Goal: Information Seeking & Learning: Learn about a topic

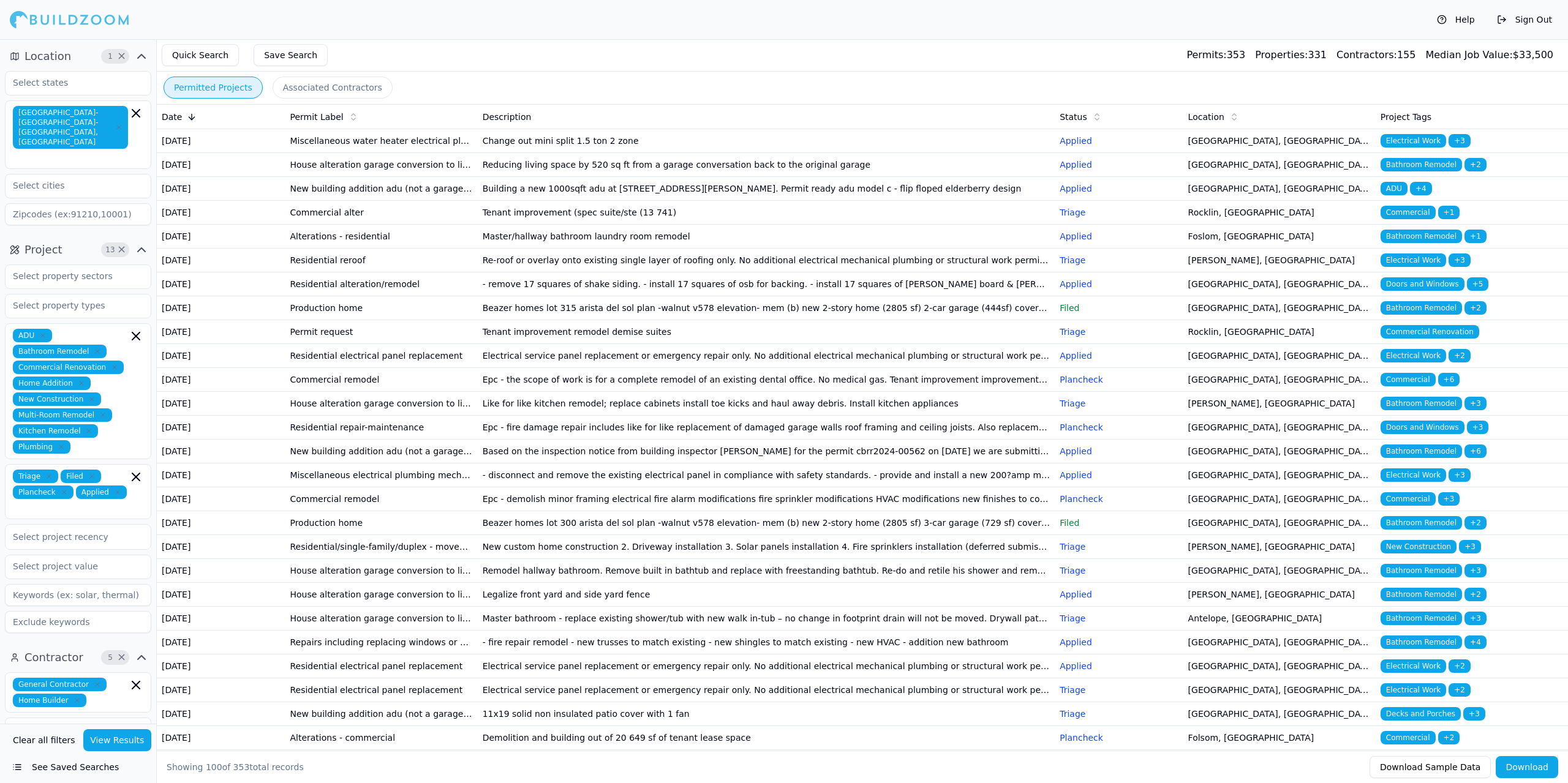
click at [323, 86] on button "Associated Contractors" at bounding box center [333, 87] width 120 height 22
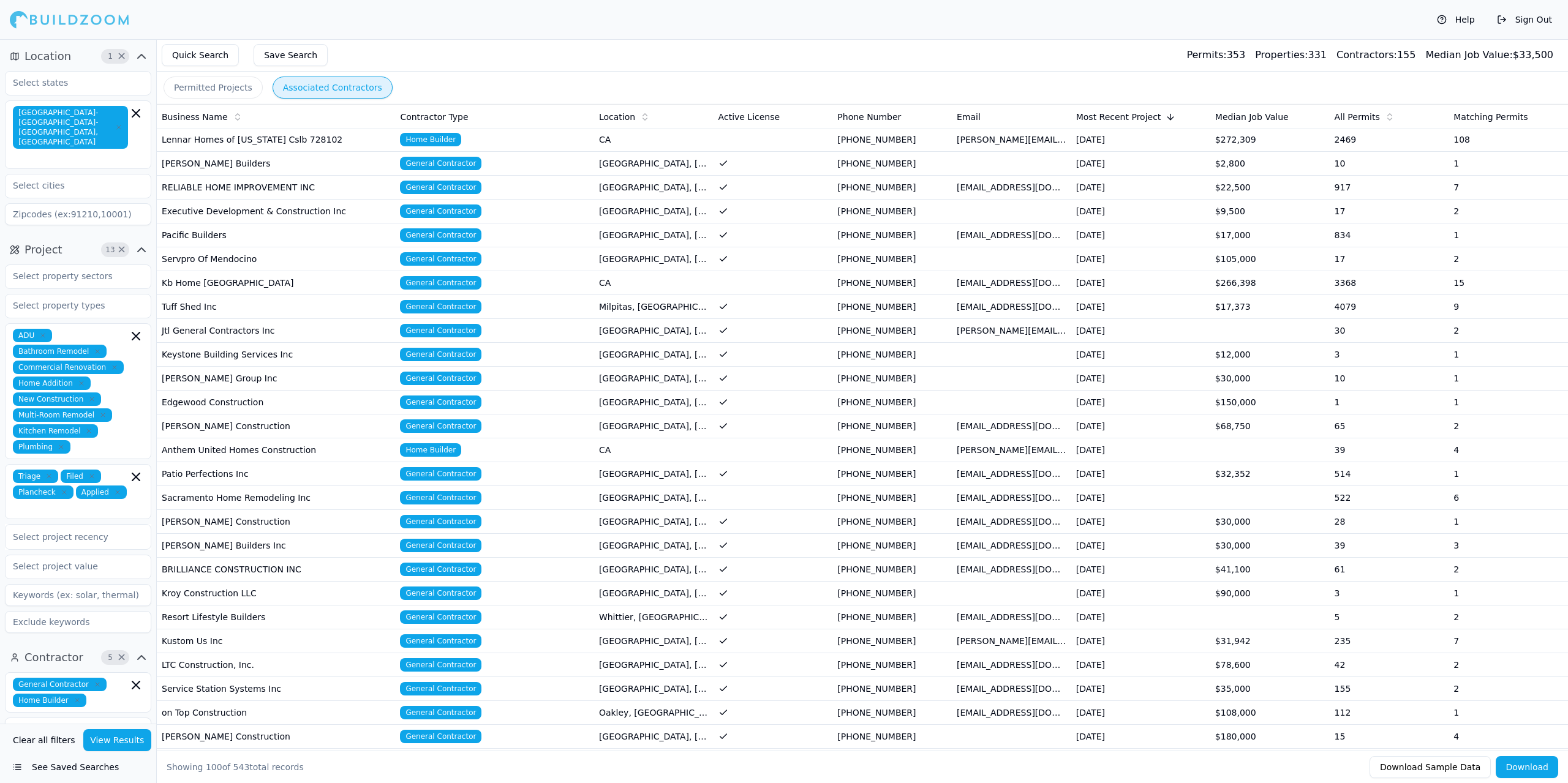
scroll to position [857, 0]
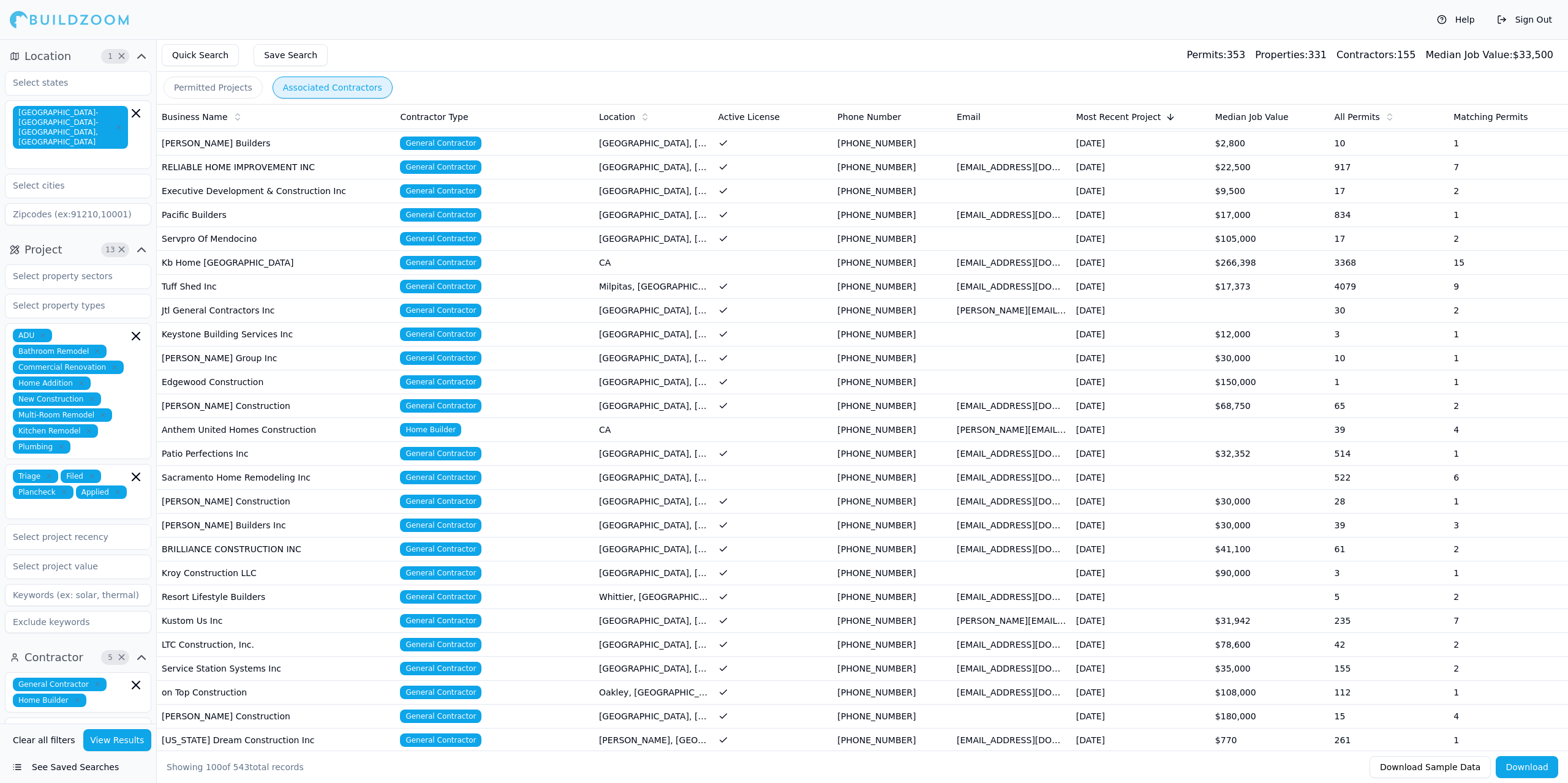
click at [225, 94] on button "Permitted Projects" at bounding box center [213, 87] width 99 height 22
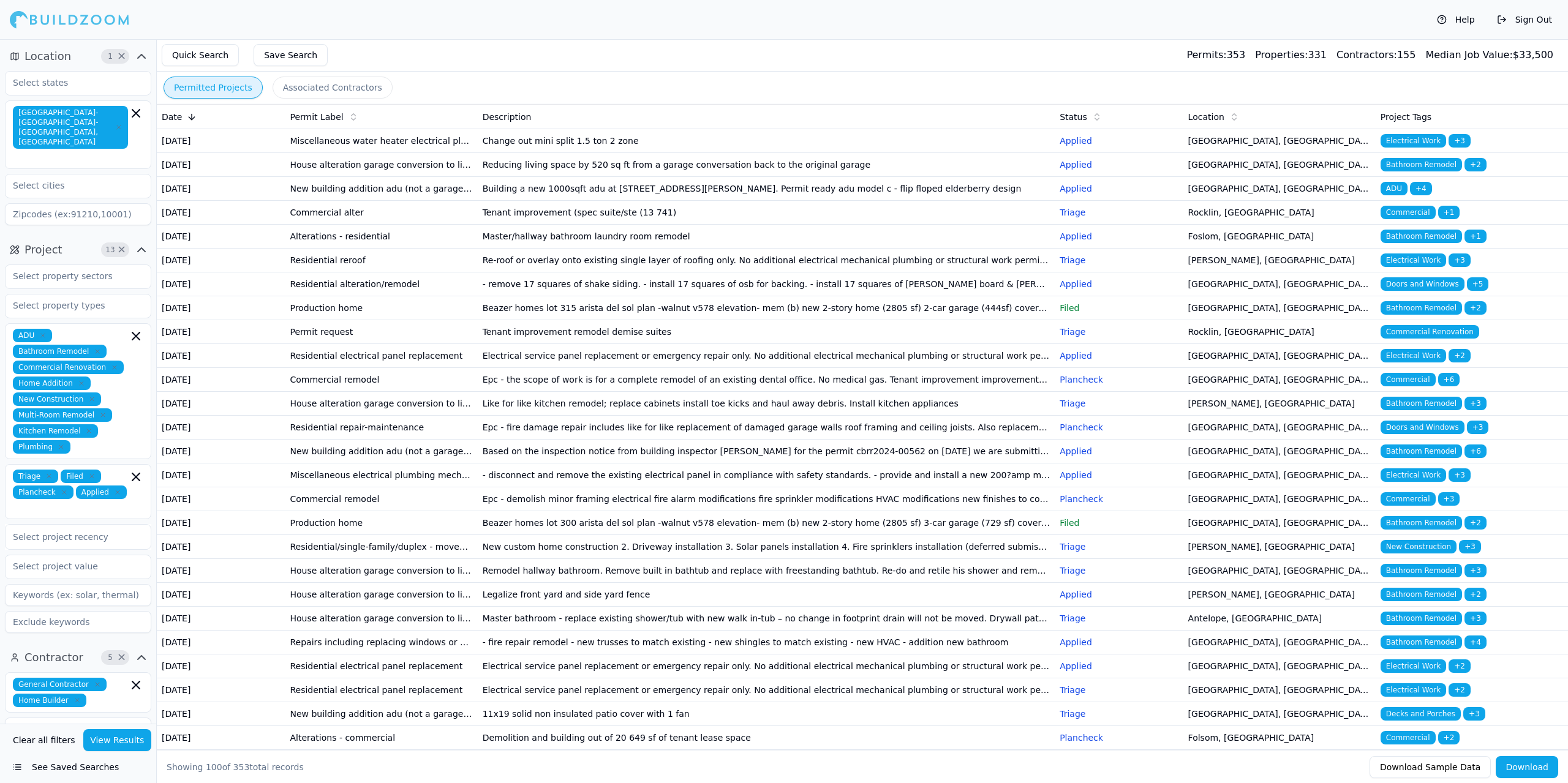
click at [442, 153] on td "Miscellaneous water heater electrical plumbing HVAC mechanical solar/pv" at bounding box center [381, 141] width 193 height 24
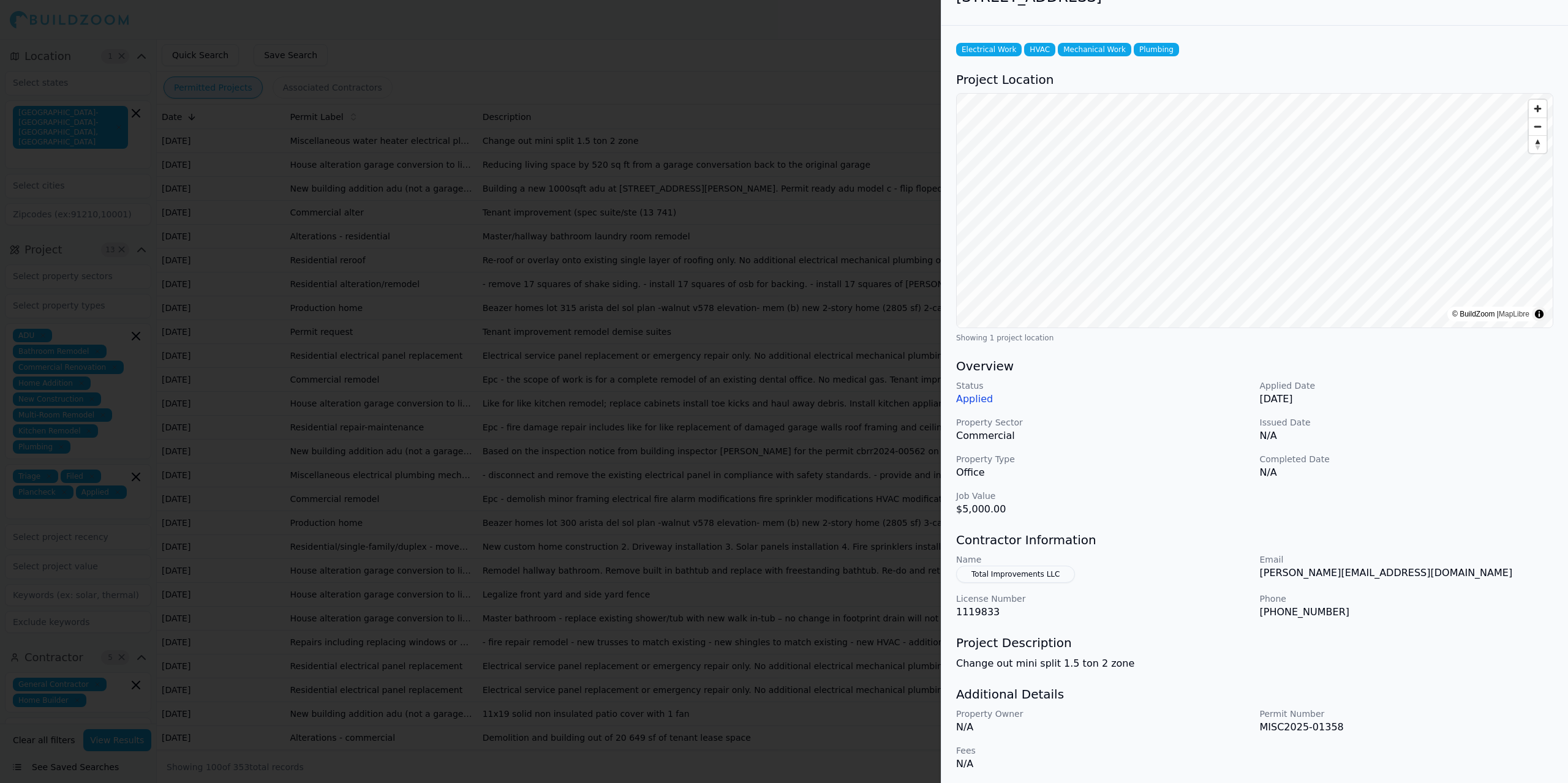
scroll to position [31, 0]
click at [637, 261] on div at bounding box center [784, 391] width 1568 height 783
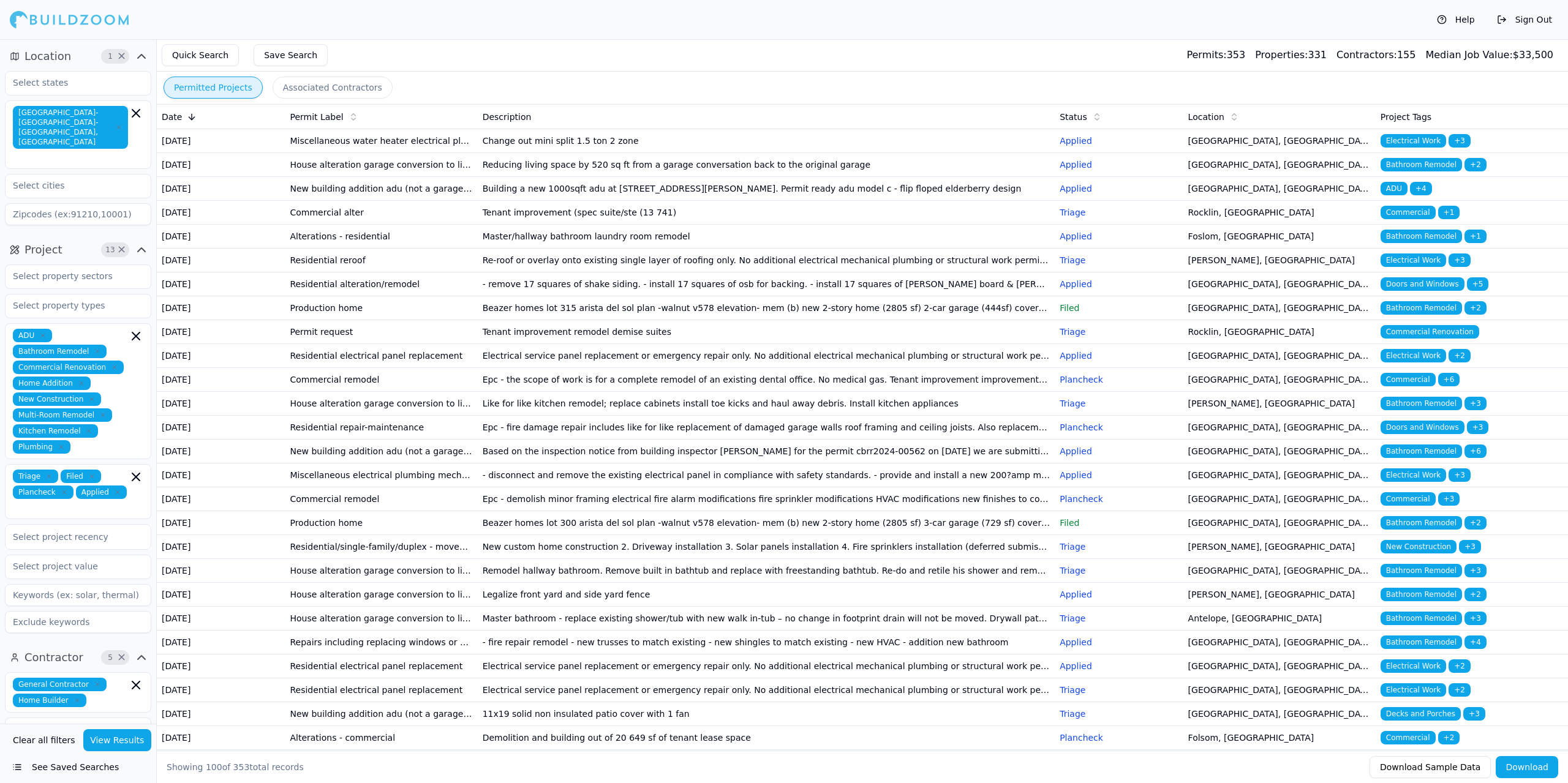
click at [258, 171] on td "[DATE]" at bounding box center [220, 165] width 128 height 24
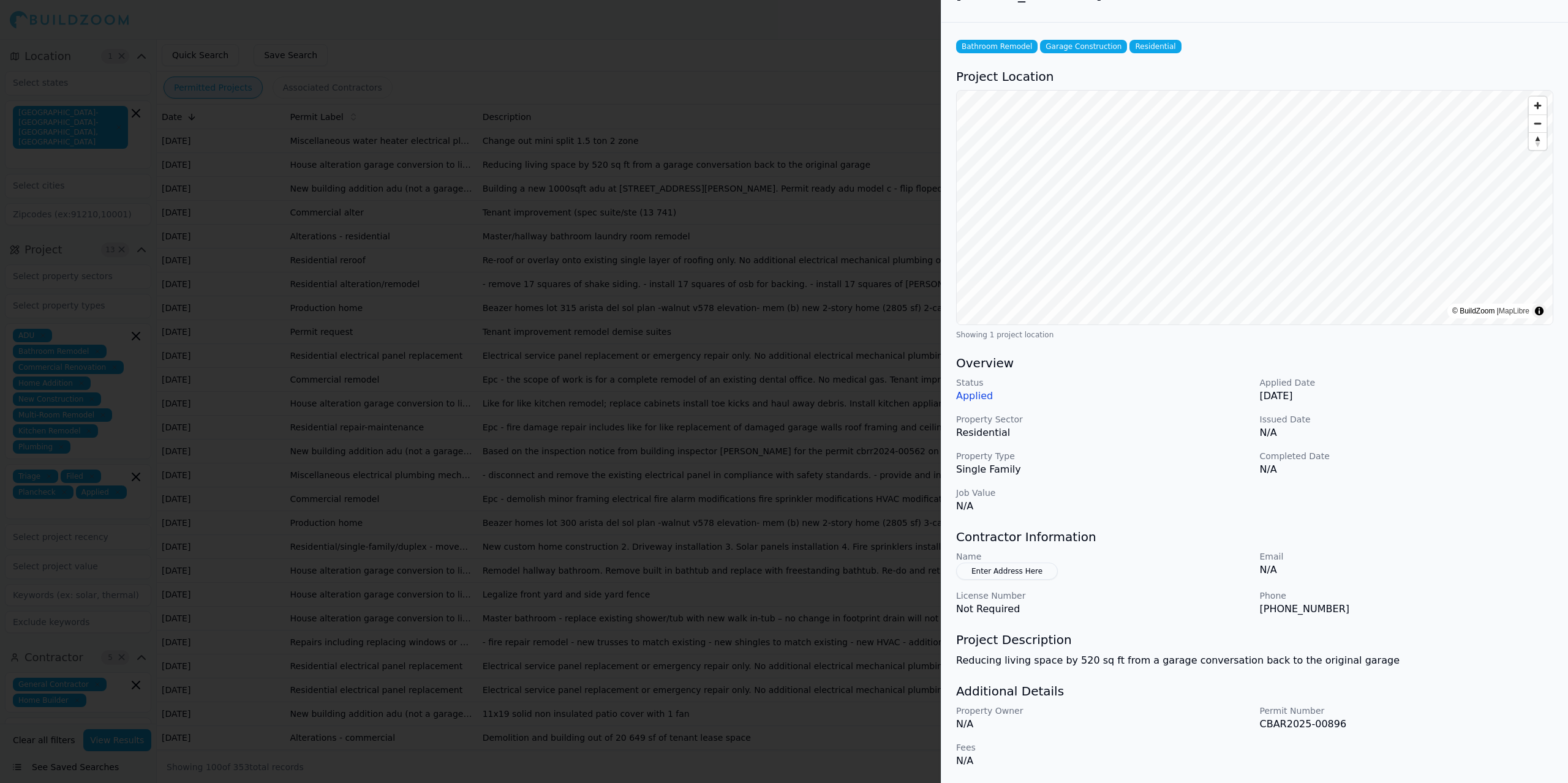
click at [529, 229] on div at bounding box center [784, 391] width 1568 height 783
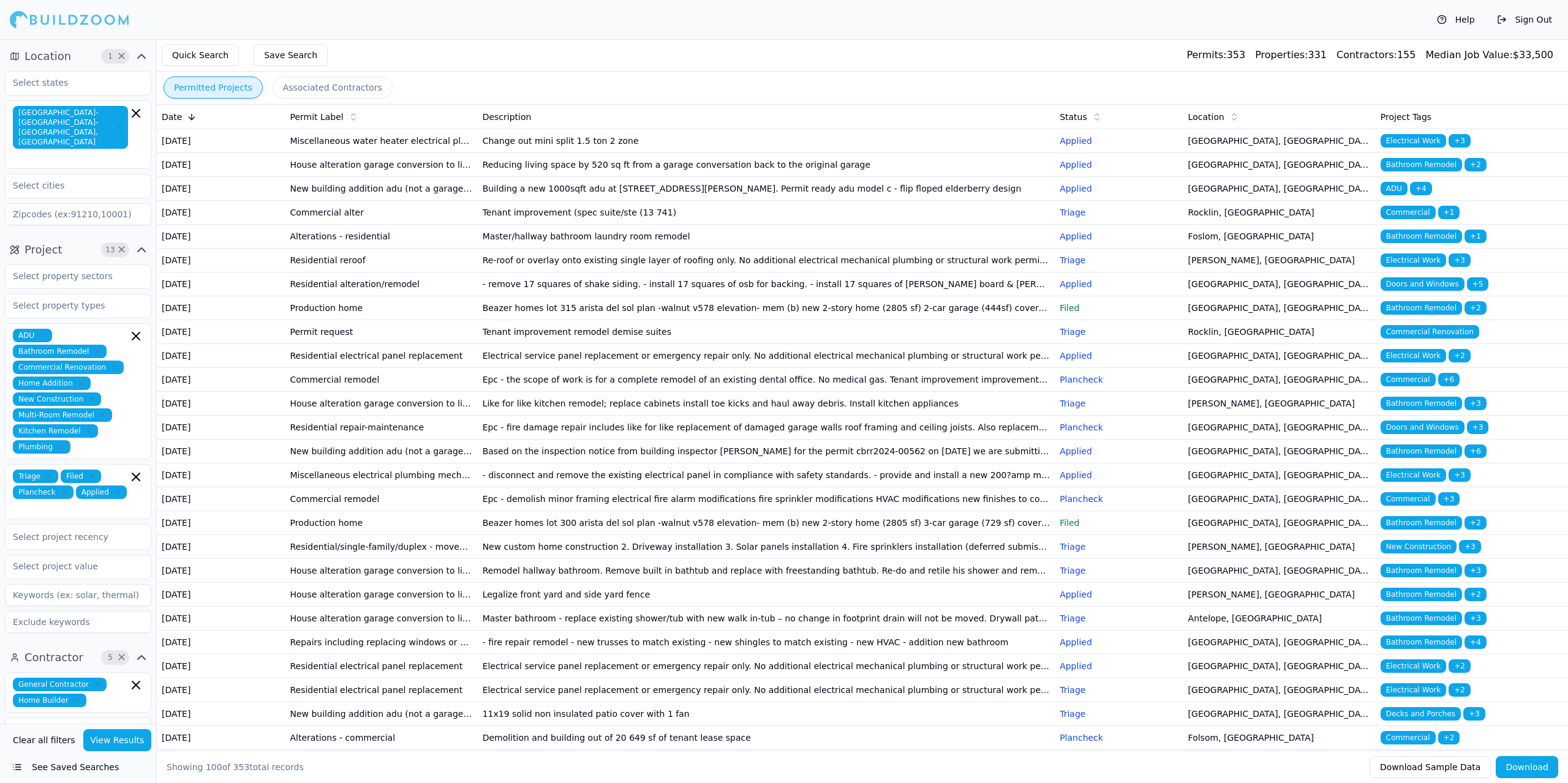
click at [330, 201] on td "New building addition adu (not a garage conversion) deck patio cover garage bar…" at bounding box center [381, 189] width 193 height 24
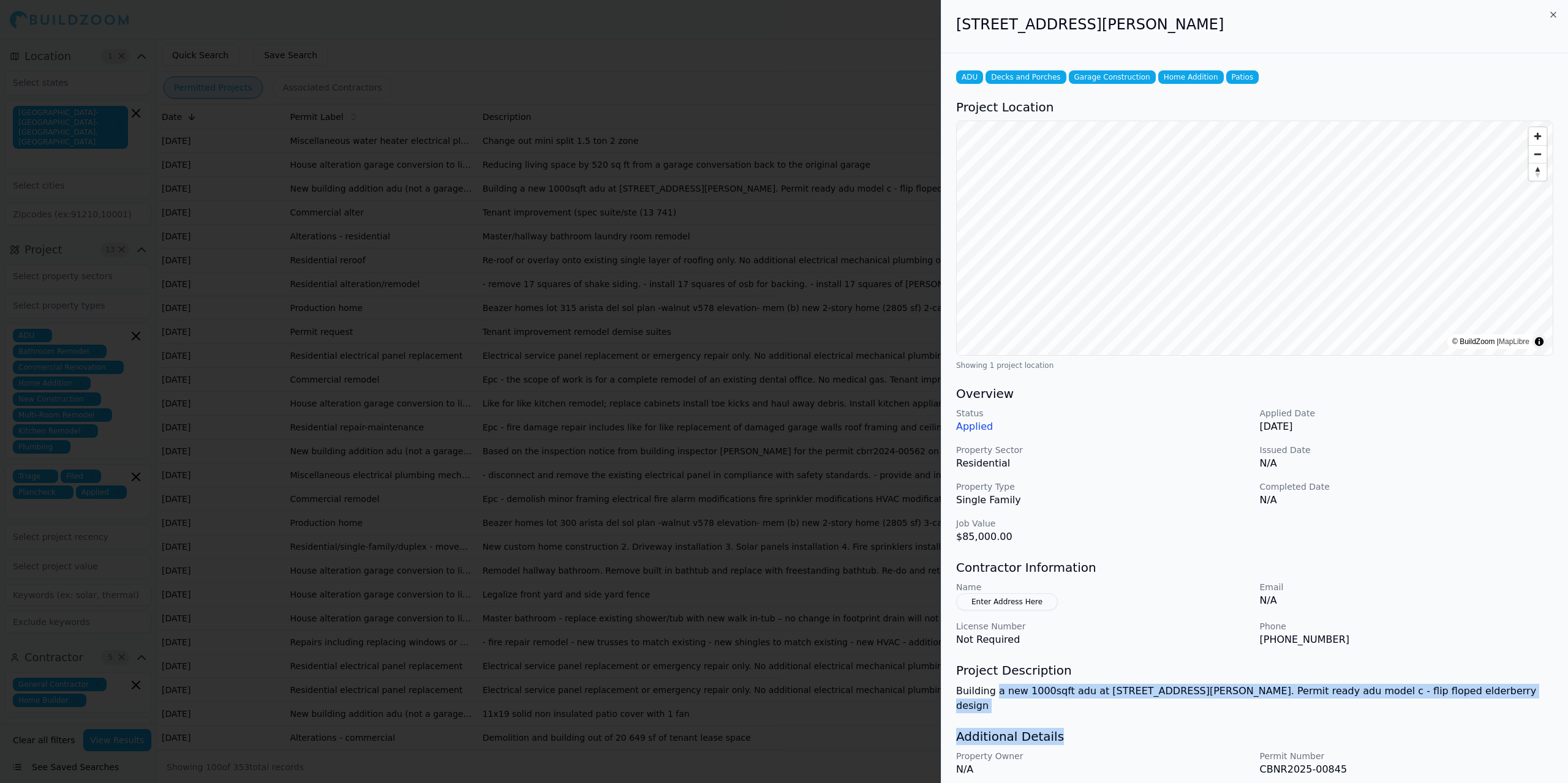
drag, startPoint x: 996, startPoint y: 693, endPoint x: 1502, endPoint y: 699, distance: 506.0
click at [974, 699] on div "ADU Decks and Porches Garage Construction Home Addition Patios Project Location…" at bounding box center [1254, 441] width 627 height 775
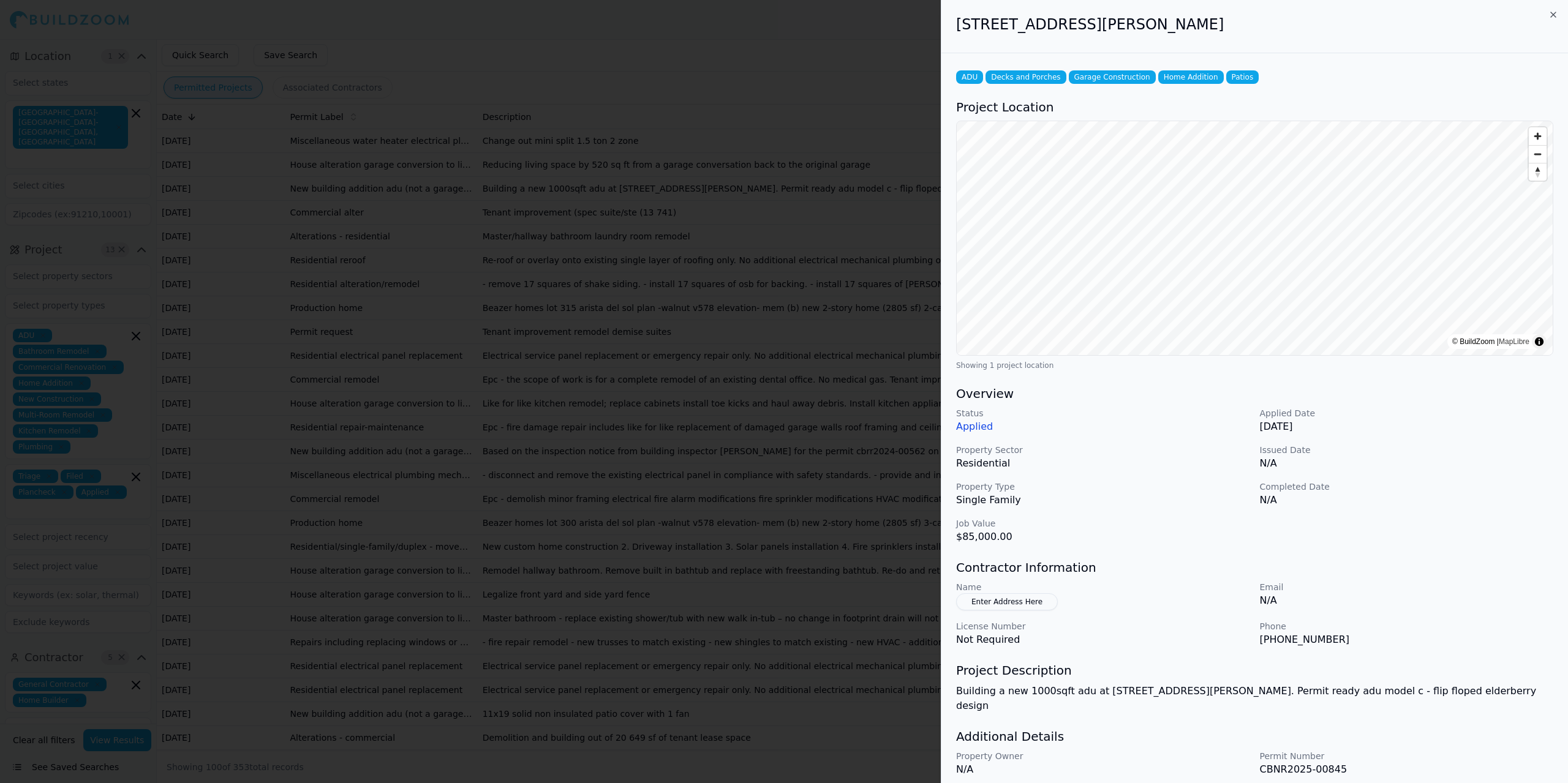
click at [974, 655] on div "ADU Decks and Porches Garage Construction Home Addition Patios Project Location…" at bounding box center [1254, 441] width 627 height 775
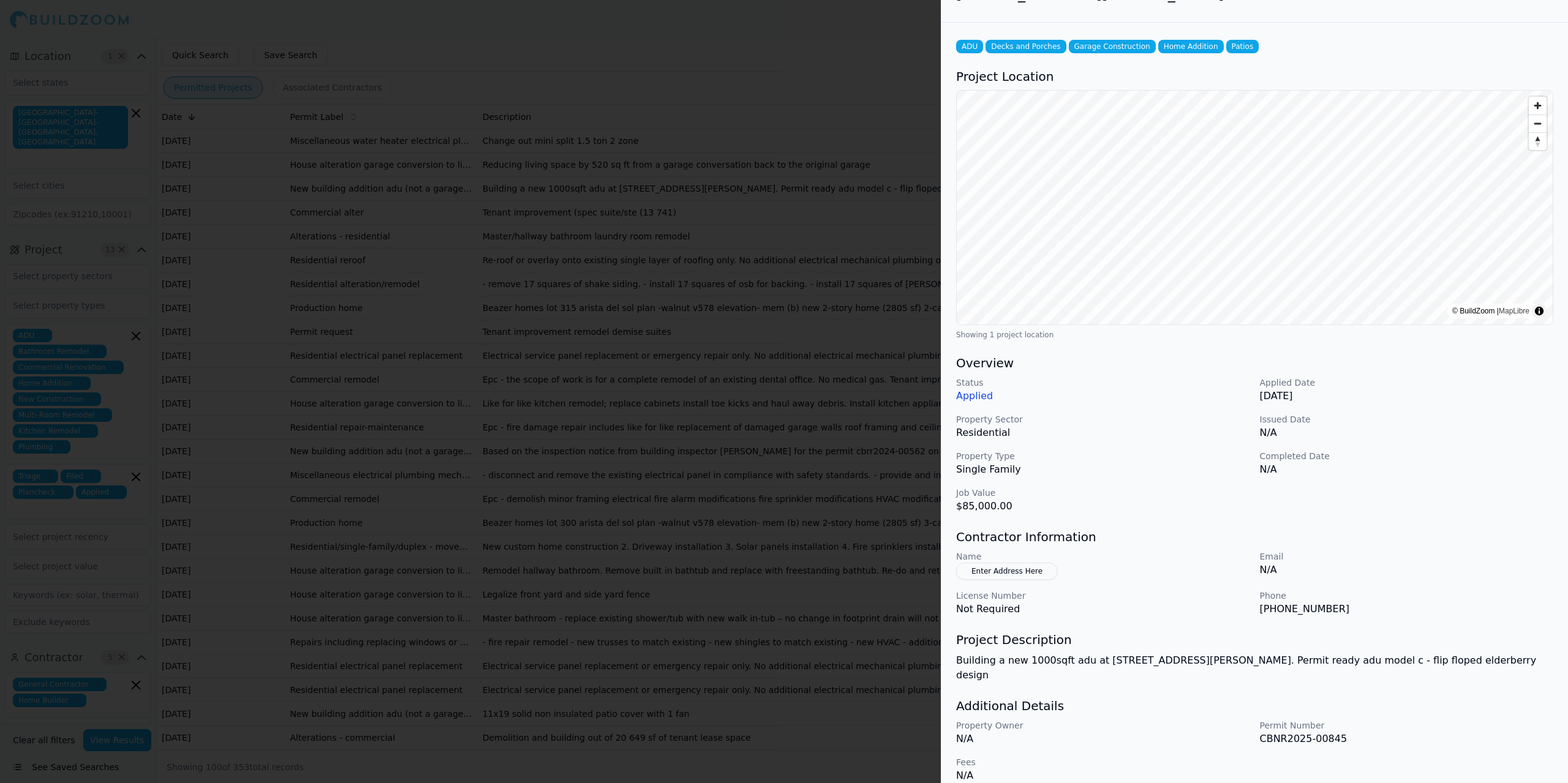
click at [388, 263] on div at bounding box center [784, 391] width 1568 height 783
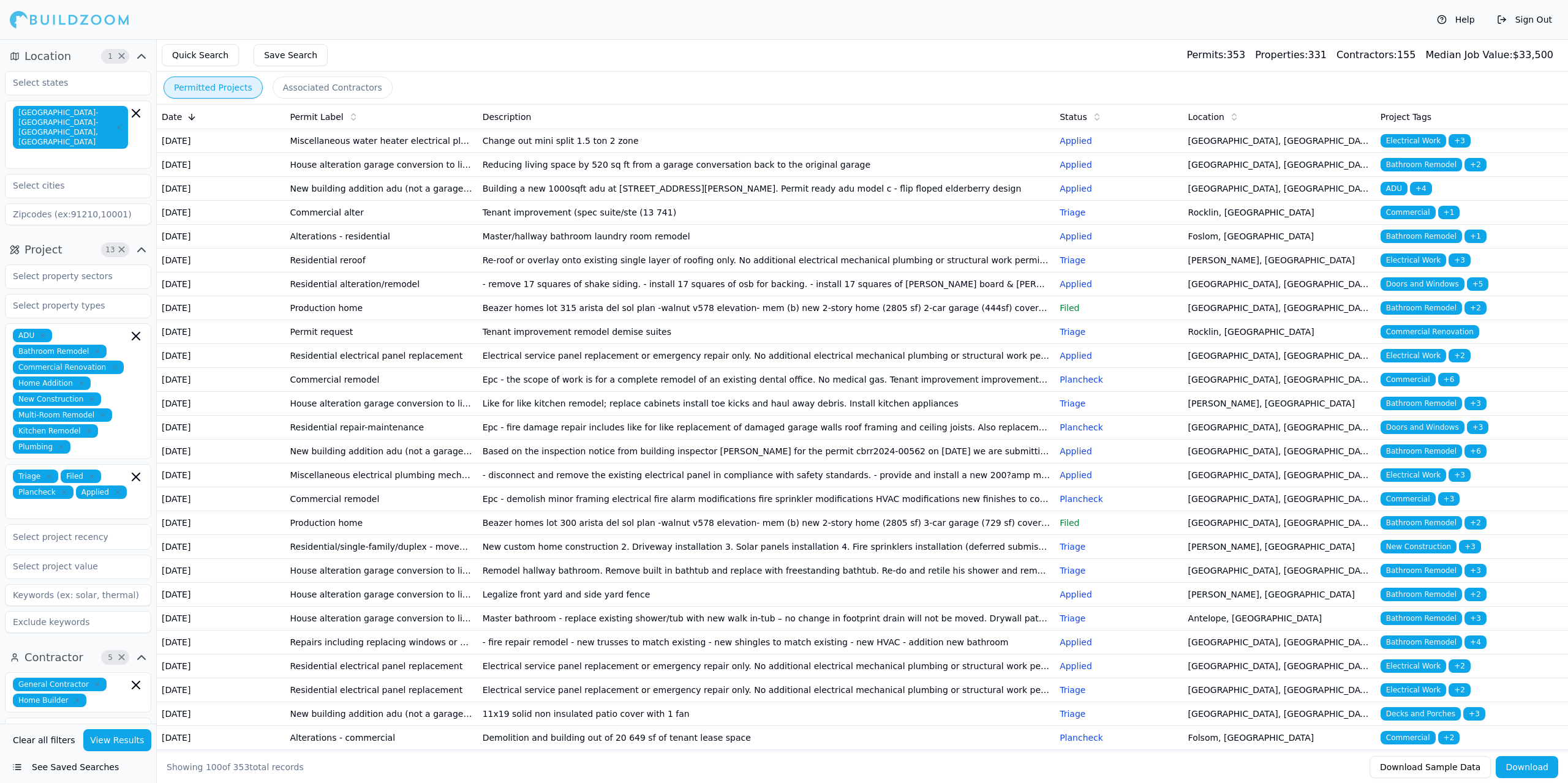
click at [400, 225] on td "Commercial alter" at bounding box center [381, 213] width 193 height 24
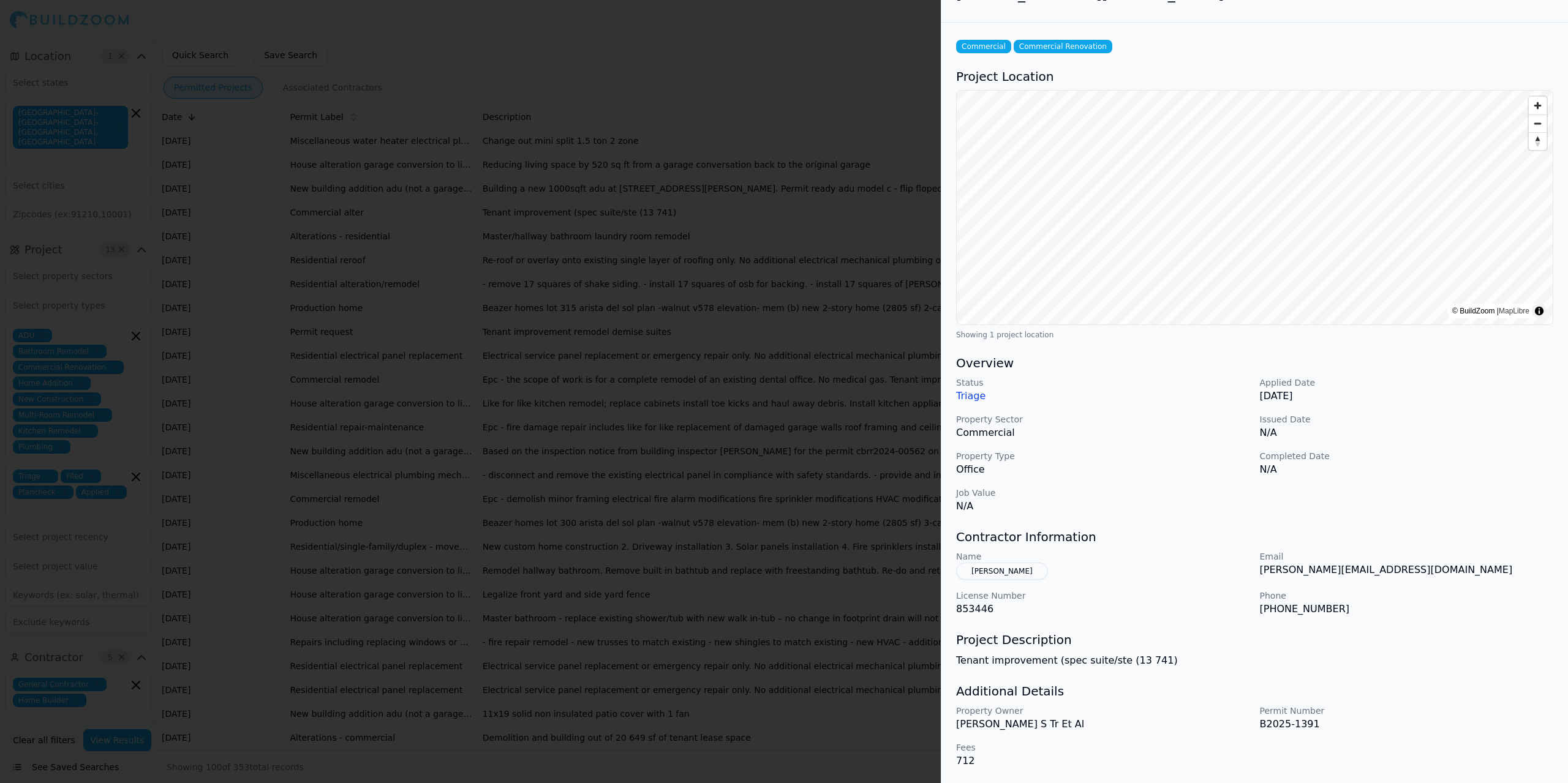
click at [974, 576] on button "[PERSON_NAME]" at bounding box center [1002, 572] width 92 height 17
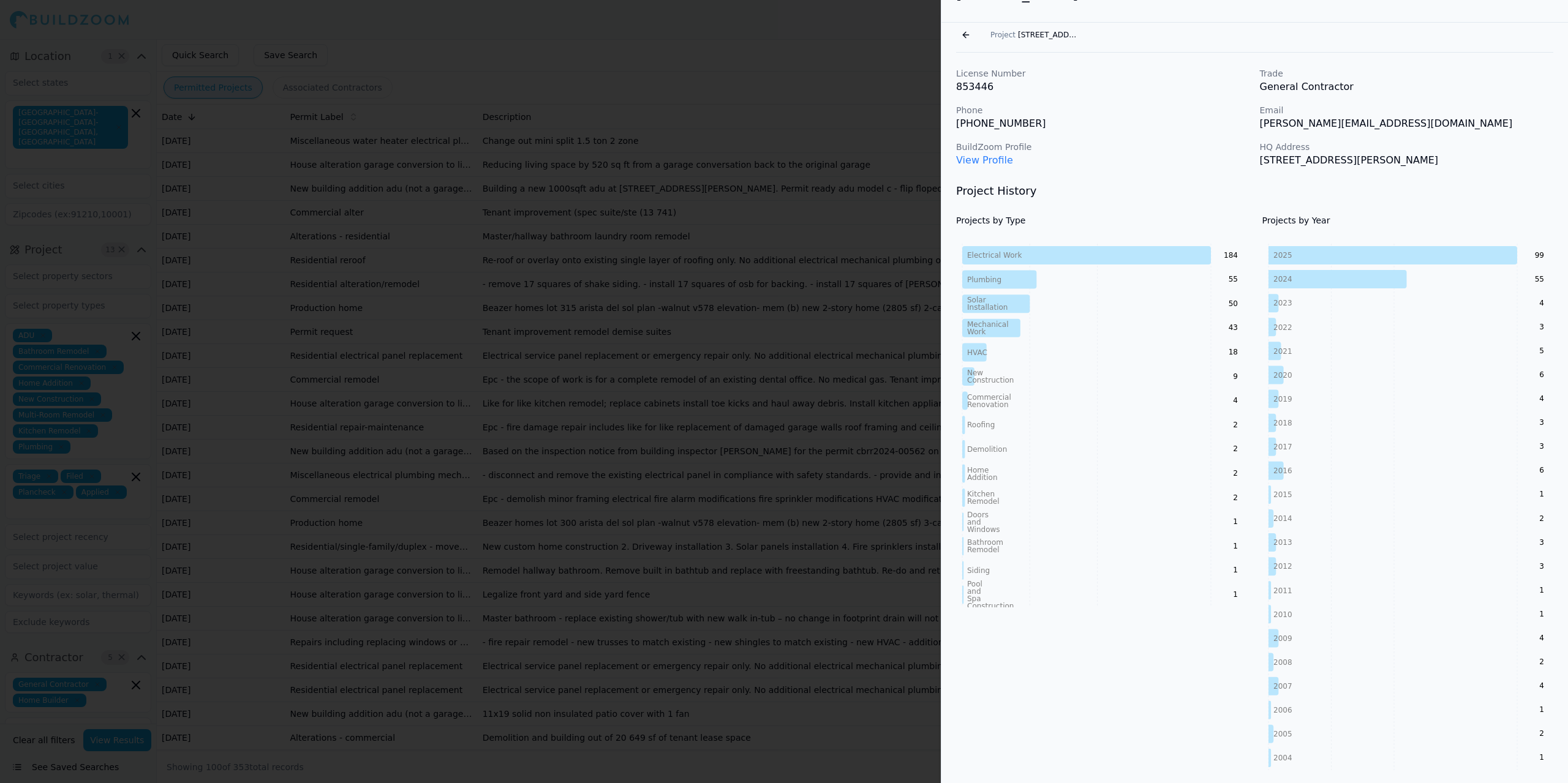
click at [974, 158] on link "View Profile" at bounding box center [984, 160] width 57 height 11
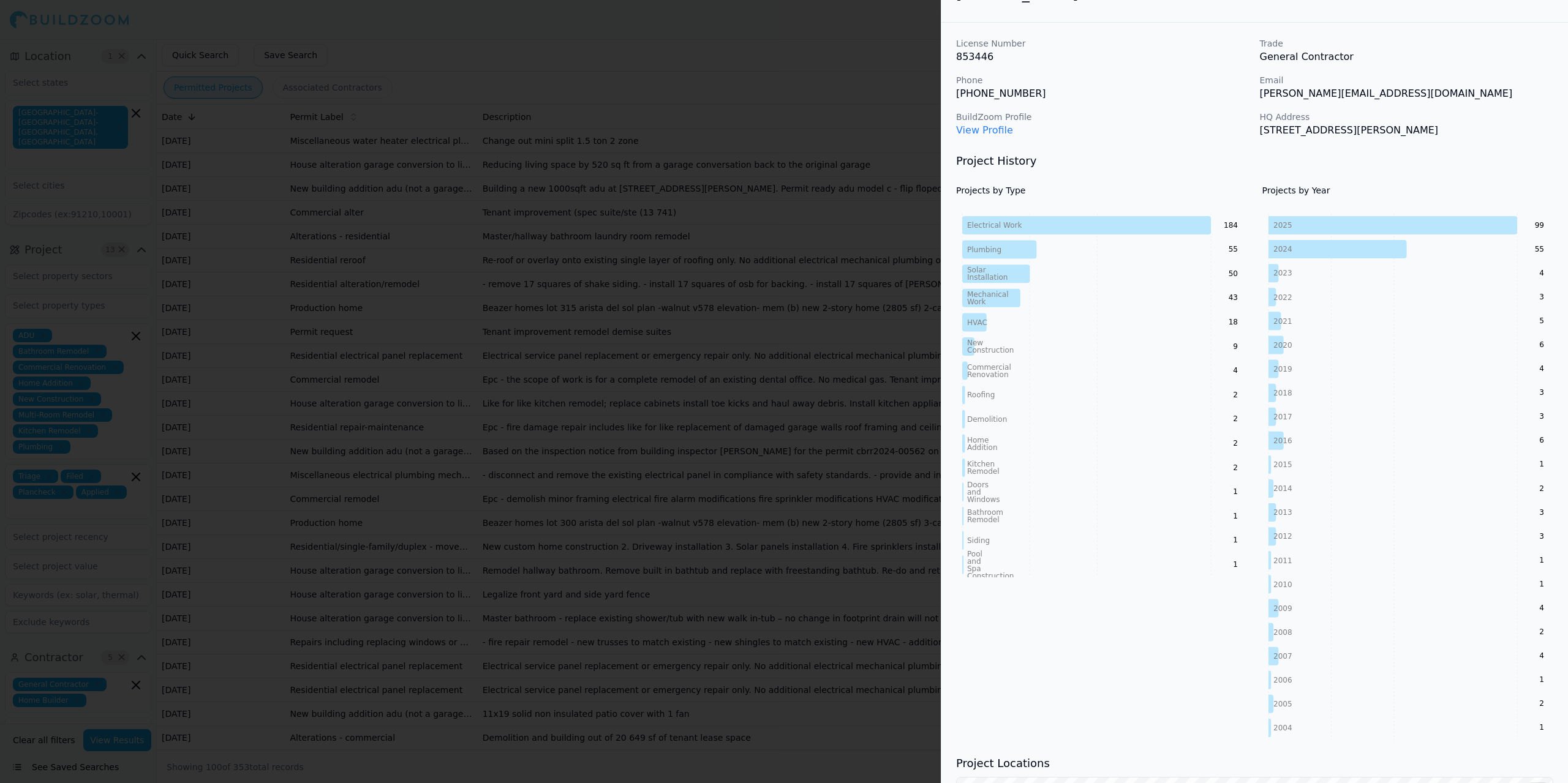
click at [576, 384] on div at bounding box center [784, 391] width 1568 height 783
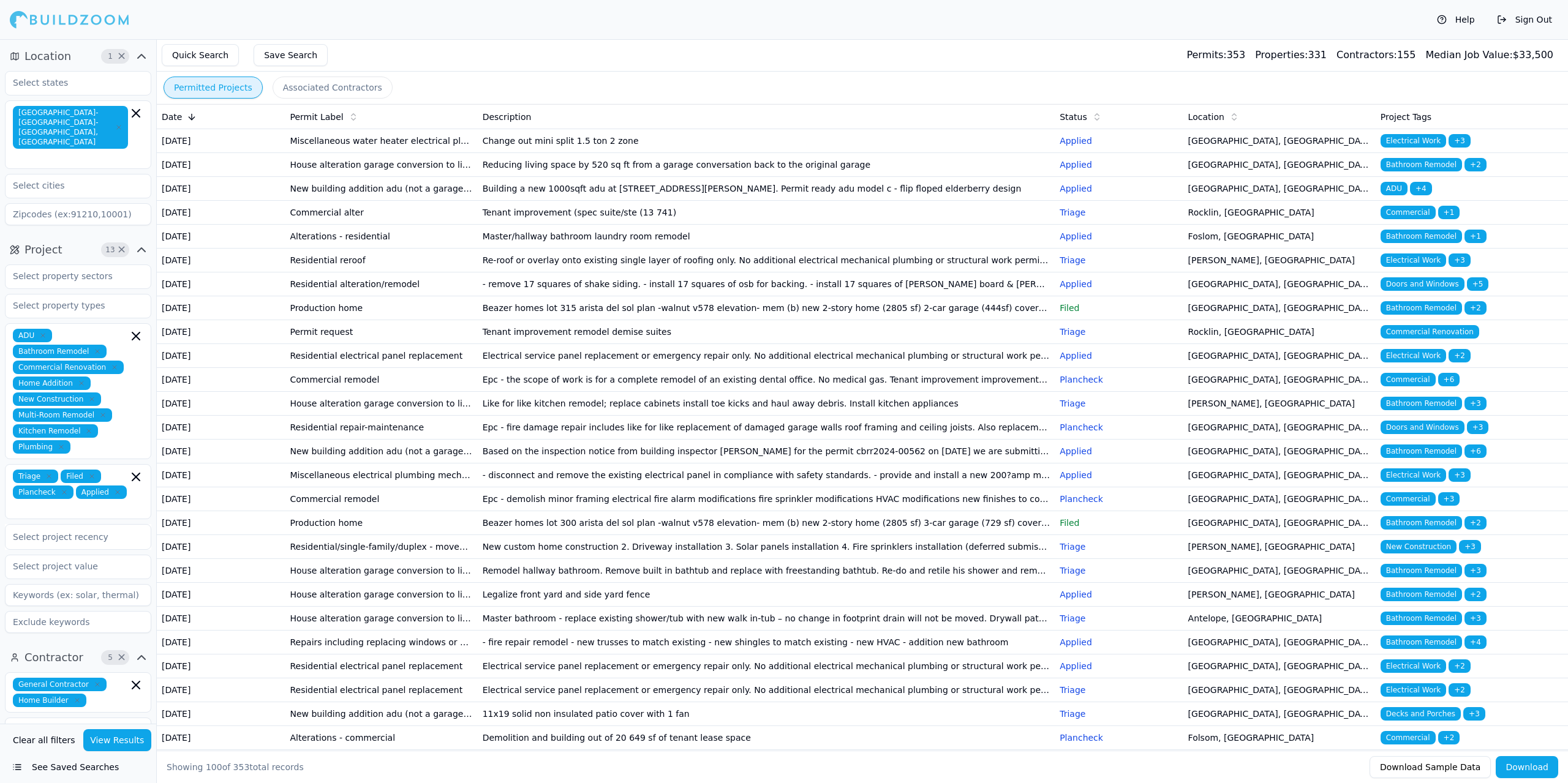
click at [438, 225] on td "Commercial alter" at bounding box center [381, 213] width 193 height 24
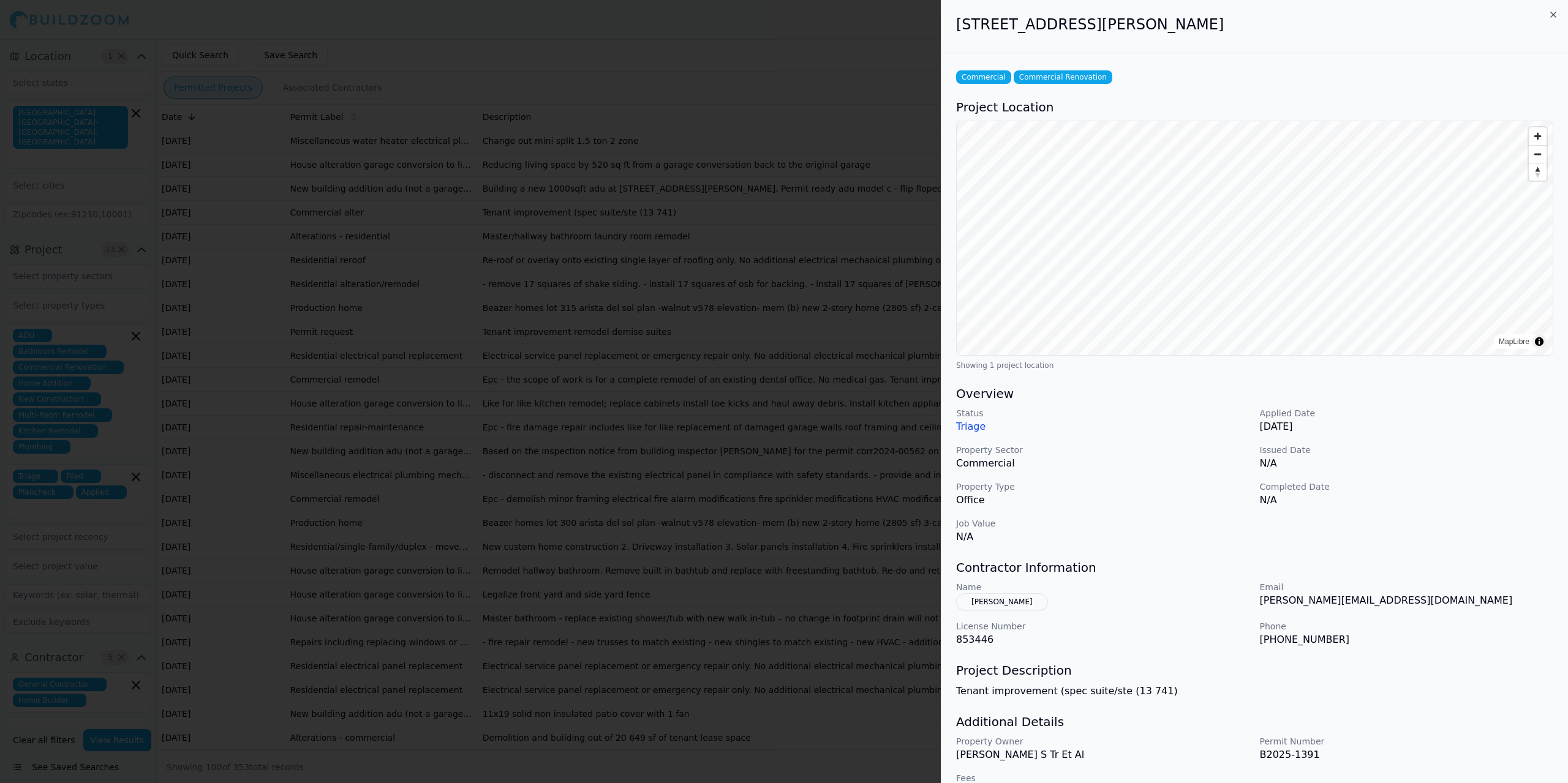
click at [438, 257] on div at bounding box center [784, 391] width 1568 height 783
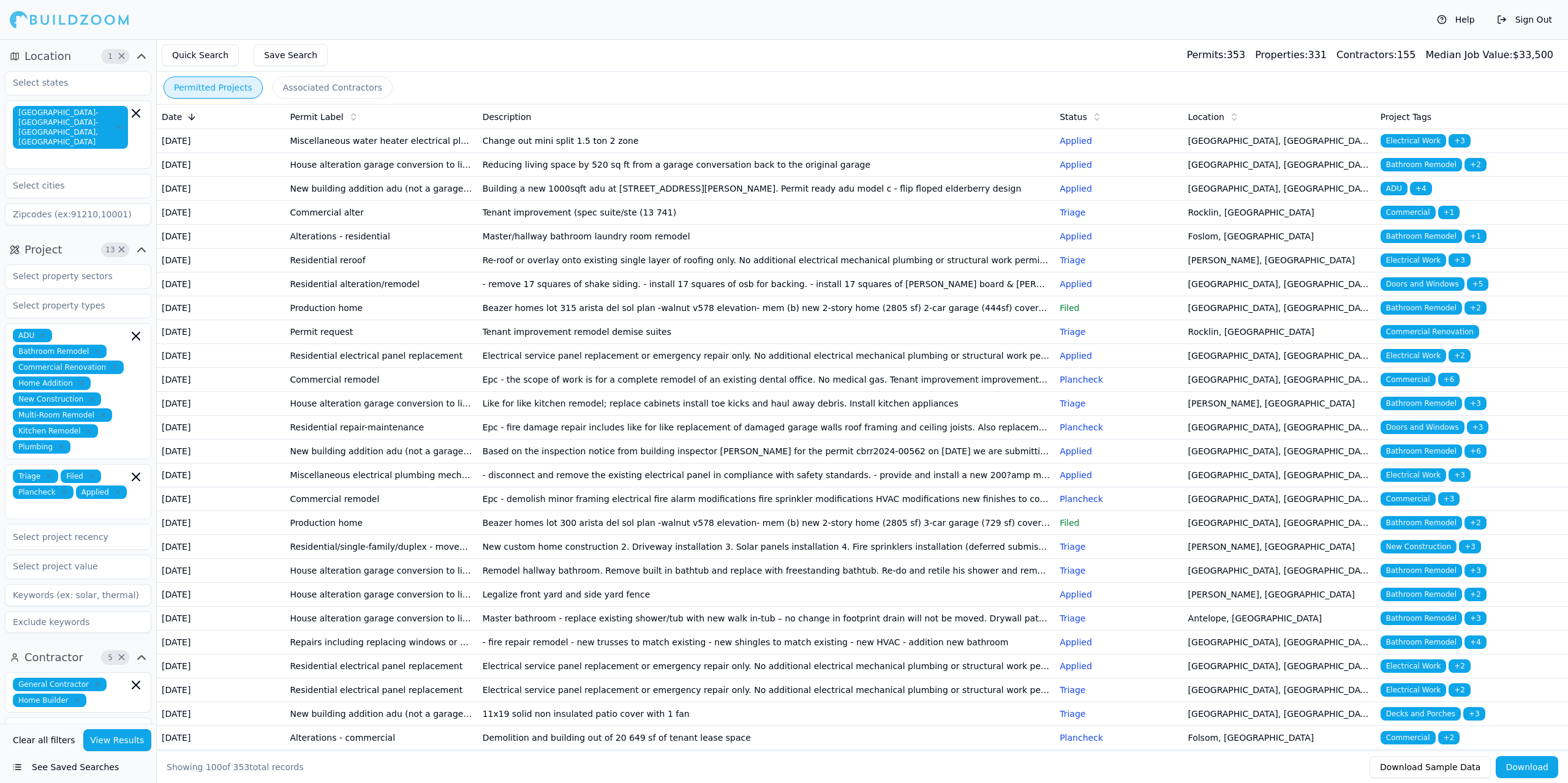
click at [441, 249] on td "Alterations - residential" at bounding box center [381, 237] width 193 height 24
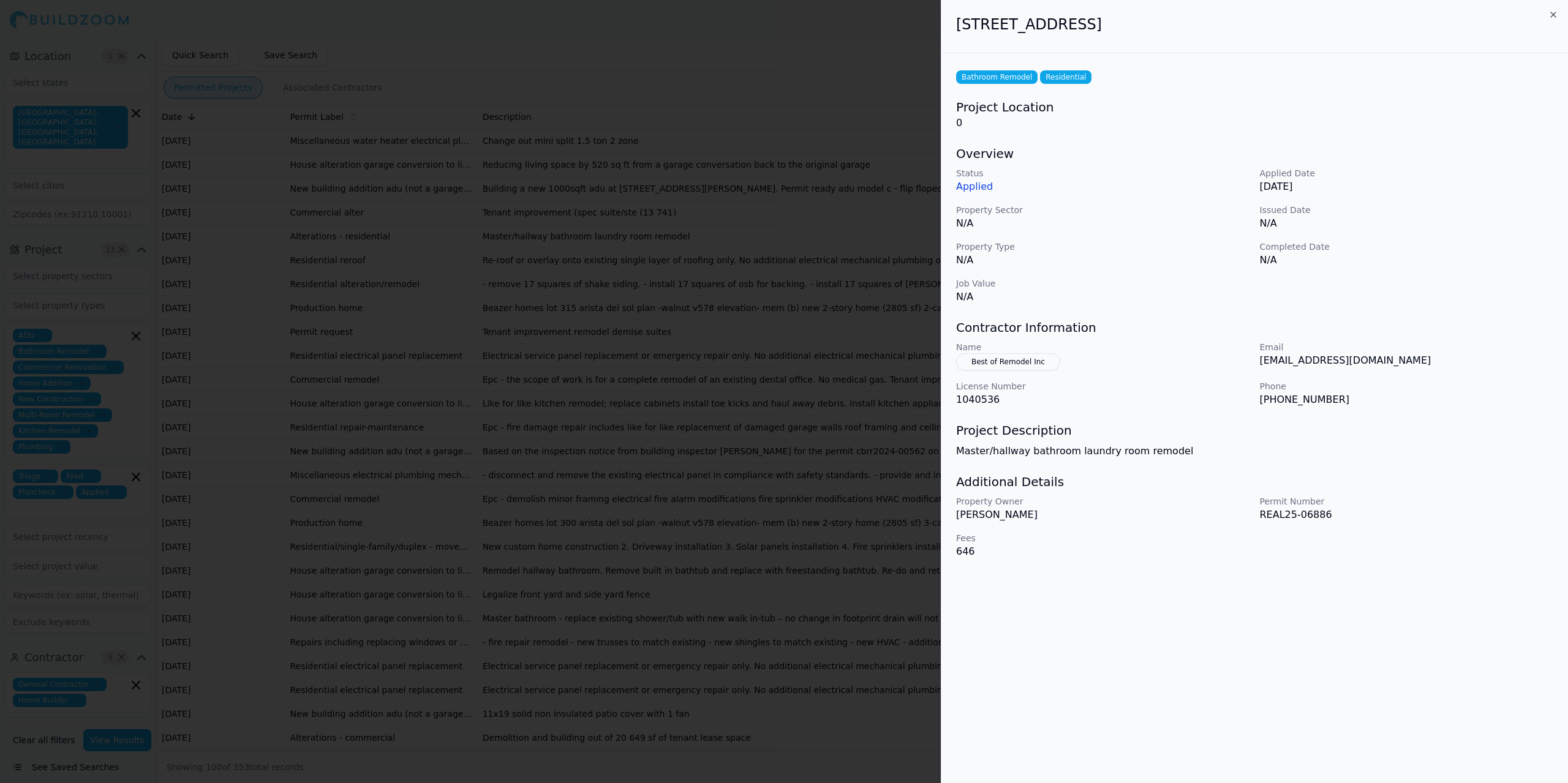
click at [972, 364] on button "Best of Remodel Inc" at bounding box center [1008, 362] width 104 height 17
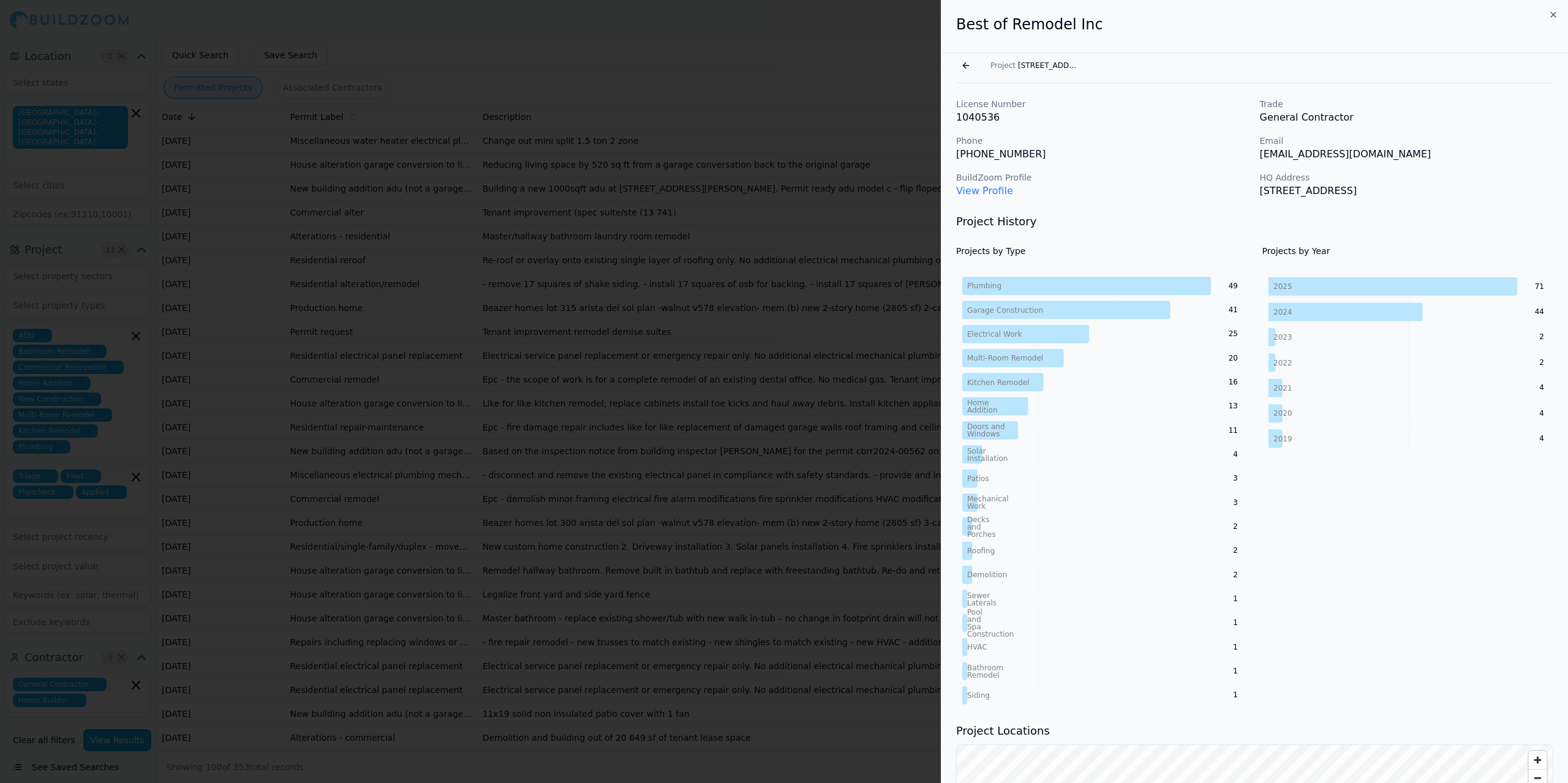
click at [963, 59] on button "Go back" at bounding box center [966, 65] width 19 height 19
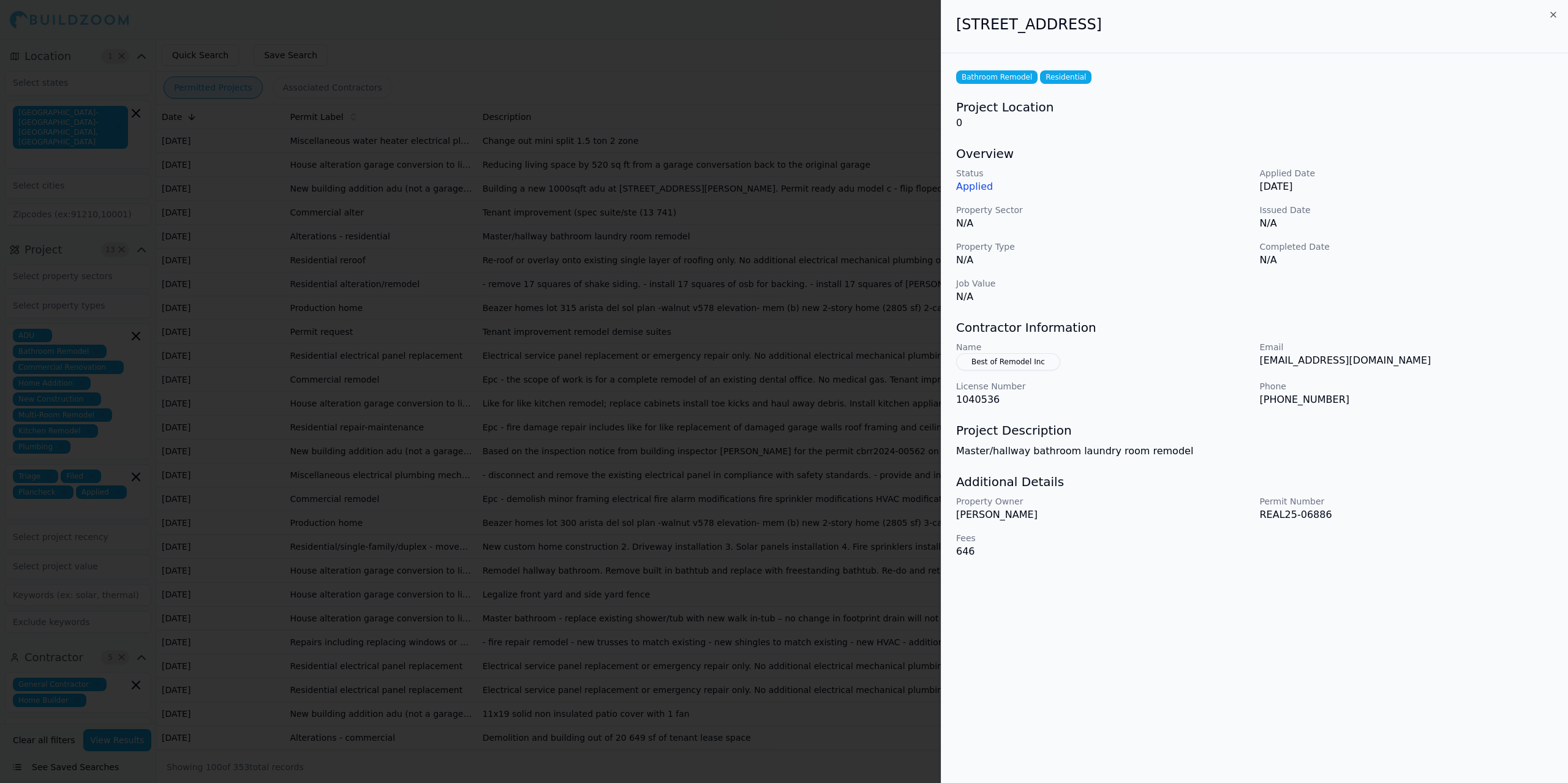
click at [859, 171] on div at bounding box center [784, 391] width 1568 height 783
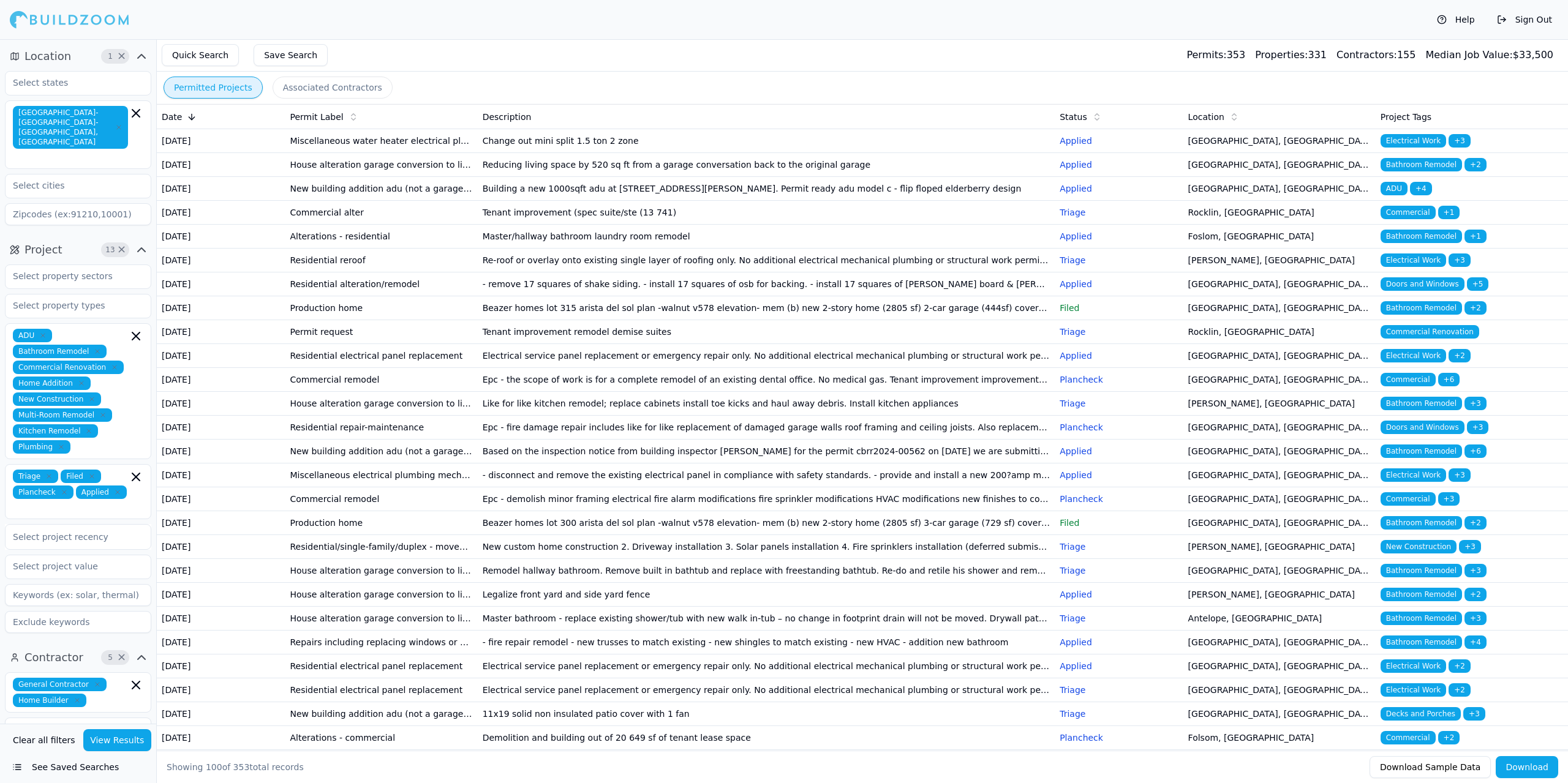
click at [339, 296] on td "Residential alteration/remodel" at bounding box center [381, 285] width 193 height 24
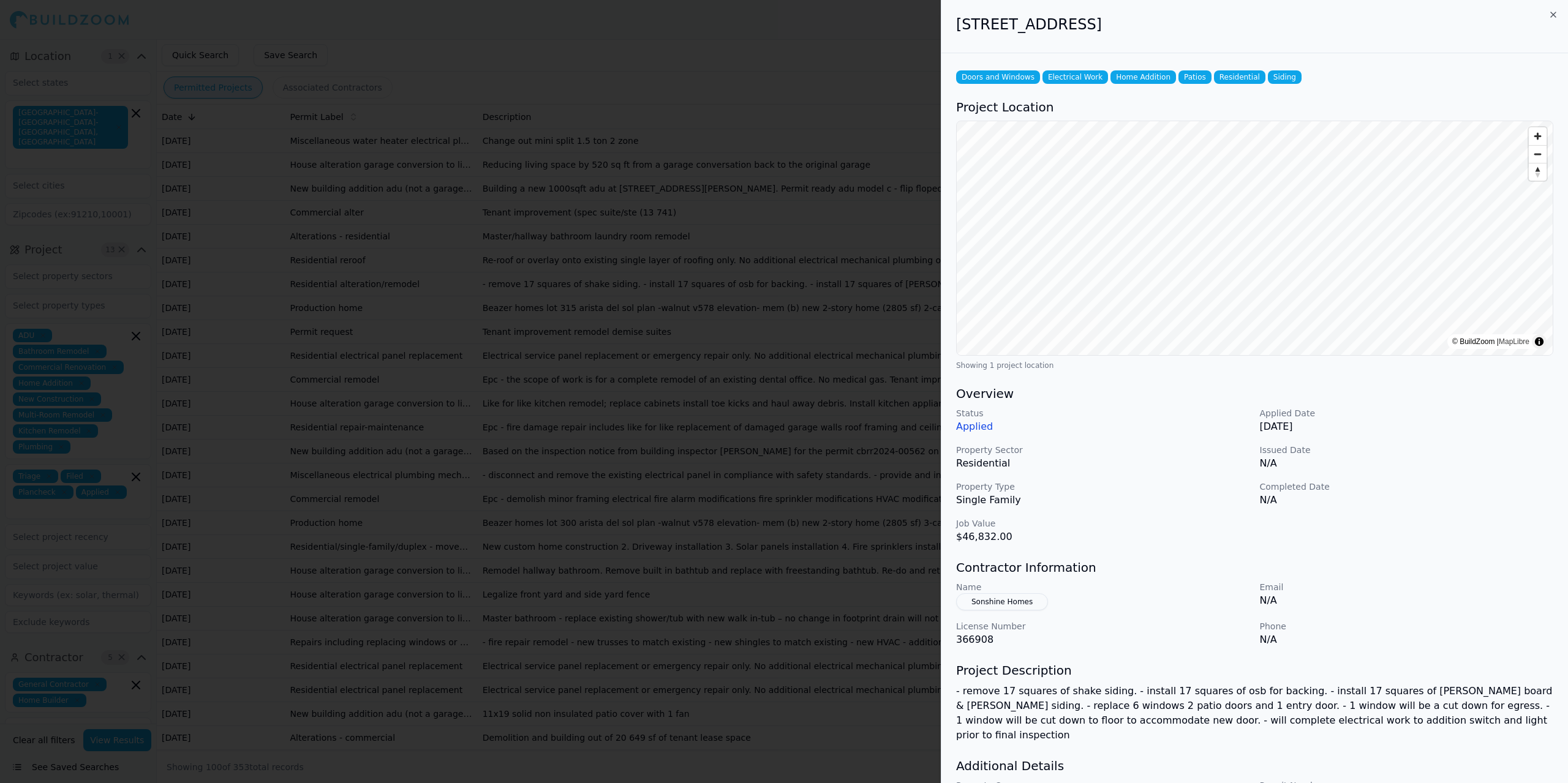
click at [417, 342] on div at bounding box center [784, 391] width 1568 height 783
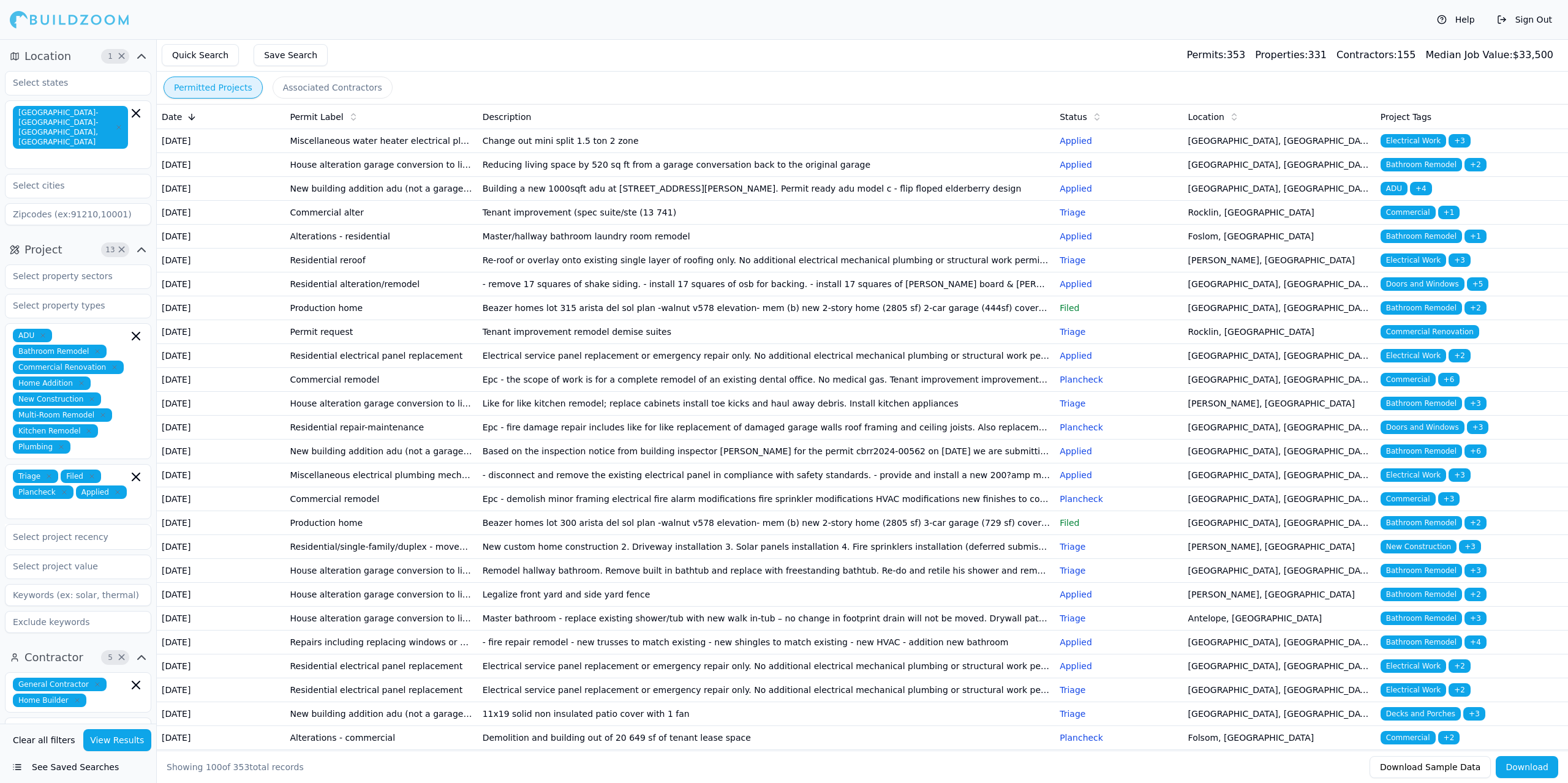
click at [410, 320] on td "Production home" at bounding box center [381, 308] width 193 height 24
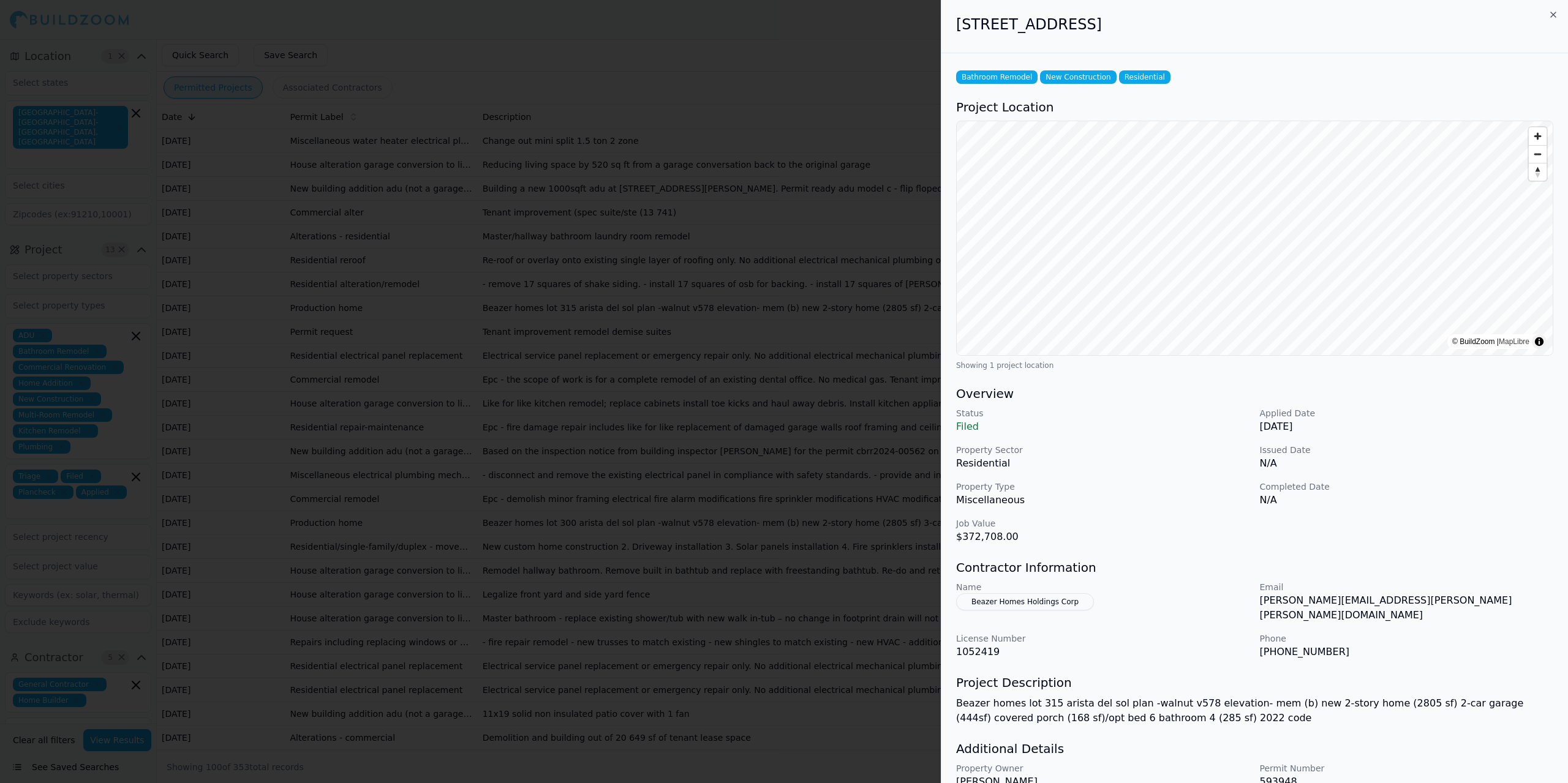
click at [974, 600] on button "Beazer Homes Holdings Corp" at bounding box center [1025, 602] width 138 height 17
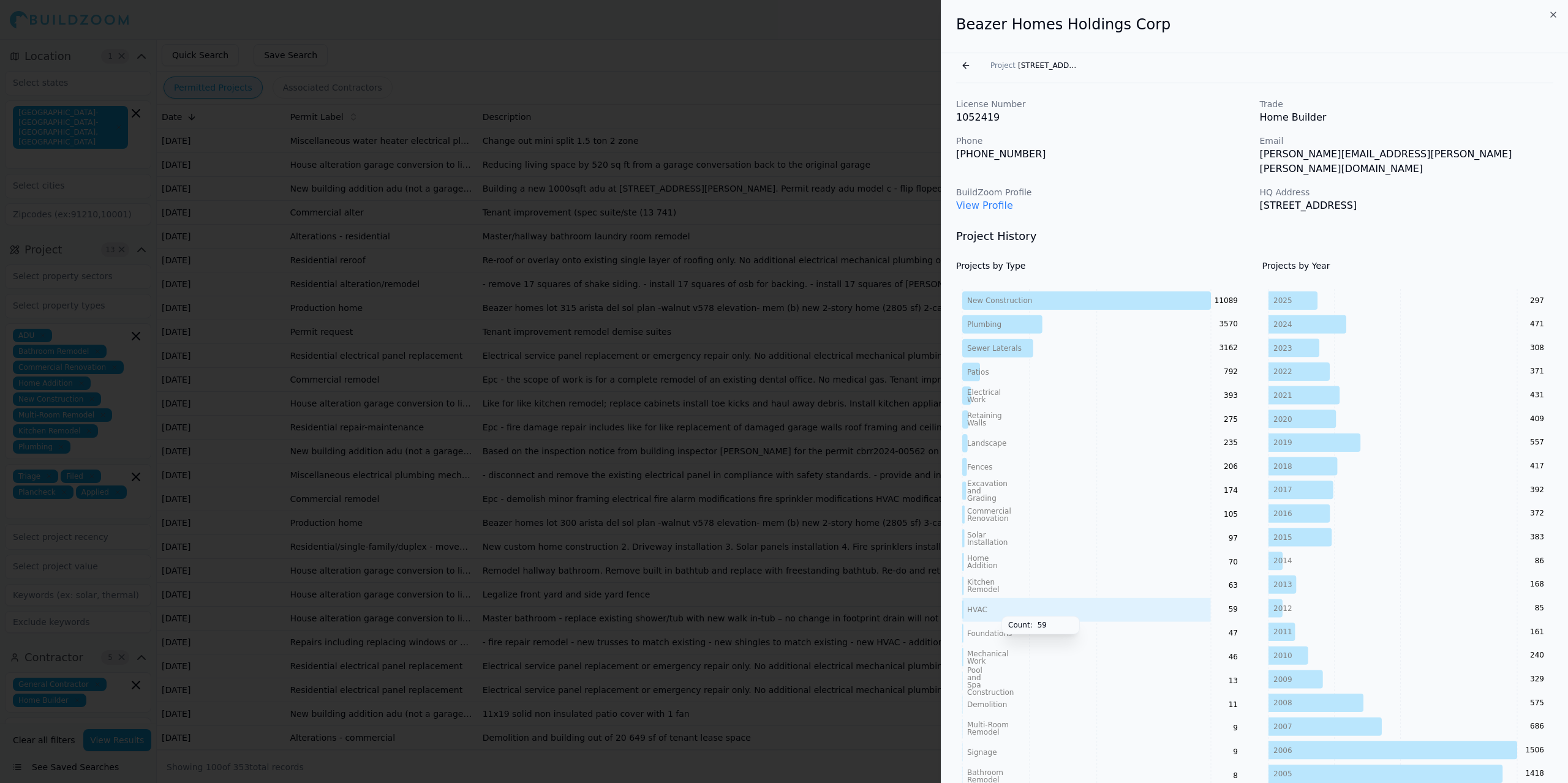
drag, startPoint x: 995, startPoint y: 600, endPoint x: 1062, endPoint y: 192, distance: 413.5
click at [974, 199] on p "View Profile" at bounding box center [1103, 206] width 294 height 15
drag, startPoint x: 554, startPoint y: 362, endPoint x: 540, endPoint y: 359, distance: 14.3
click at [552, 360] on div at bounding box center [784, 391] width 1568 height 783
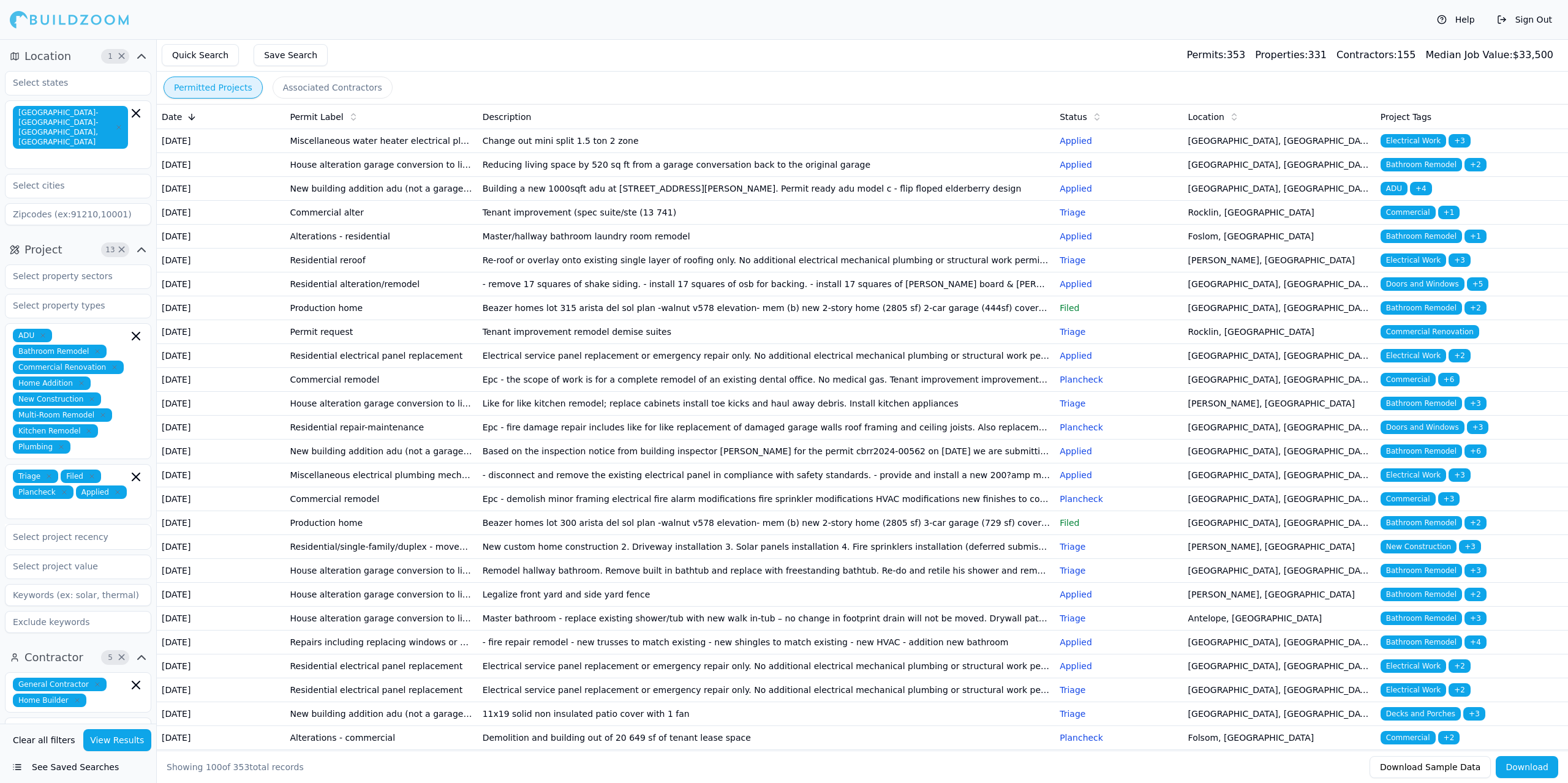
click at [462, 344] on td "Permit request" at bounding box center [381, 332] width 193 height 24
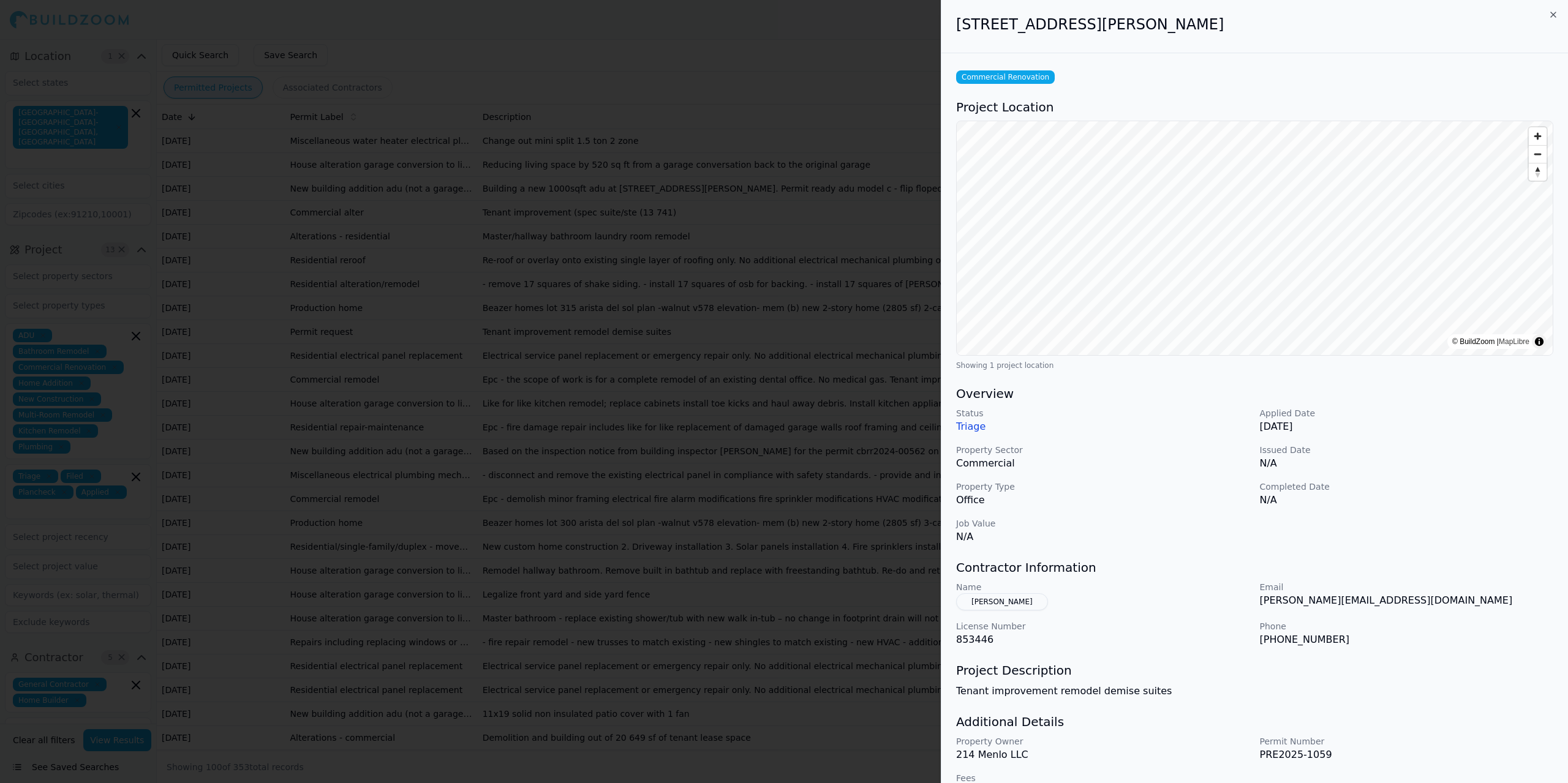
click at [462, 410] on div at bounding box center [784, 391] width 1568 height 783
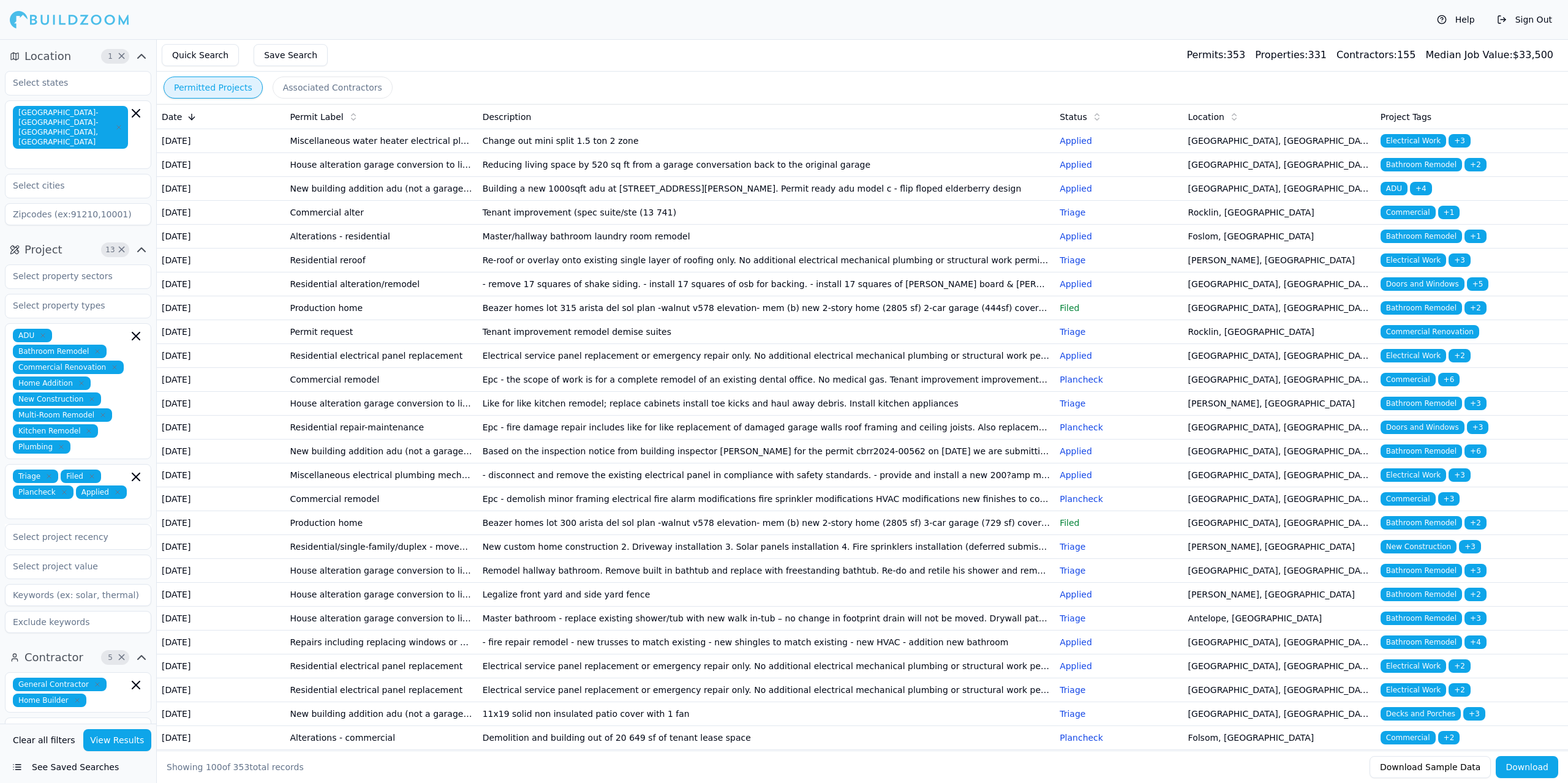
click at [463, 368] on td "Residential electrical panel replacement" at bounding box center [381, 356] width 193 height 24
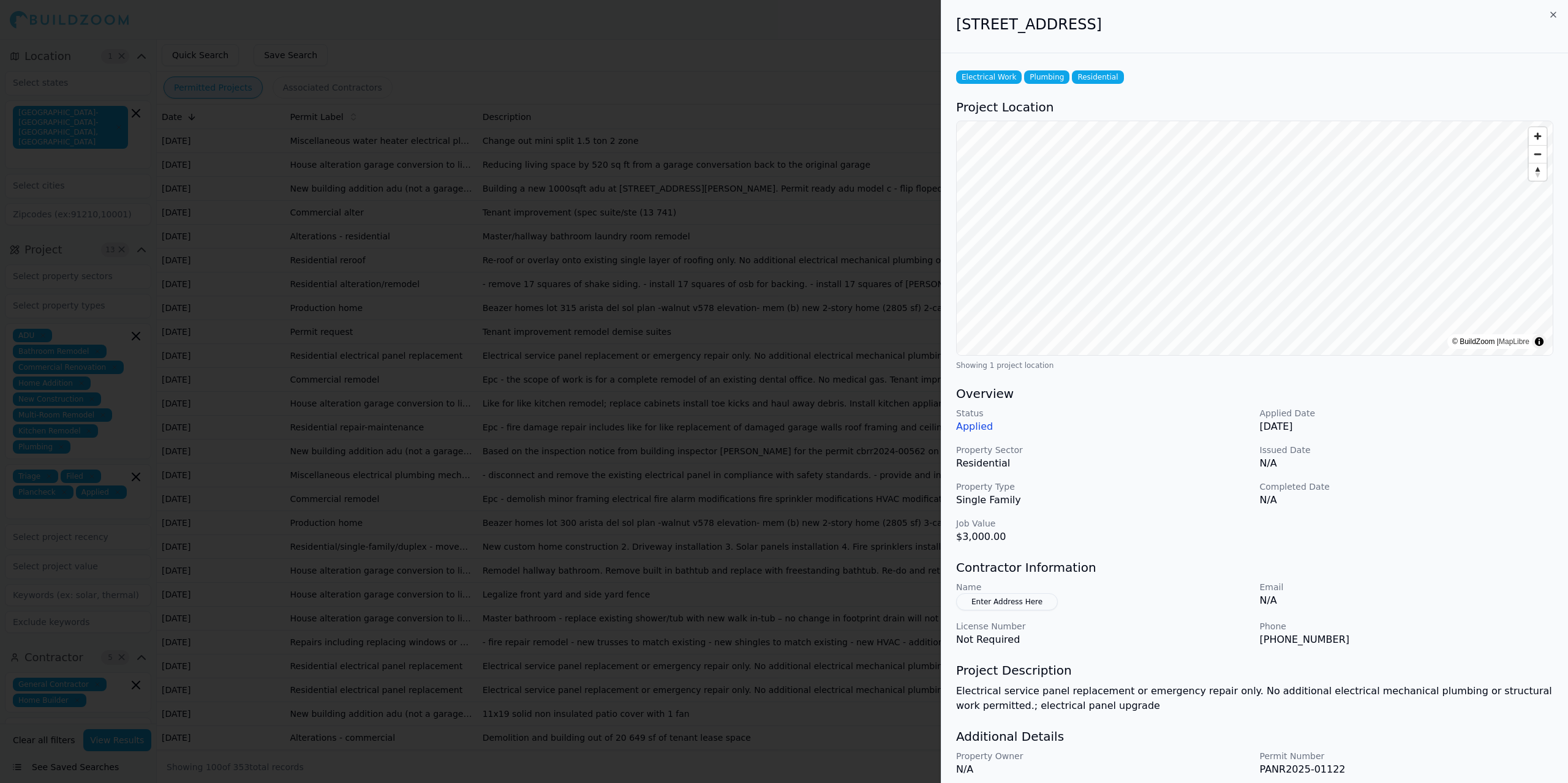
click at [463, 435] on div at bounding box center [784, 391] width 1568 height 783
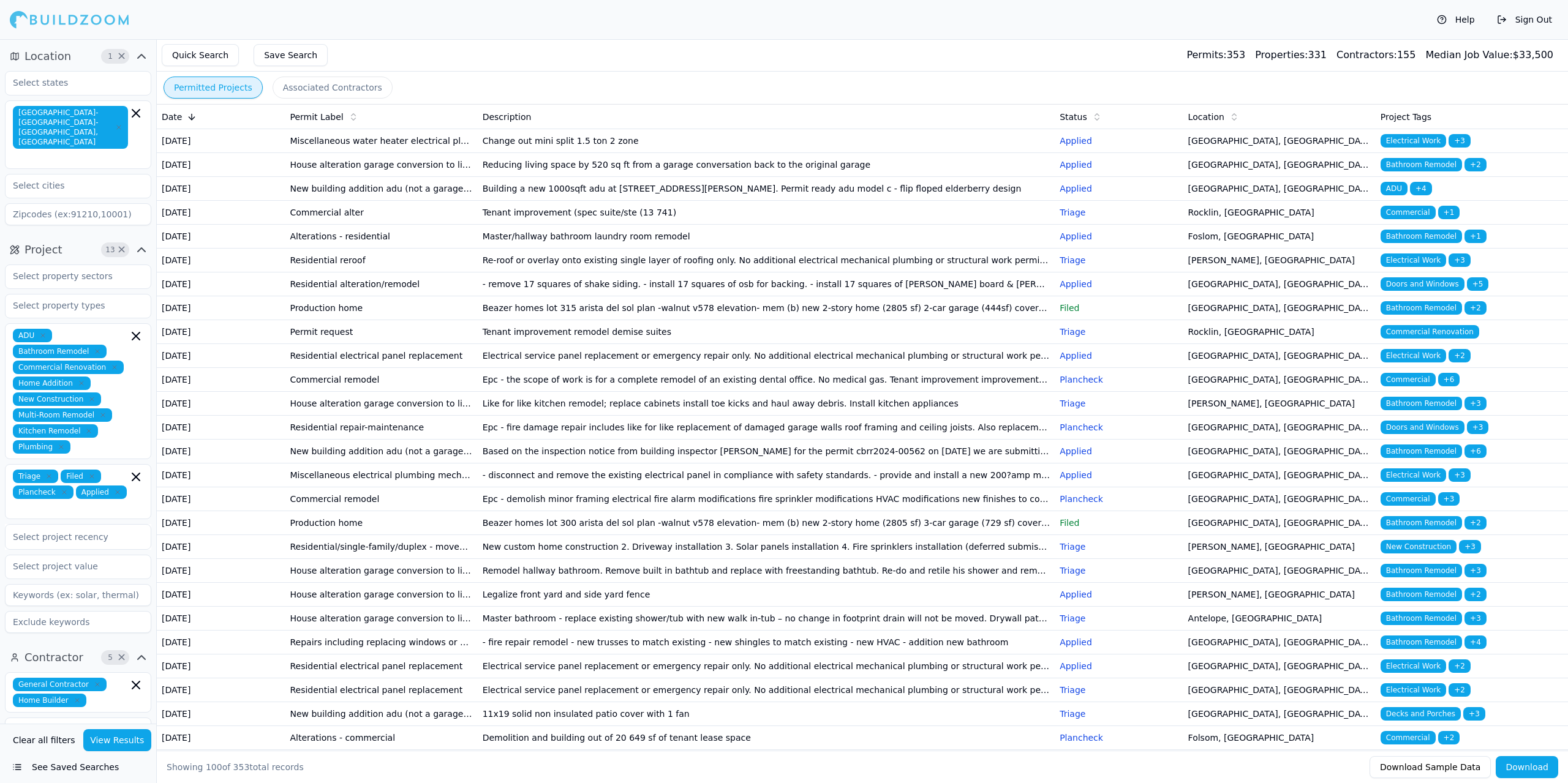
click at [467, 392] on td "Commercial remodel" at bounding box center [381, 380] width 193 height 24
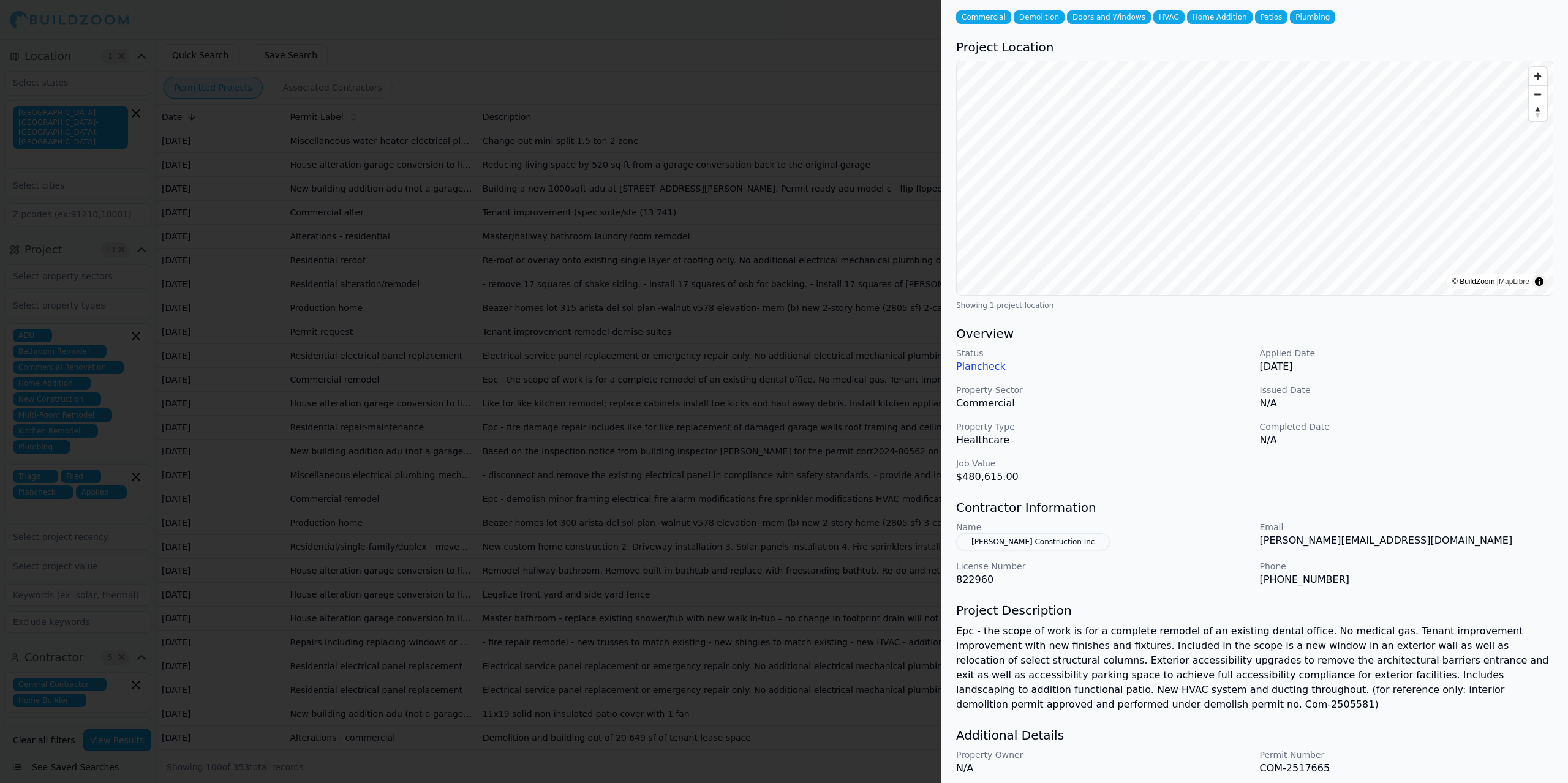
scroll to position [90, 0]
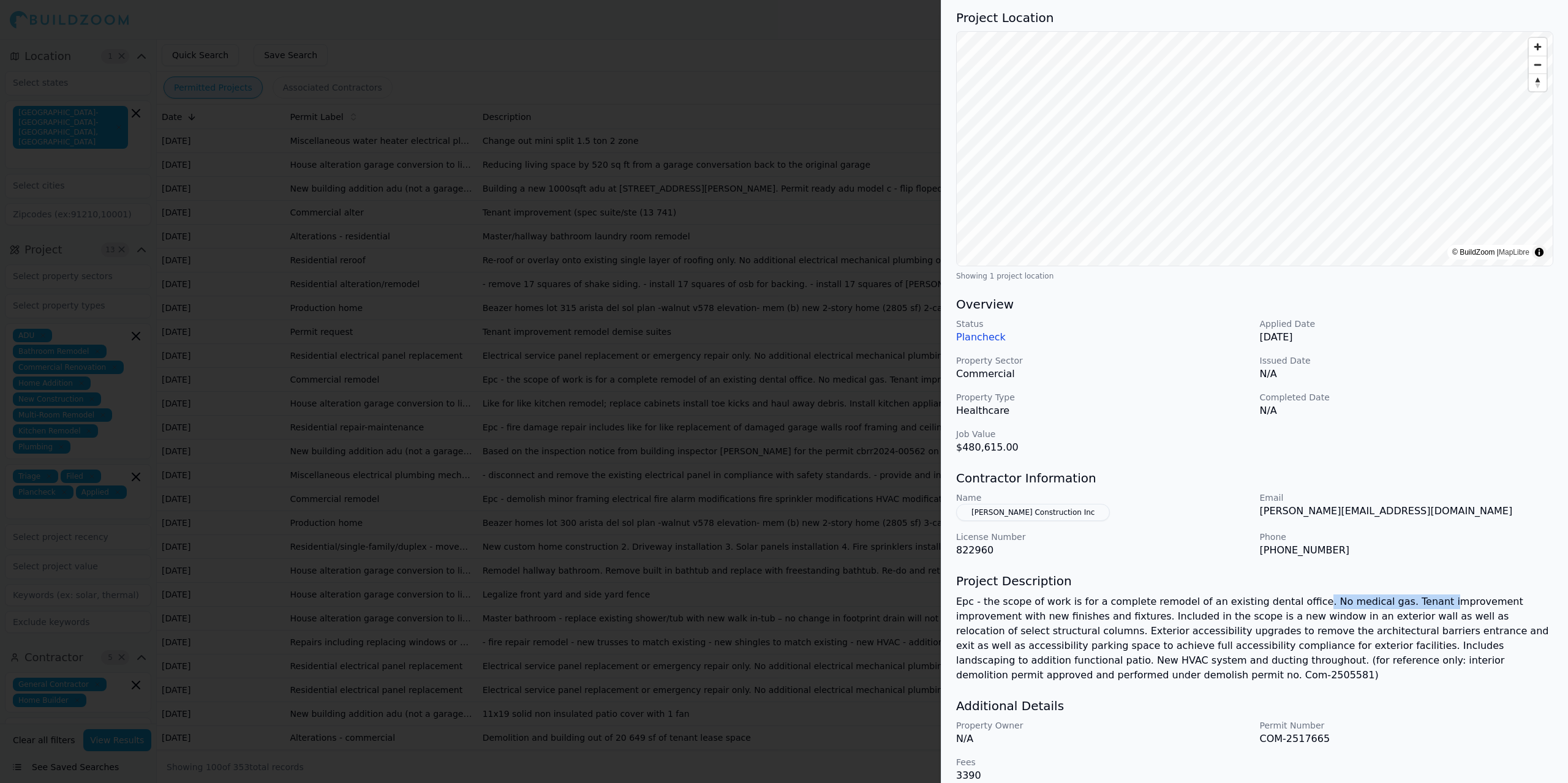
drag, startPoint x: 1297, startPoint y: 605, endPoint x: 1400, endPoint y: 600, distance: 103.1
click at [974, 600] on p "Epc - the scope of work is for a complete remodel of an existing dental office.…" at bounding box center [1254, 639] width 597 height 88
drag, startPoint x: 1105, startPoint y: 615, endPoint x: 1144, endPoint y: 617, distance: 39.1
click at [974, 617] on p "Epc - the scope of work is for a complete remodel of an existing dental office.…" at bounding box center [1254, 639] width 597 height 88
drag, startPoint x: 1071, startPoint y: 633, endPoint x: 1091, endPoint y: 635, distance: 20.1
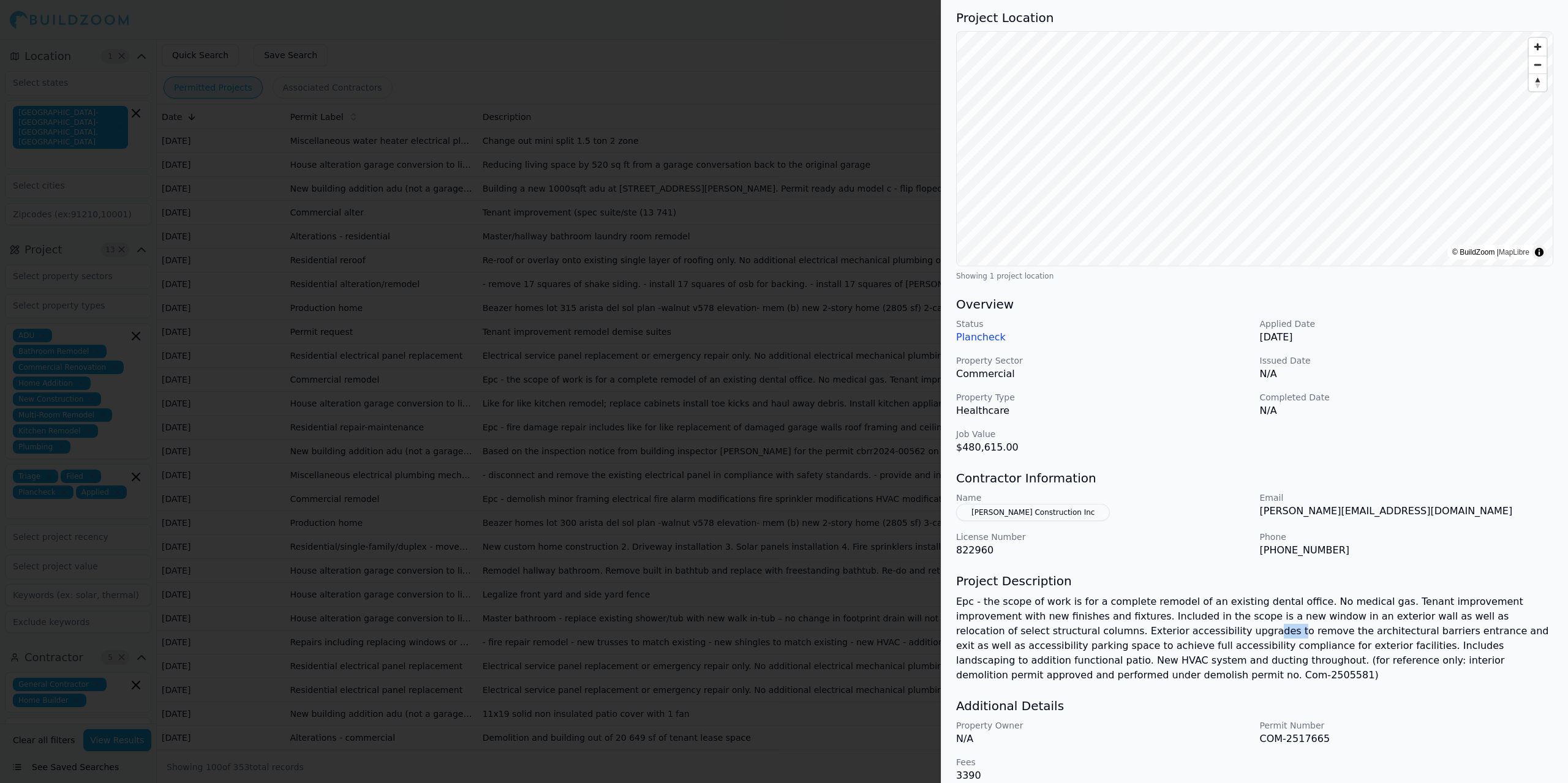
click at [974, 635] on p "Epc - the scope of work is for a complete remodel of an existing dental office.…" at bounding box center [1254, 639] width 597 height 88
click at [974, 651] on p "Epc - the scope of work is for a complete remodel of an existing dental office.…" at bounding box center [1254, 639] width 597 height 88
drag, startPoint x: 1036, startPoint y: 518, endPoint x: 1024, endPoint y: 513, distance: 13.0
click at [974, 513] on button "[PERSON_NAME] Construction Inc" at bounding box center [1033, 513] width 154 height 17
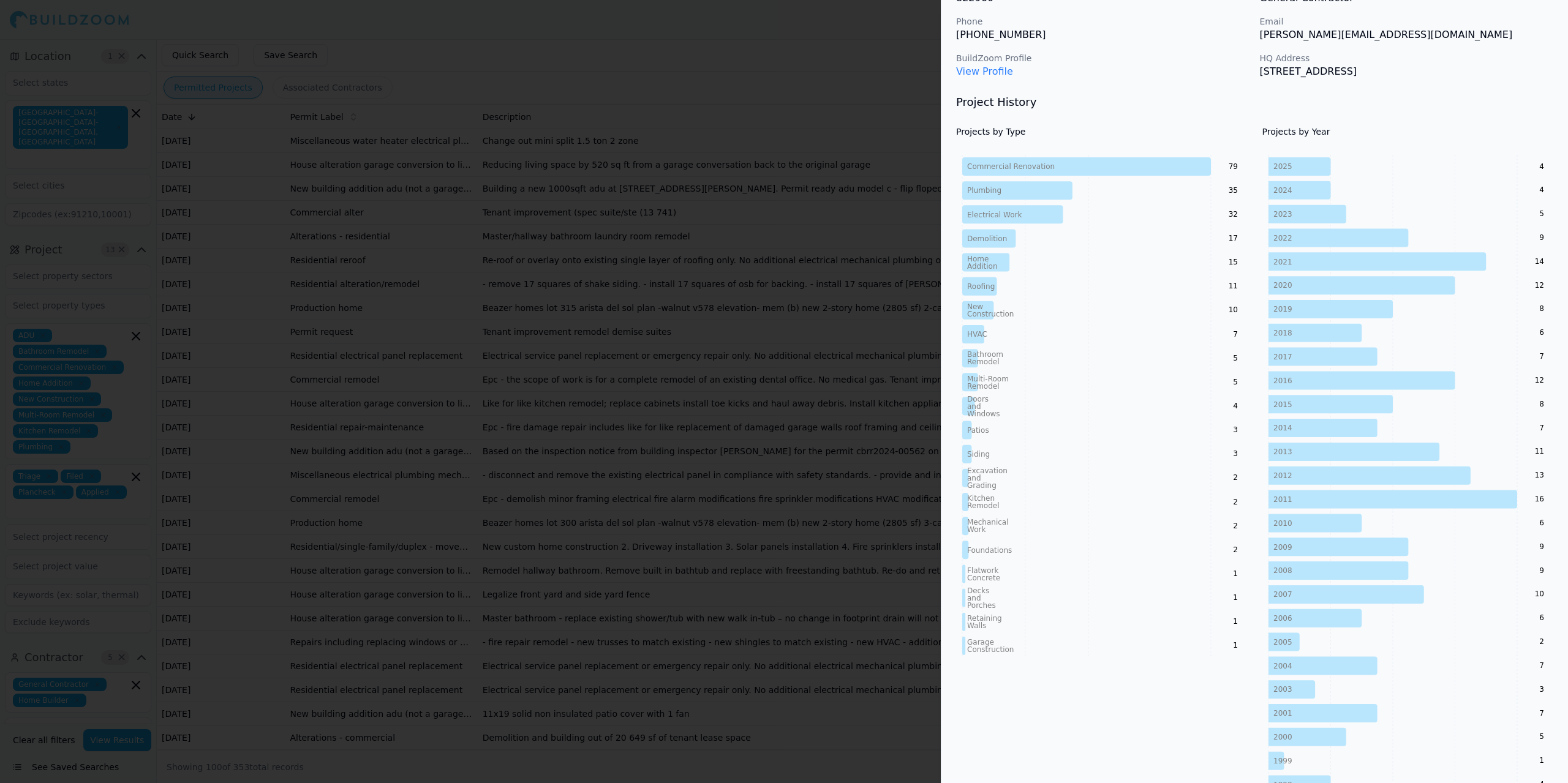
click at [971, 66] on link "View Profile" at bounding box center [984, 71] width 57 height 11
click at [351, 448] on div at bounding box center [784, 391] width 1568 height 783
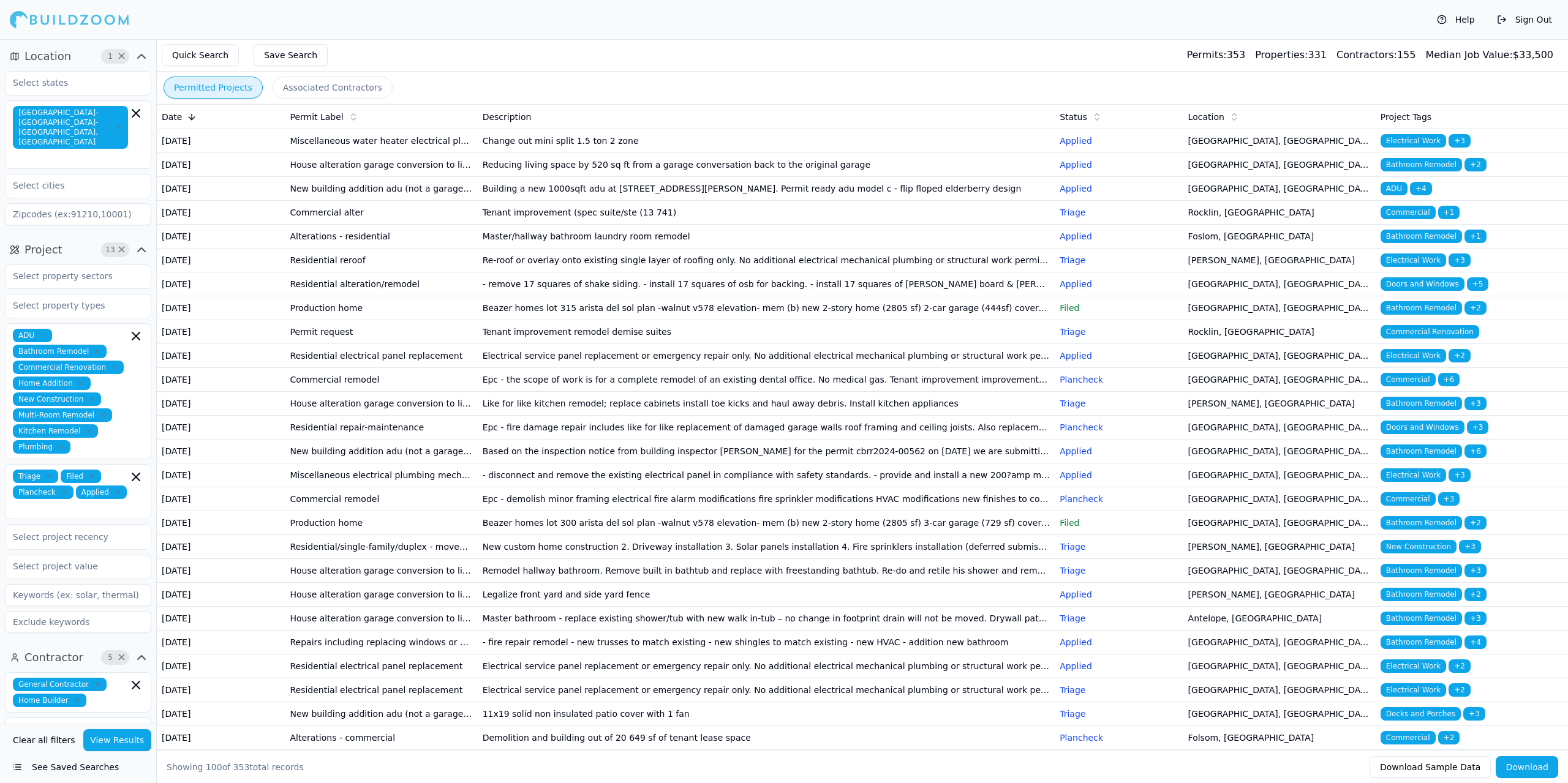
click at [345, 416] on td "House alteration garage conversion to living space/adu (no new sqft) kitchen/ba…" at bounding box center [381, 404] width 193 height 24
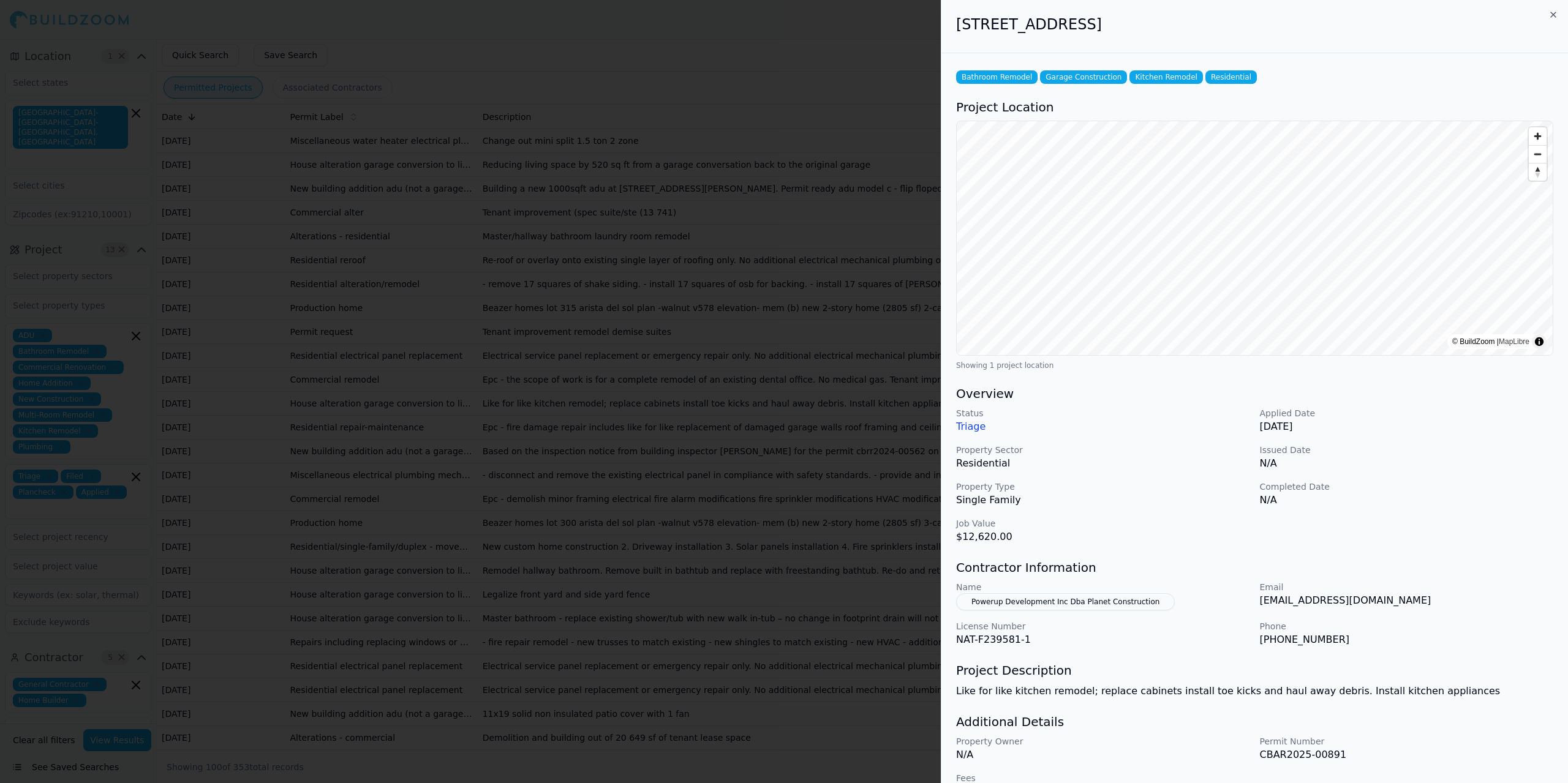
drag, startPoint x: 1056, startPoint y: 602, endPoint x: 1056, endPoint y: 632, distance: 30.0
click at [974, 632] on p "License Number" at bounding box center [1103, 627] width 294 height 12
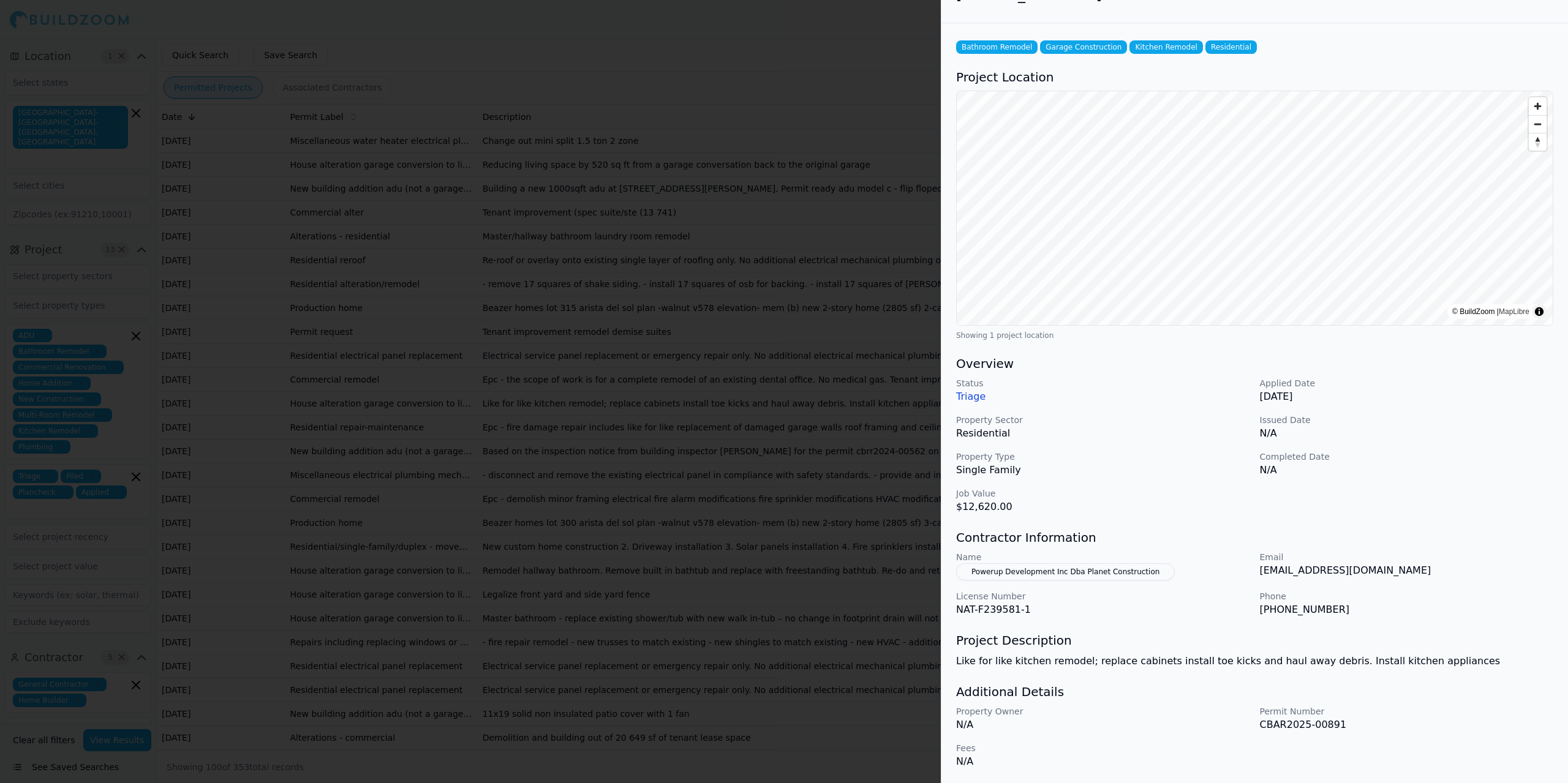
scroll to position [31, 0]
drag, startPoint x: 1058, startPoint y: 612, endPoint x: 964, endPoint y: 603, distance: 94.4
click at [964, 606] on p "NAT-F239581-1" at bounding box center [1103, 609] width 294 height 15
drag, startPoint x: 972, startPoint y: 584, endPoint x: 1028, endPoint y: 590, distance: 56.3
click at [972, 584] on div "Name Powerup Development Inc Dba Planet Construction Email [EMAIL_ADDRESS][DOMA…" at bounding box center [1254, 583] width 597 height 66
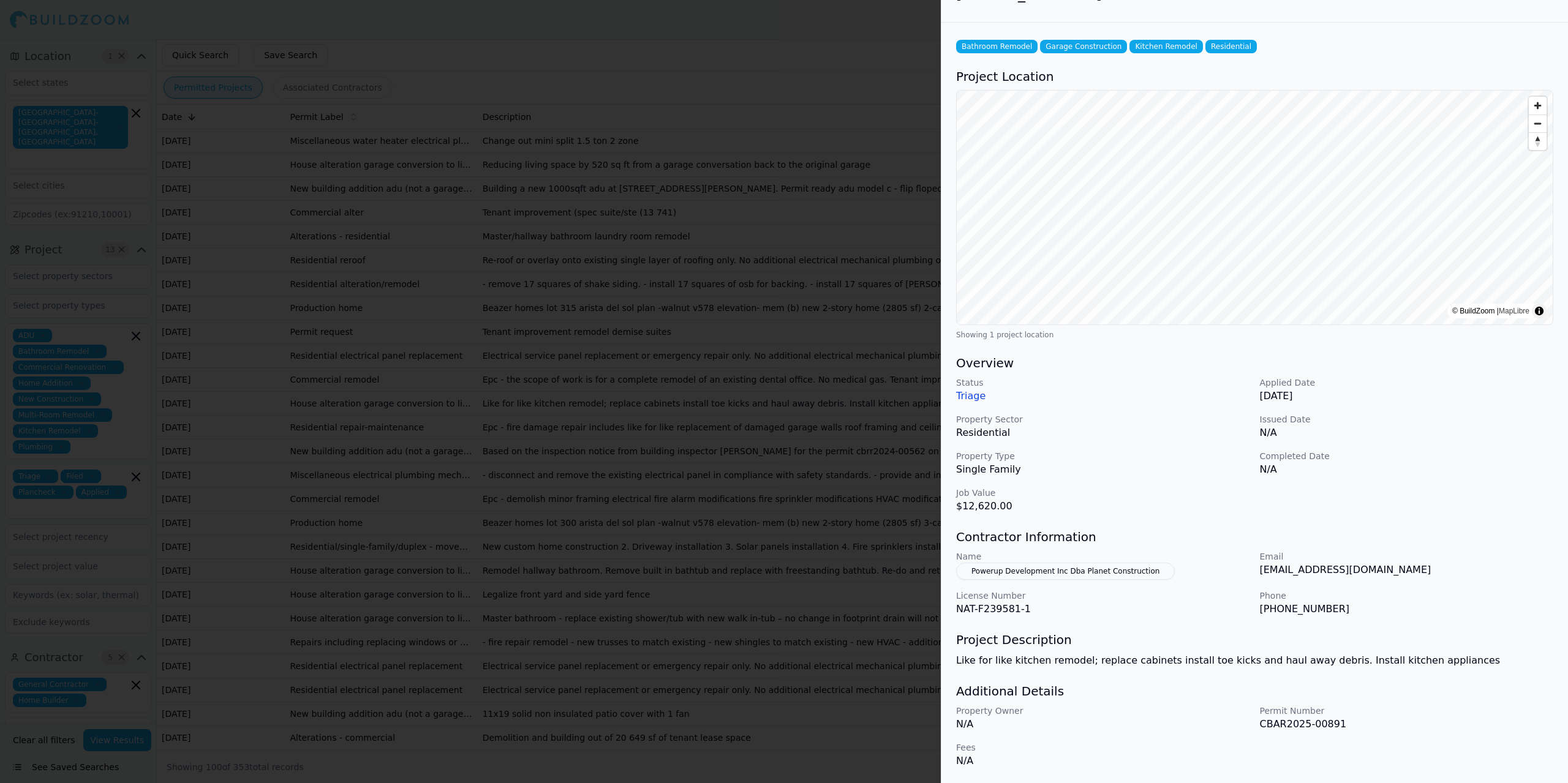
click at [974, 576] on button "Powerup Development Inc Dba Planet Construction" at bounding box center [1065, 572] width 219 height 17
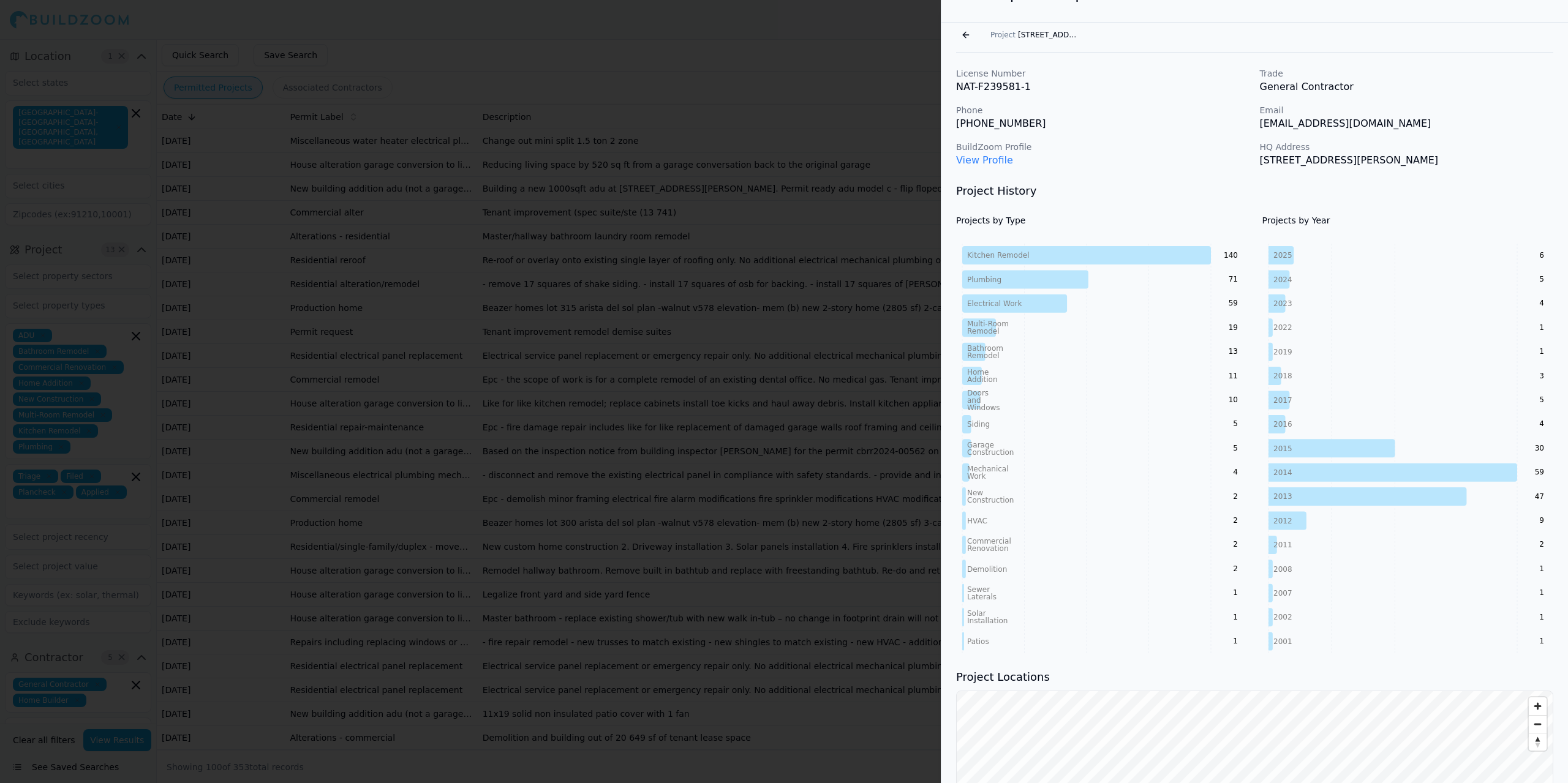
click at [974, 154] on link "View Profile" at bounding box center [984, 160] width 57 height 11
click at [966, 32] on button "Go back" at bounding box center [966, 35] width 19 height 19
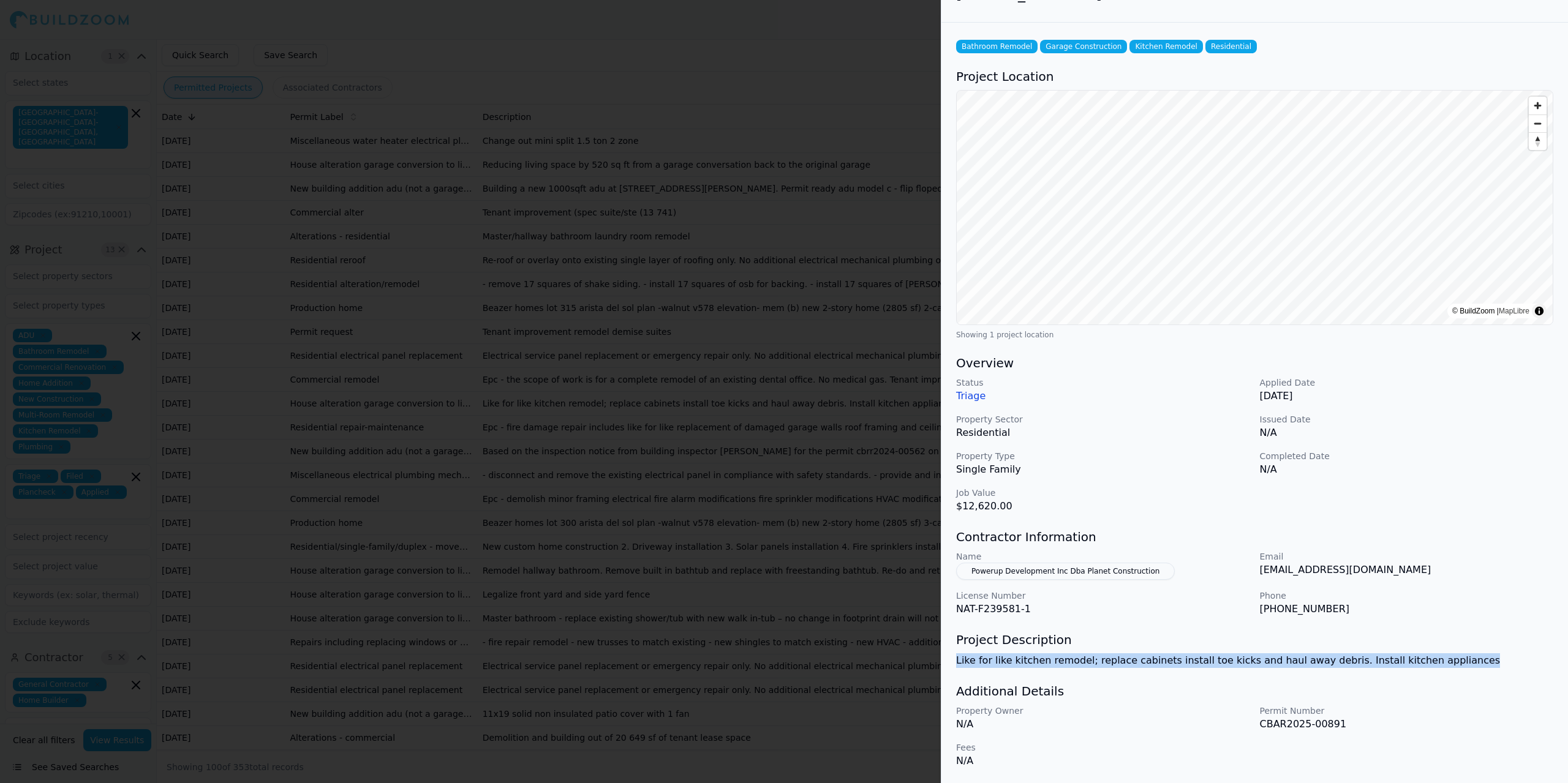
drag, startPoint x: 951, startPoint y: 663, endPoint x: 1426, endPoint y: 659, distance: 475.0
click at [974, 659] on div "Bathroom Remodel Garage Construction Kitchen Remodel Residential Project Locati…" at bounding box center [1254, 403] width 627 height 760
click at [361, 465] on div at bounding box center [784, 391] width 1568 height 783
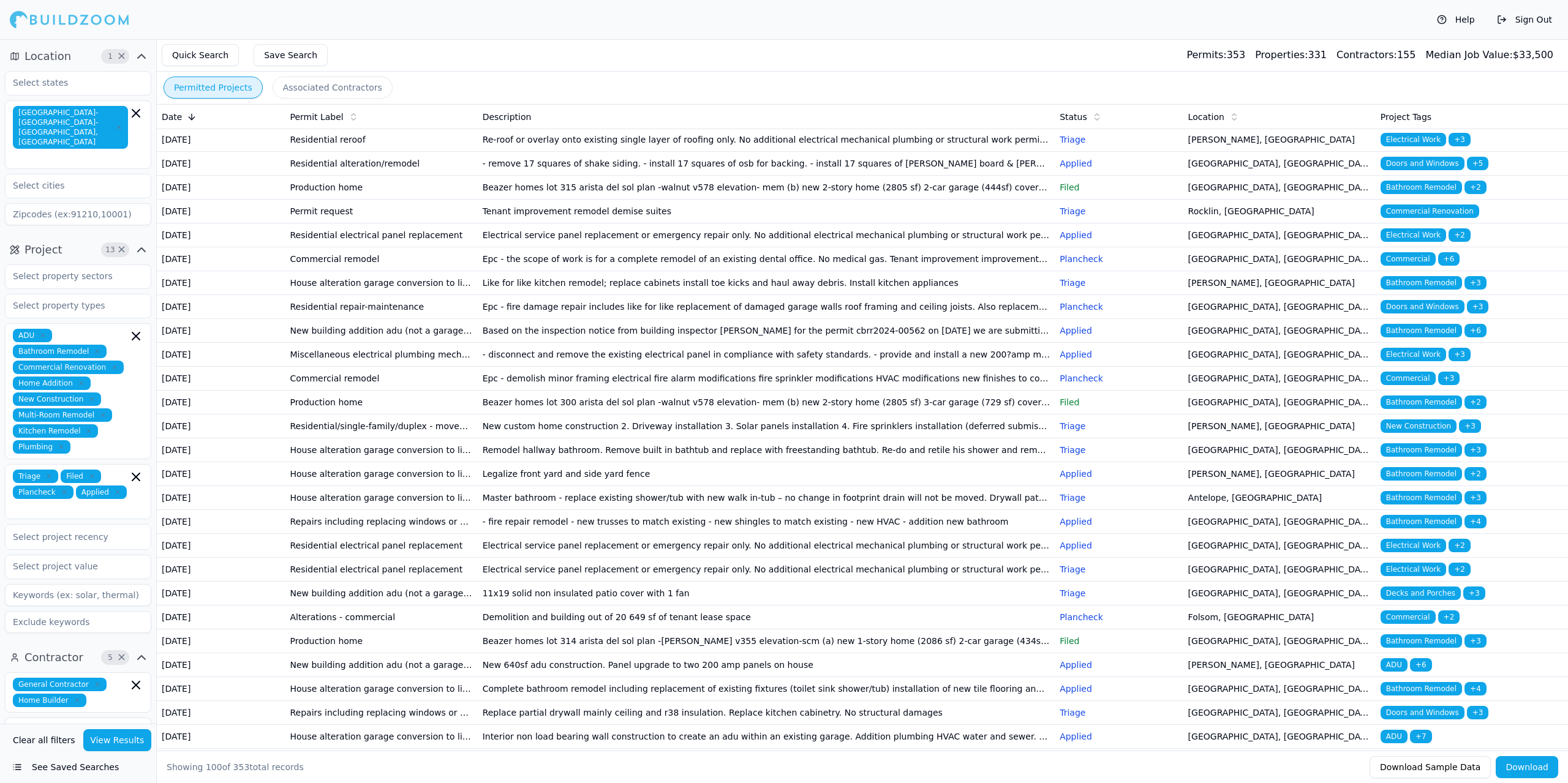
scroll to position [122, 0]
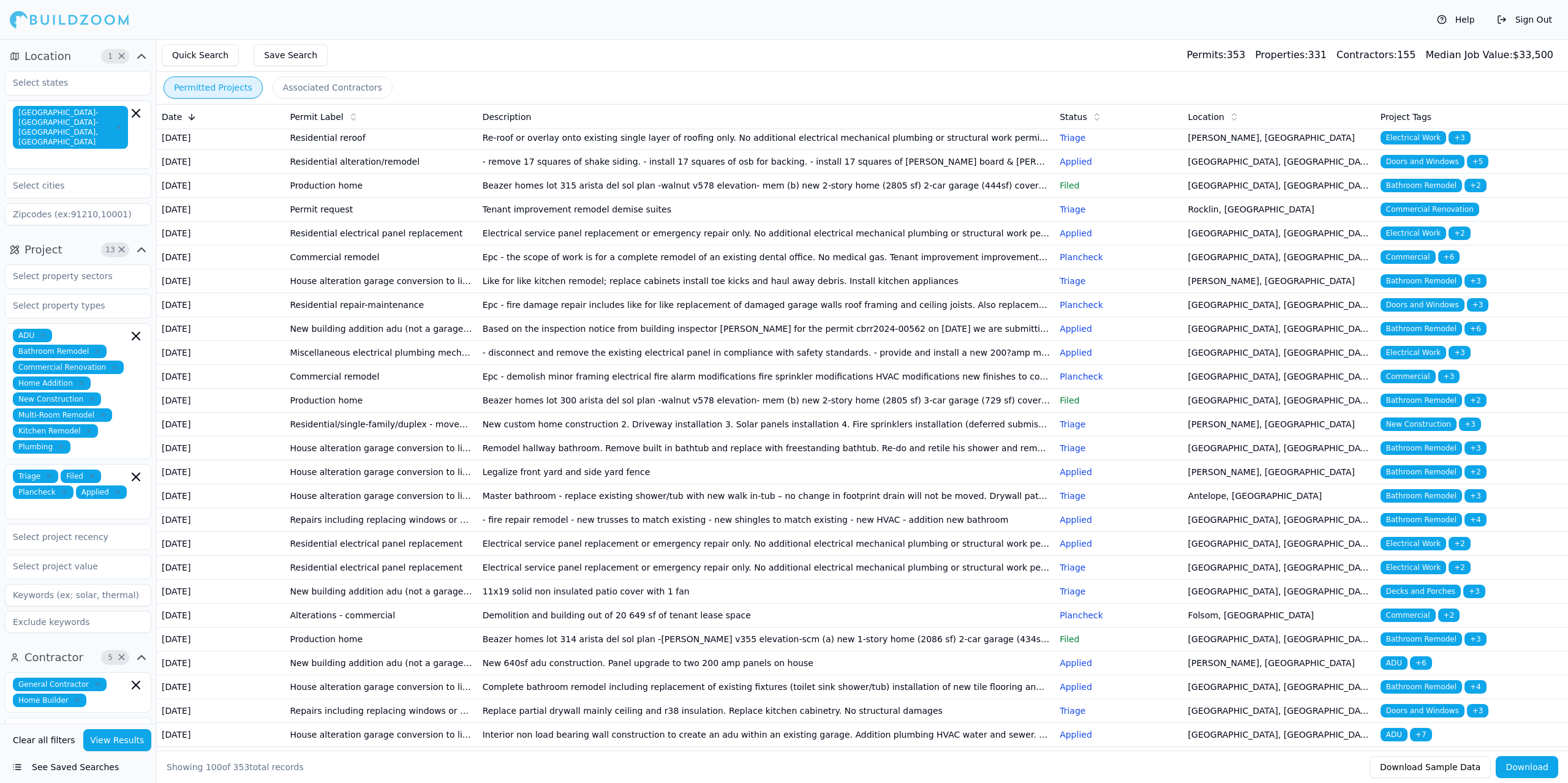
click at [360, 317] on td "Residential repair-maintenance" at bounding box center [381, 306] width 193 height 24
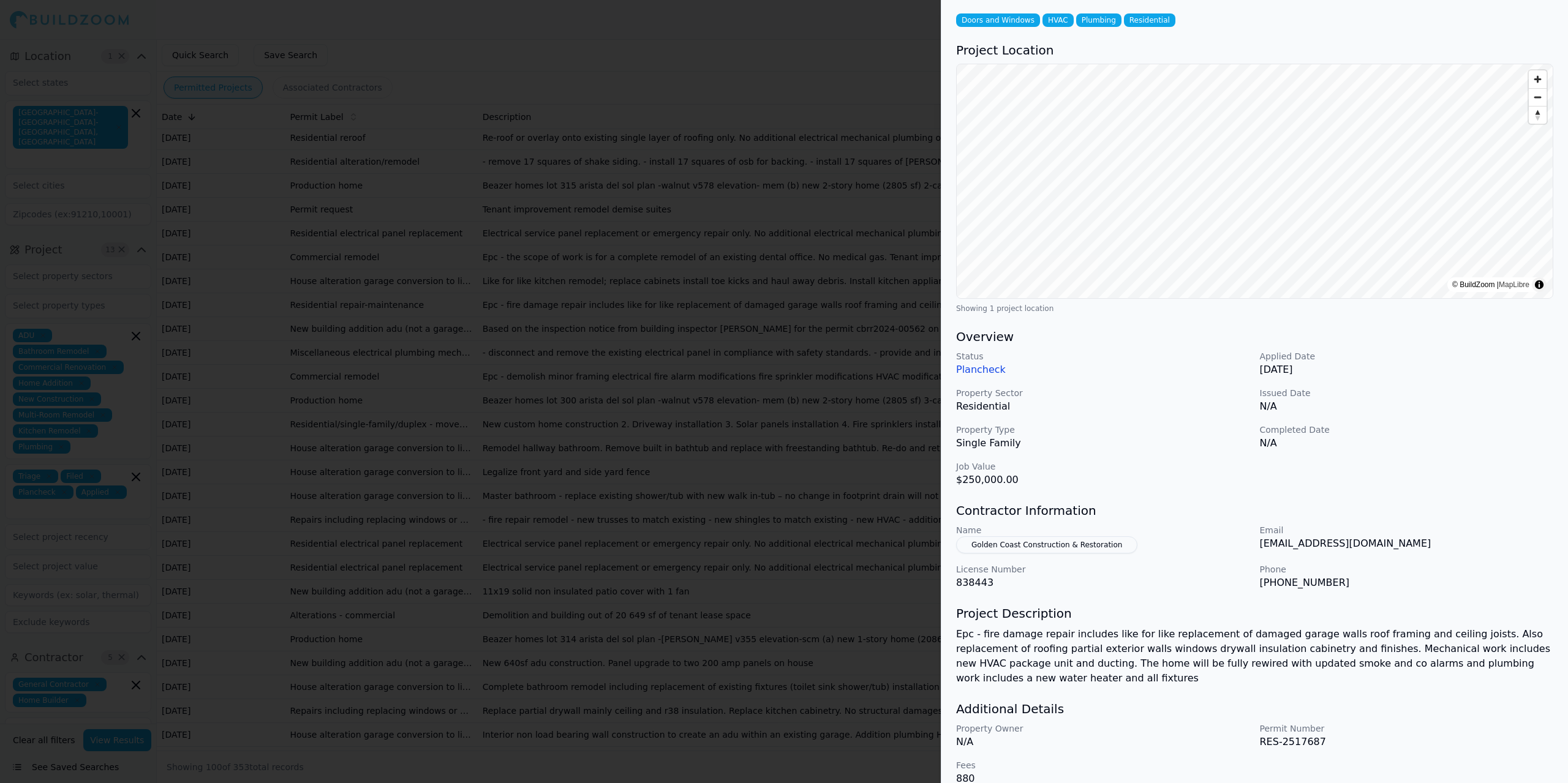
scroll to position [60, 0]
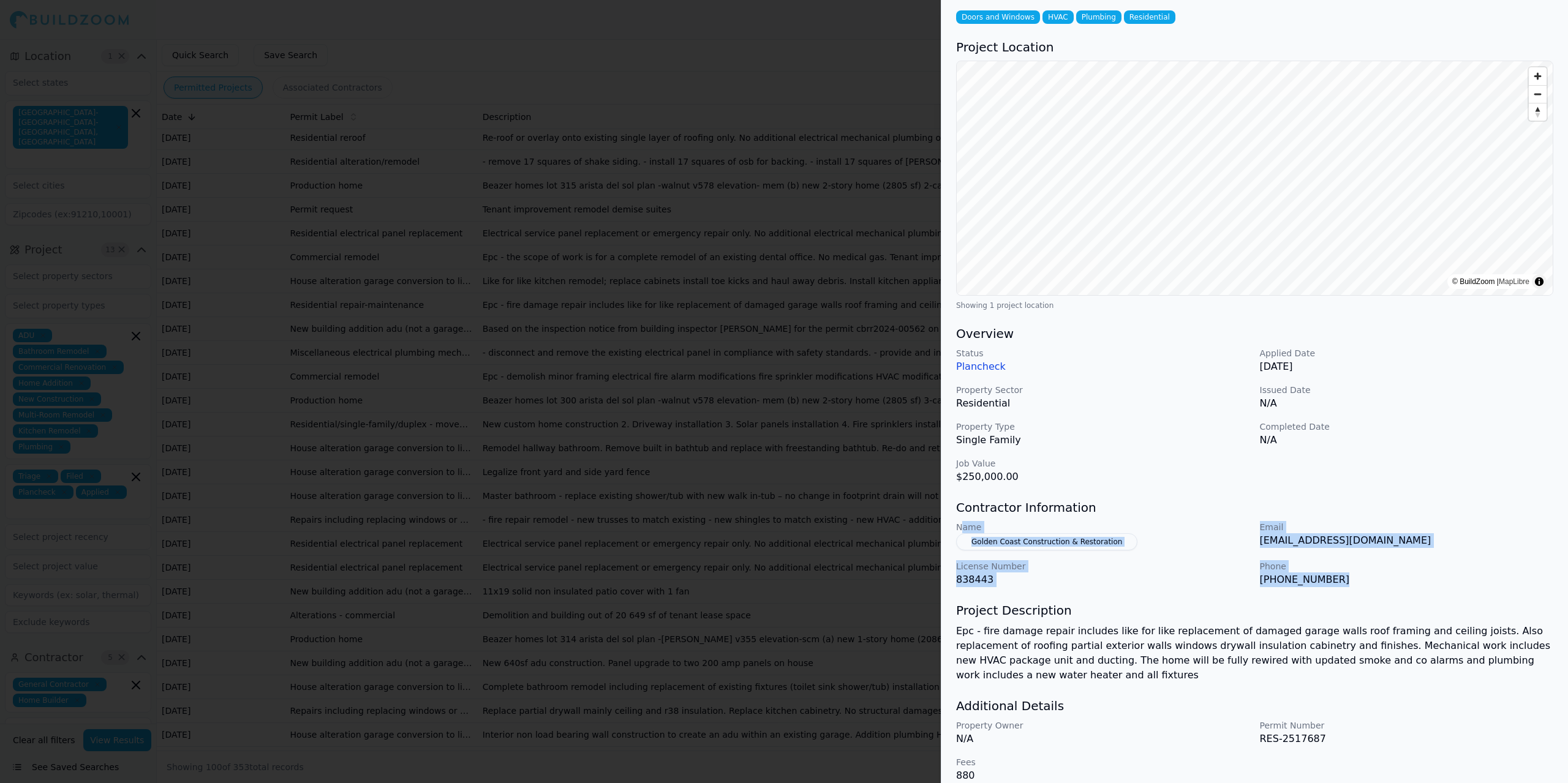
drag, startPoint x: 1313, startPoint y: 586, endPoint x: 965, endPoint y: 532, distance: 352.2
click at [962, 529] on div "Name Golden Coast Construction & Restoration Email [EMAIL_ADDRESS][DOMAIN_NAME]…" at bounding box center [1254, 554] width 597 height 66
click at [974, 592] on div "Doors and Windows HVAC Plumbing Residential Project Location © BuildZoom | MapL…" at bounding box center [1254, 395] width 627 height 804
drag, startPoint x: 1262, startPoint y: 576, endPoint x: 1044, endPoint y: 568, distance: 218.1
click at [971, 544] on div "Name Golden Coast Construction & Restoration Email [EMAIL_ADDRESS][DOMAIN_NAME]…" at bounding box center [1254, 554] width 597 height 66
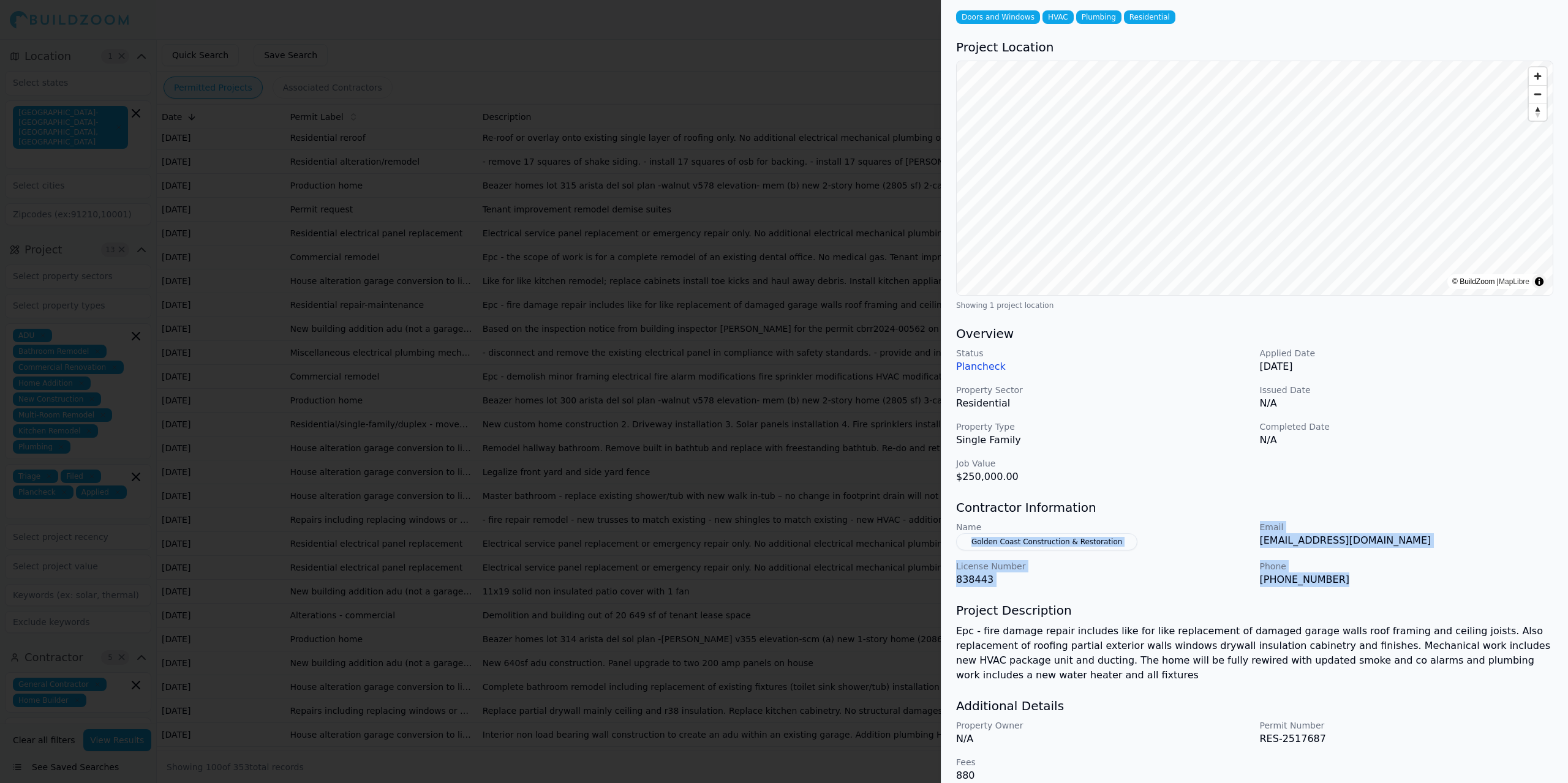
click at [974, 585] on p "838443" at bounding box center [1103, 580] width 294 height 15
click at [974, 546] on button "Golden Coast Construction & Restoration" at bounding box center [1046, 542] width 181 height 17
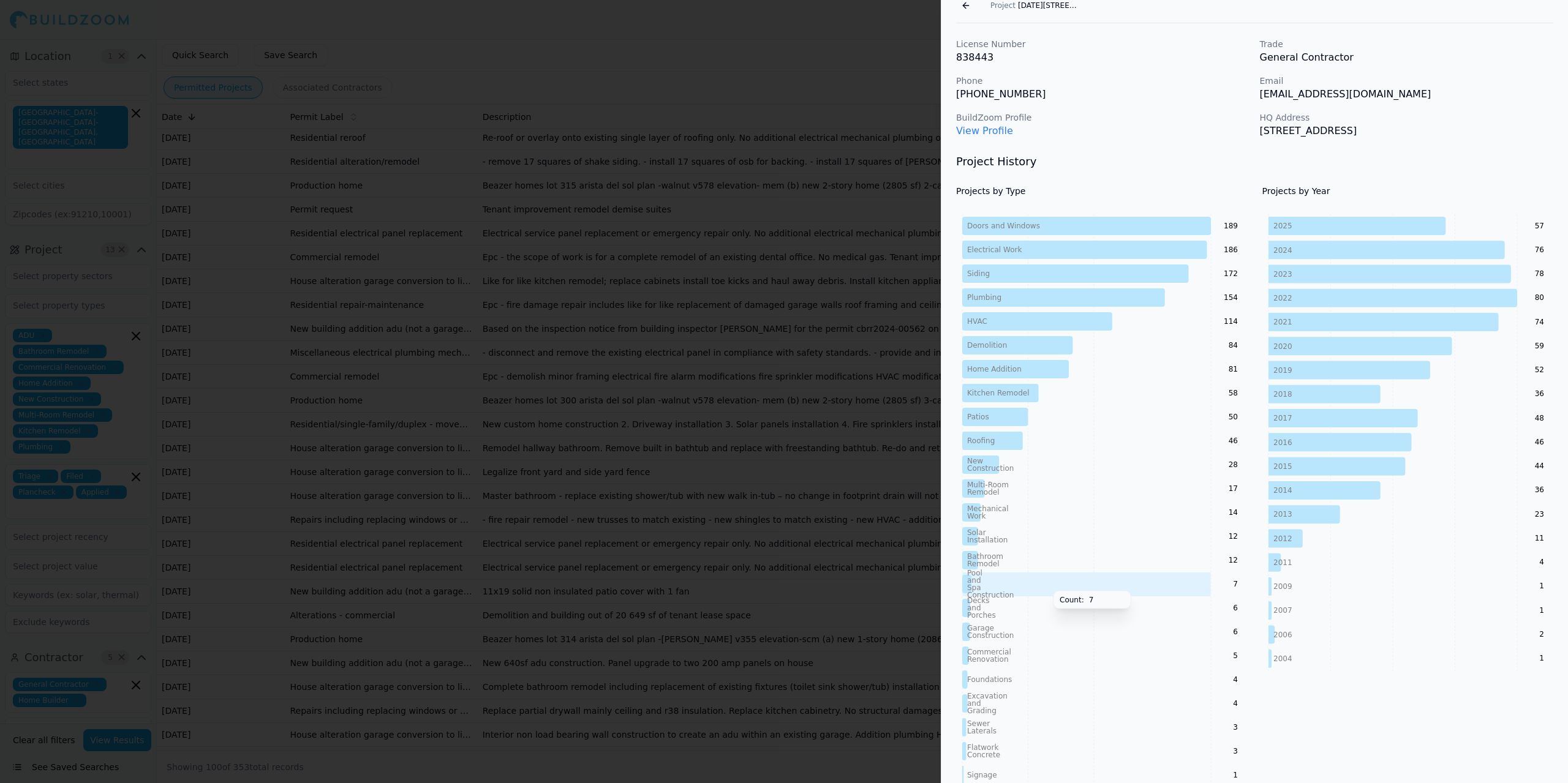
scroll to position [90, 0]
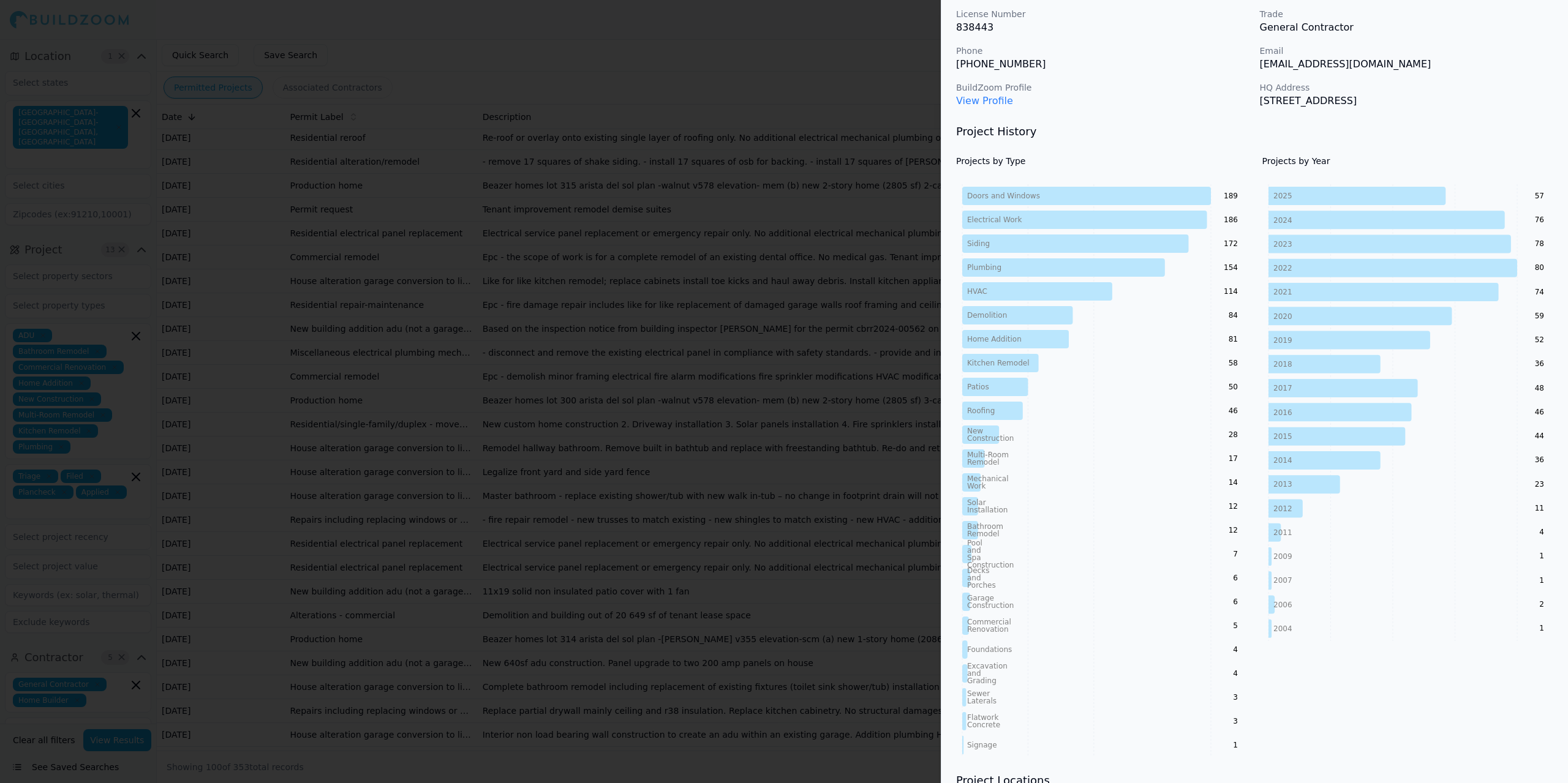
click at [974, 102] on link "View Profile" at bounding box center [984, 100] width 57 height 11
click at [773, 265] on div at bounding box center [784, 391] width 1568 height 783
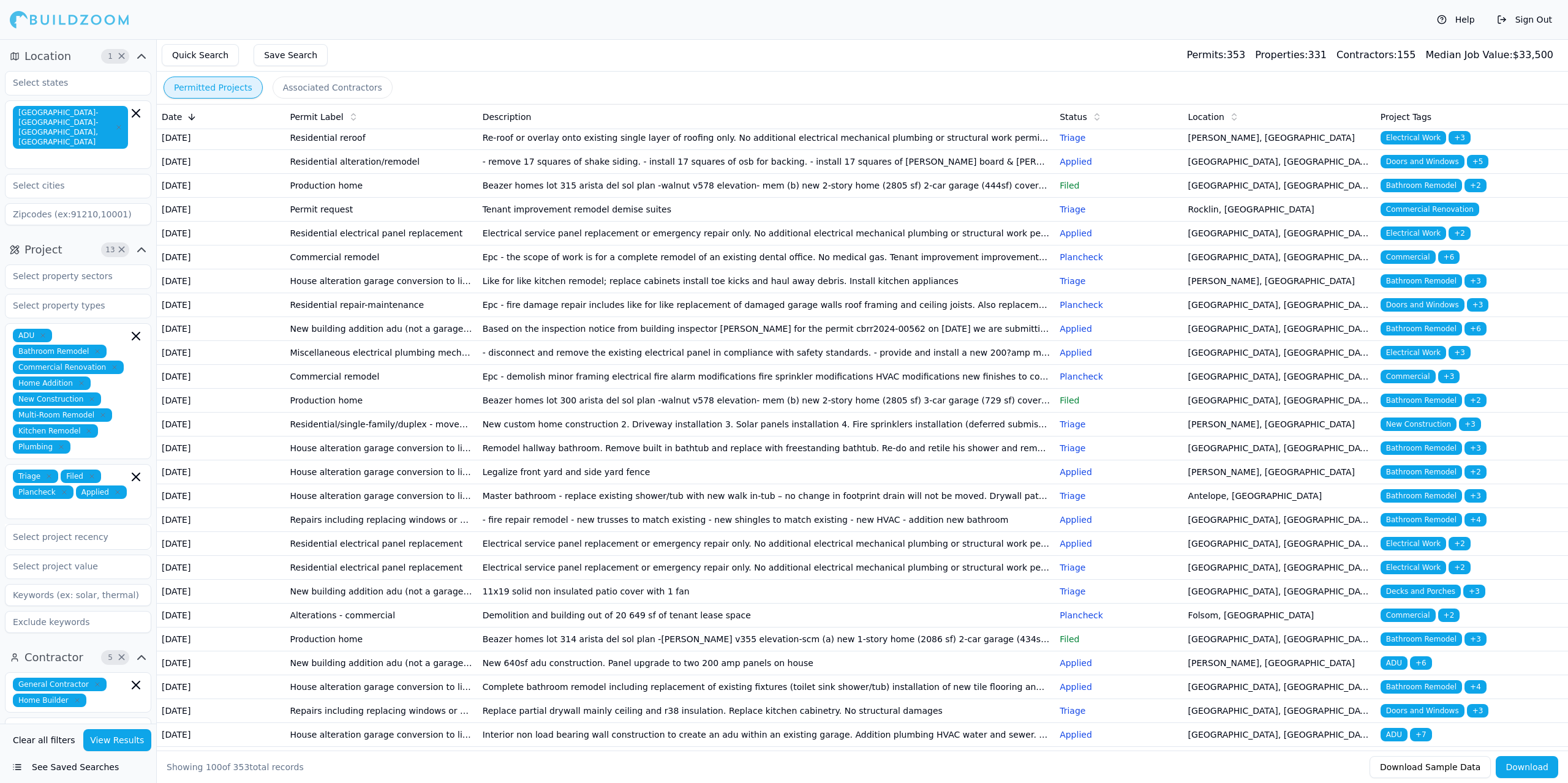
click at [425, 389] on td "Commercial remodel" at bounding box center [381, 377] width 193 height 24
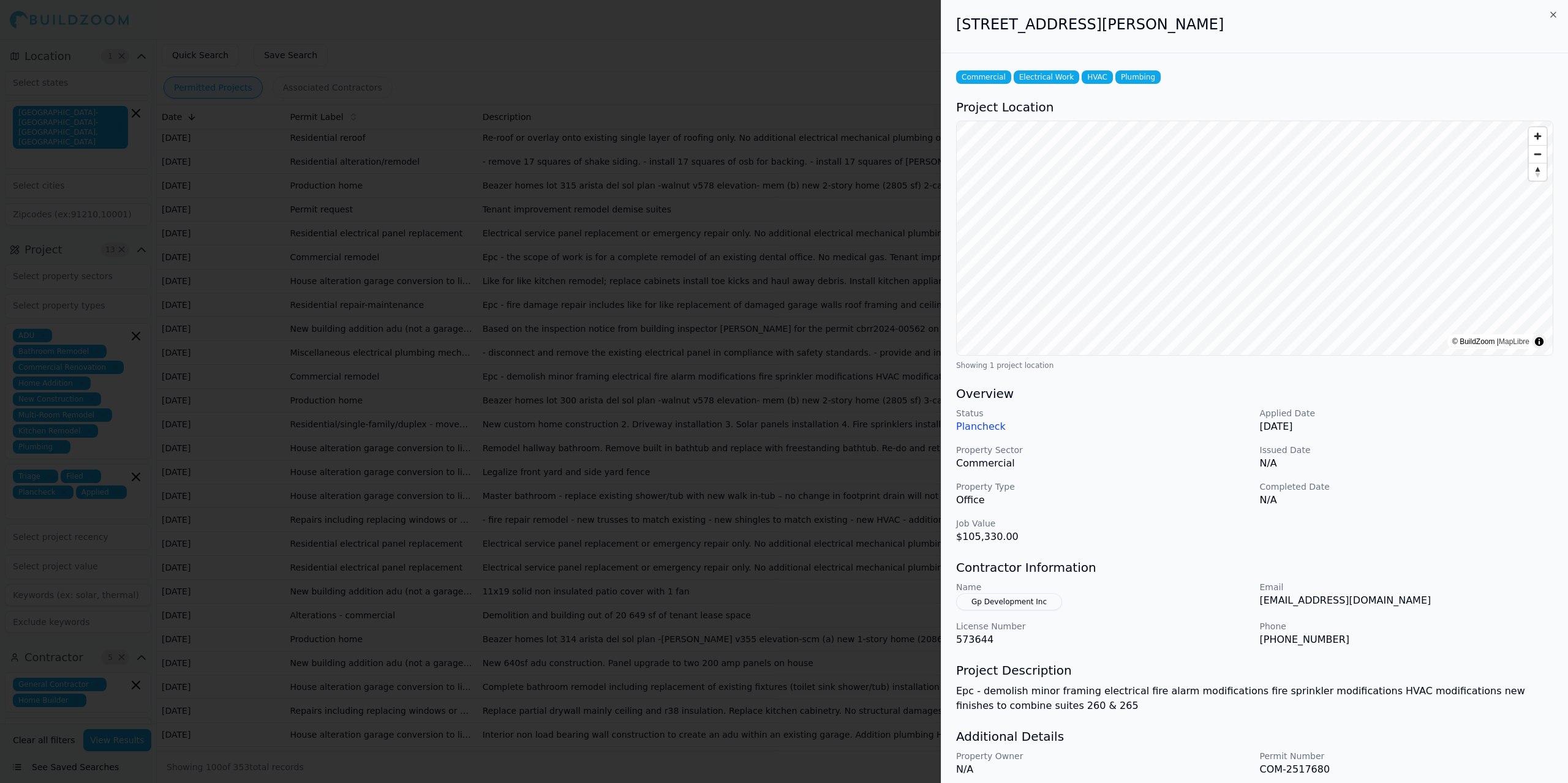
click at [427, 530] on div at bounding box center [784, 391] width 1568 height 783
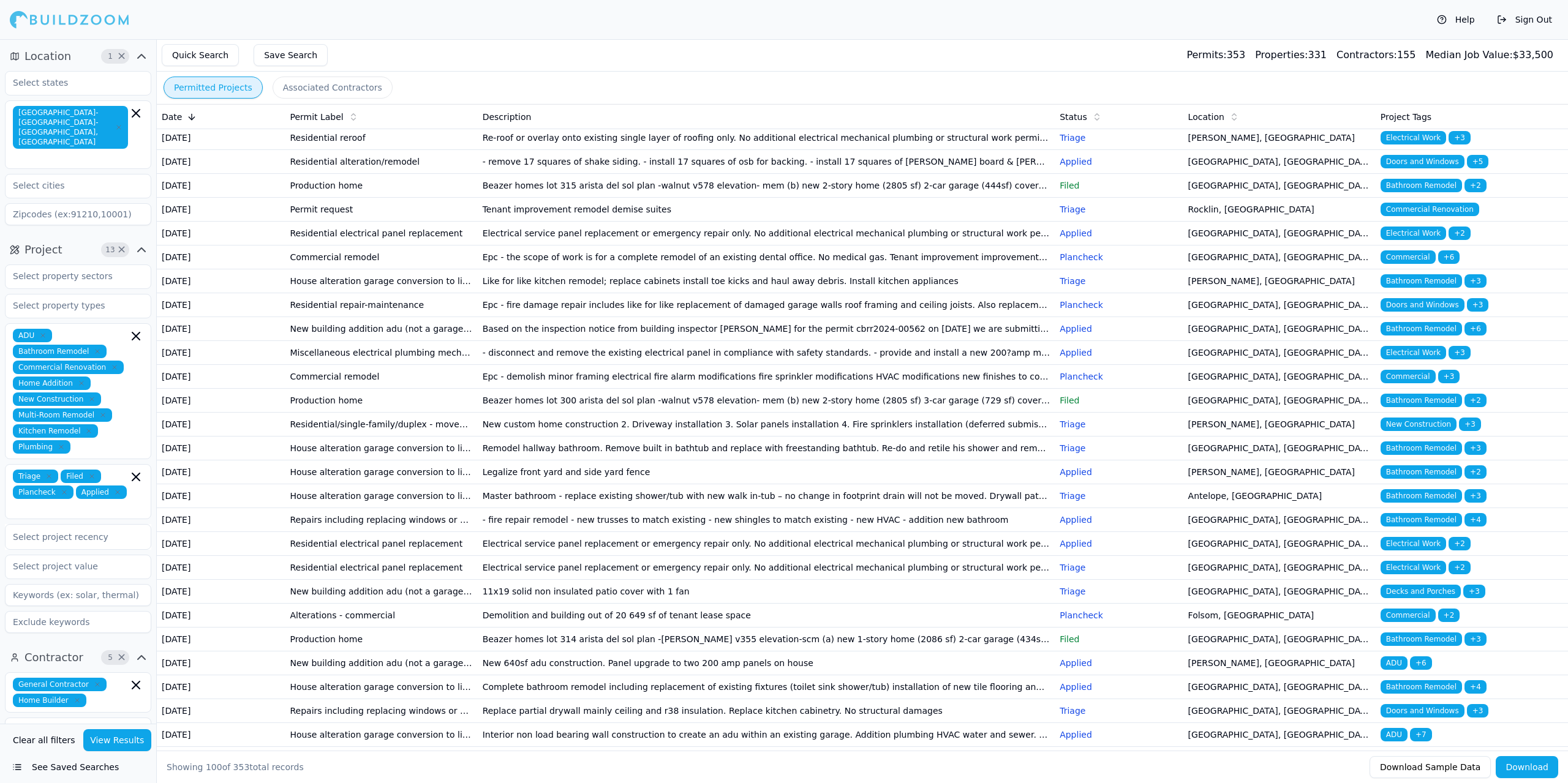
click at [437, 317] on td "Residential repair-maintenance" at bounding box center [381, 306] width 193 height 24
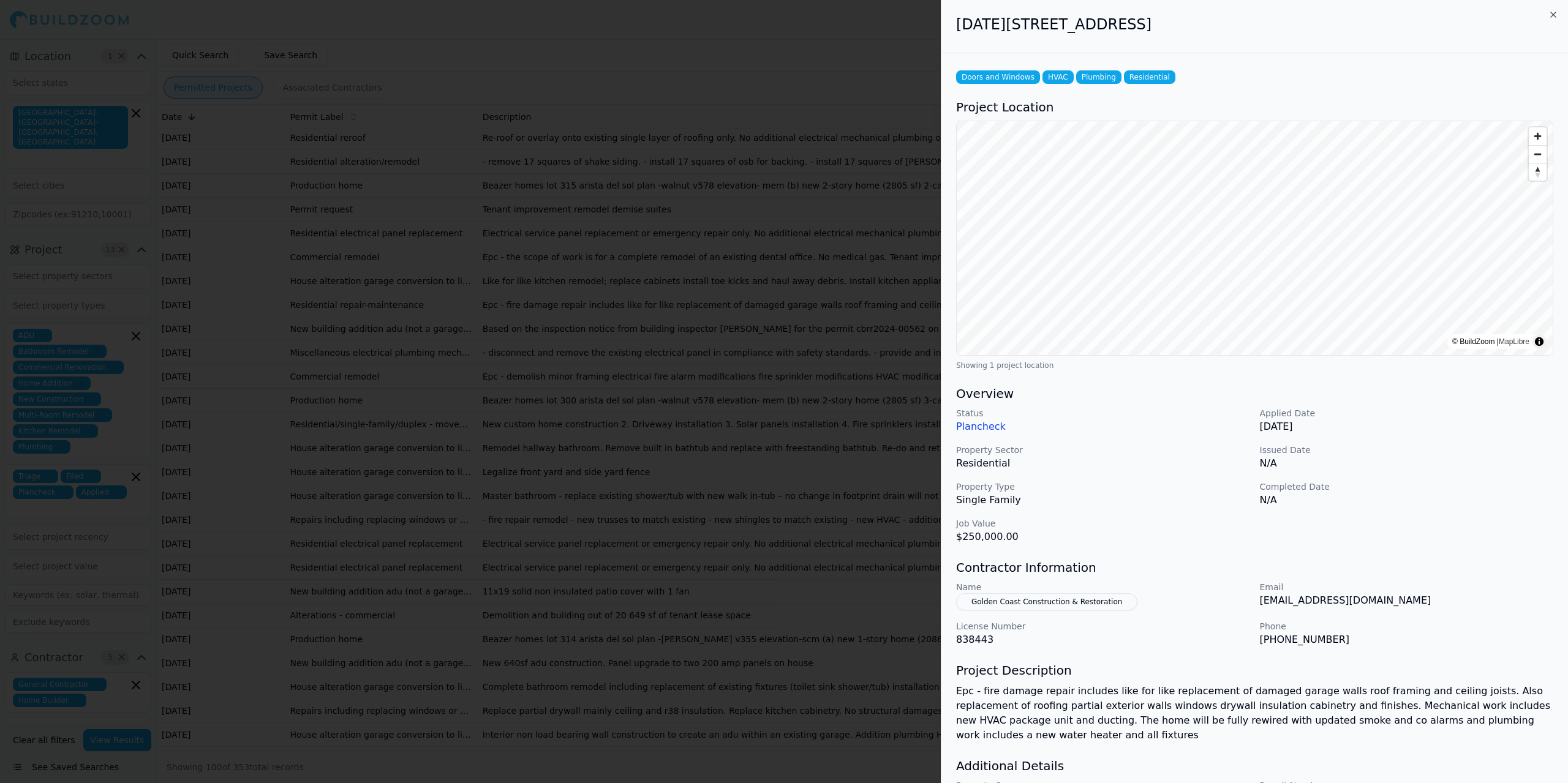
click at [437, 424] on div at bounding box center [784, 391] width 1568 height 783
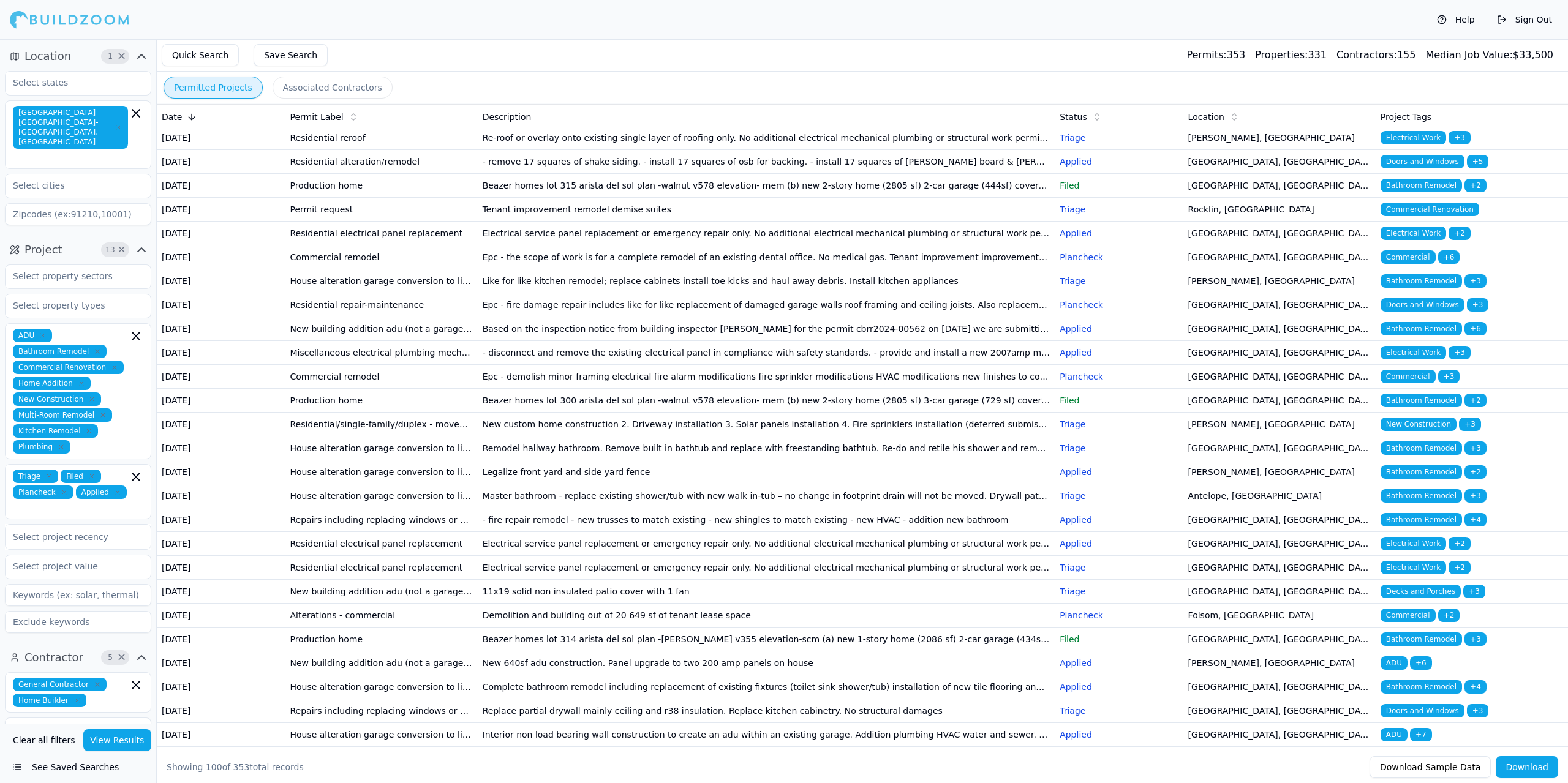
click at [438, 341] on td "New building addition adu (not a garage conversion) deck patio cover garage bar…" at bounding box center [381, 329] width 193 height 24
click at [436, 341] on td "New building addition adu (not a garage conversion) deck patio cover garage bar…" at bounding box center [381, 329] width 193 height 24
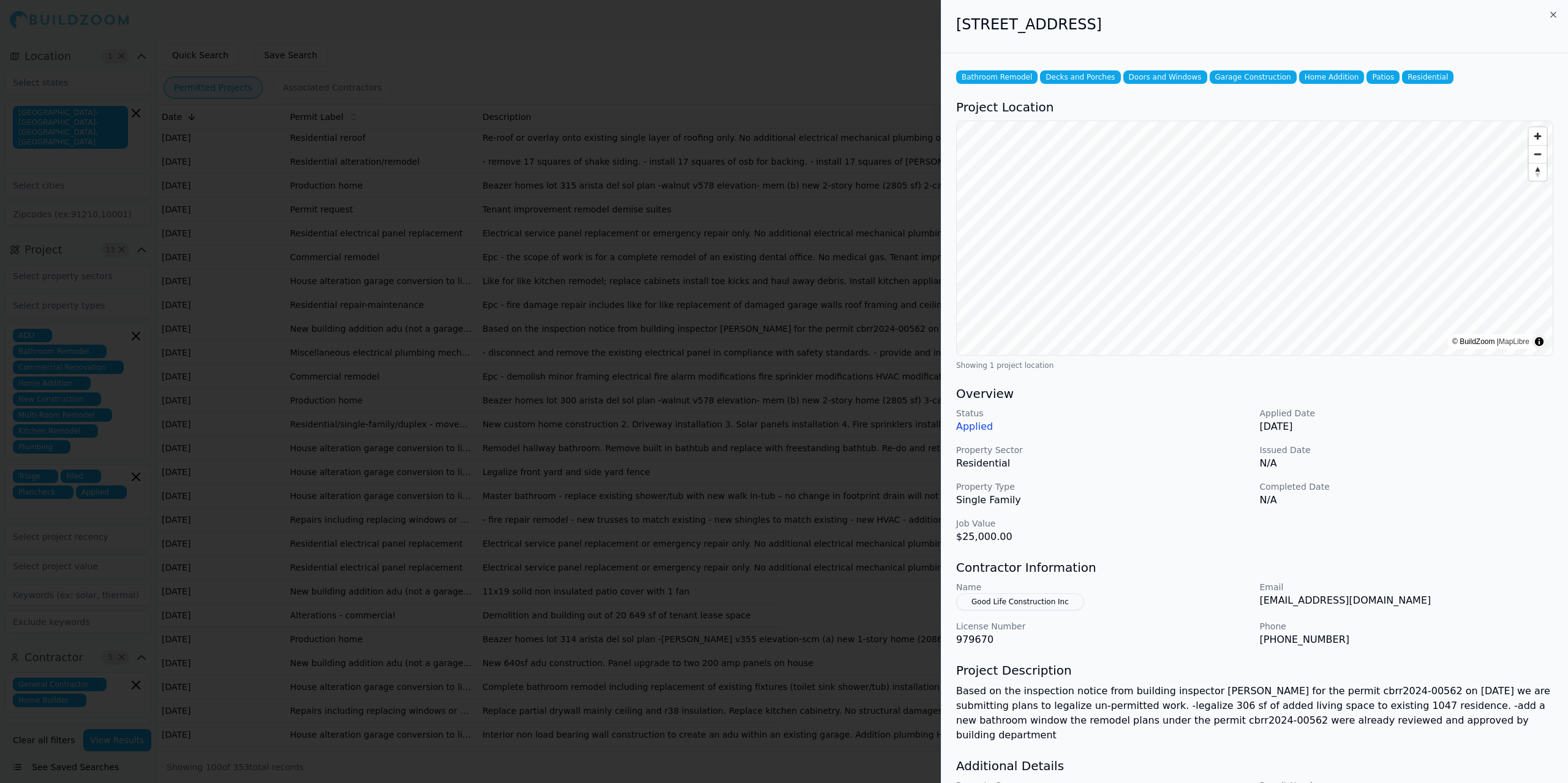
click at [436, 447] on div at bounding box center [784, 391] width 1568 height 783
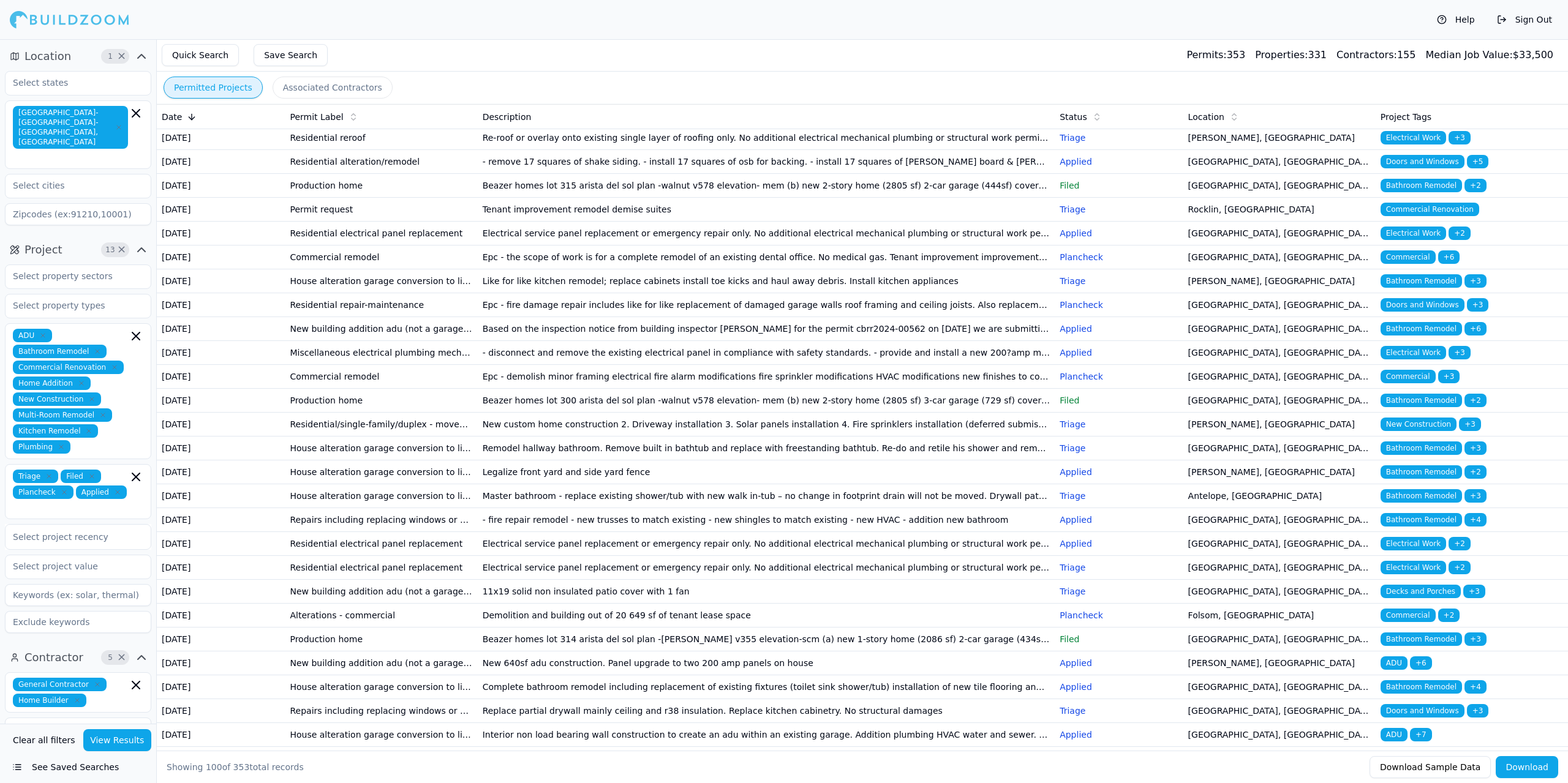
click at [431, 365] on td "Miscellaneous electrical plumbing mechanical solar/pv electric vehicle charger …" at bounding box center [381, 353] width 193 height 24
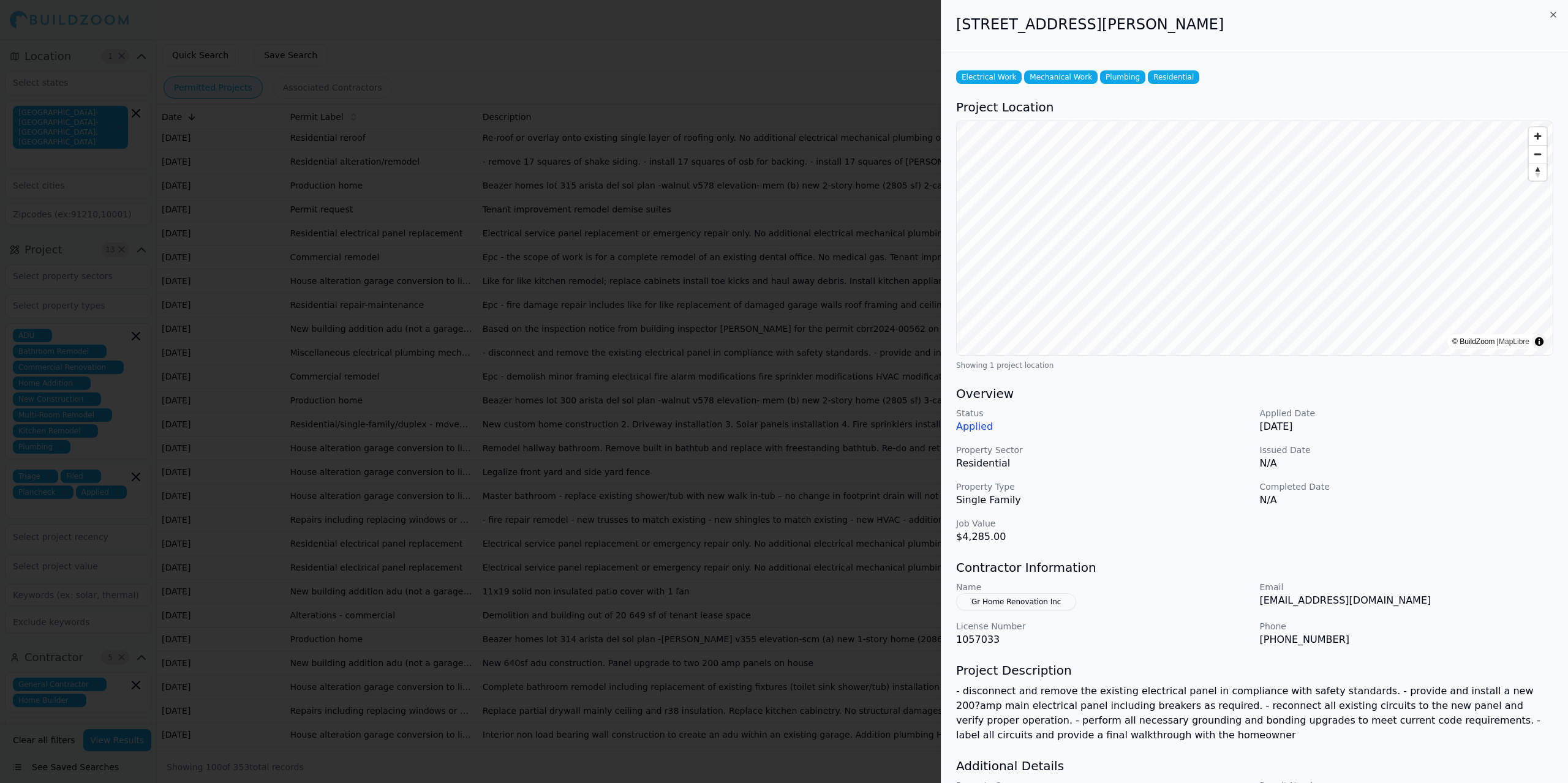
click at [431, 485] on div at bounding box center [784, 391] width 1568 height 783
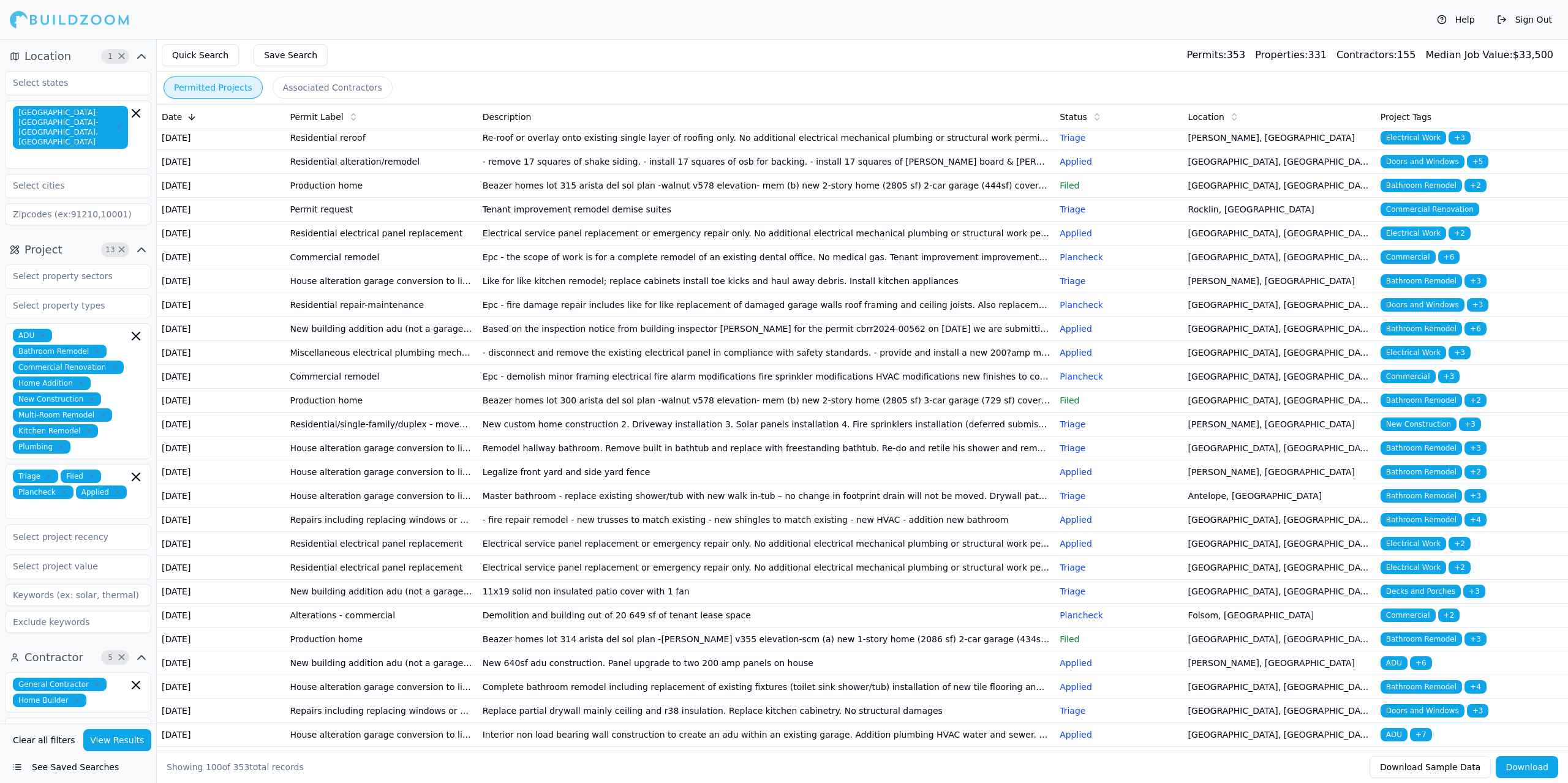
click at [436, 389] on td "Commercial remodel" at bounding box center [381, 377] width 193 height 24
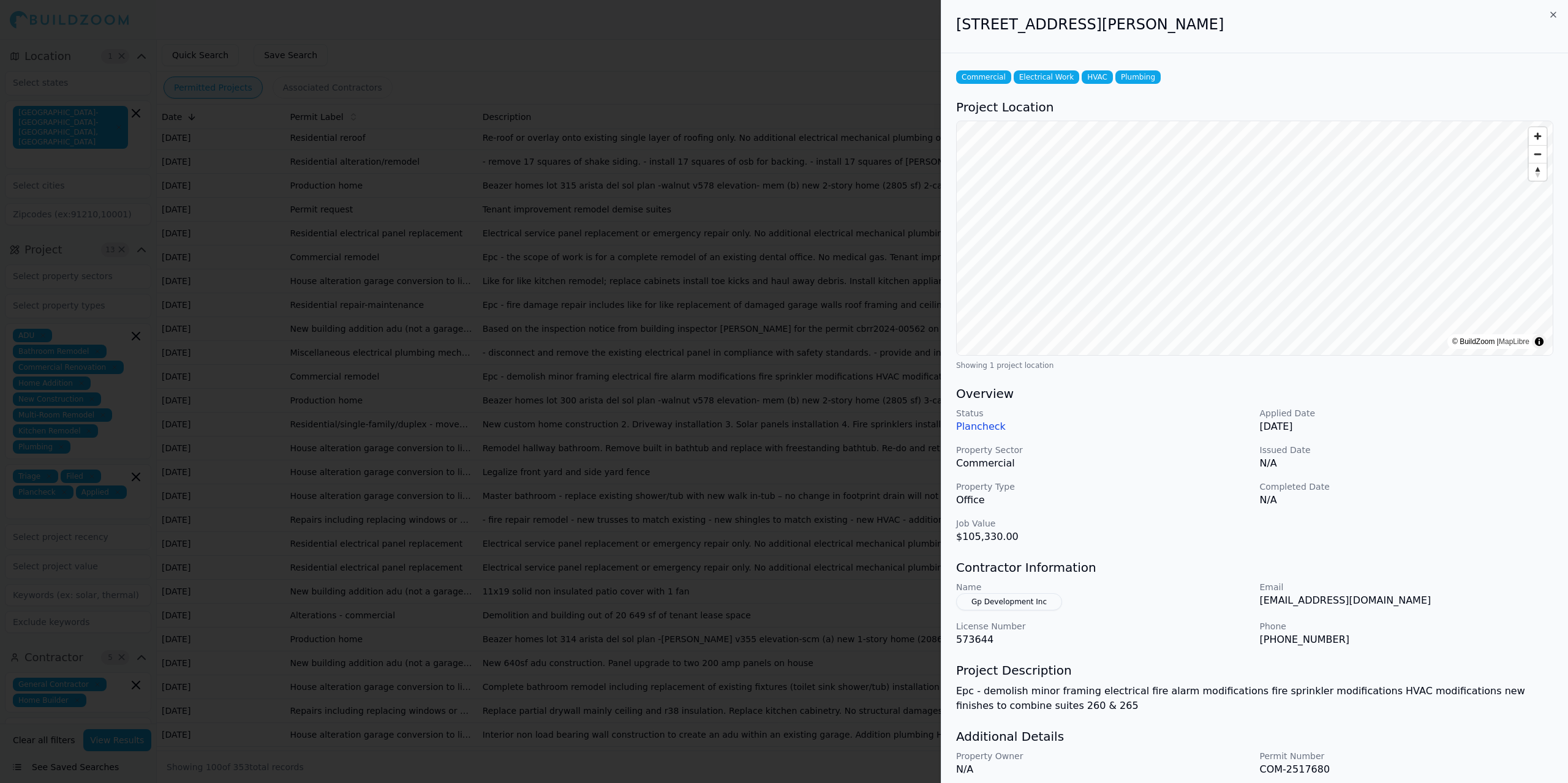
click at [433, 506] on div at bounding box center [784, 391] width 1568 height 783
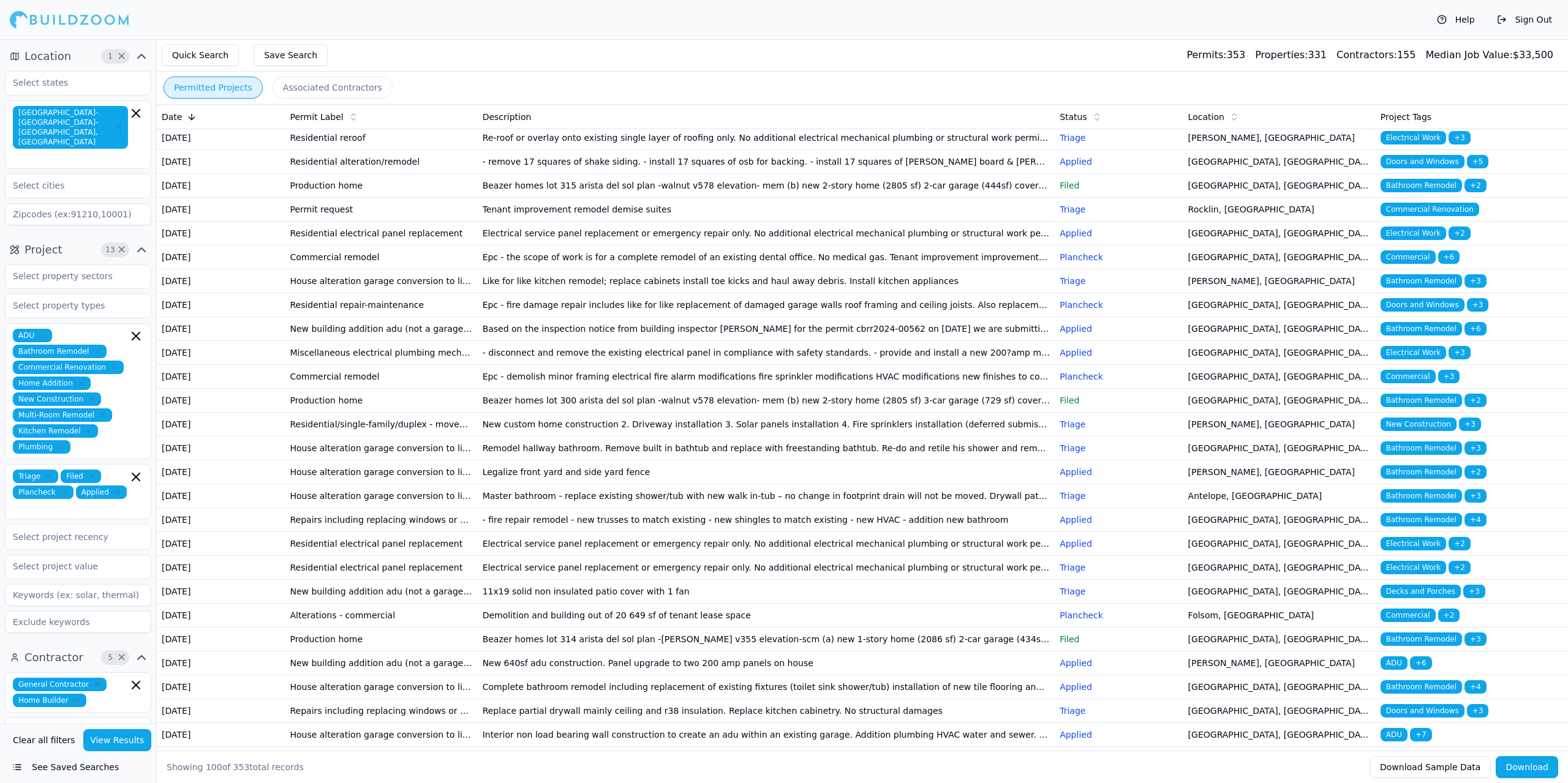
click at [436, 413] on td "Production home" at bounding box center [381, 401] width 193 height 24
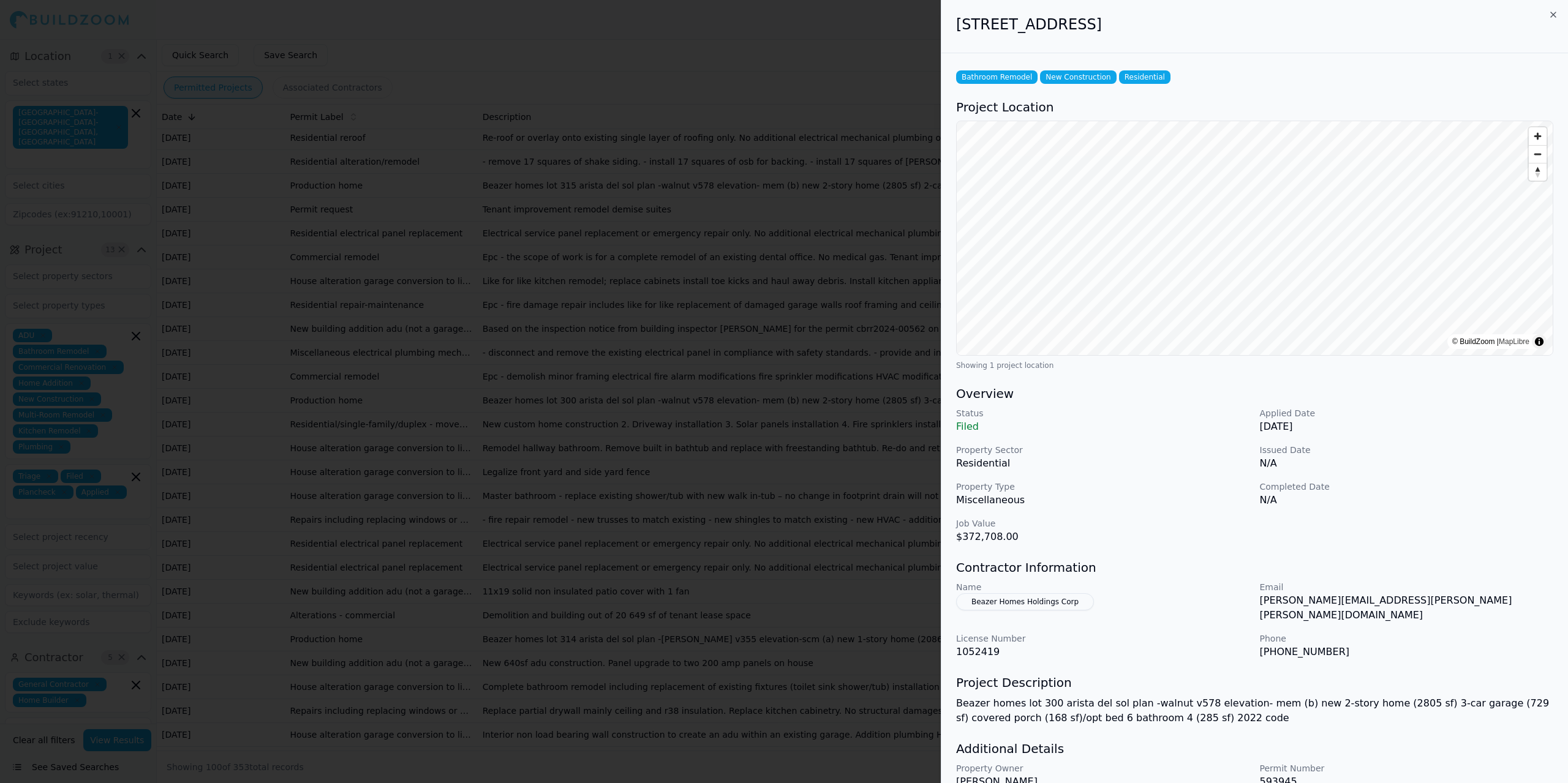
click at [433, 536] on div at bounding box center [784, 391] width 1568 height 783
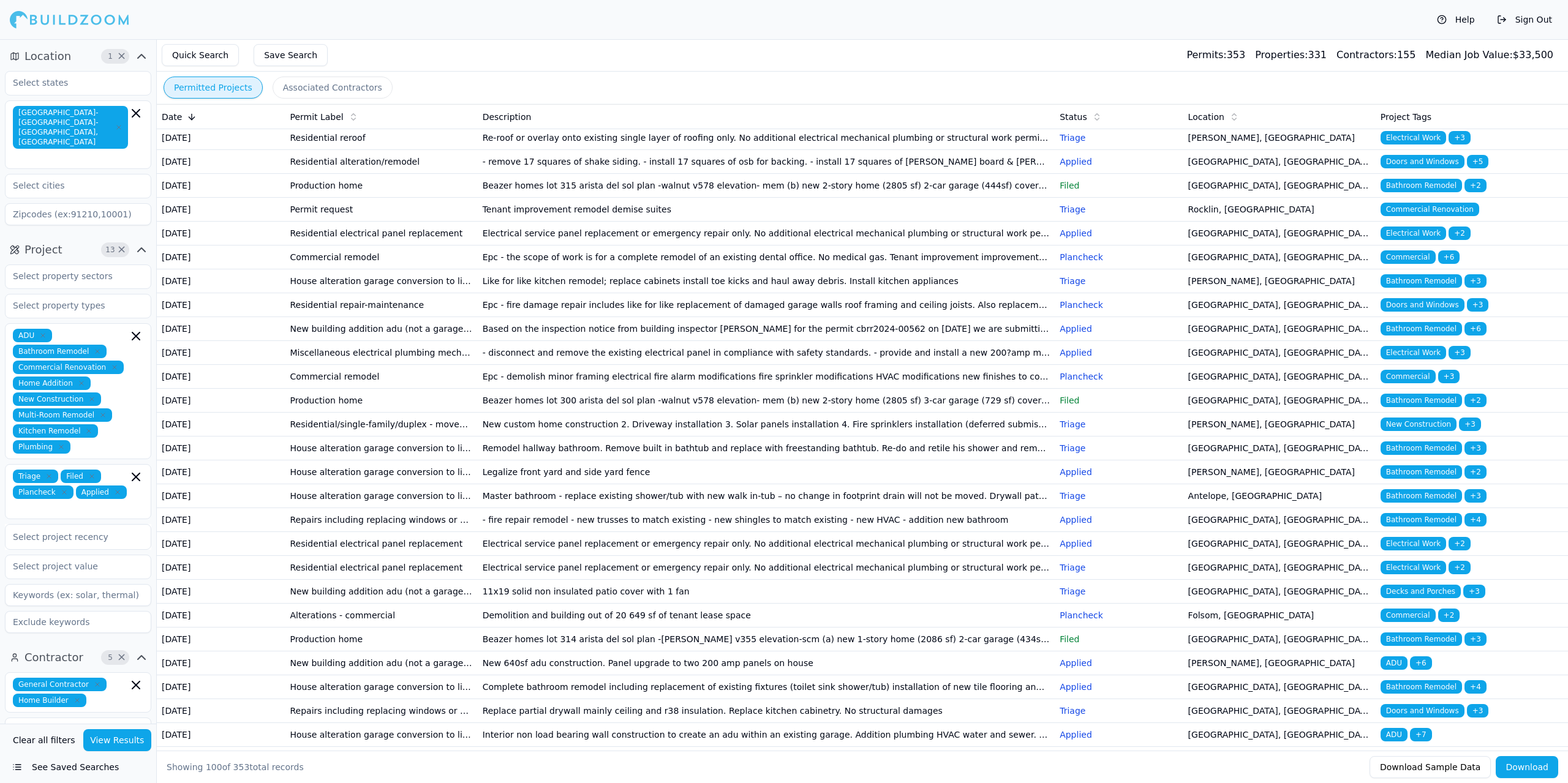
click at [431, 437] on td "Residential/single-family/duplex - moved building" at bounding box center [381, 425] width 193 height 24
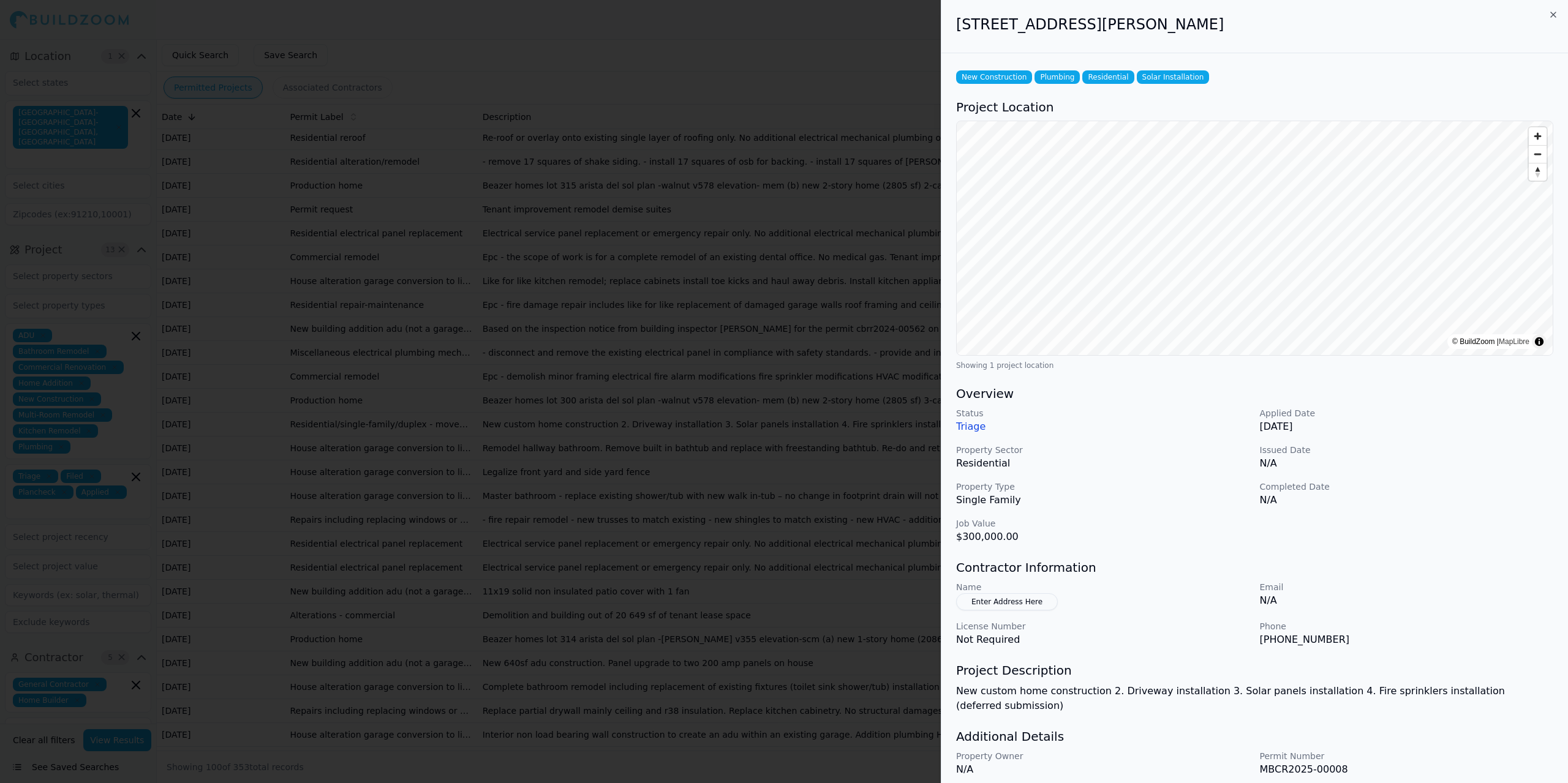
click at [429, 574] on div at bounding box center [784, 391] width 1568 height 783
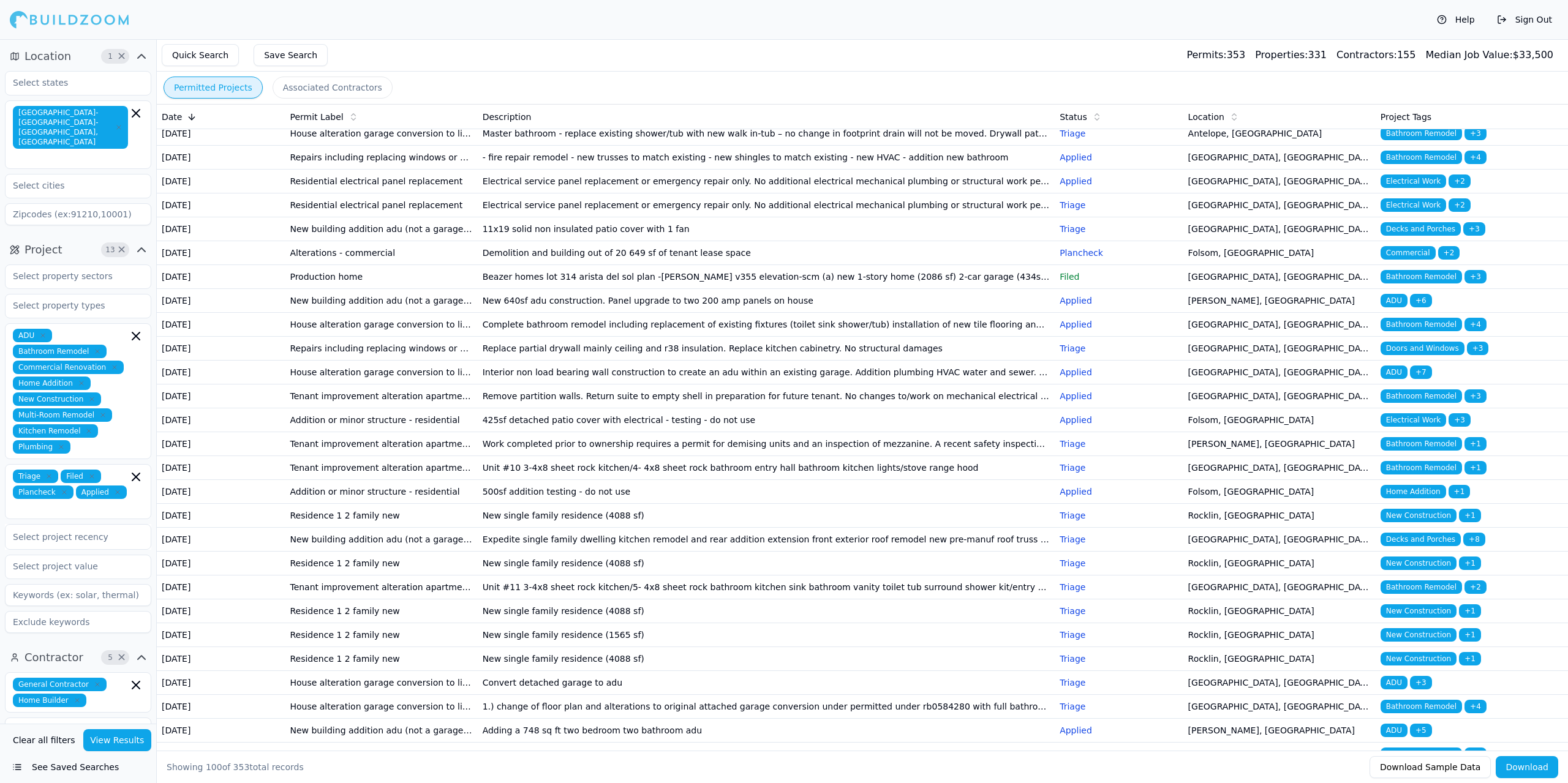
scroll to position [490, 0]
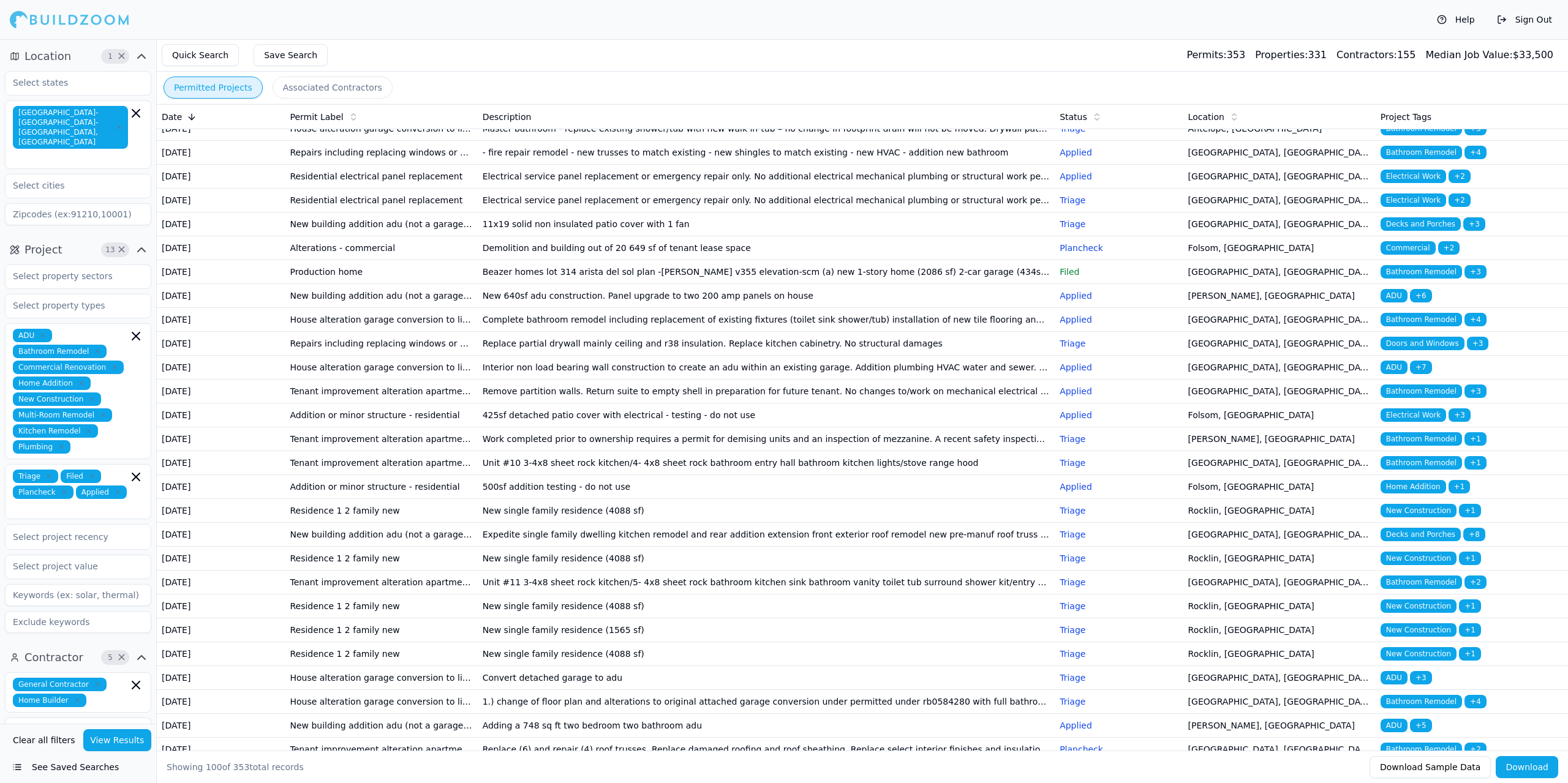
click at [411, 93] on td "House alteration garage conversion to living space/adu (no new sqft) kitchen/ba…" at bounding box center [381, 81] width 193 height 24
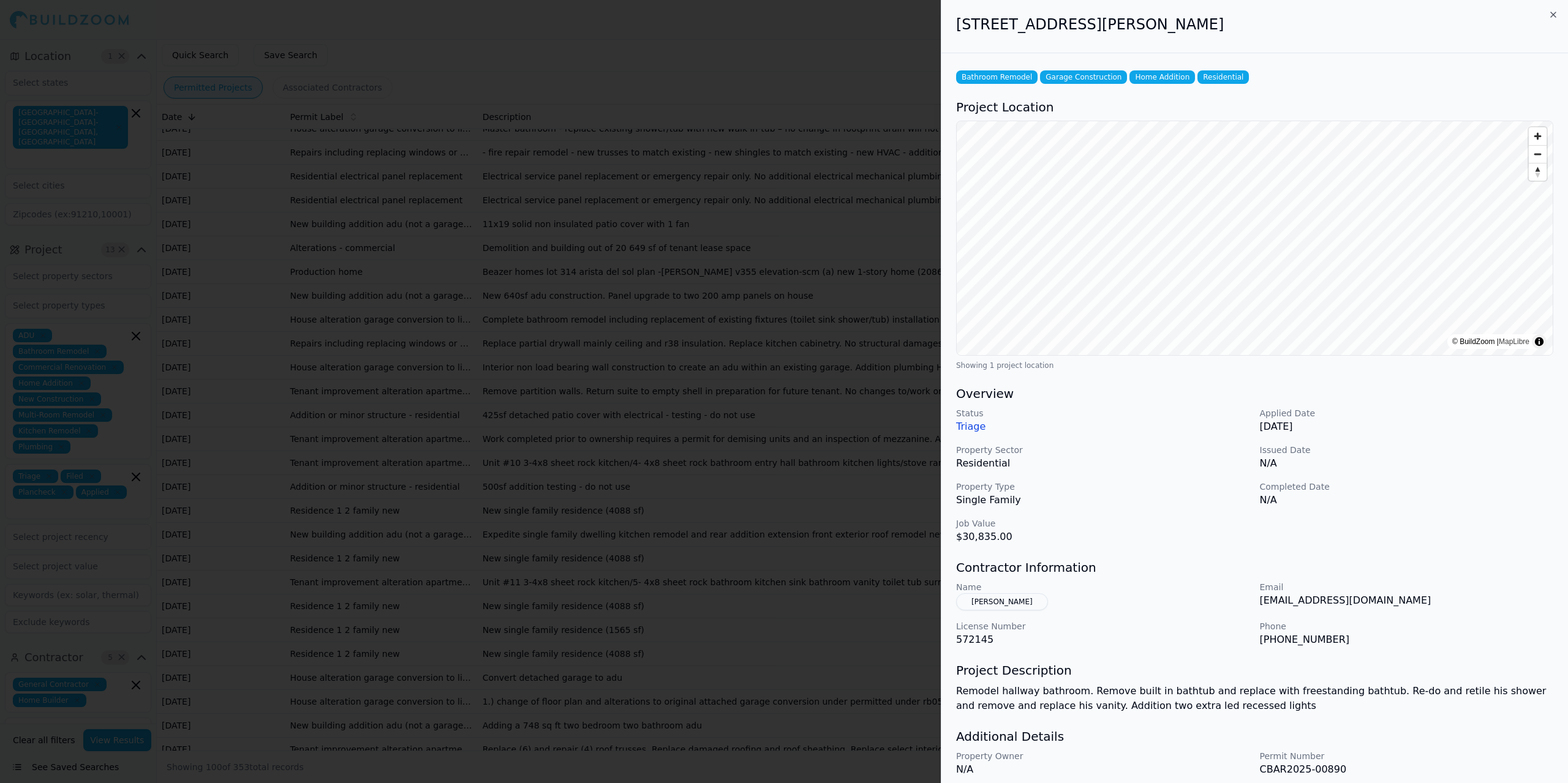
click at [974, 602] on button "[PERSON_NAME]" at bounding box center [1002, 602] width 92 height 17
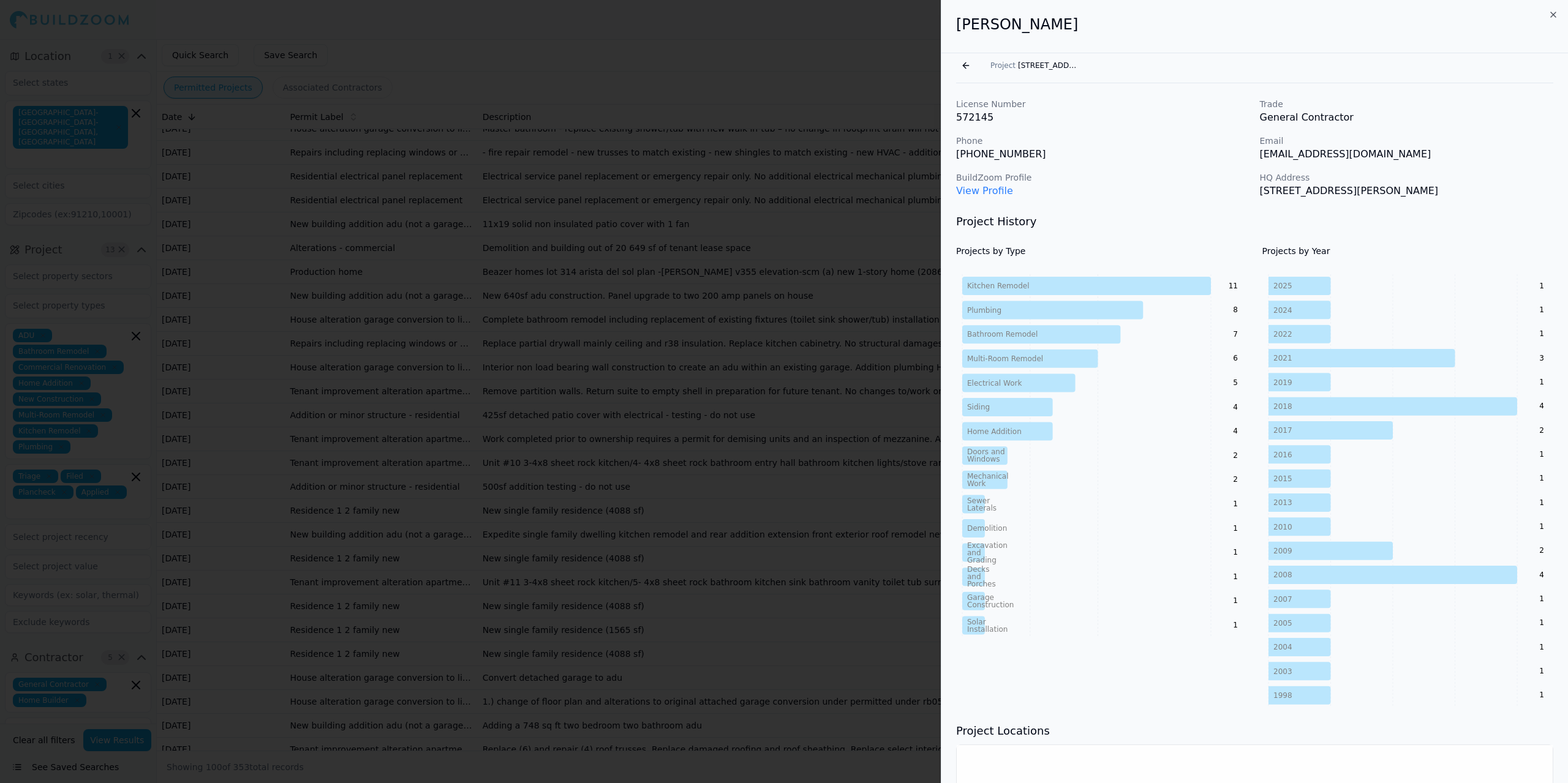
click at [974, 189] on link "View Profile" at bounding box center [984, 191] width 57 height 11
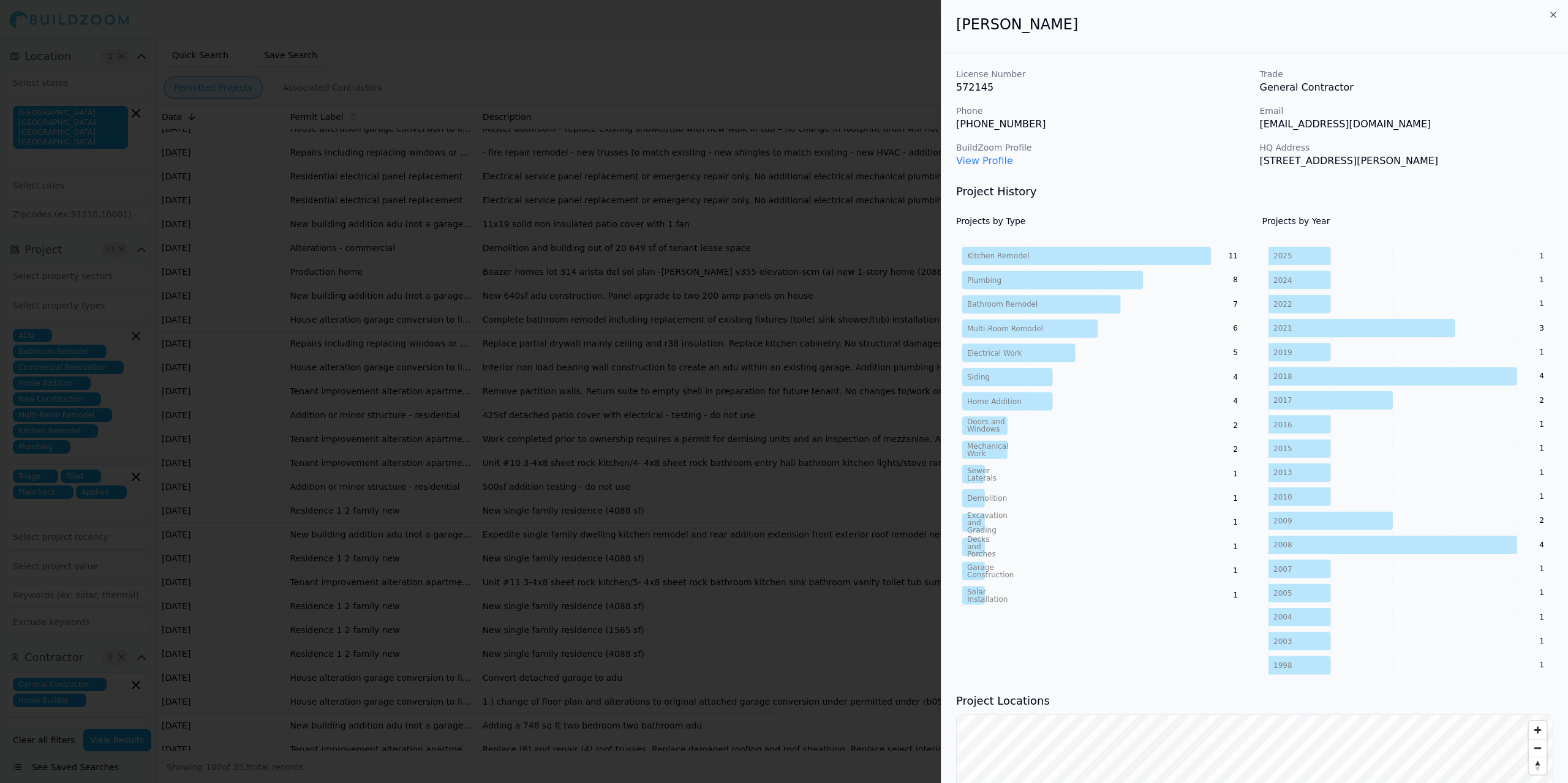
click at [404, 243] on div at bounding box center [784, 391] width 1568 height 783
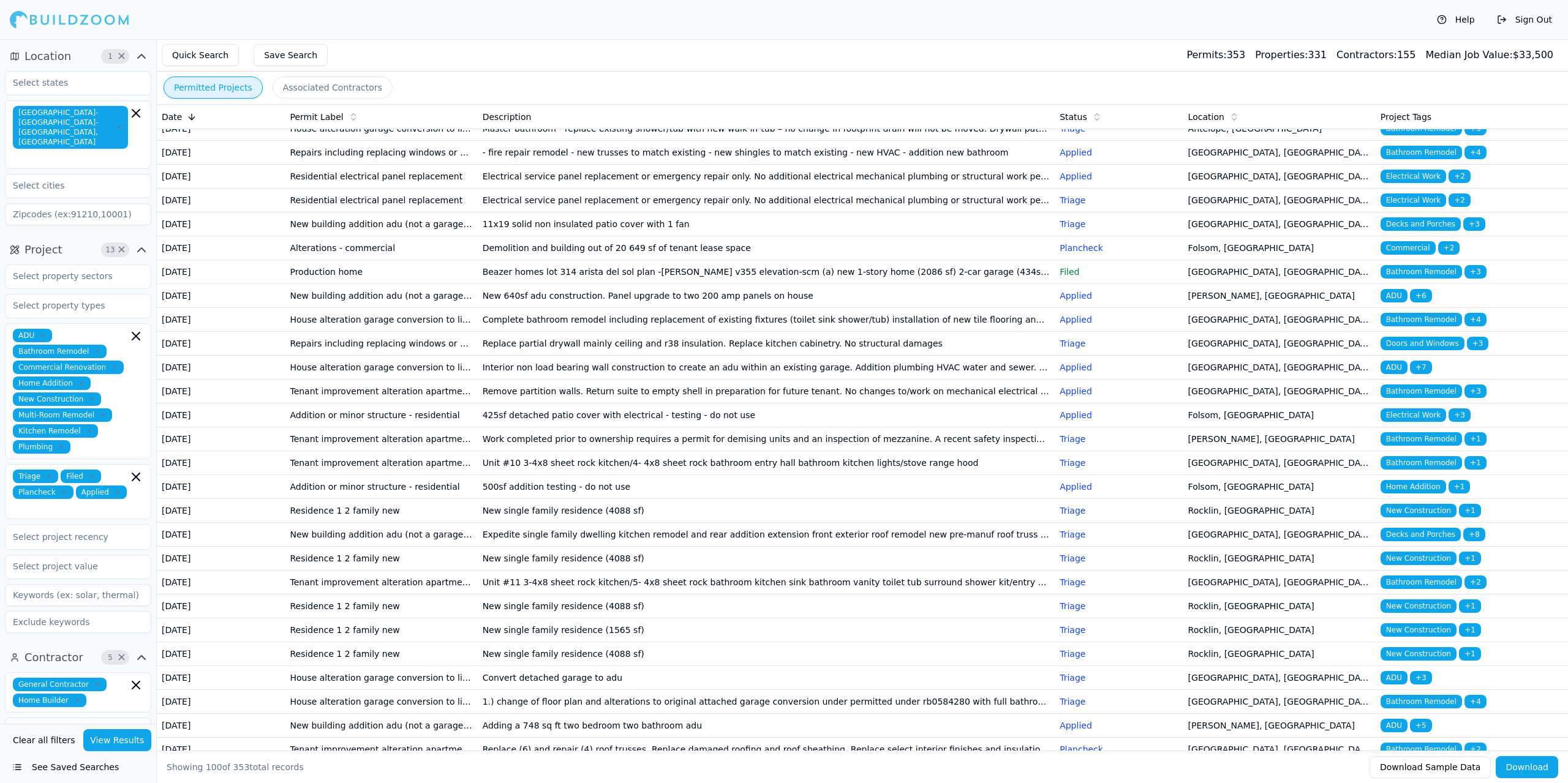
click at [338, 117] on td "House alteration garage conversion to living space/adu (no new sqft) kitchen/ba…" at bounding box center [381, 105] width 193 height 24
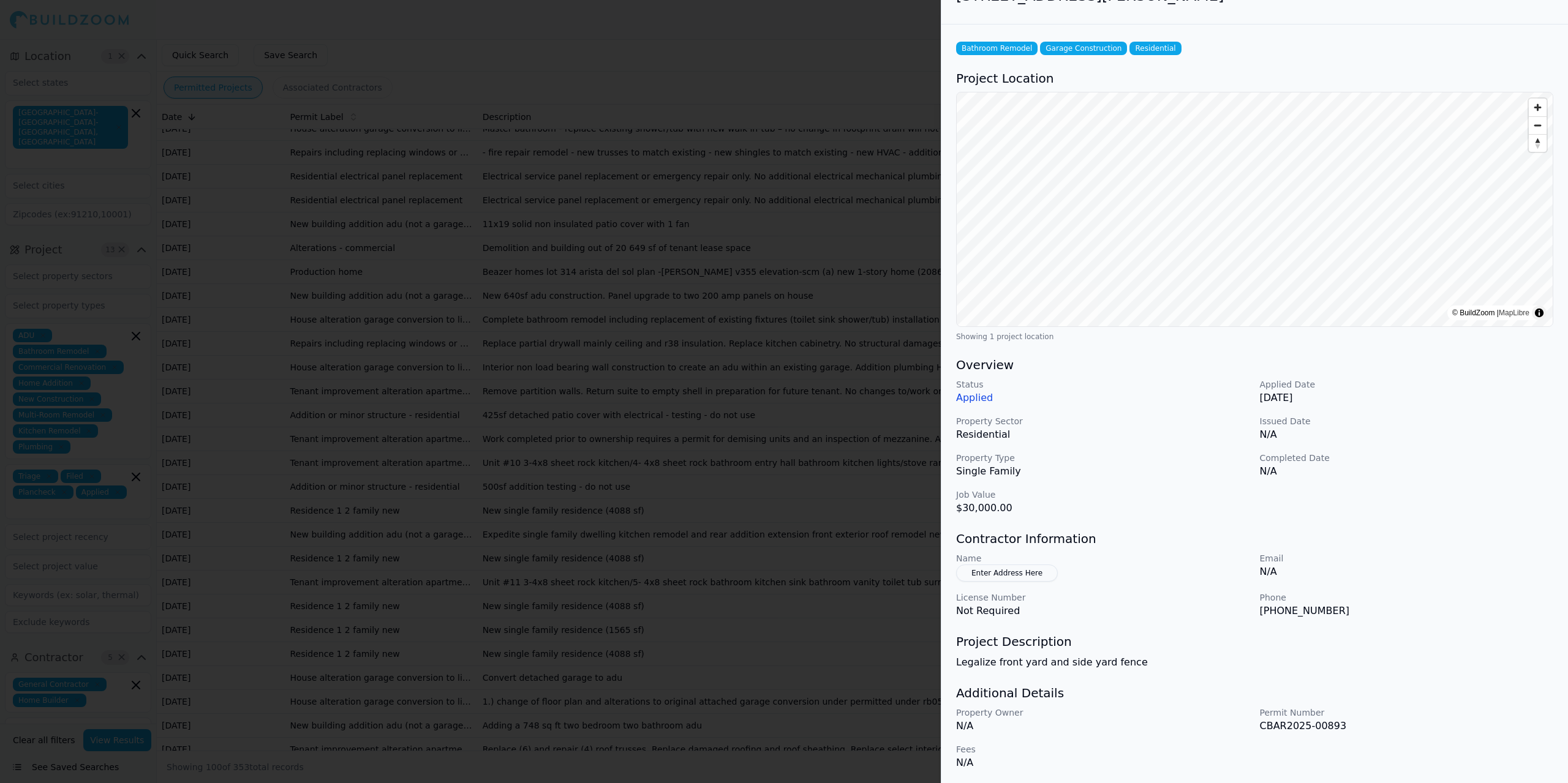
scroll to position [31, 0]
click at [328, 304] on div at bounding box center [784, 391] width 1568 height 783
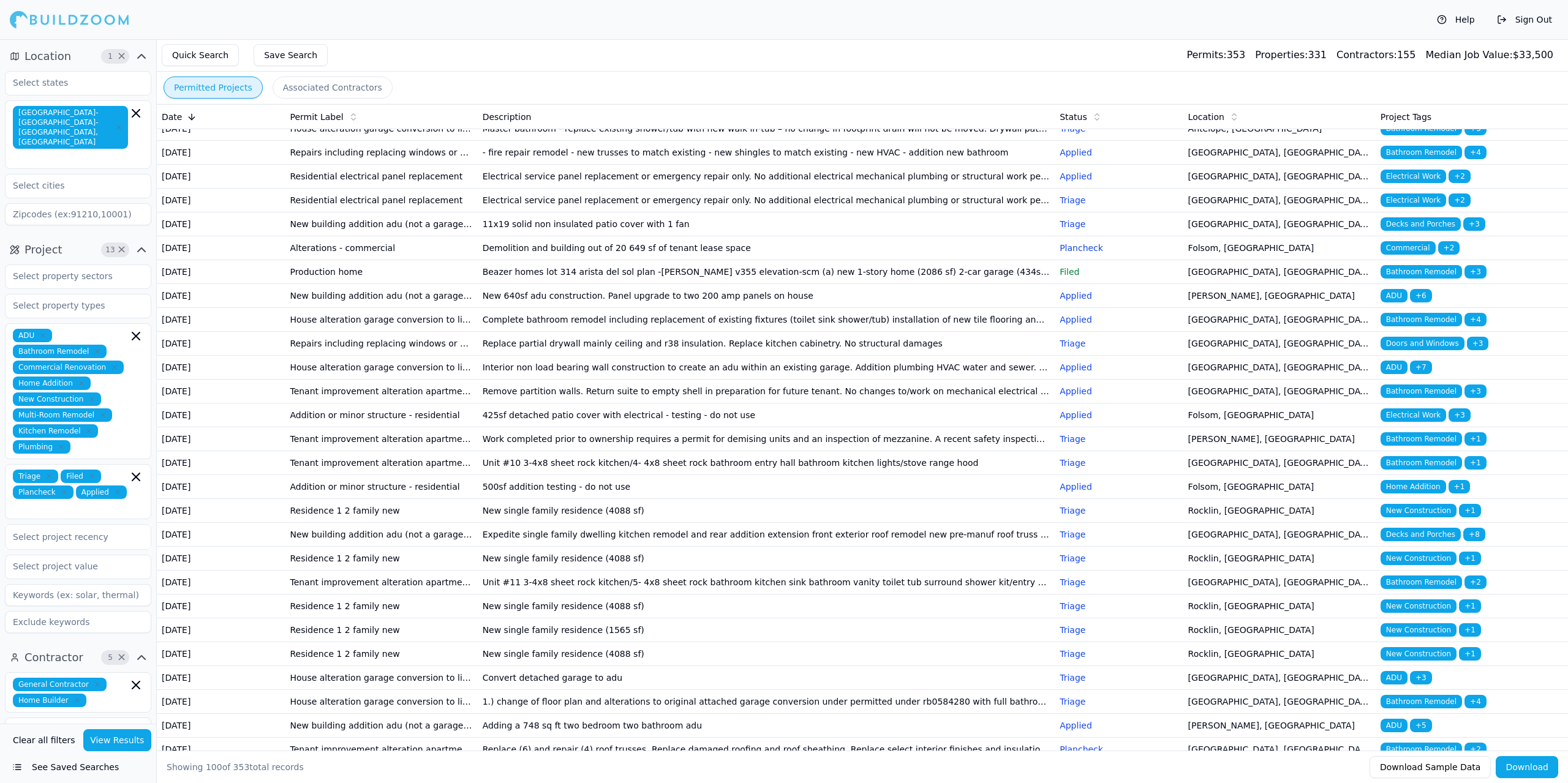
click at [330, 141] on td "House alteration garage conversion to living space/adu (no new sqft) kitchen/ba…" at bounding box center [381, 129] width 193 height 24
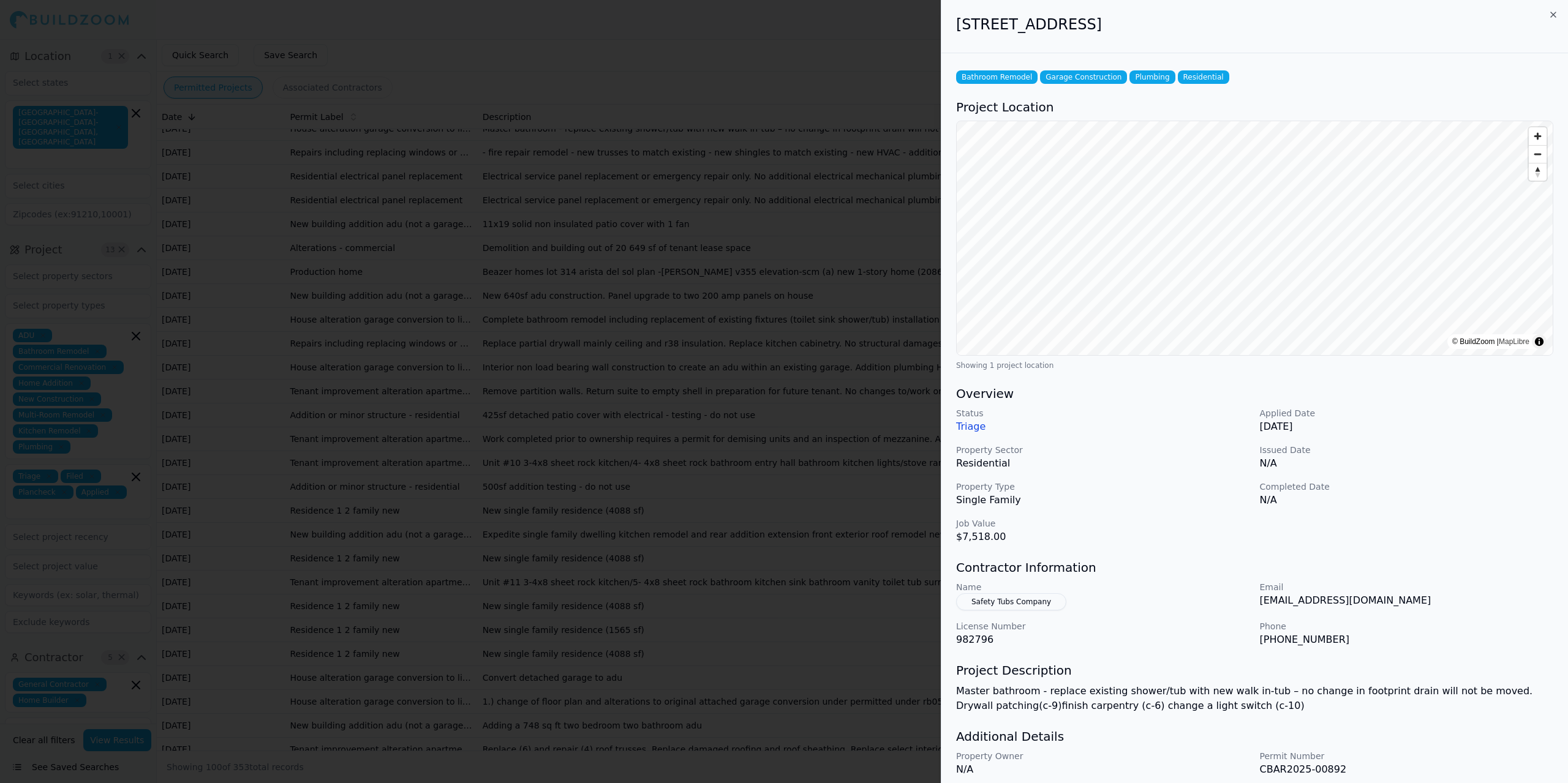
click at [974, 600] on button "Safety Tubs Company" at bounding box center [1011, 602] width 110 height 17
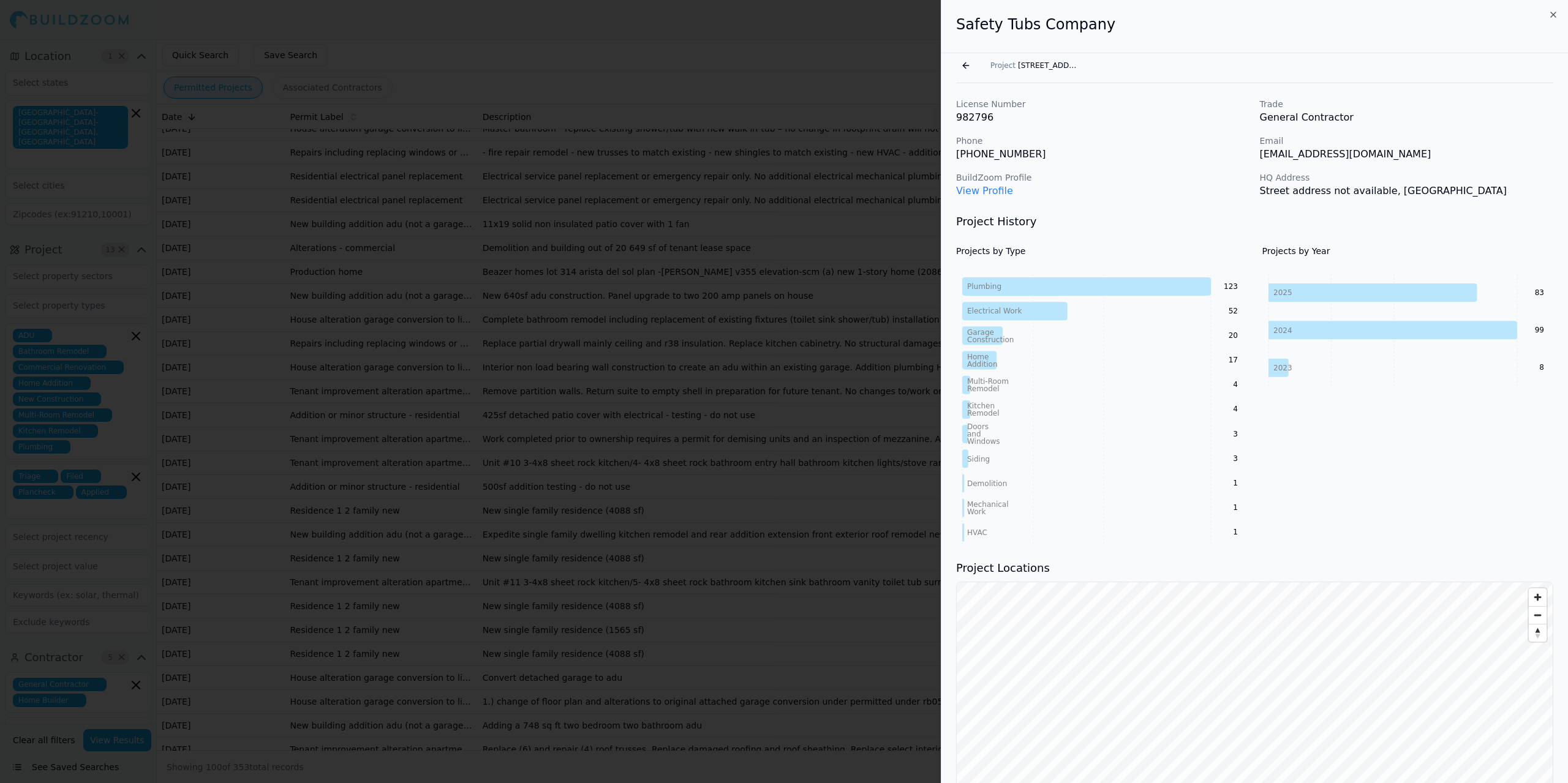
click at [974, 195] on link "View Profile" at bounding box center [984, 191] width 57 height 11
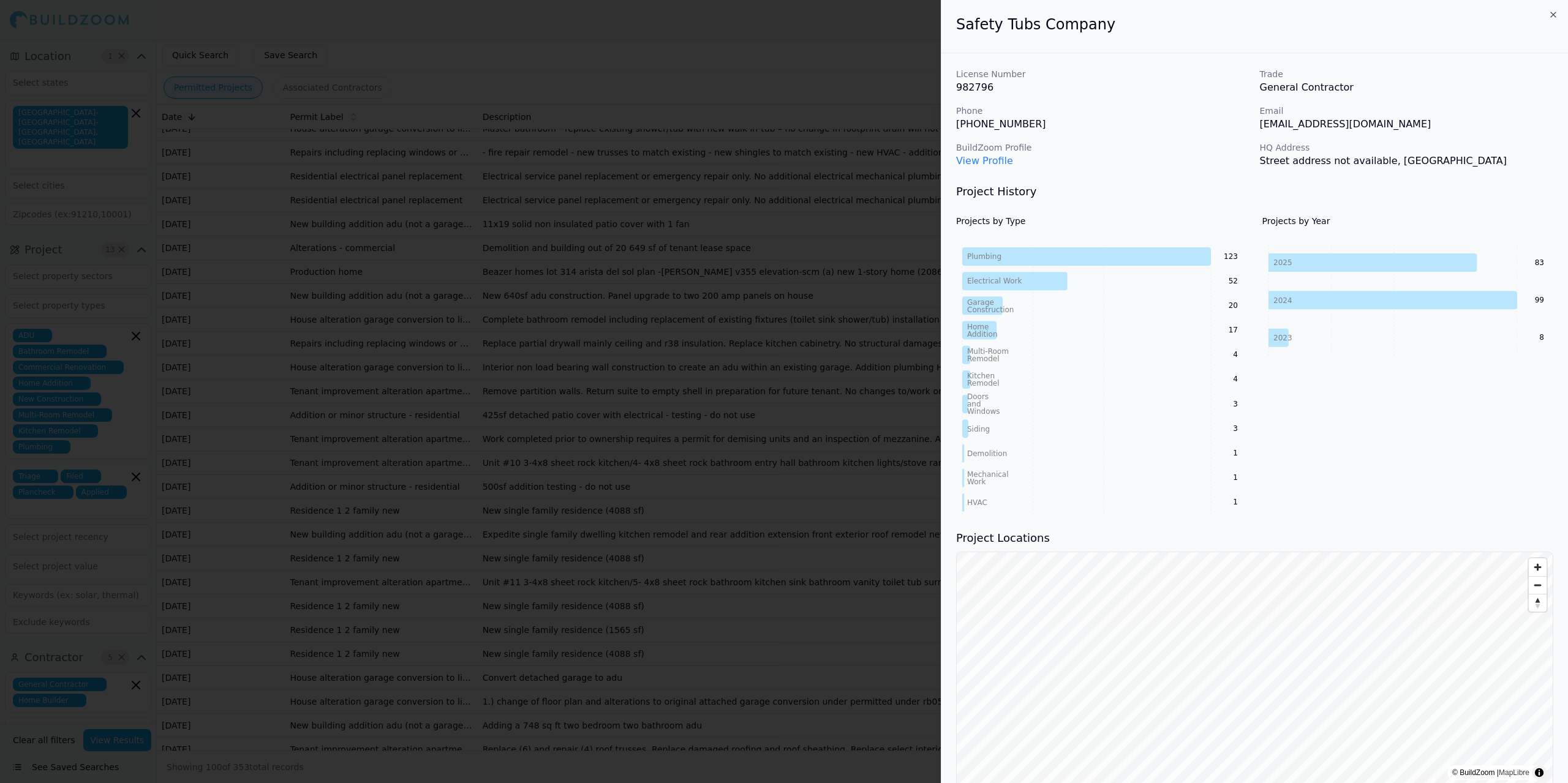
click at [488, 414] on div at bounding box center [784, 391] width 1568 height 783
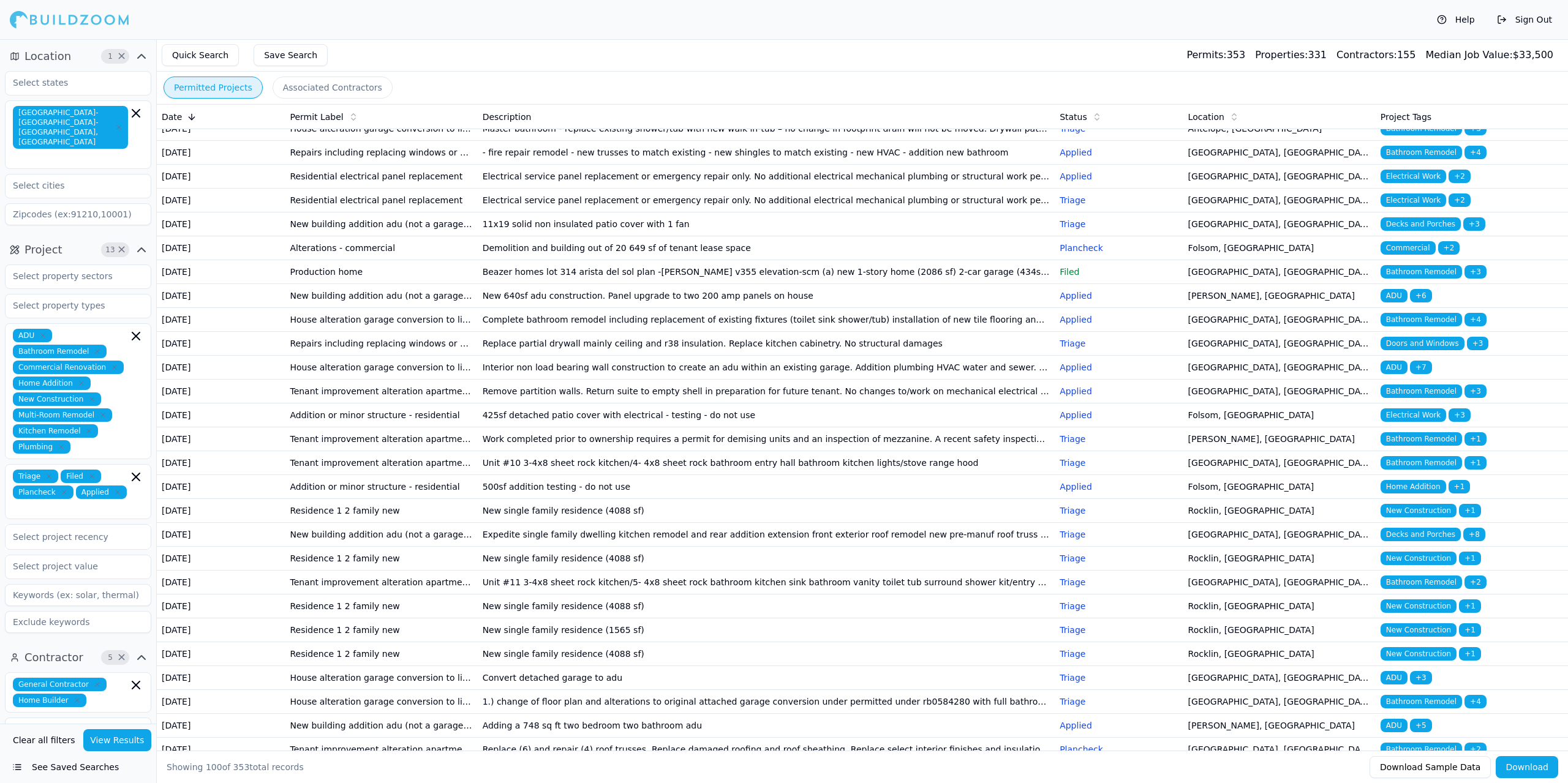
click at [368, 141] on td "House alteration garage conversion to living space/adu (no new sqft) kitchen/ba…" at bounding box center [381, 129] width 193 height 24
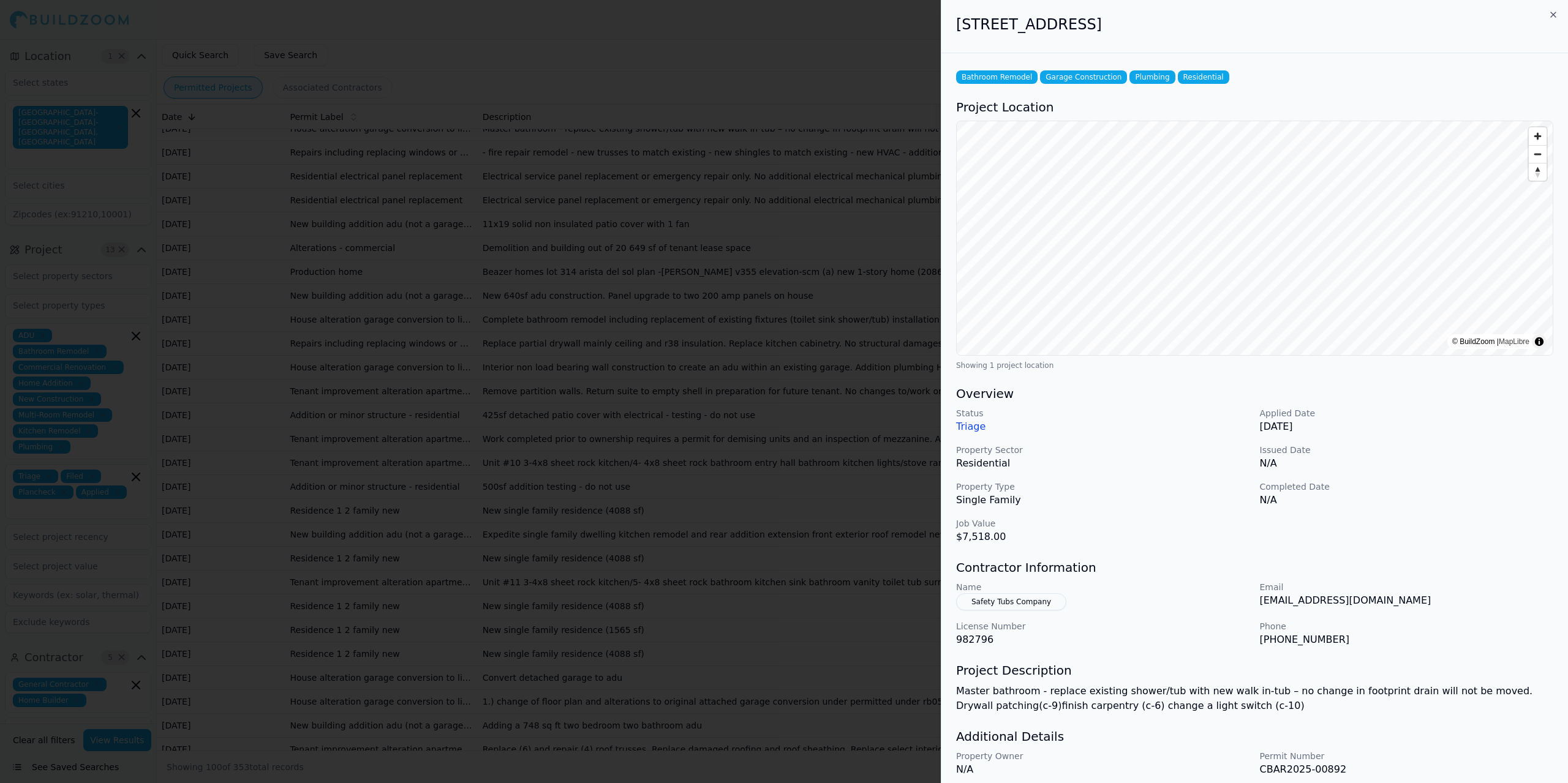
click at [368, 329] on div at bounding box center [784, 391] width 1568 height 783
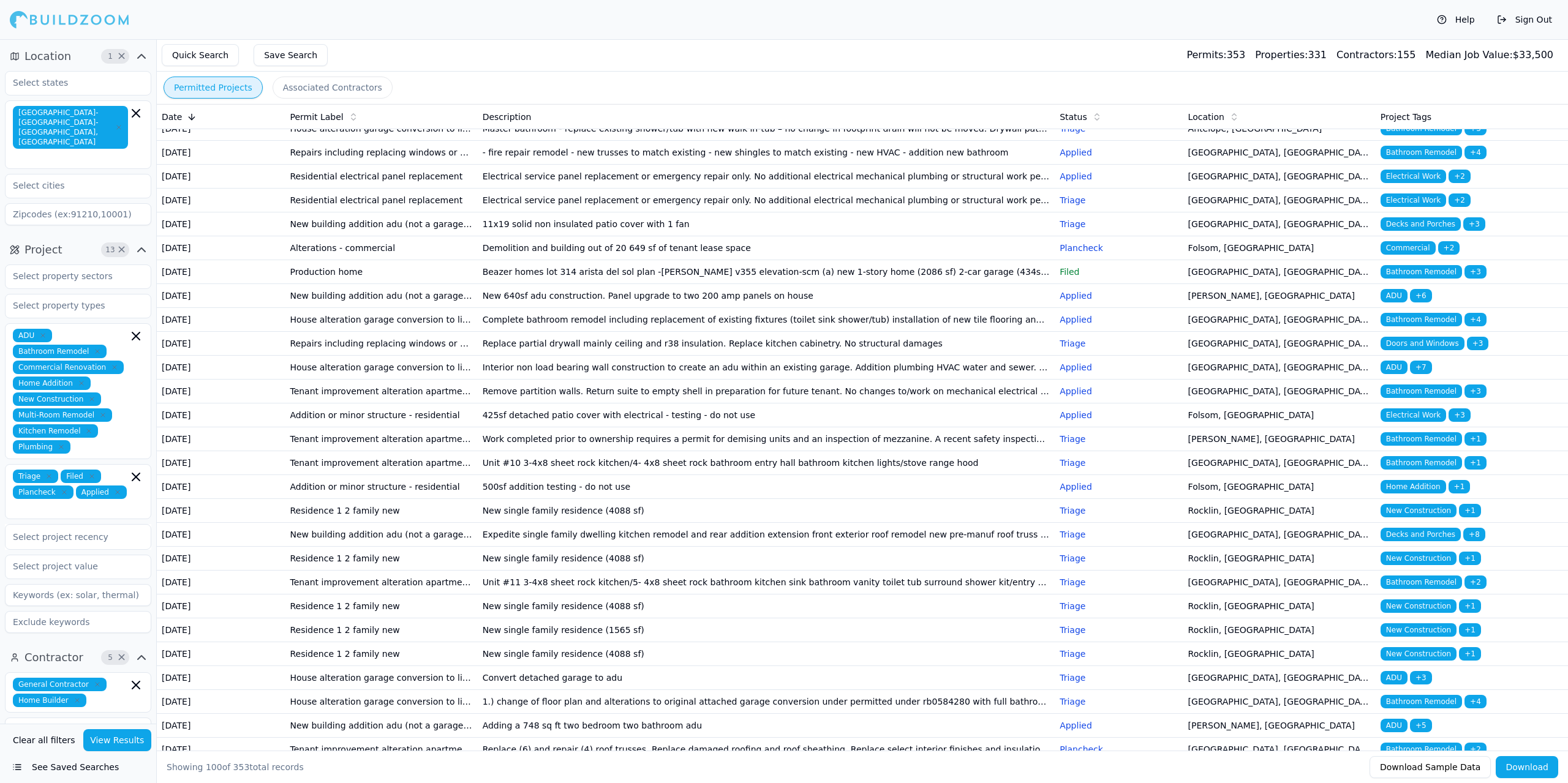
click at [366, 164] on td "Repairs including replacing windows or siding fire or other repairs" at bounding box center [381, 153] width 193 height 24
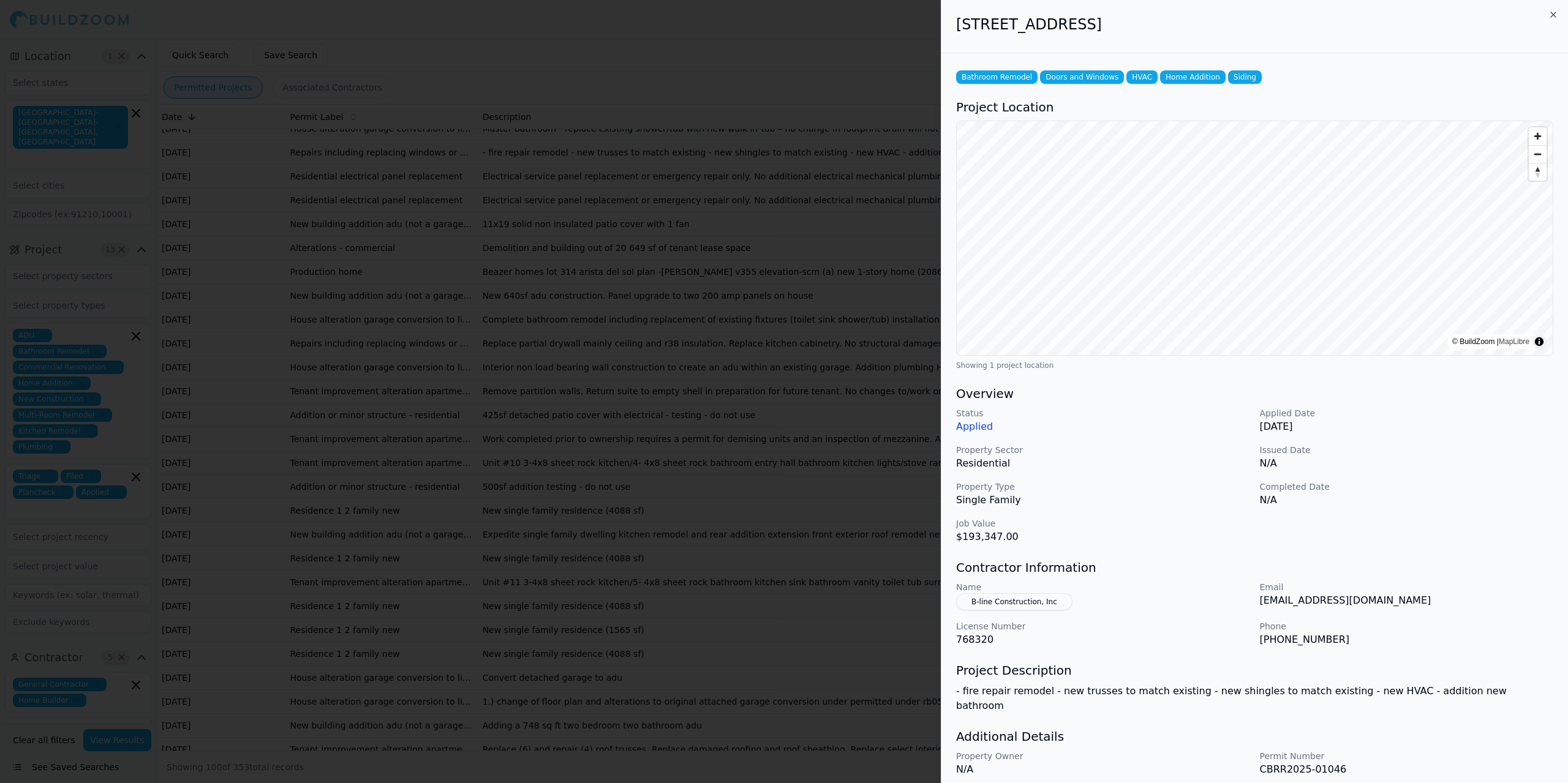
click at [974, 600] on button "B-line Construction, Inc" at bounding box center [1014, 602] width 116 height 17
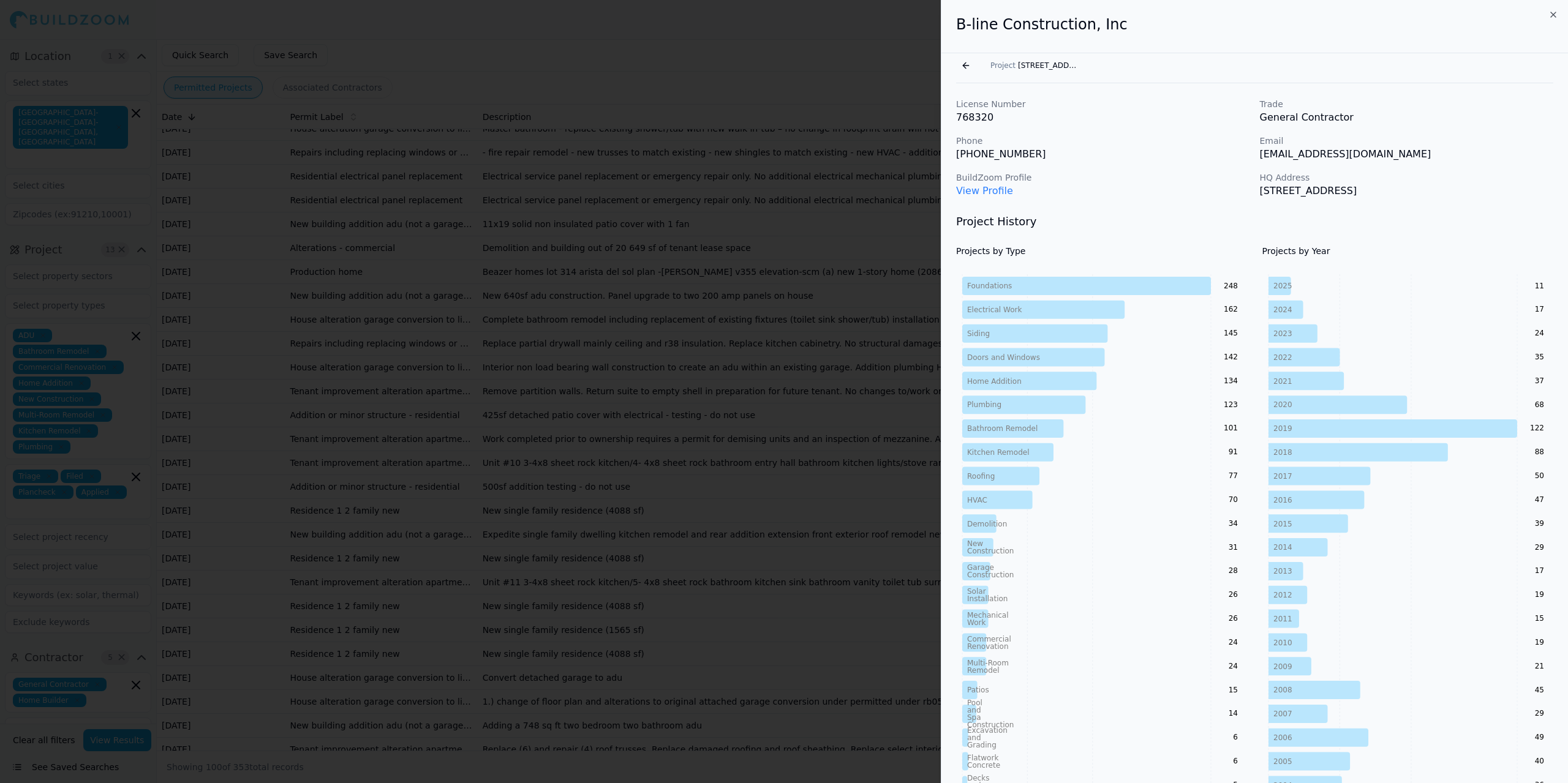
click at [972, 191] on link "View Profile" at bounding box center [984, 191] width 57 height 11
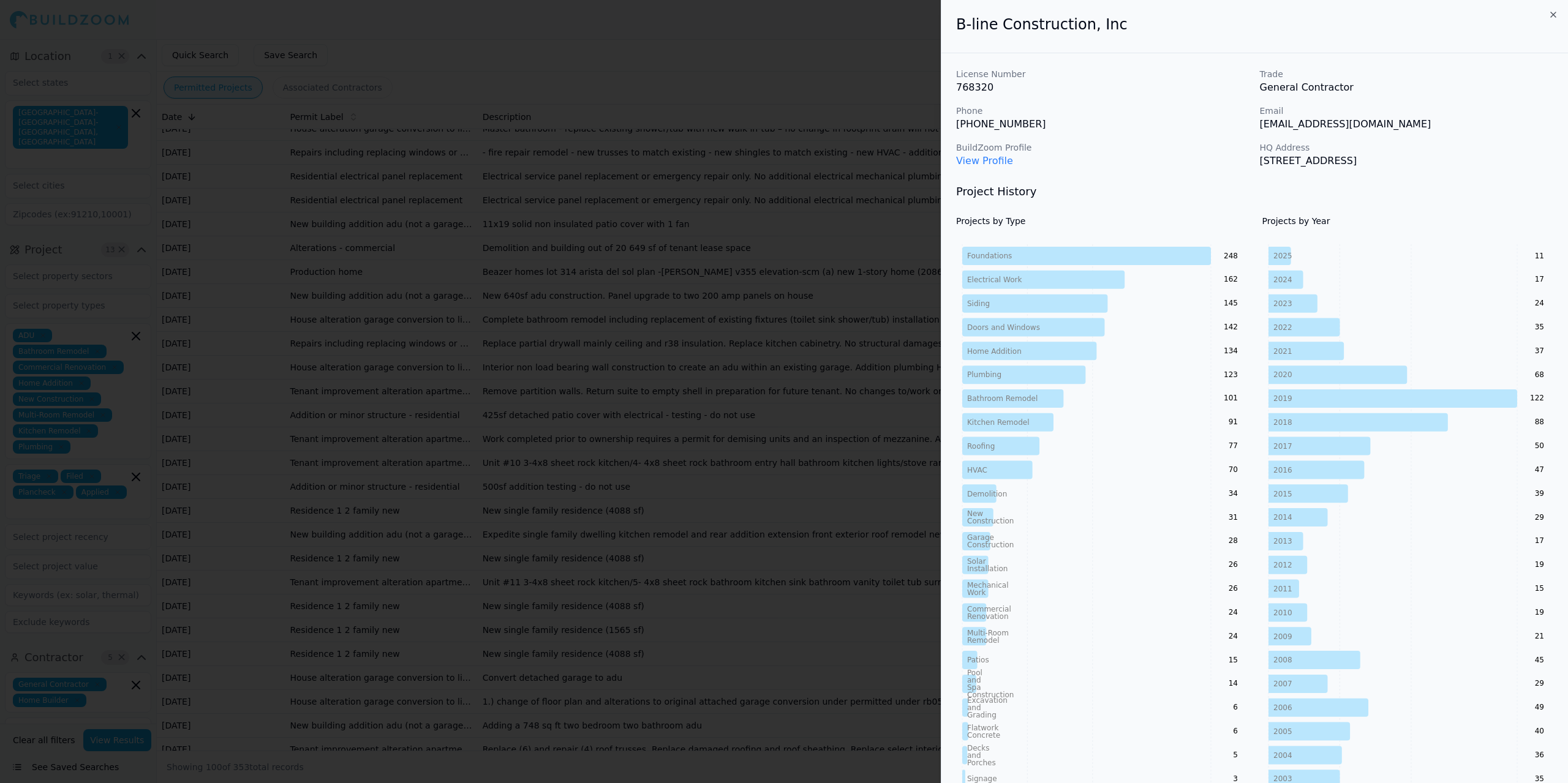
click at [369, 373] on div at bounding box center [784, 391] width 1568 height 783
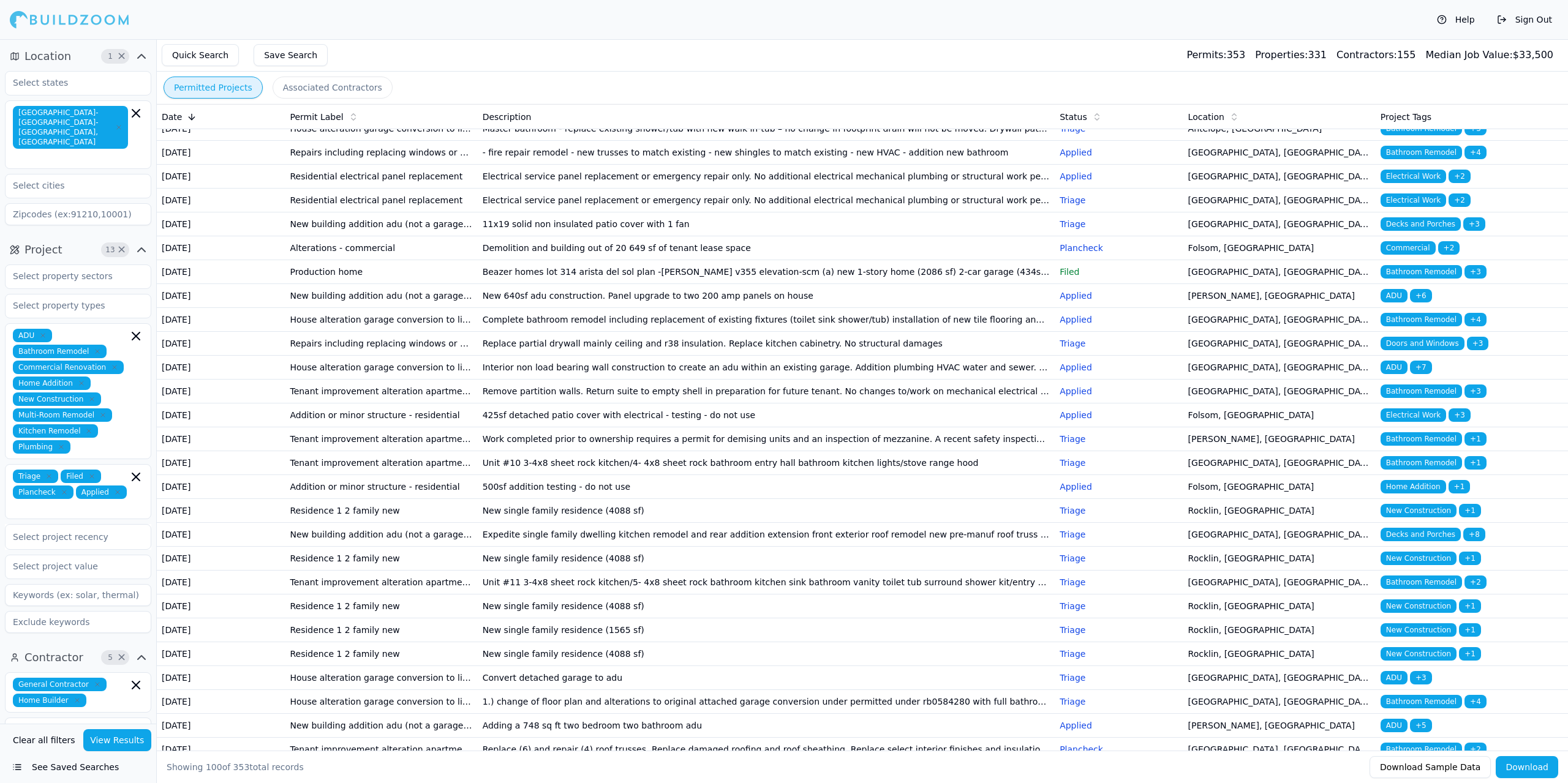
click at [382, 237] on td "New building addition adu (not a garage conversion) deck patio cover garage bar…" at bounding box center [381, 225] width 193 height 24
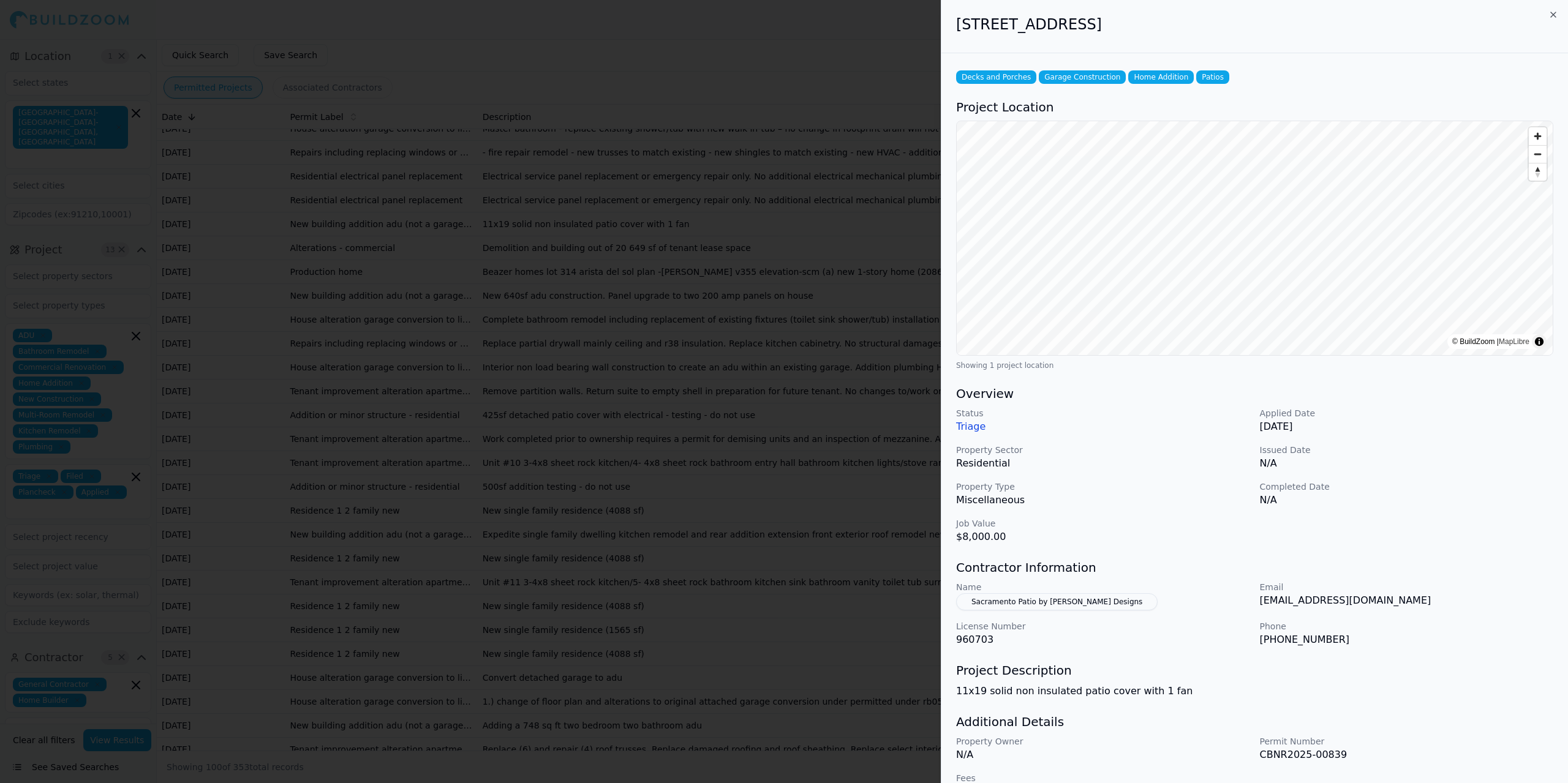
click at [382, 455] on div at bounding box center [784, 391] width 1568 height 783
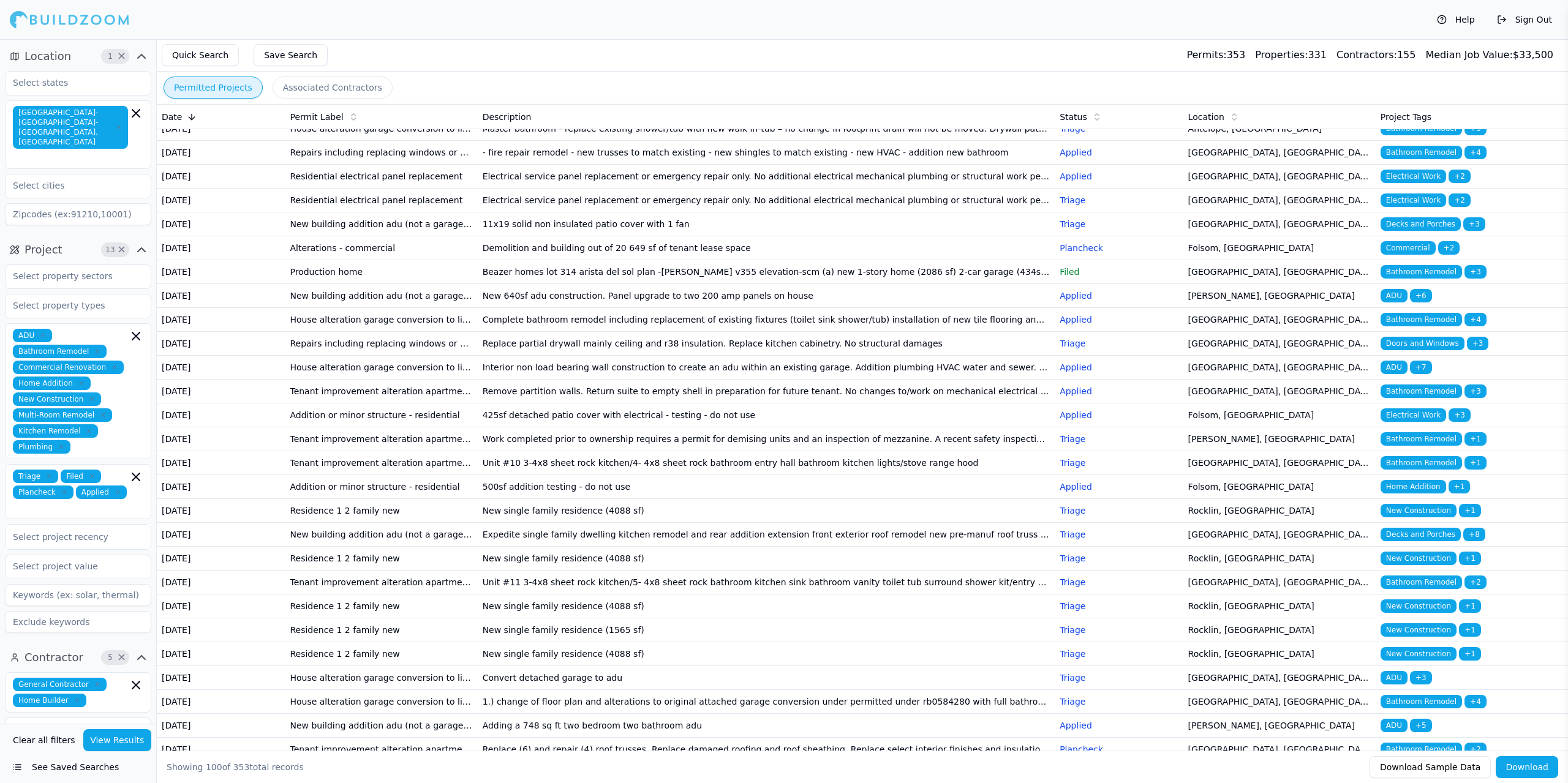
click at [388, 260] on td "Alterations - commercial" at bounding box center [381, 249] width 193 height 24
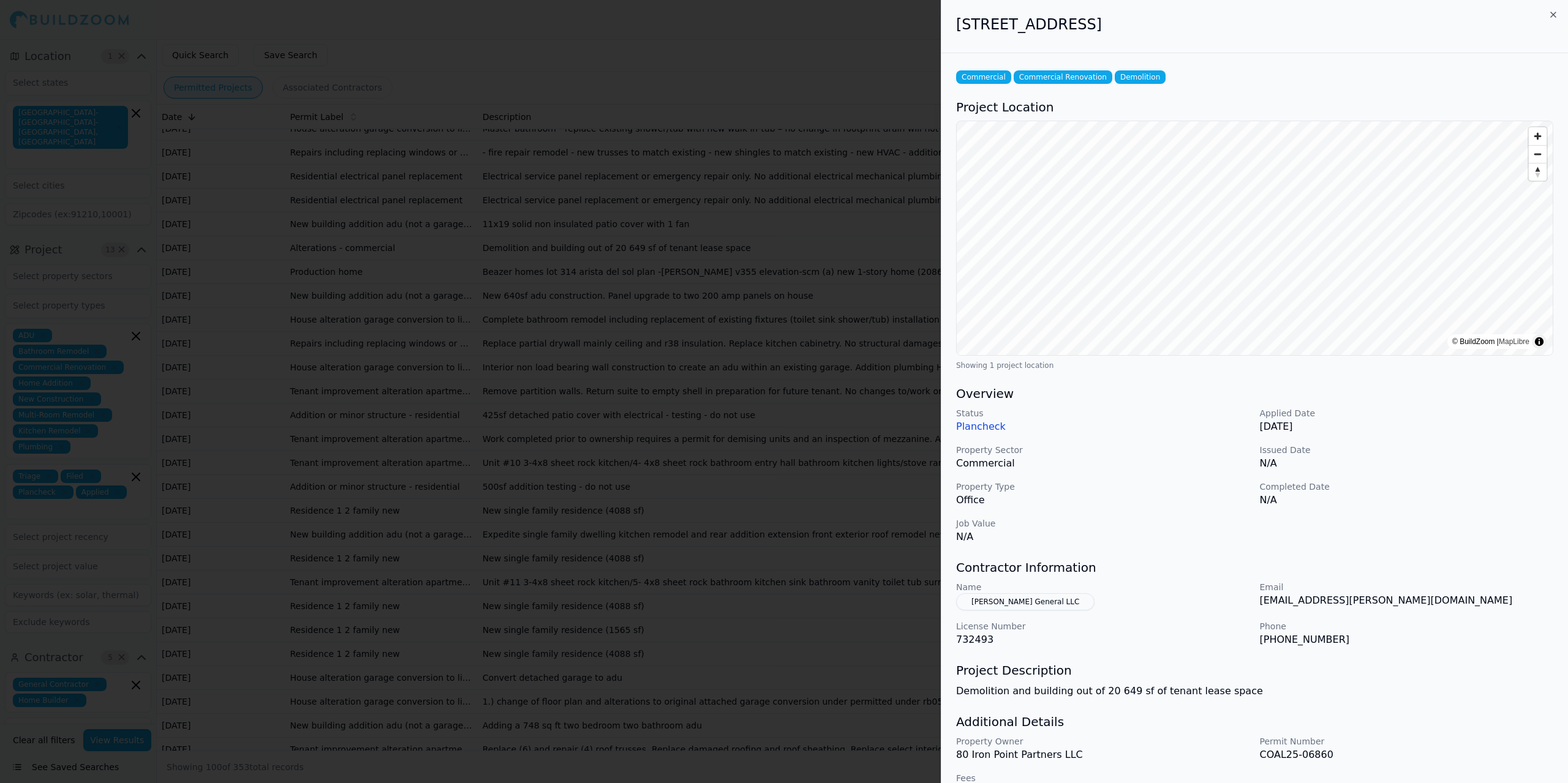
click at [974, 602] on button "[PERSON_NAME] General LLC" at bounding box center [1025, 602] width 138 height 17
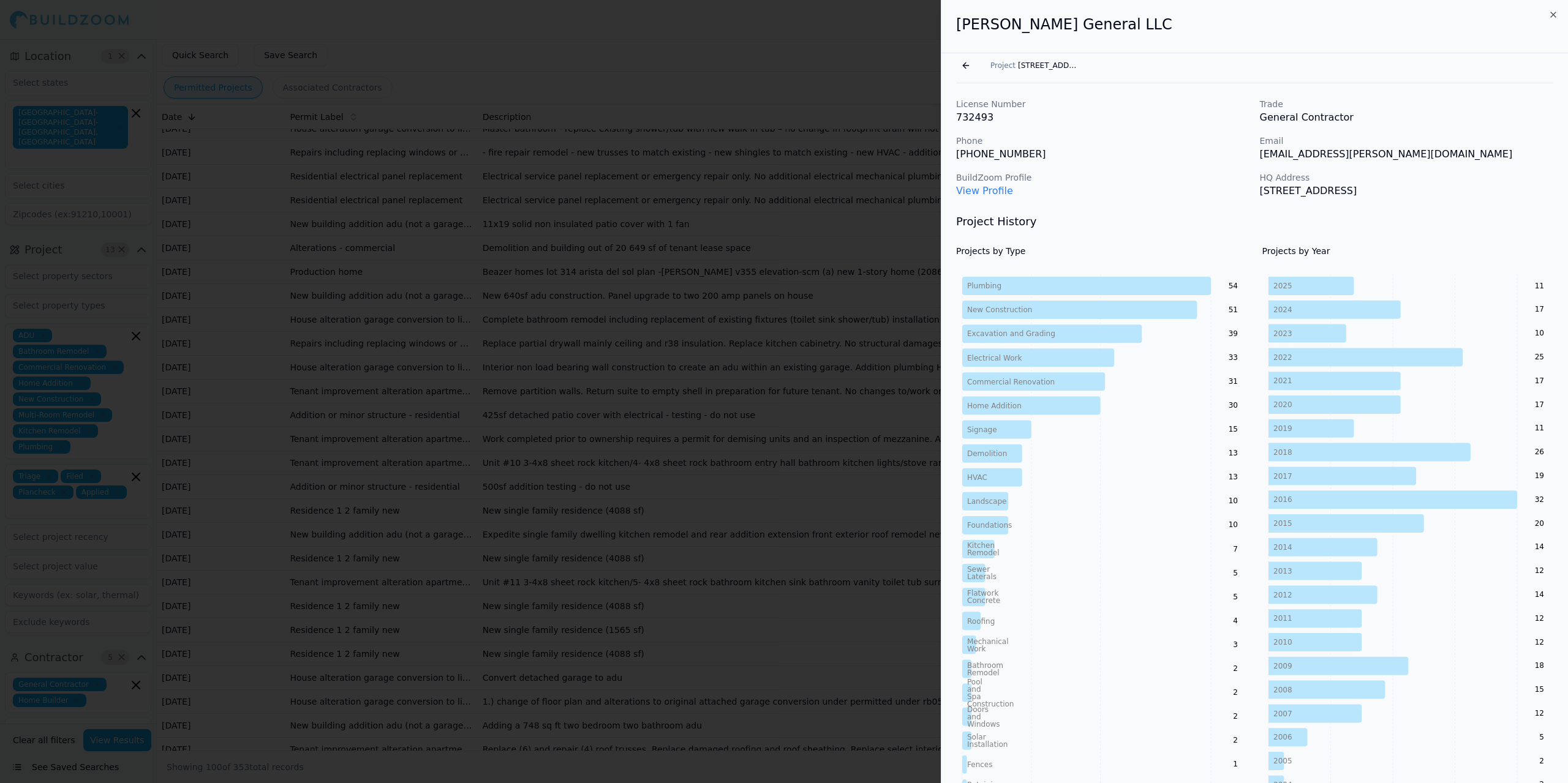
click at [372, 520] on div at bounding box center [784, 391] width 1568 height 783
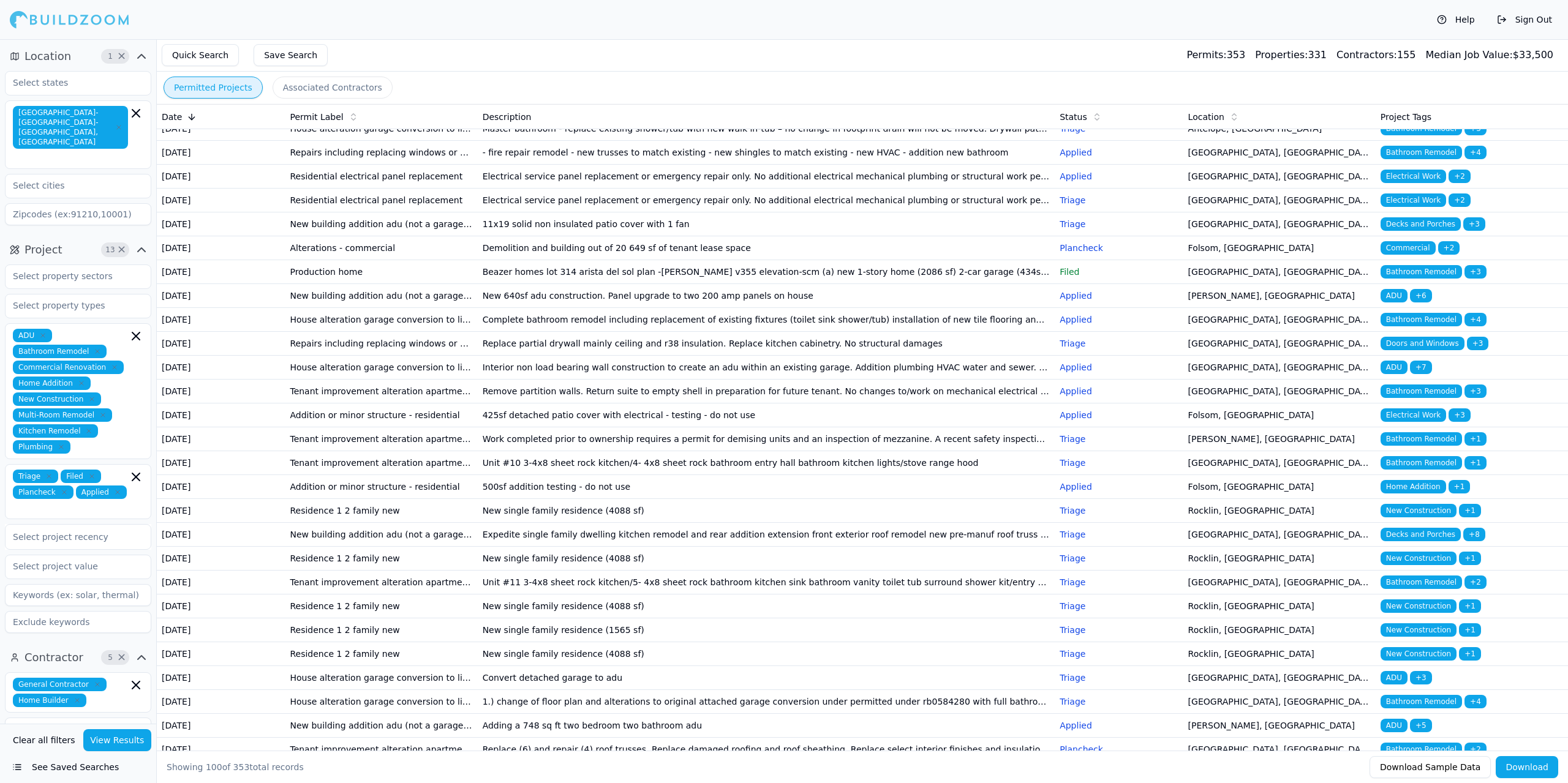
click at [375, 284] on td "Production home" at bounding box center [381, 272] width 193 height 24
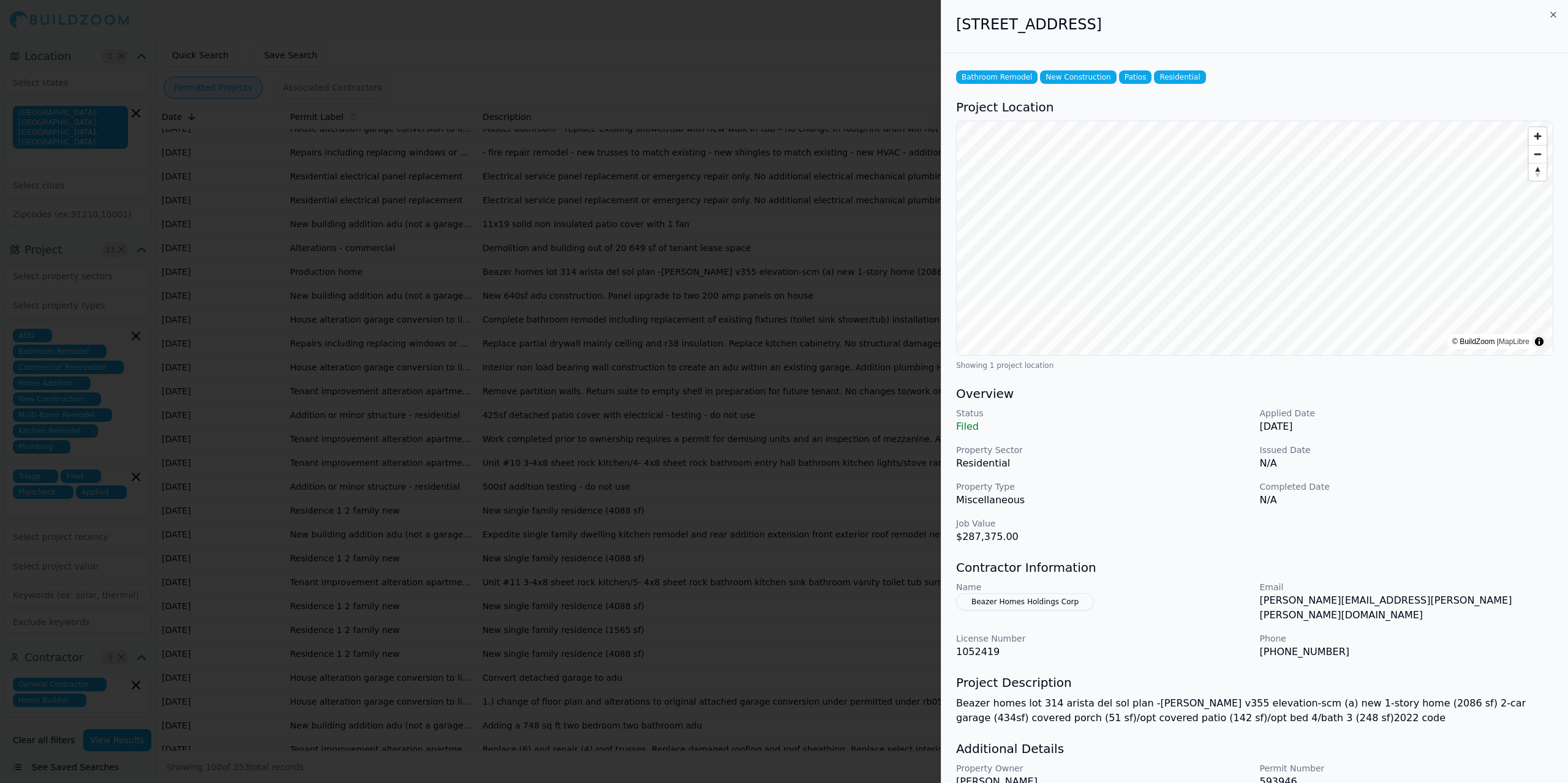
click at [453, 508] on div at bounding box center [784, 391] width 1568 height 783
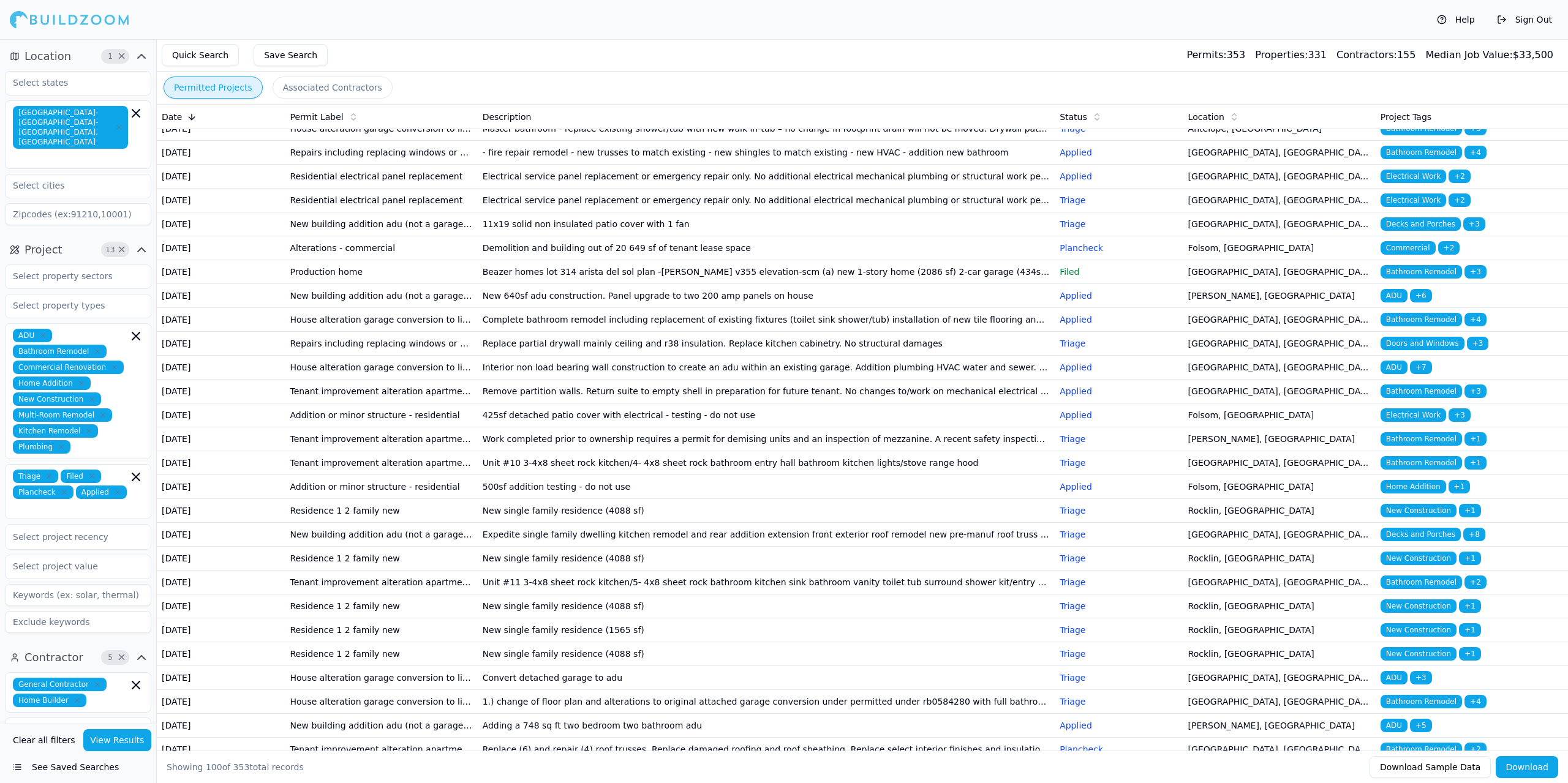
click at [416, 284] on td "Production home" at bounding box center [381, 272] width 193 height 24
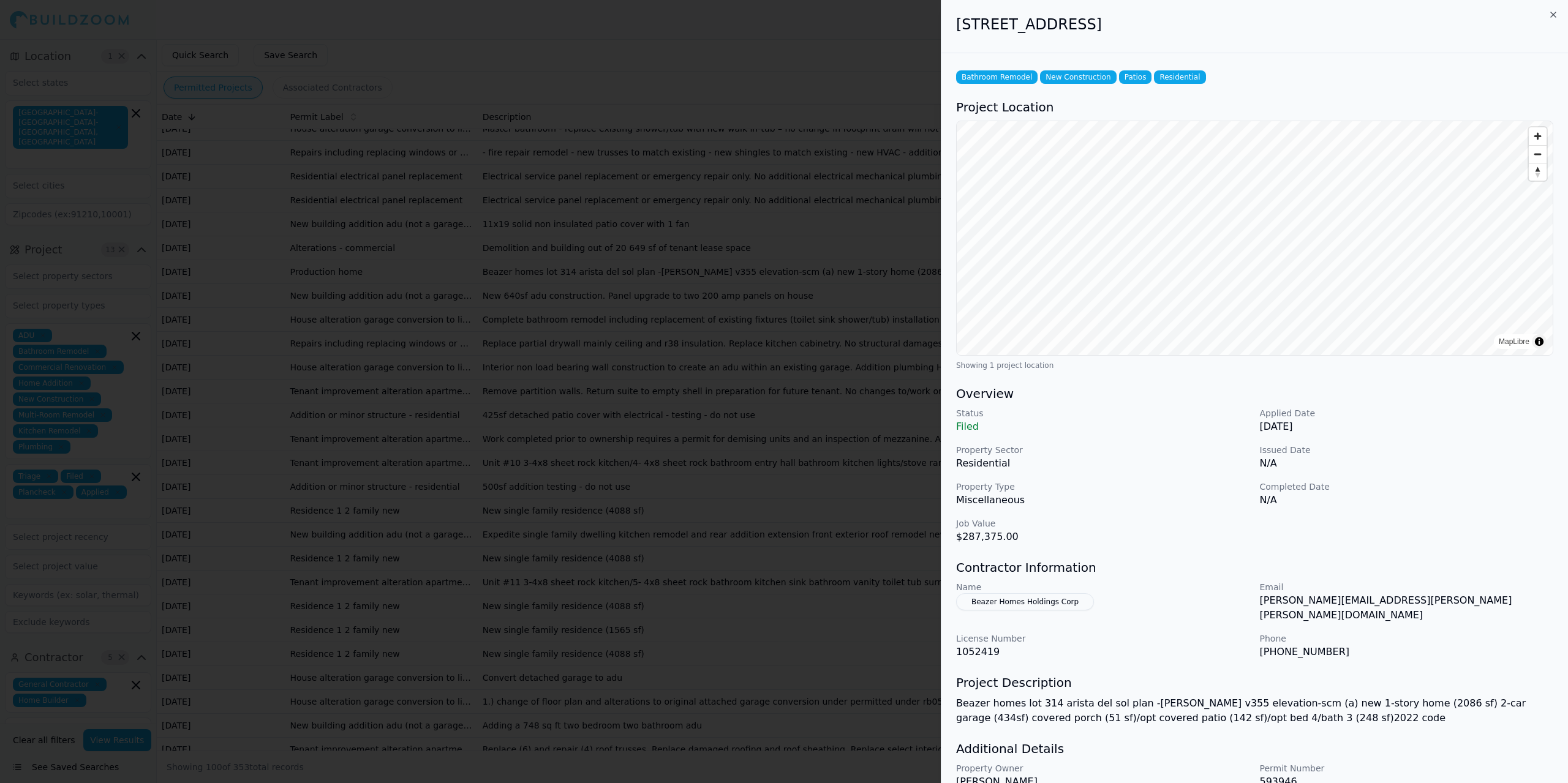
click at [409, 549] on div at bounding box center [784, 391] width 1568 height 783
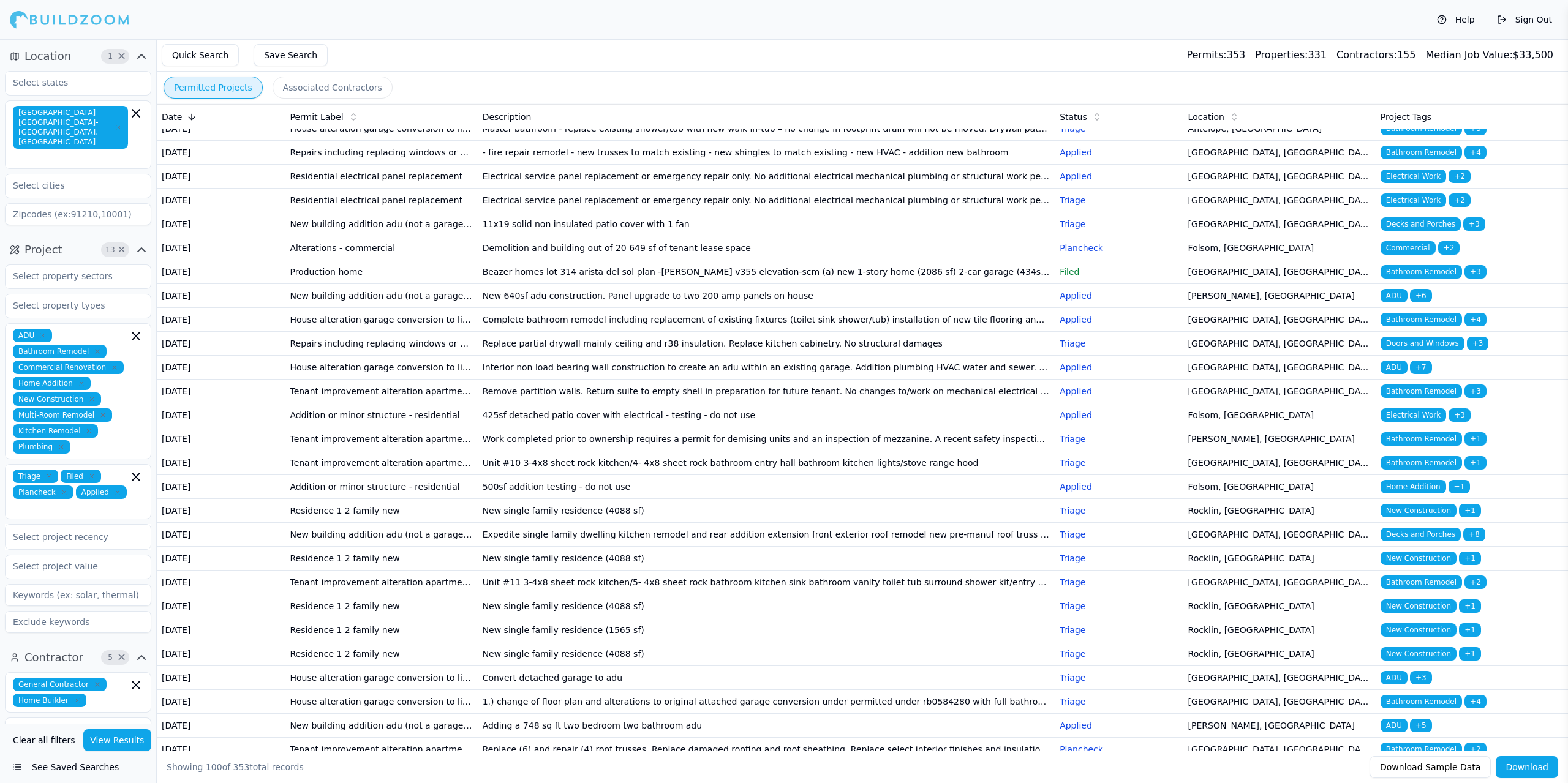
click at [409, 308] on td "New building addition adu (not a garage conversion) deck patio cover garage bar…" at bounding box center [381, 296] width 193 height 24
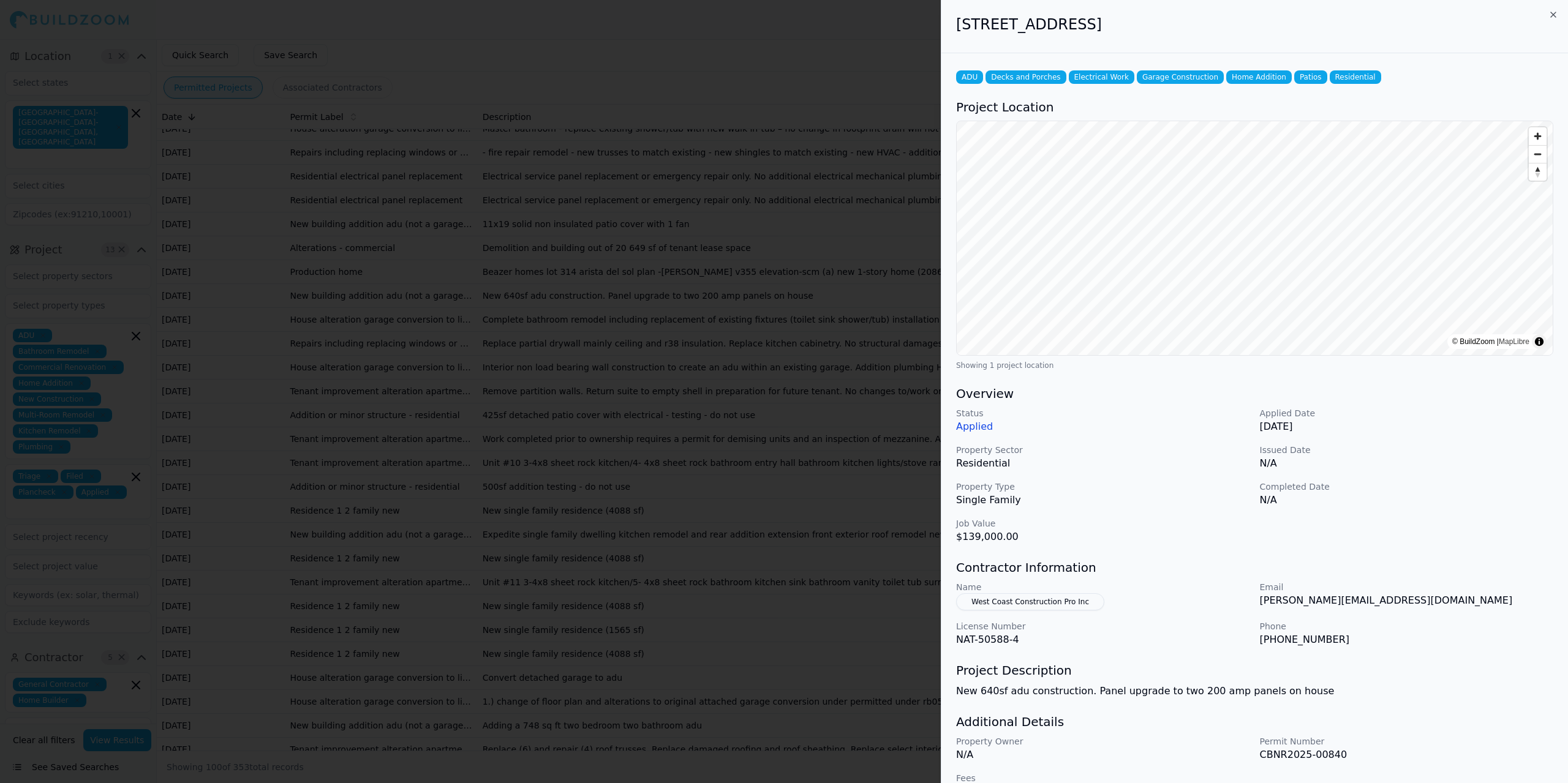
click at [408, 554] on div at bounding box center [784, 391] width 1568 height 783
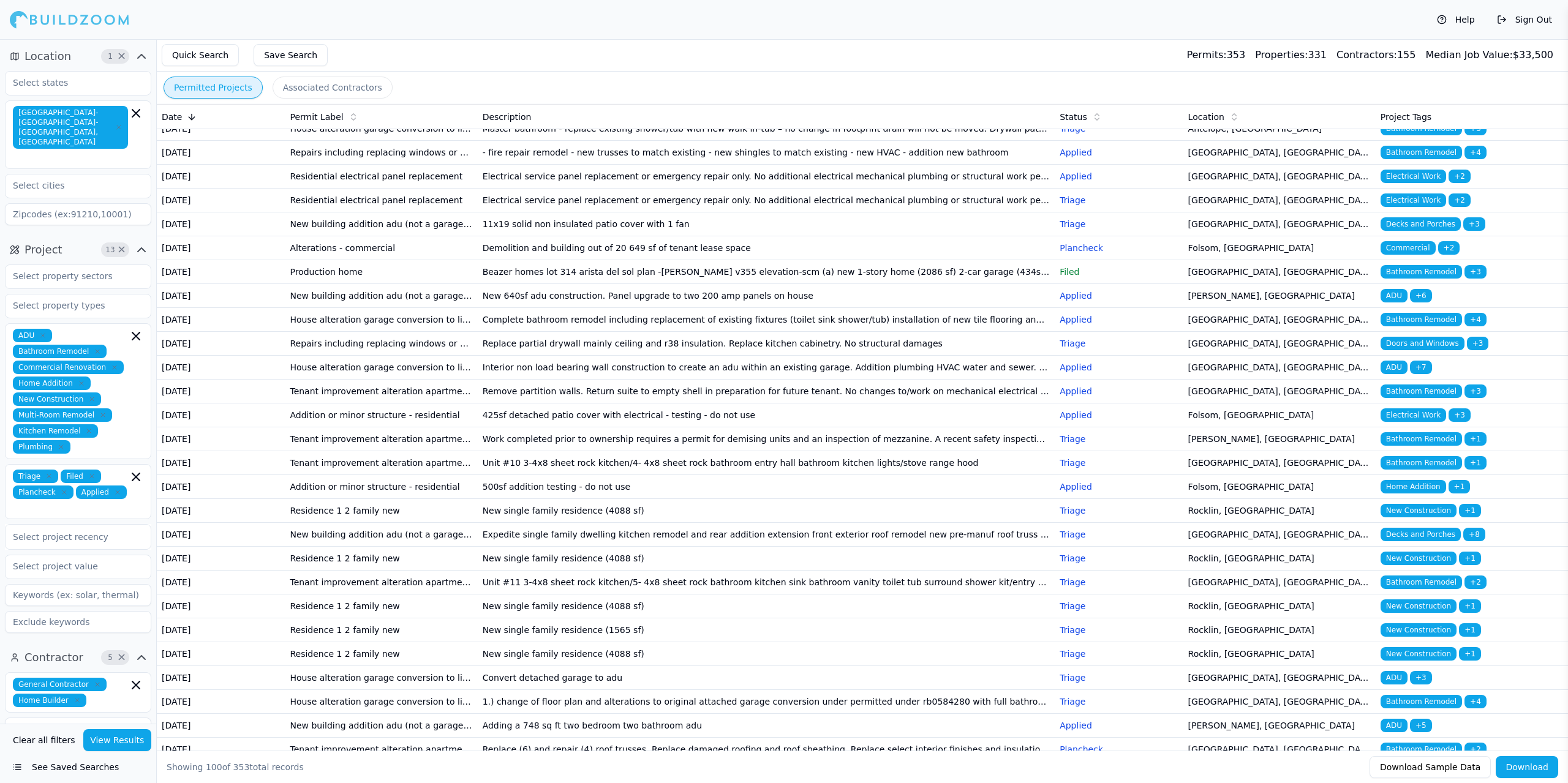
click at [404, 332] on td "House alteration garage conversion to living space/adu (no new sqft) kitchen/ba…" at bounding box center [381, 320] width 193 height 24
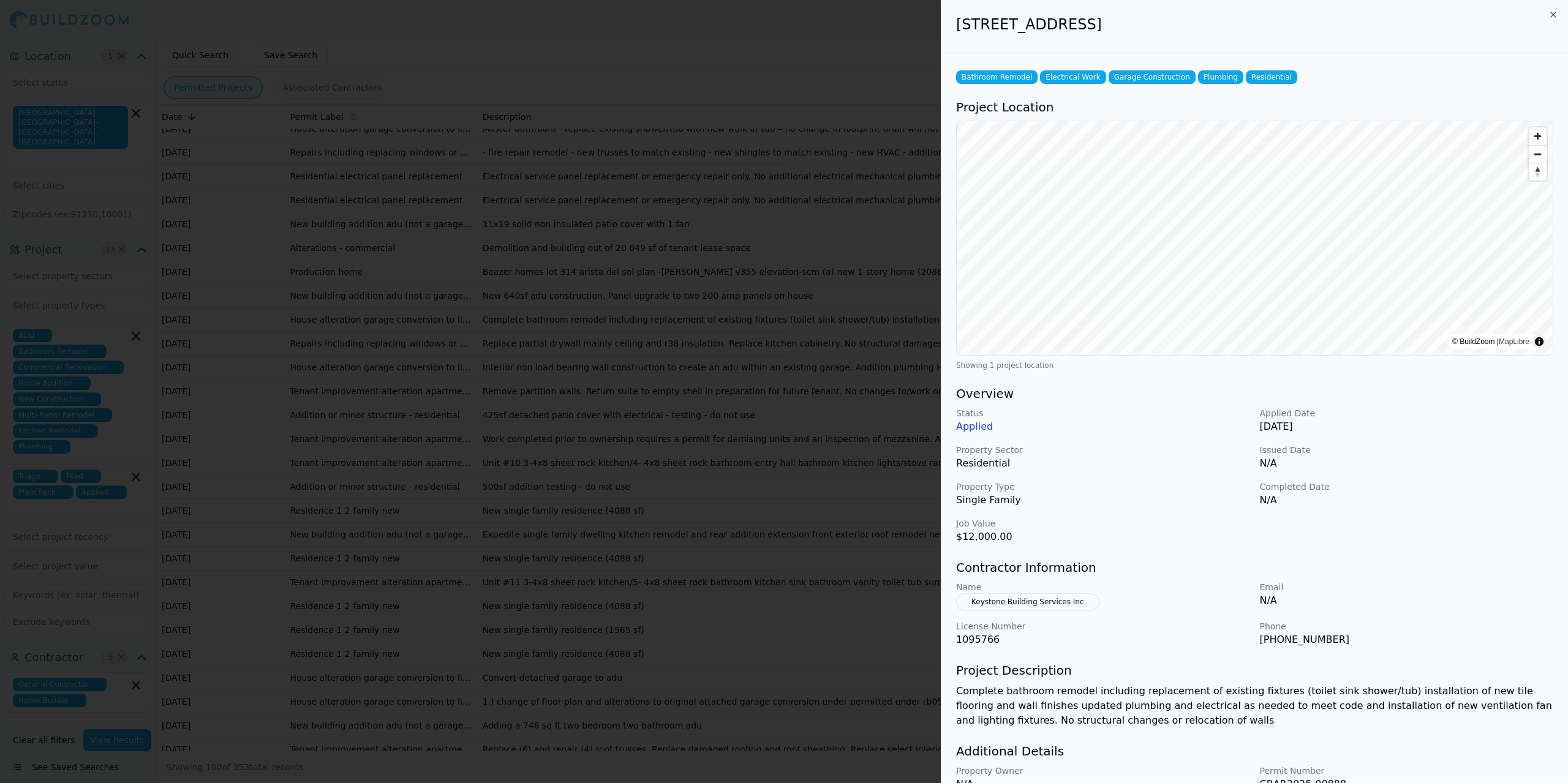
click at [404, 571] on div at bounding box center [784, 391] width 1568 height 783
click at [407, 356] on td "Repairs including replacing windows or siding fire or other repairs" at bounding box center [381, 344] width 193 height 24
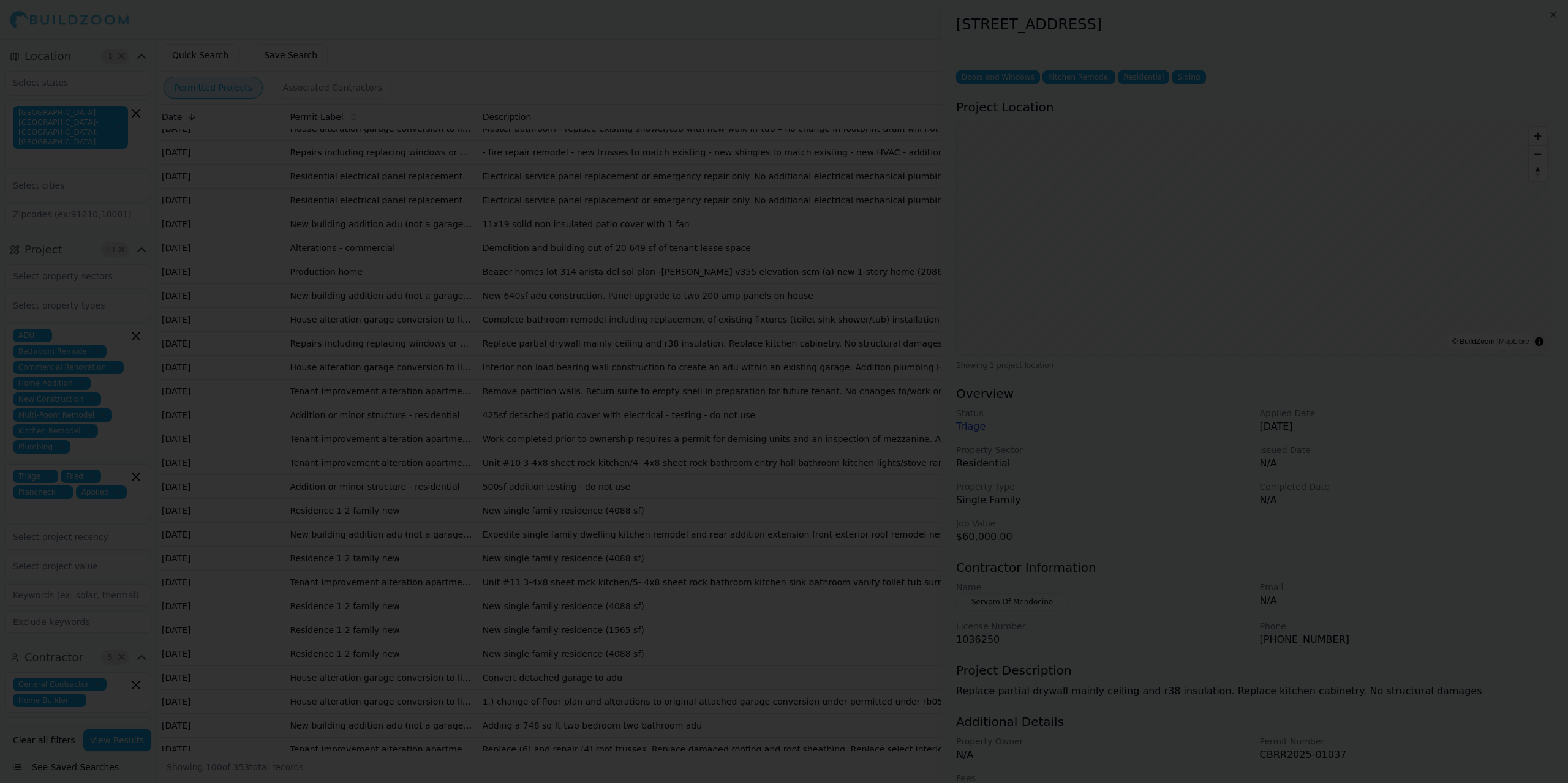
click at [407, 598] on div at bounding box center [784, 391] width 1568 height 783
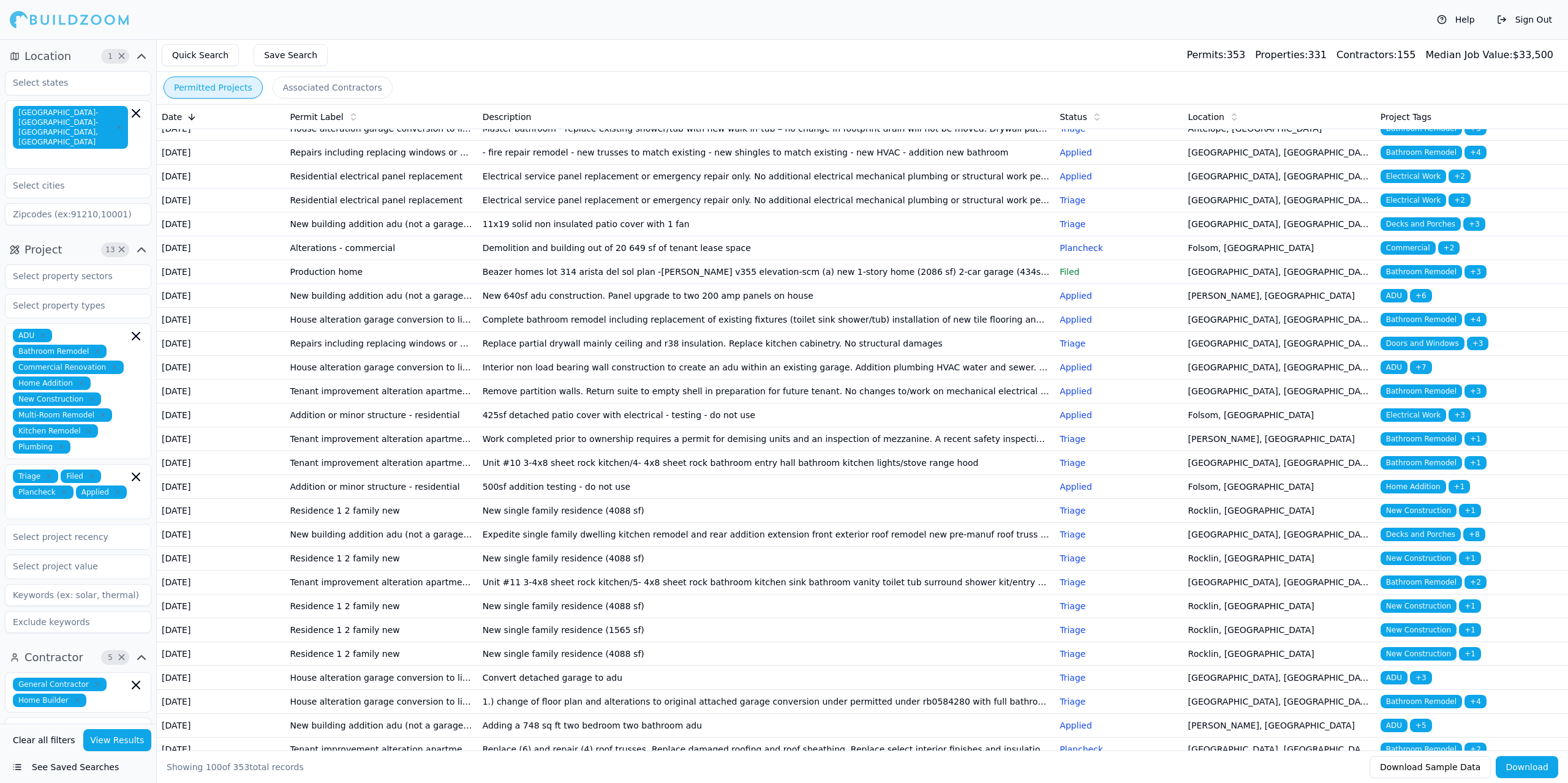
click at [407, 356] on td "Repairs including replacing windows or siding fire or other repairs" at bounding box center [381, 344] width 193 height 24
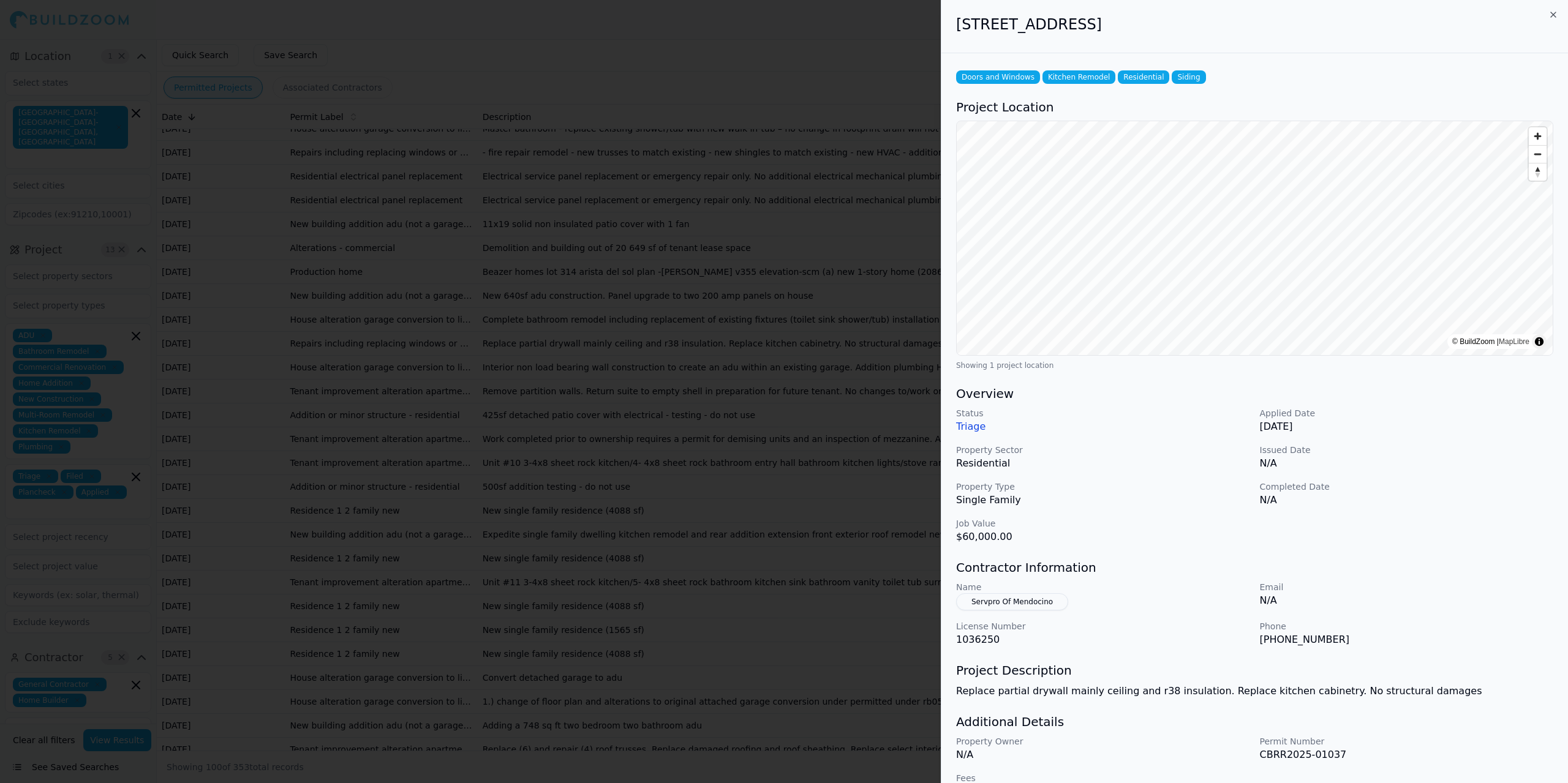
click at [407, 598] on div at bounding box center [784, 391] width 1568 height 783
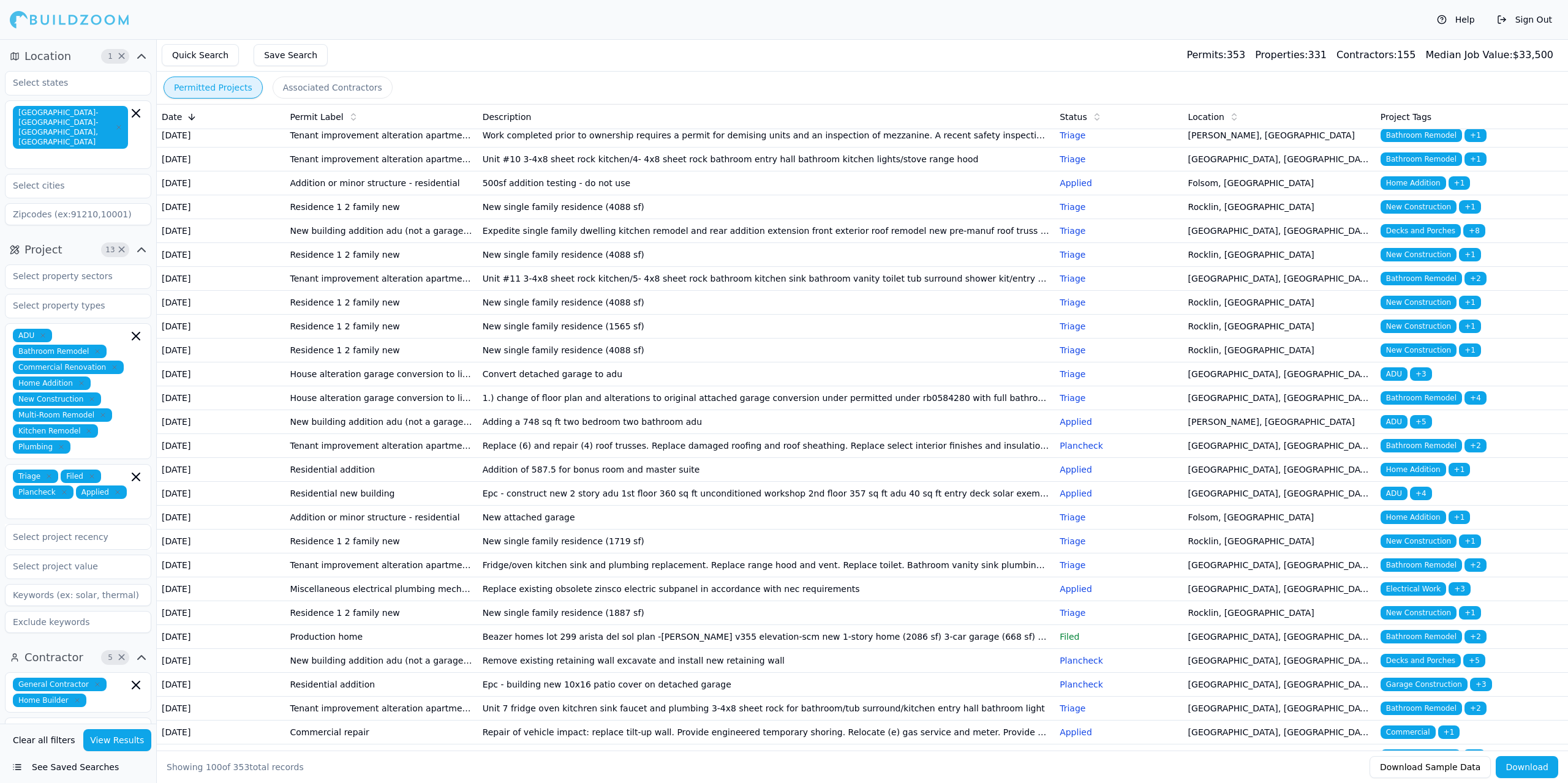
scroll to position [796, 0]
click at [375, 74] on td "House alteration garage conversion to living space/adu (no new sqft) kitchen/ba…" at bounding box center [381, 62] width 193 height 24
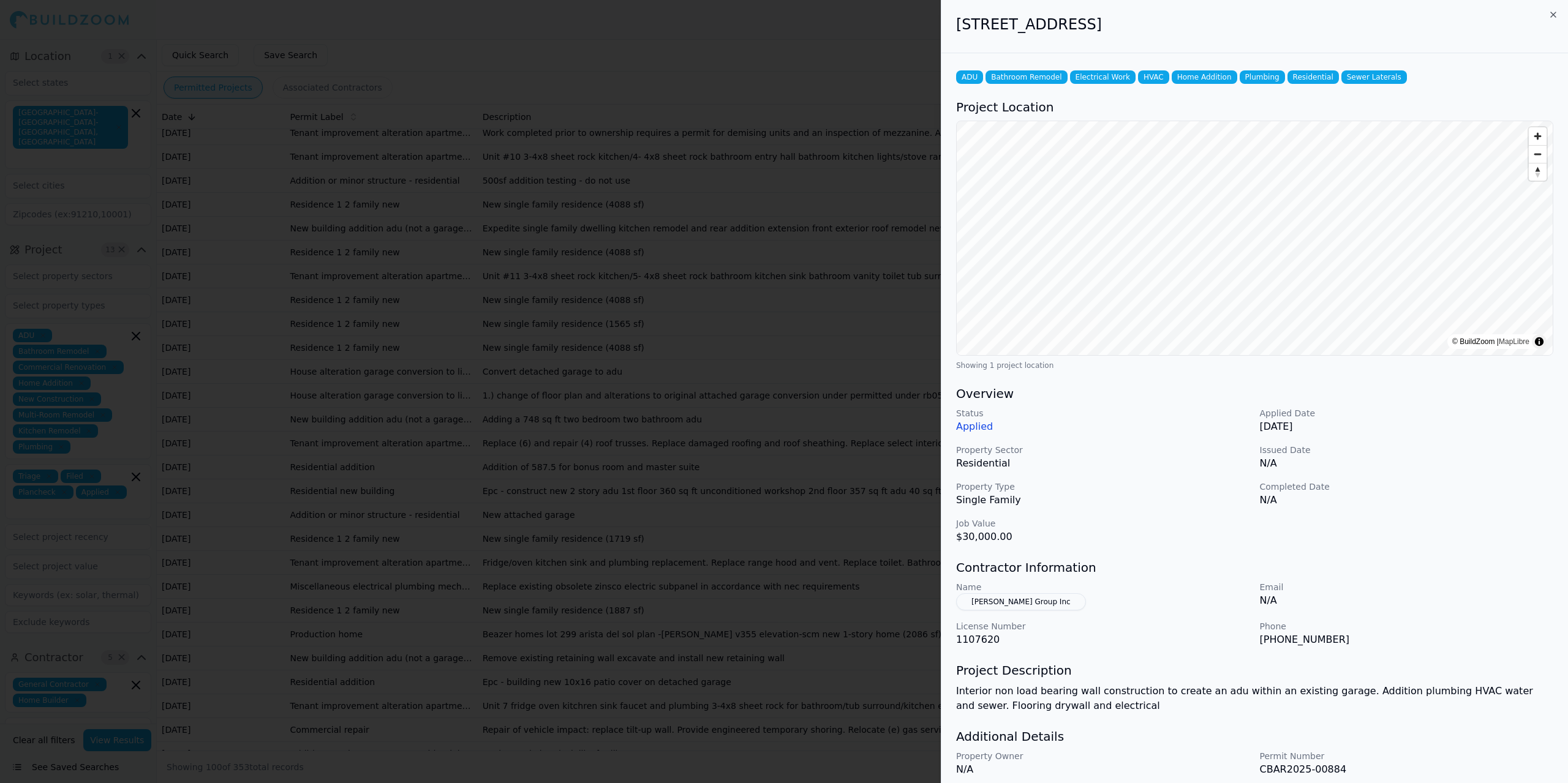
drag, startPoint x: 1015, startPoint y: 602, endPoint x: 994, endPoint y: 604, distance: 21.1
click at [974, 604] on button "[PERSON_NAME] Group Inc" at bounding box center [1021, 602] width 130 height 17
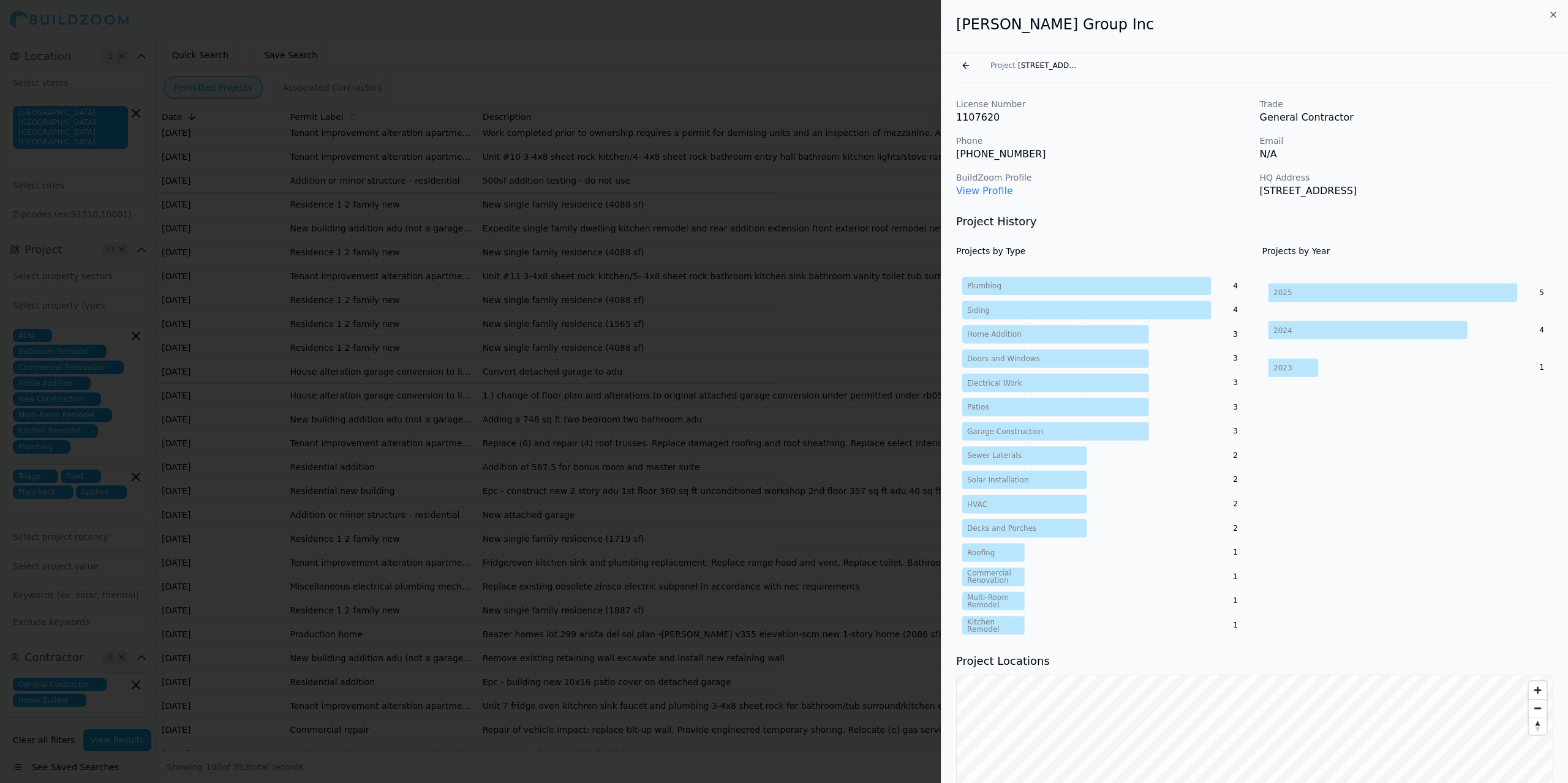
click at [964, 195] on link "View Profile" at bounding box center [984, 191] width 57 height 11
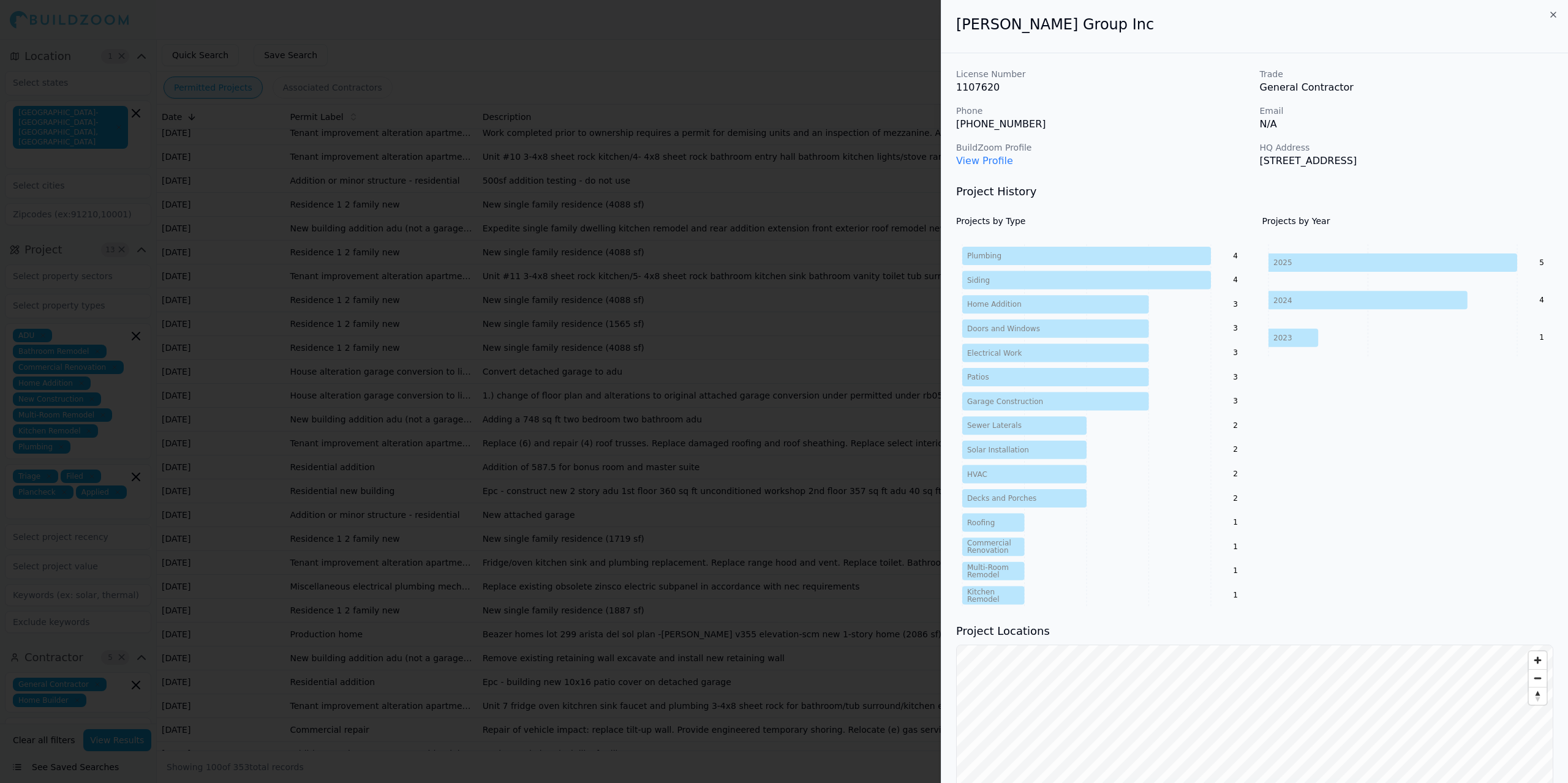
click at [721, 488] on div at bounding box center [784, 391] width 1568 height 783
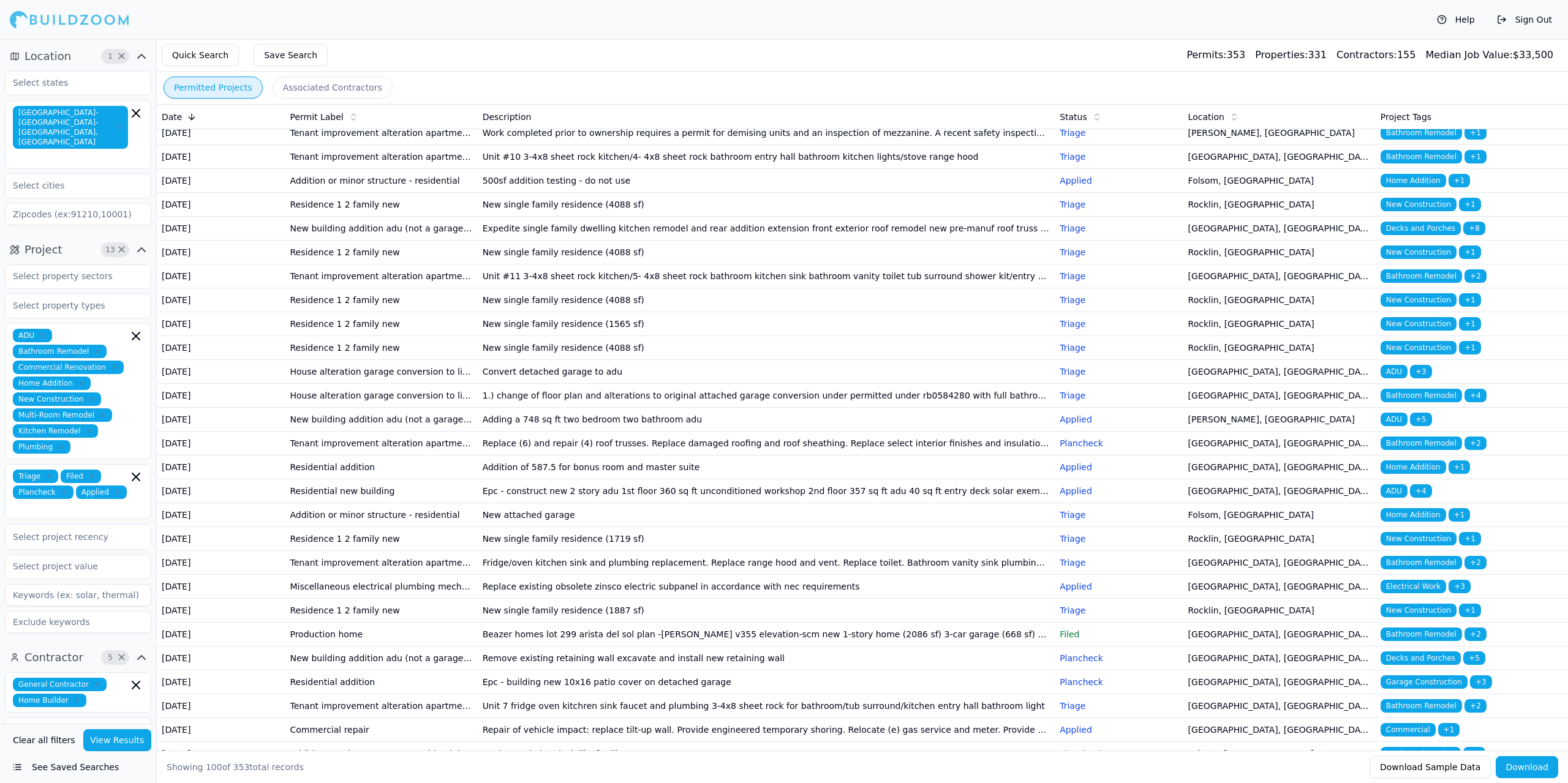
click at [268, 193] on td "[DATE]" at bounding box center [220, 181] width 128 height 24
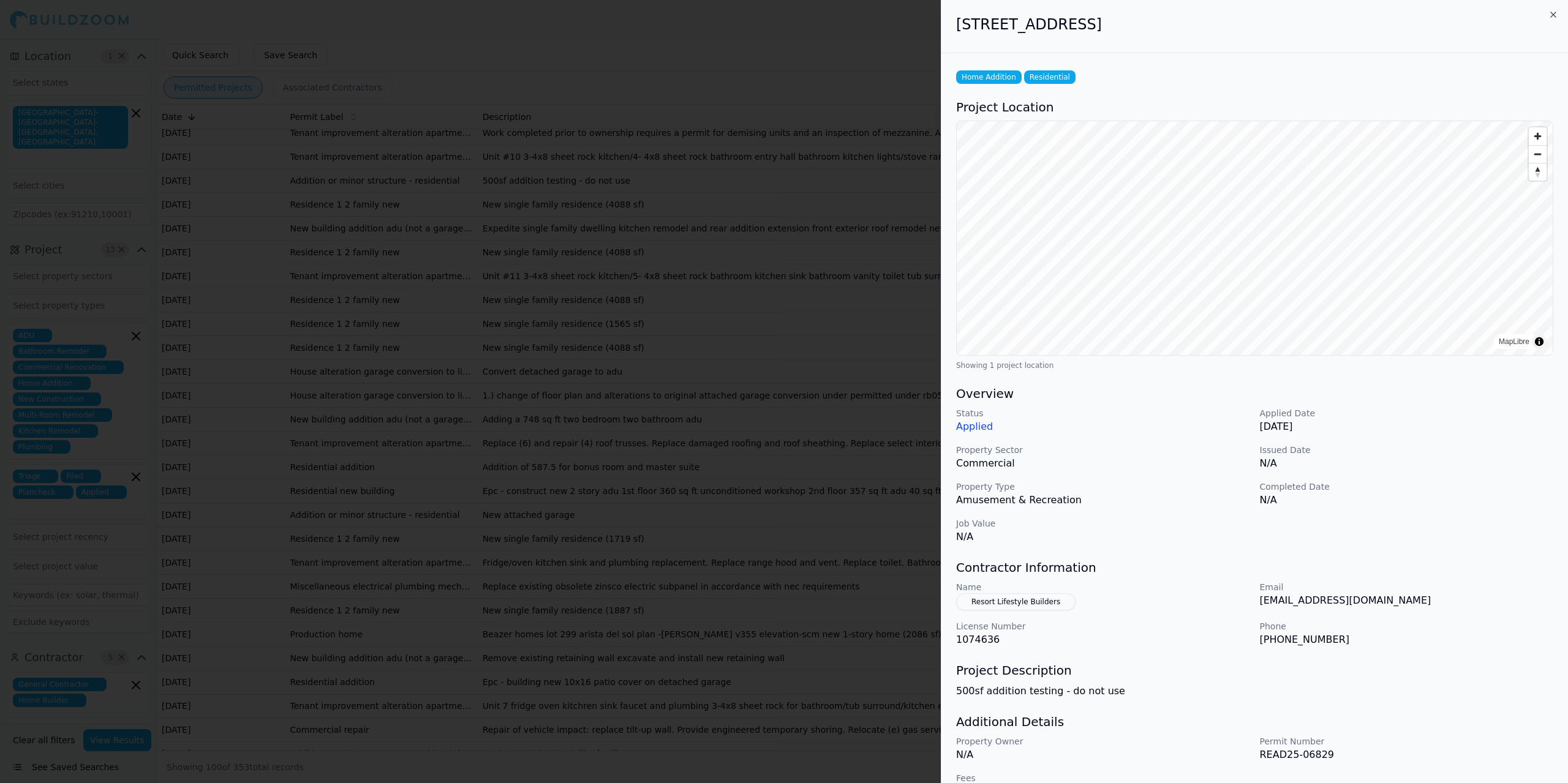
click at [266, 483] on div at bounding box center [784, 391] width 1568 height 783
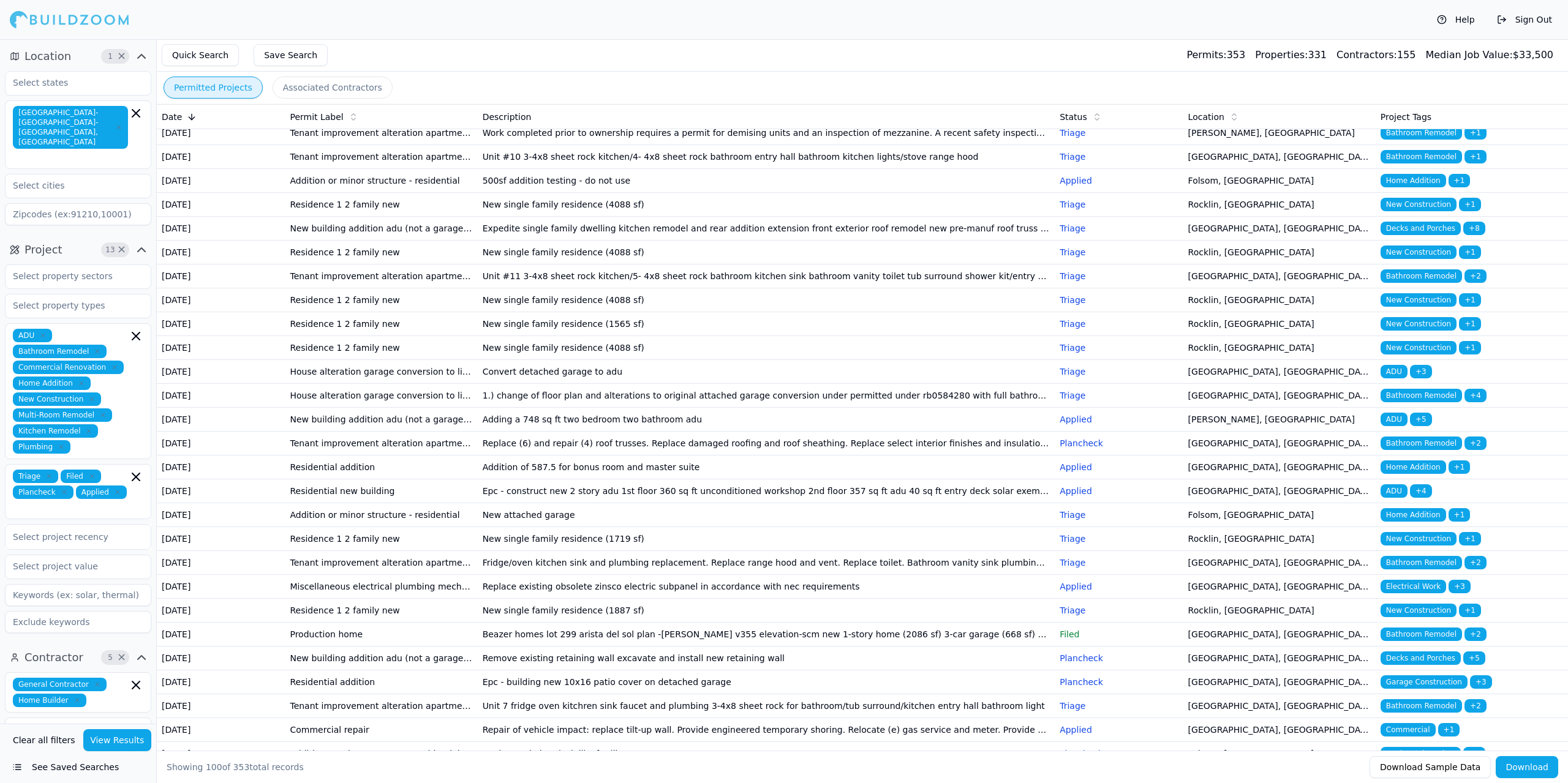
click at [266, 169] on td "[DATE]" at bounding box center [220, 157] width 128 height 24
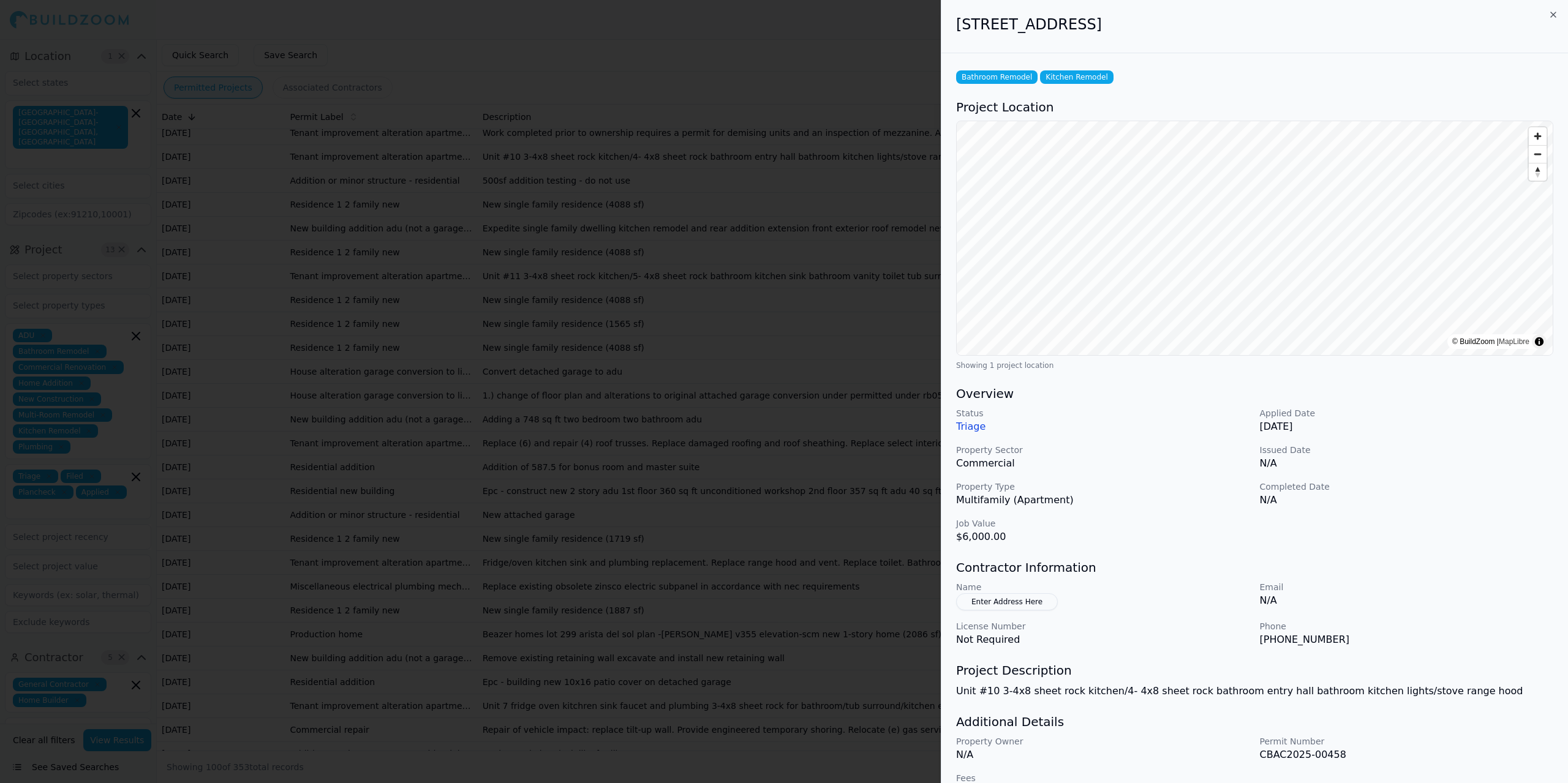
click at [266, 490] on div at bounding box center [784, 391] width 1568 height 783
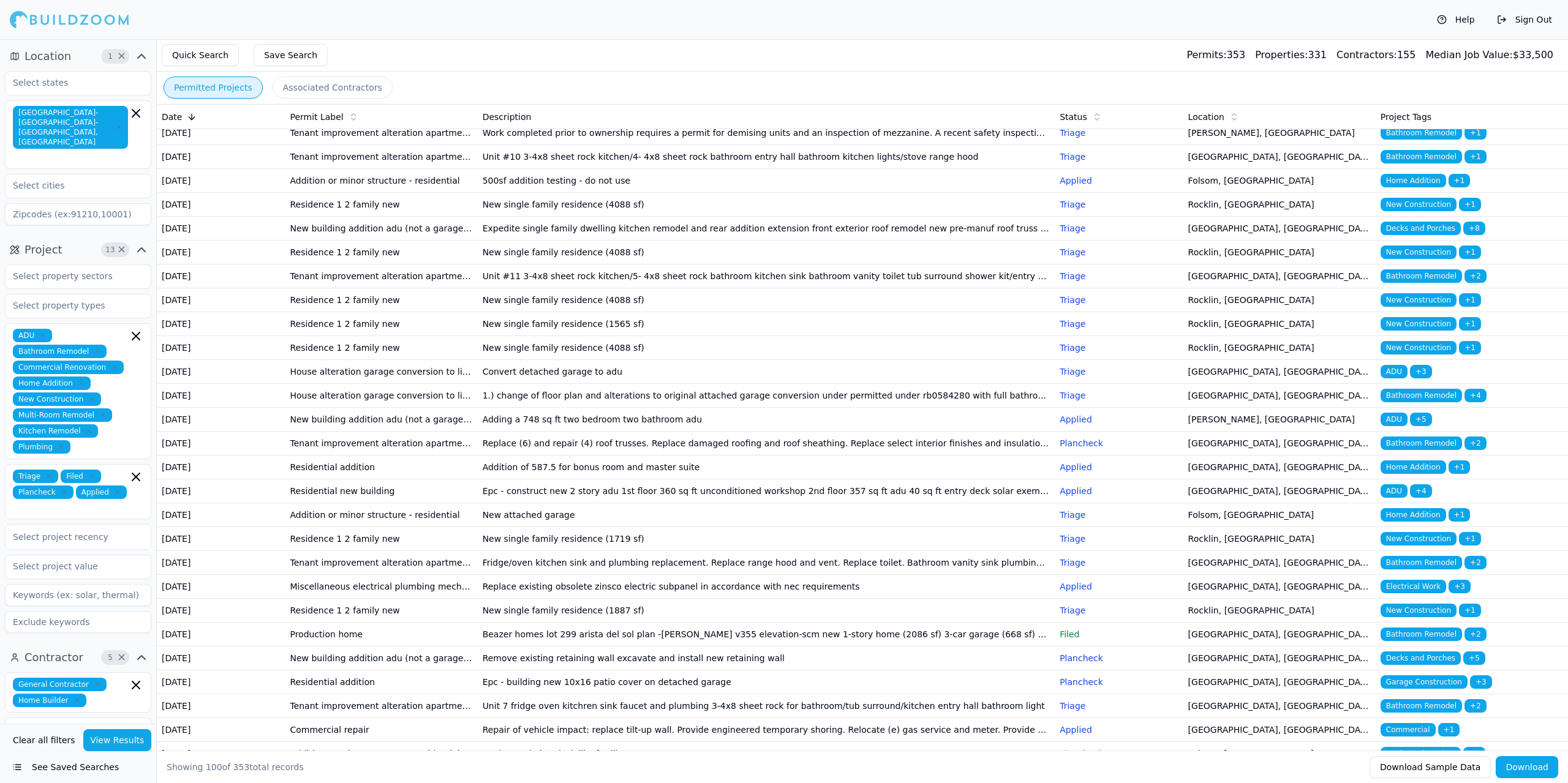
click at [268, 145] on td "[DATE]" at bounding box center [220, 133] width 128 height 24
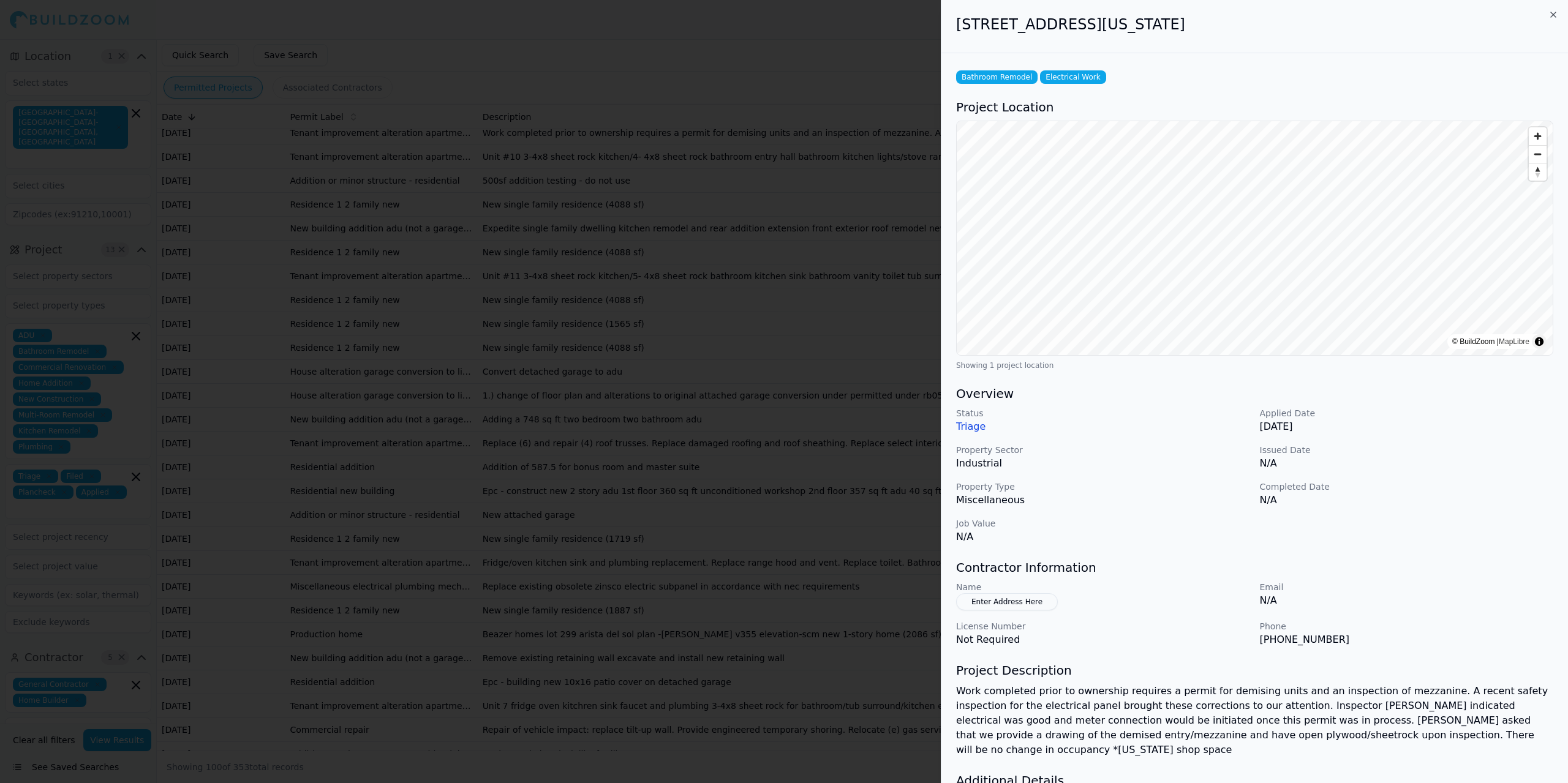
click at [255, 442] on div at bounding box center [784, 391] width 1568 height 783
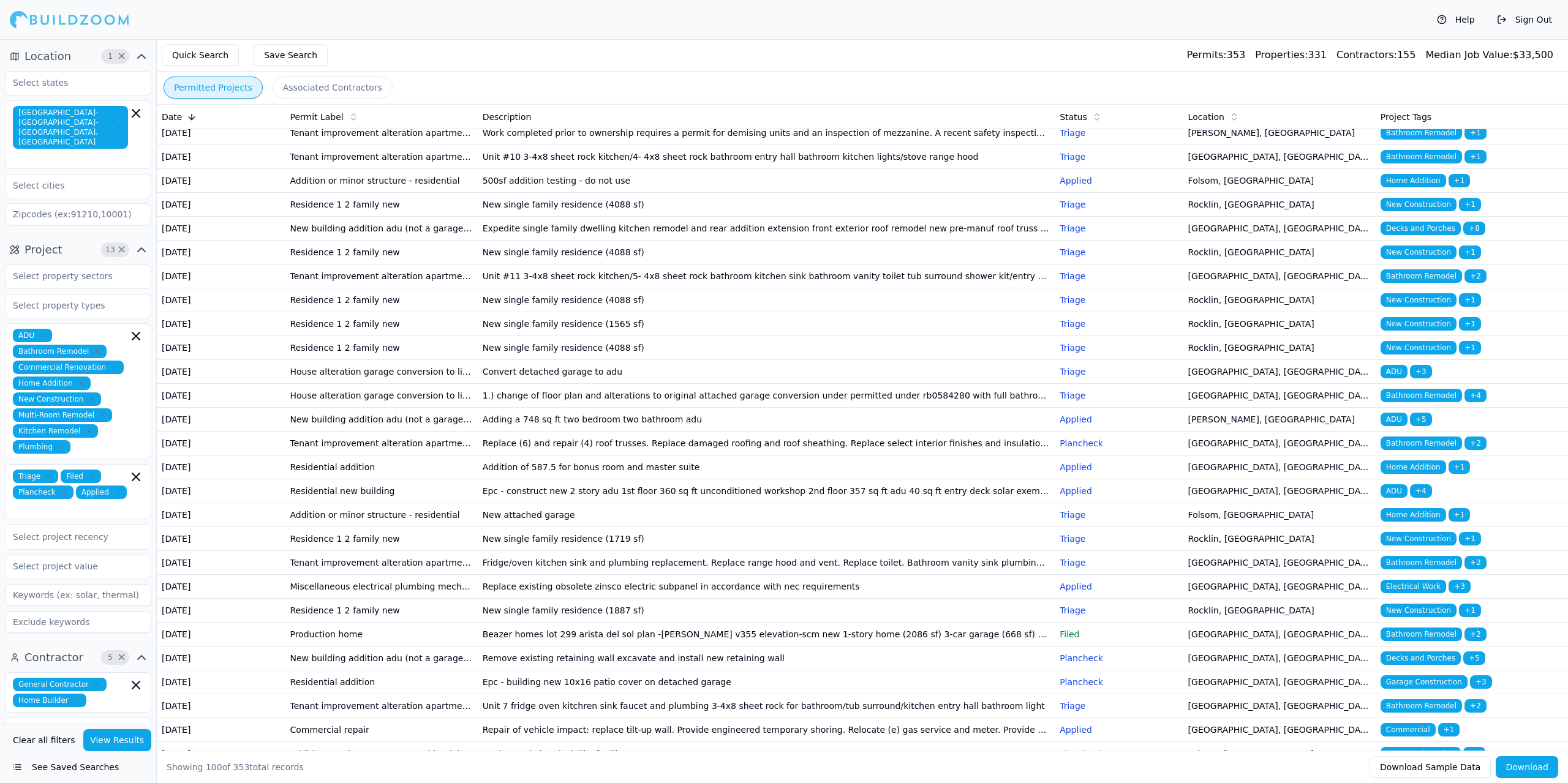
click at [248, 217] on td "[DATE]" at bounding box center [220, 205] width 128 height 24
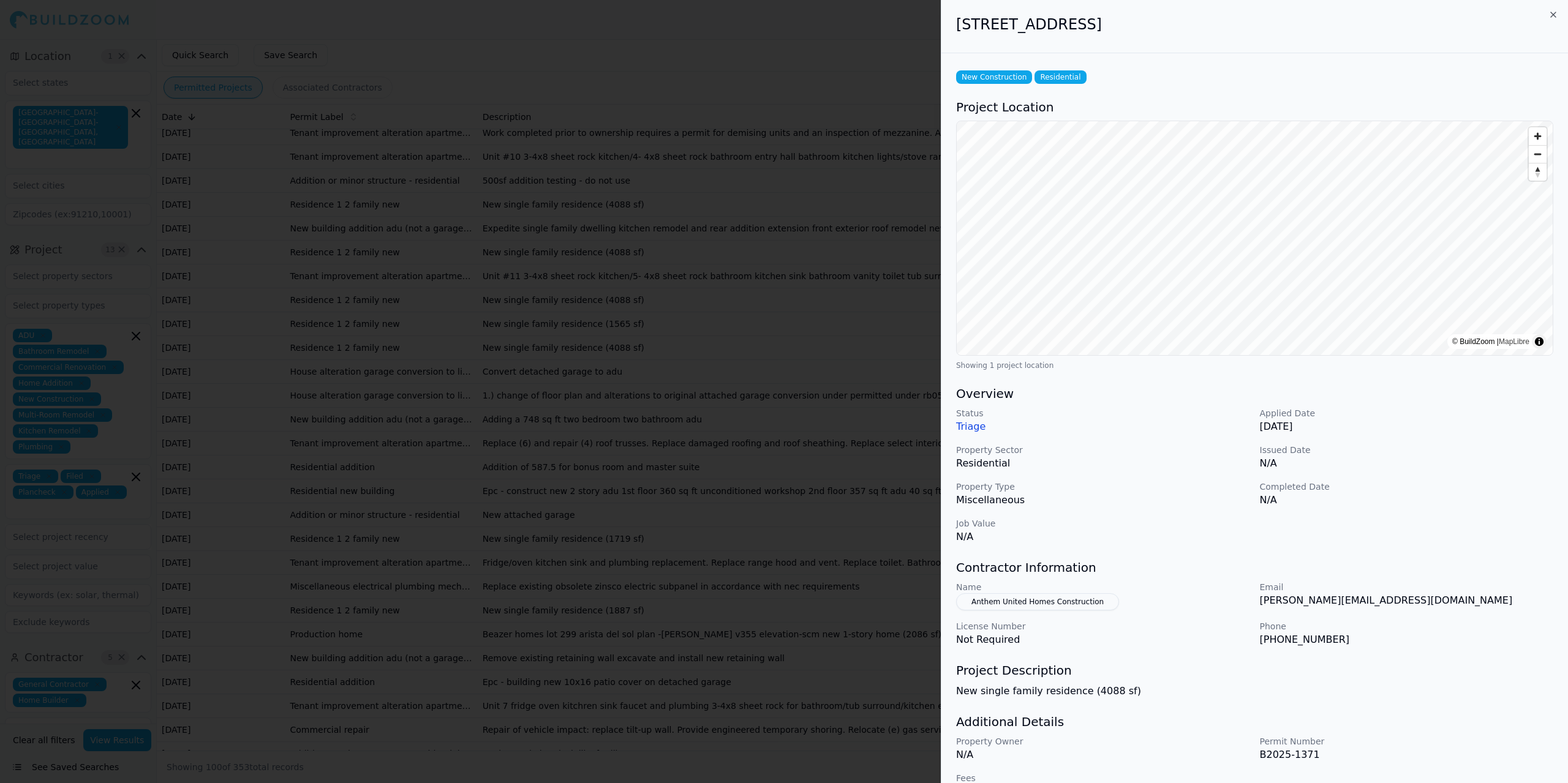
click at [974, 602] on button "Anthem United Homes Construction" at bounding box center [1038, 602] width 163 height 17
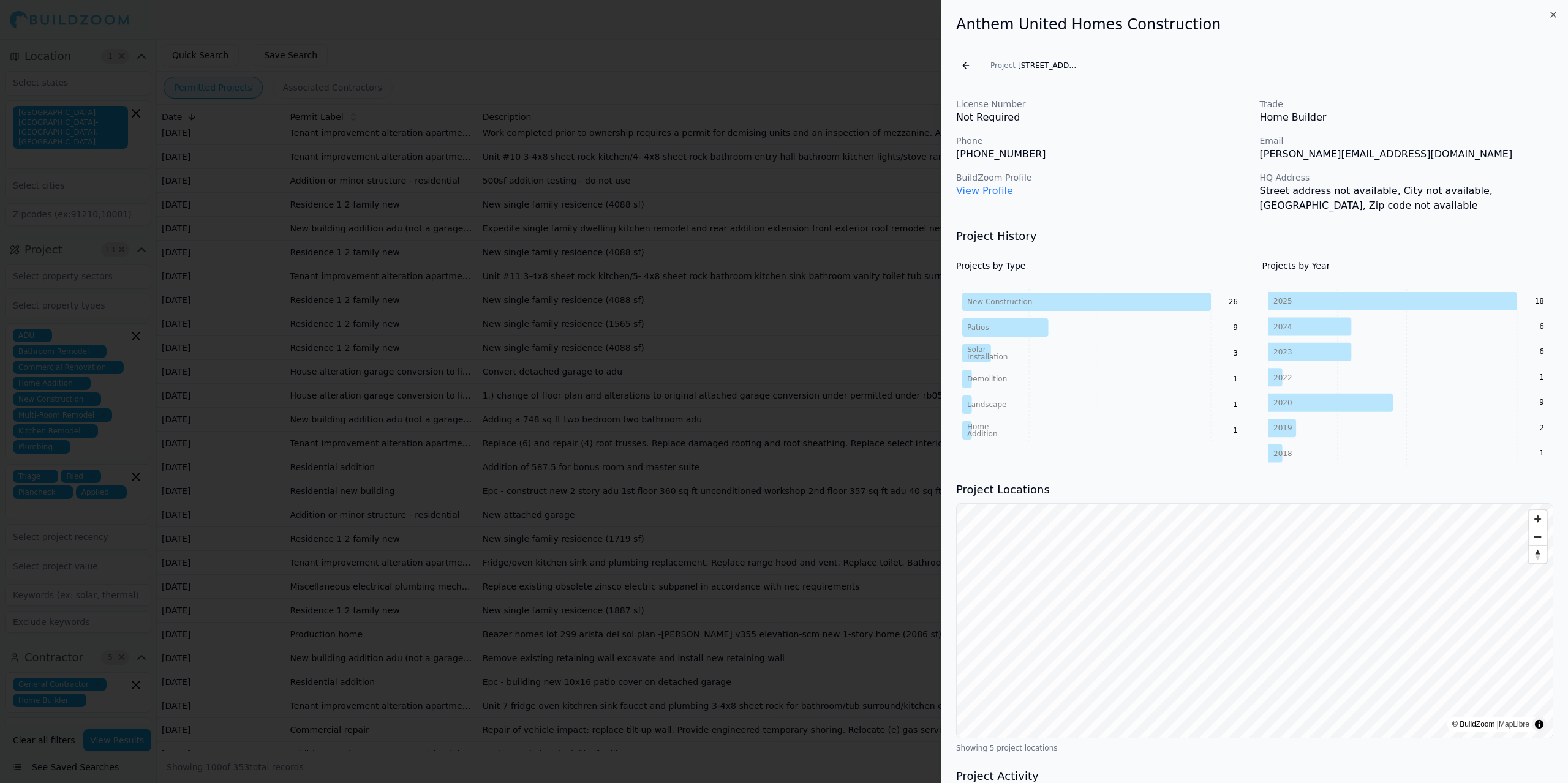
click at [974, 188] on link "View Profile" at bounding box center [984, 191] width 57 height 11
click at [373, 500] on div at bounding box center [784, 391] width 1568 height 783
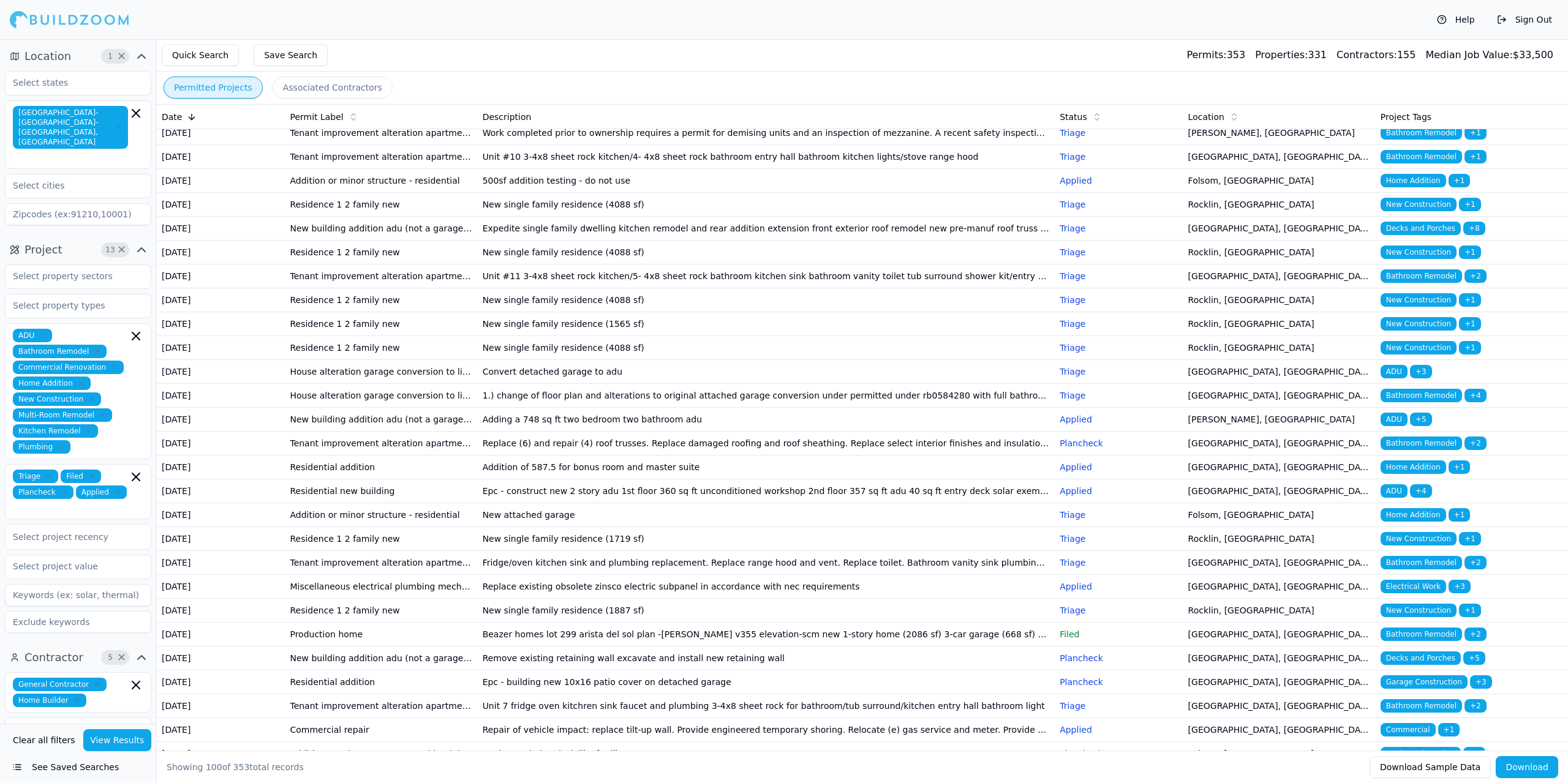
click at [257, 217] on td "[DATE]" at bounding box center [220, 205] width 128 height 24
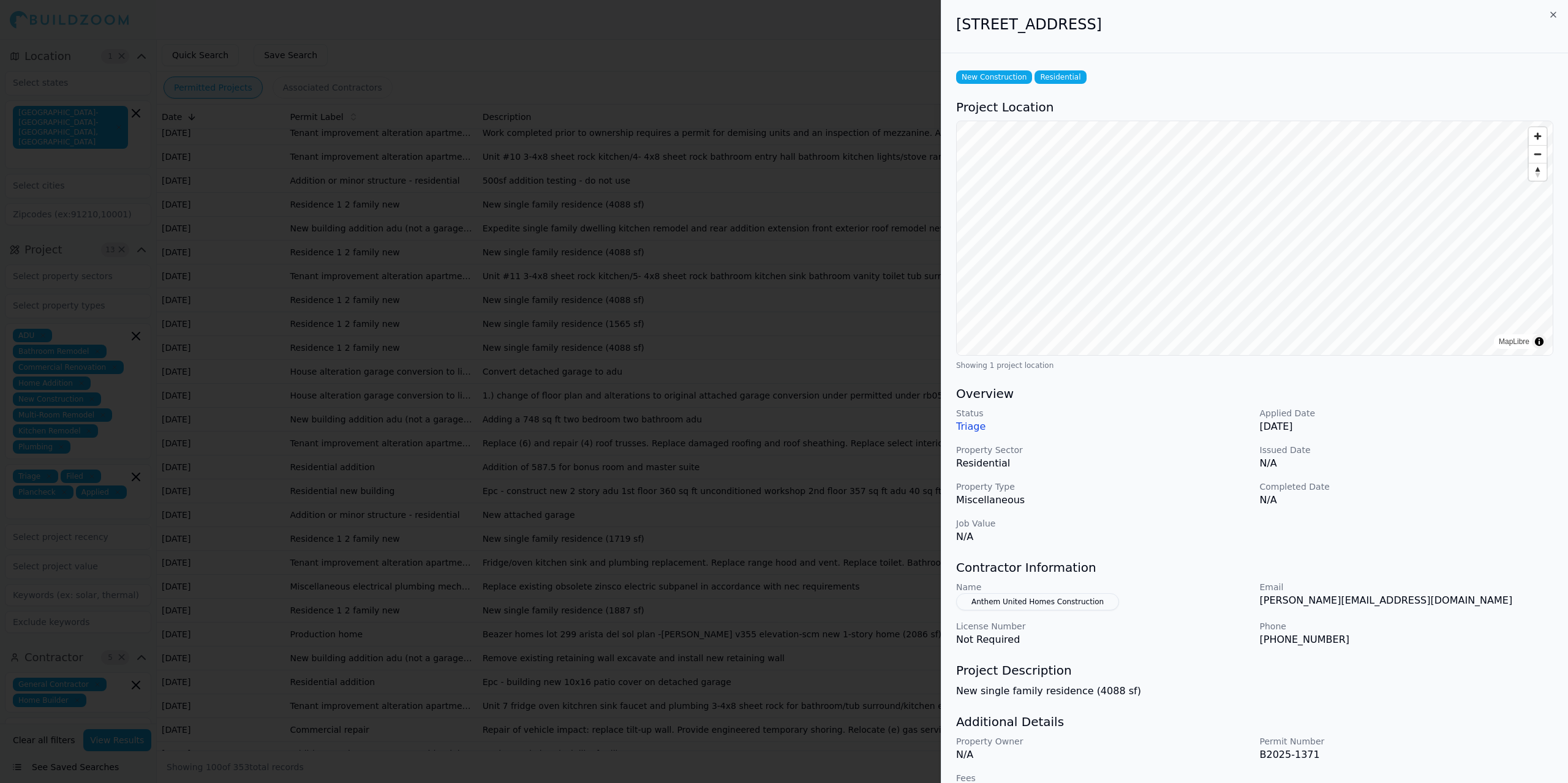
click at [267, 534] on div at bounding box center [784, 391] width 1568 height 783
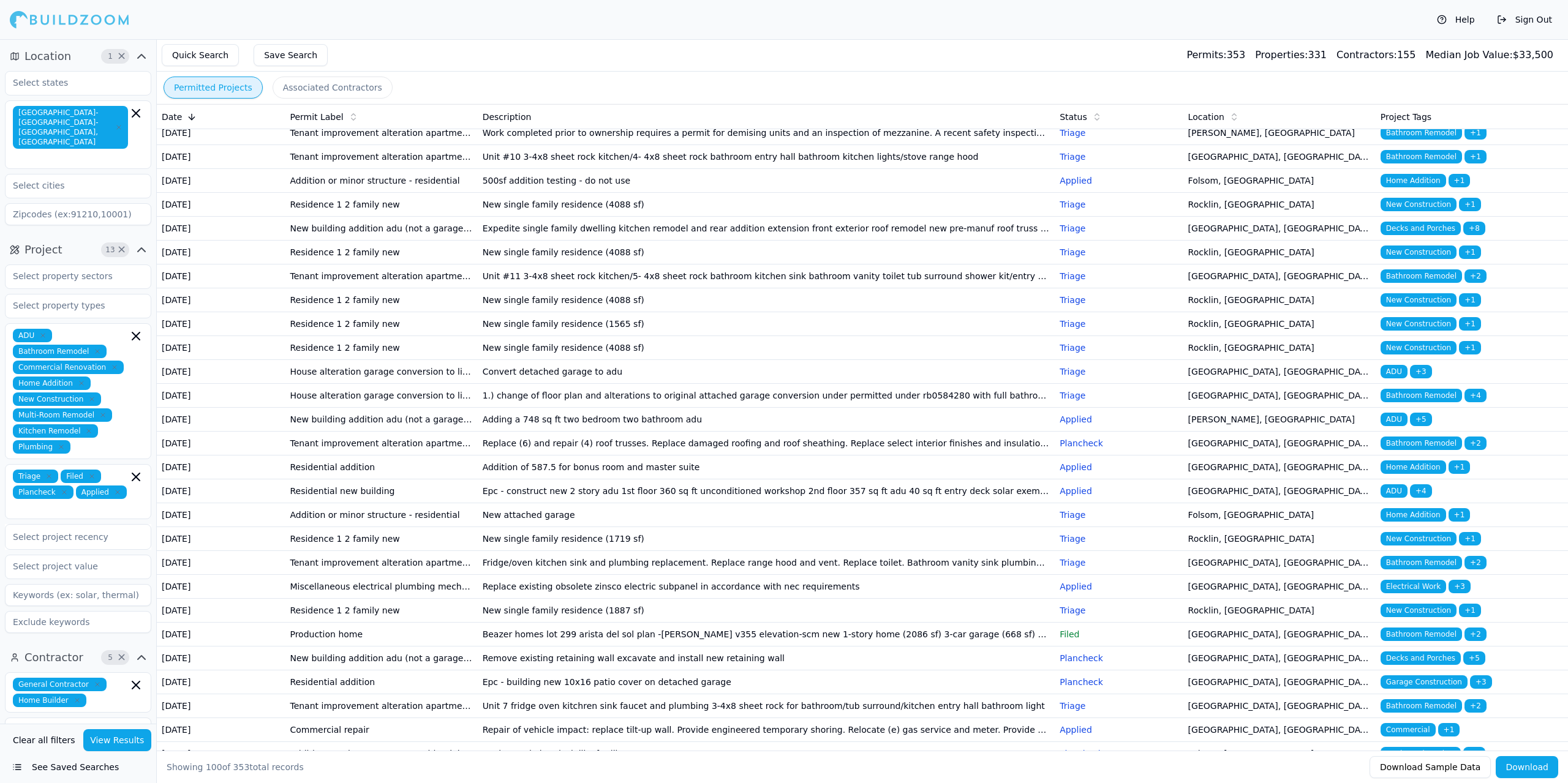
click at [274, 241] on td "[DATE]" at bounding box center [220, 229] width 128 height 24
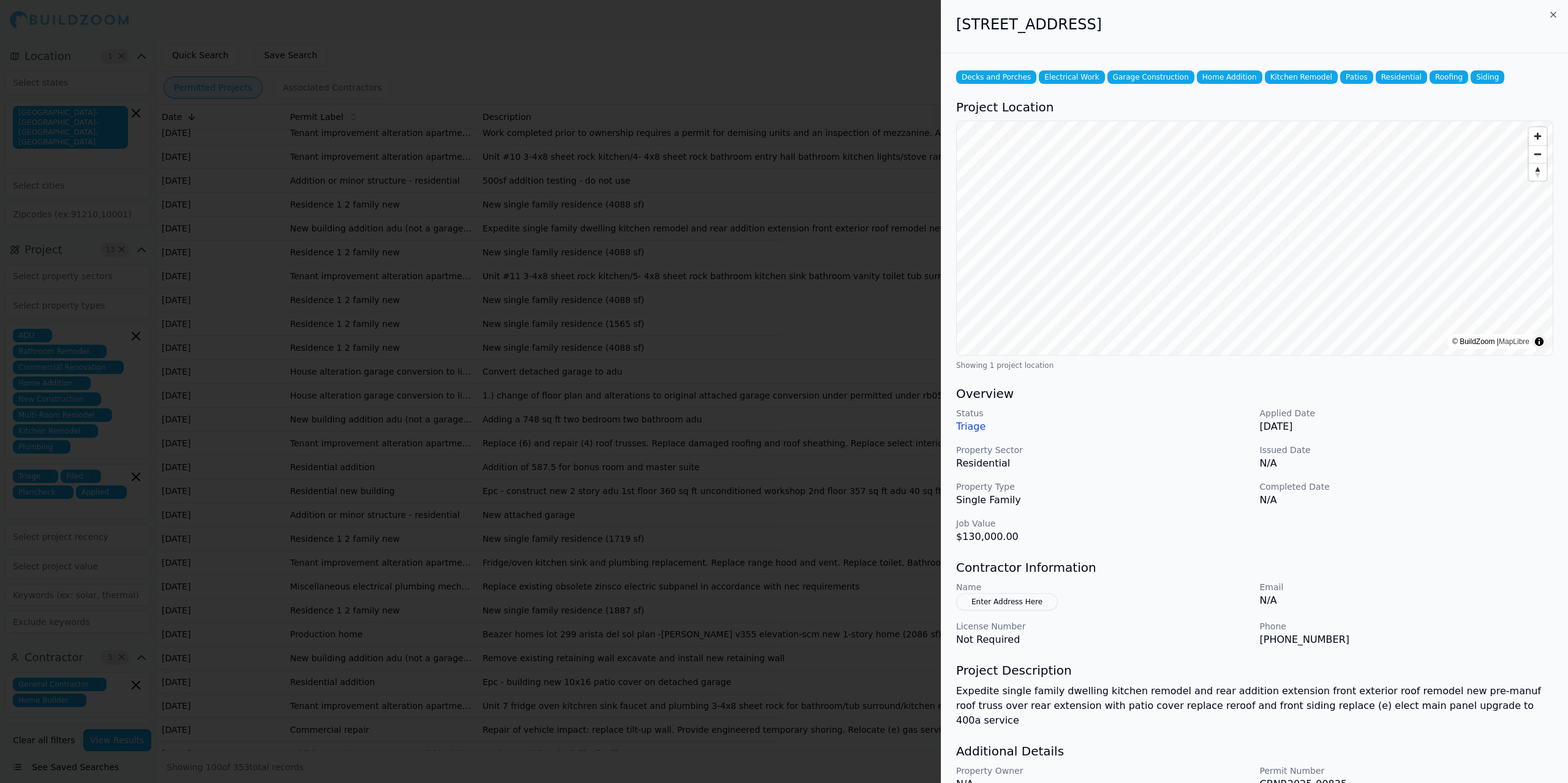
click at [274, 575] on div at bounding box center [784, 391] width 1568 height 783
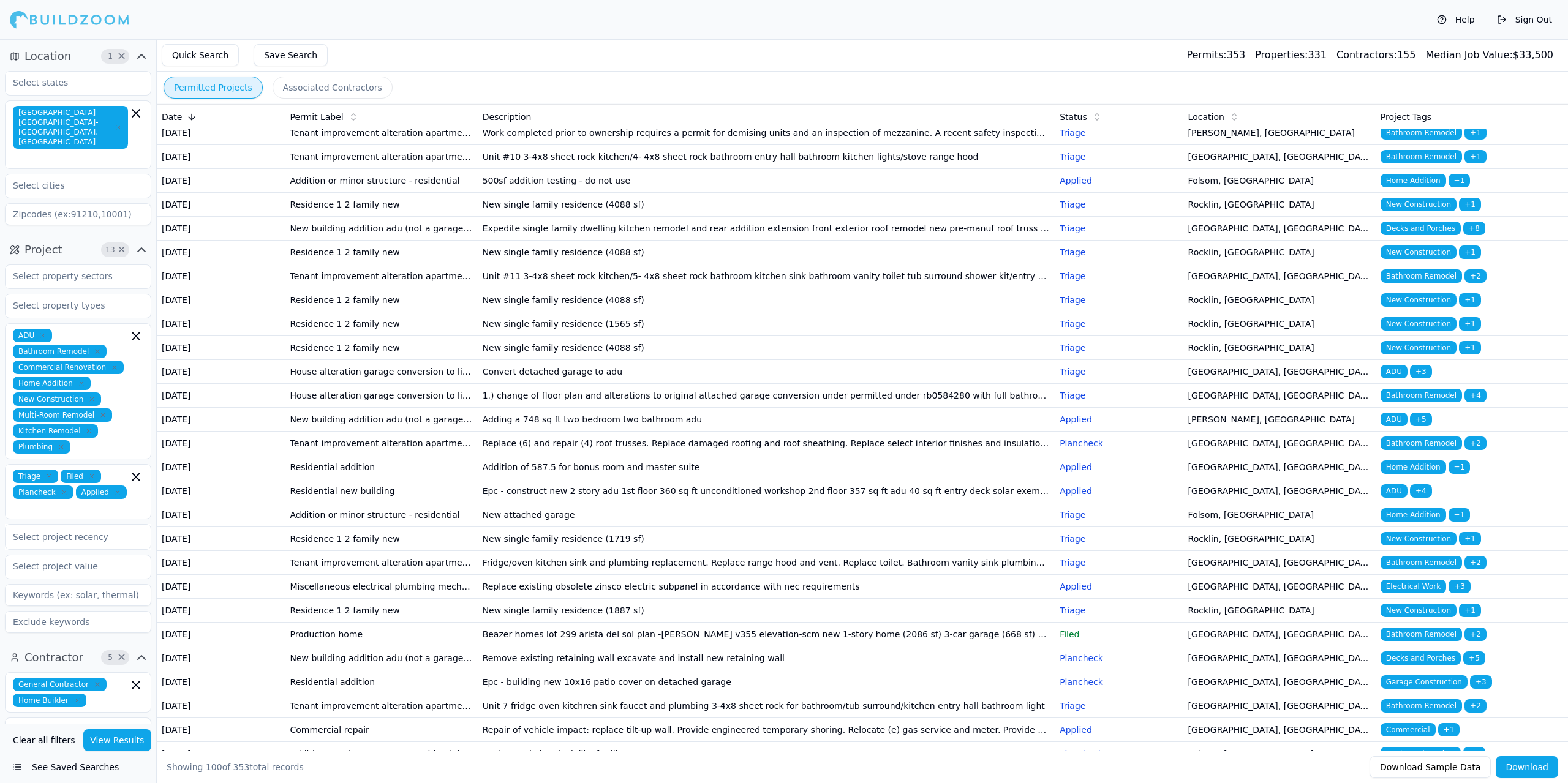
click at [271, 265] on td "[DATE]" at bounding box center [220, 253] width 128 height 24
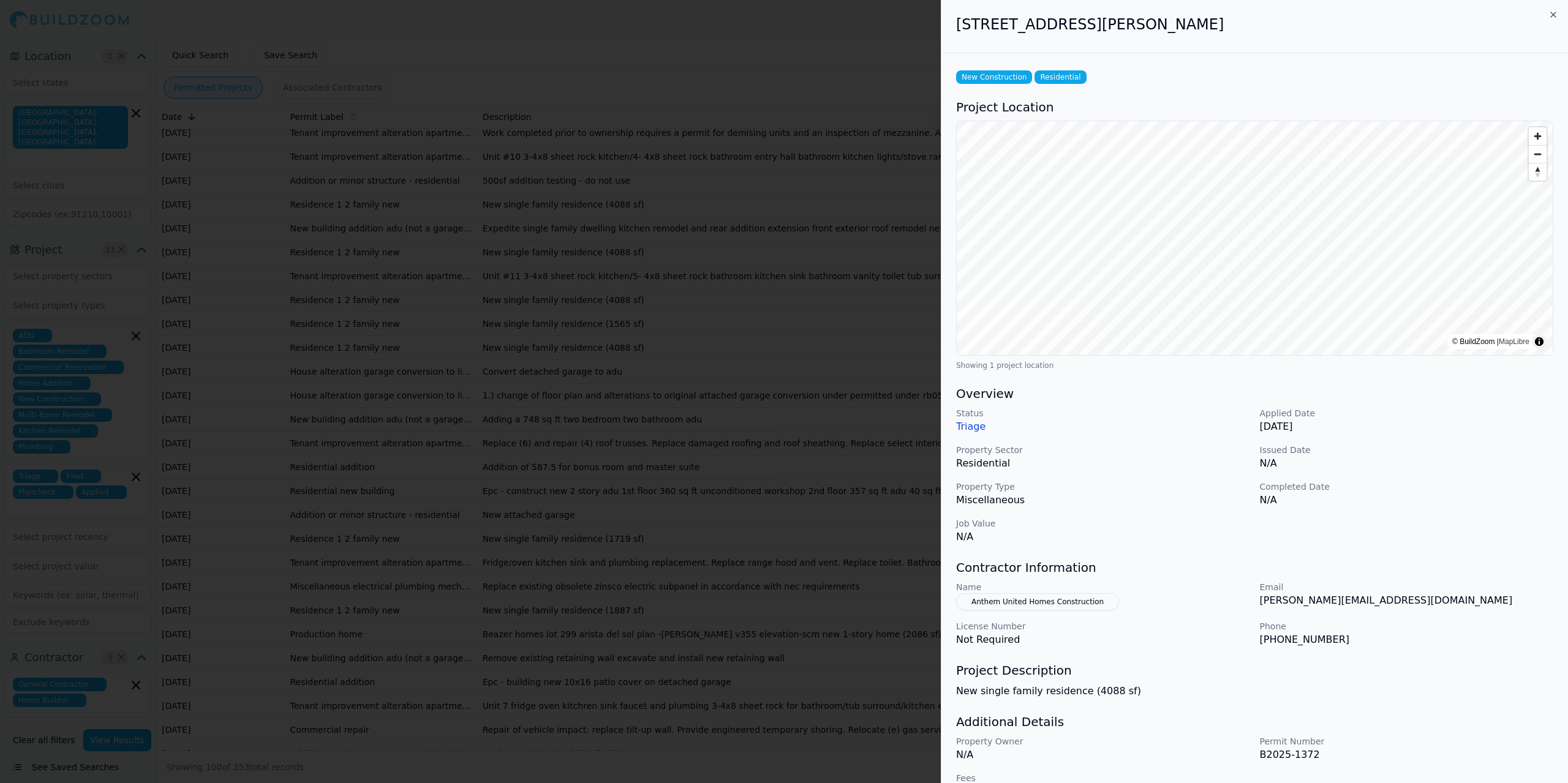
click at [270, 601] on div at bounding box center [784, 391] width 1568 height 783
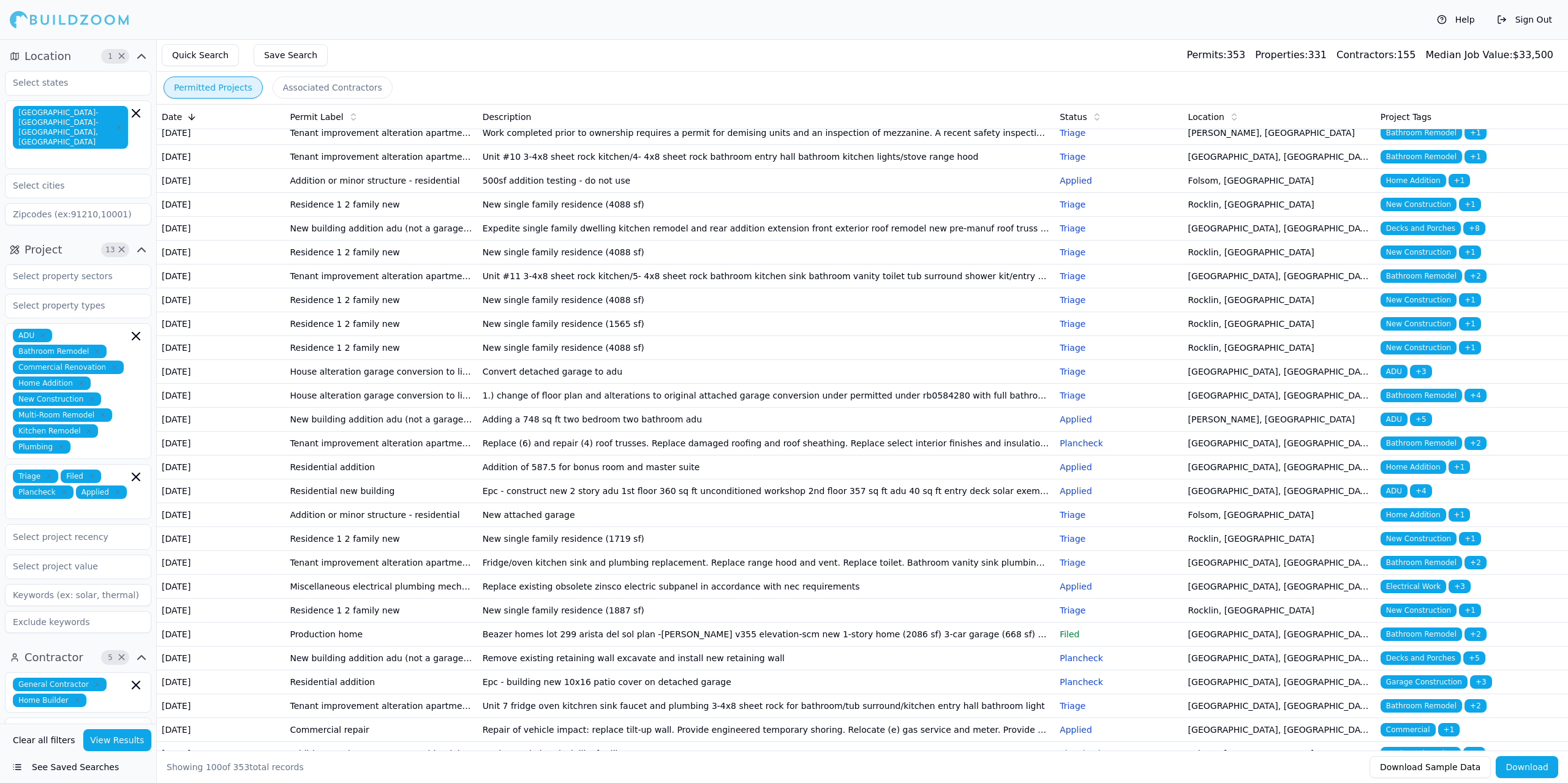
click at [265, 288] on td "[DATE]" at bounding box center [220, 277] width 128 height 24
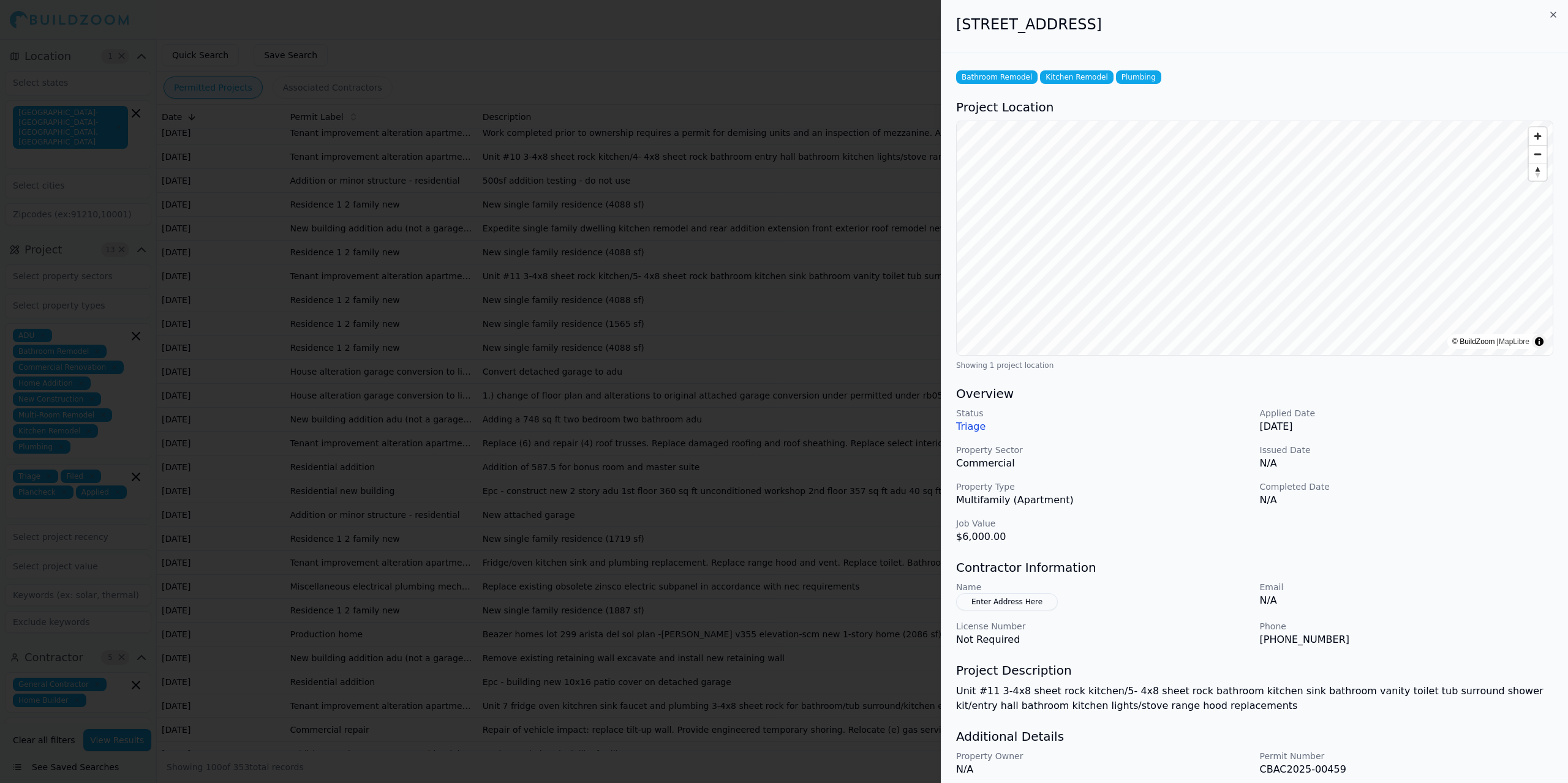
click at [265, 639] on div at bounding box center [784, 391] width 1568 height 783
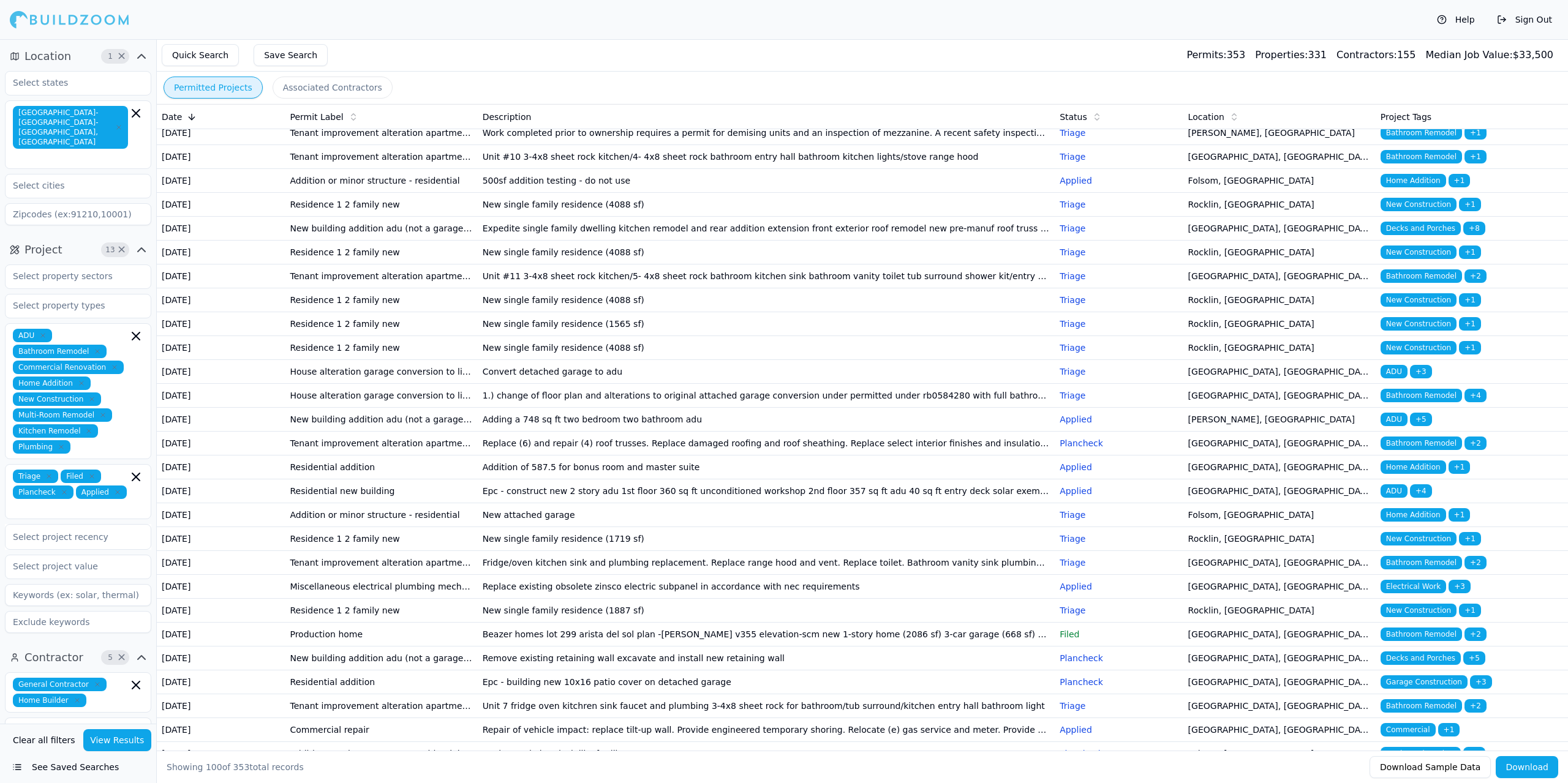
click at [257, 312] on td "[DATE]" at bounding box center [220, 300] width 128 height 24
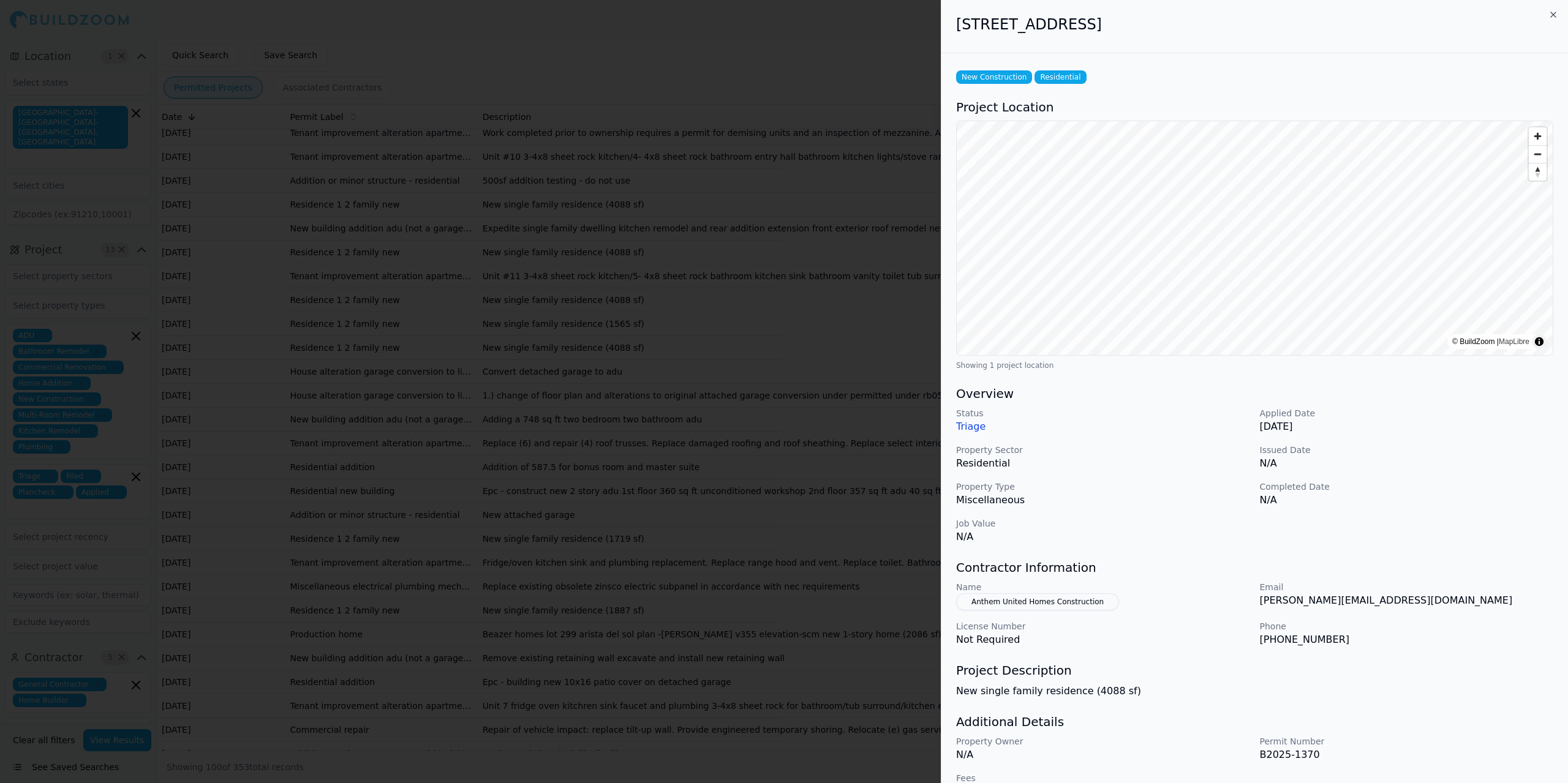
click at [256, 666] on div at bounding box center [784, 391] width 1568 height 783
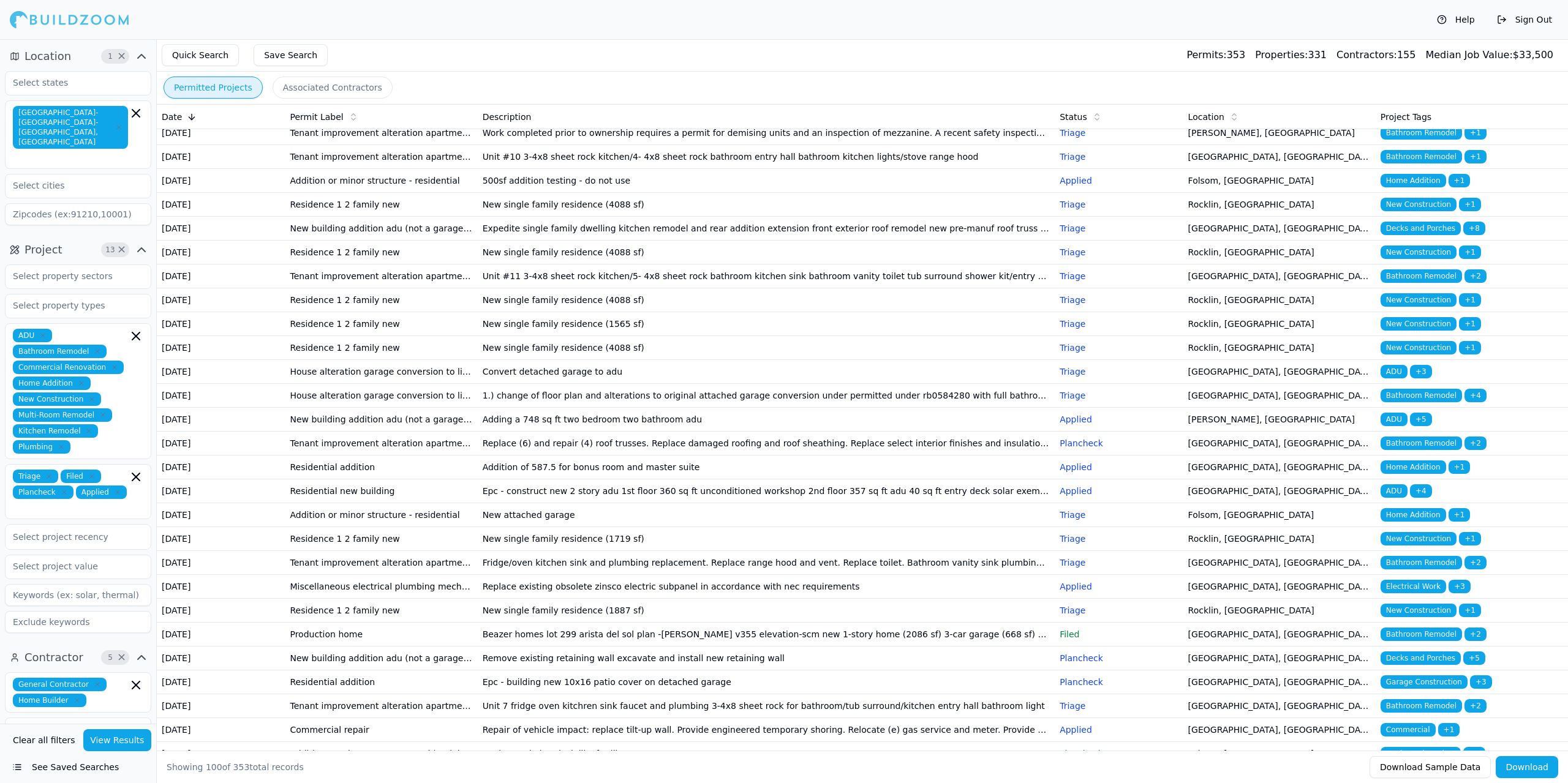
click at [249, 336] on td "[DATE]" at bounding box center [220, 324] width 128 height 24
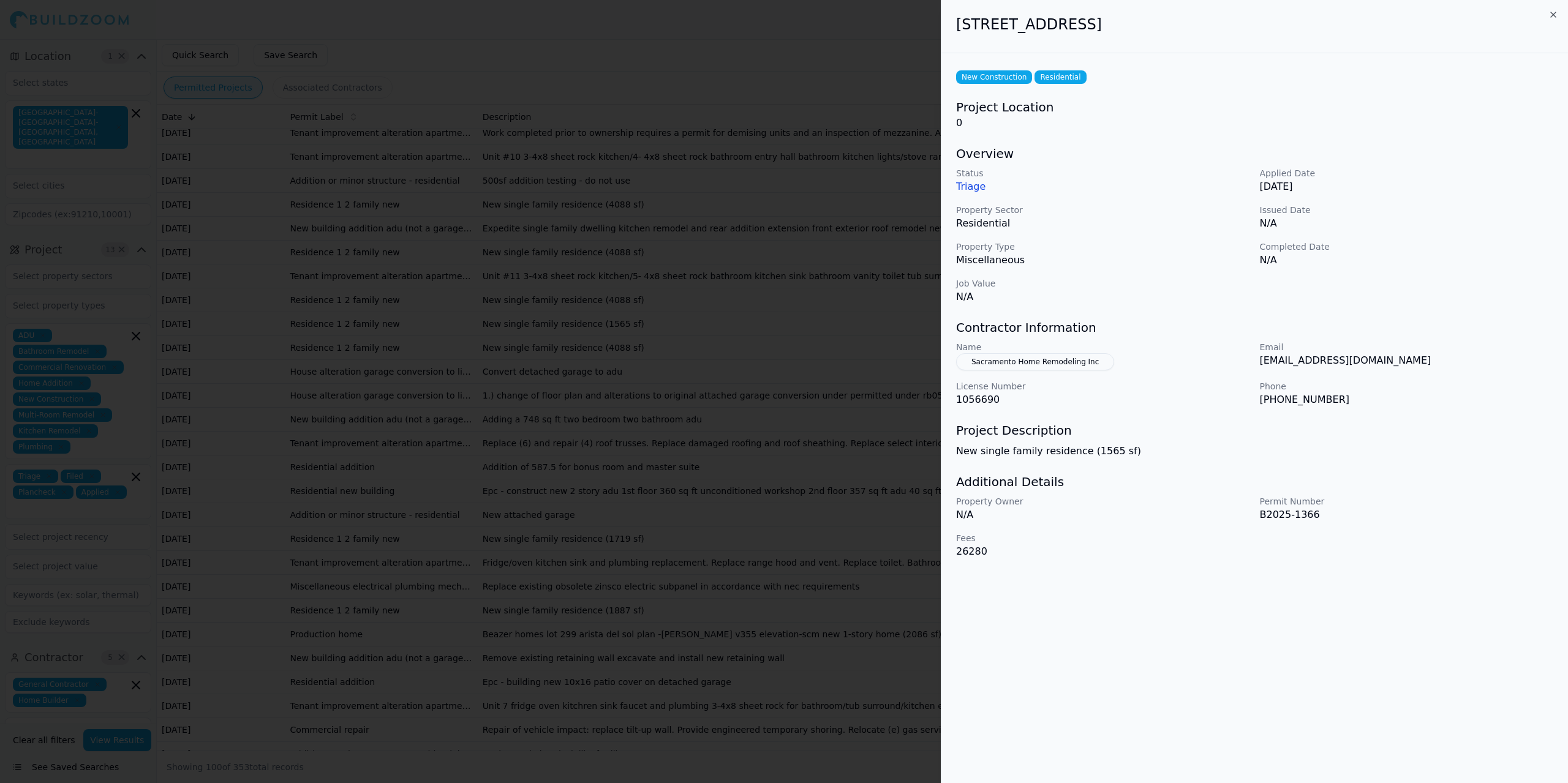
click at [249, 701] on div at bounding box center [784, 391] width 1568 height 783
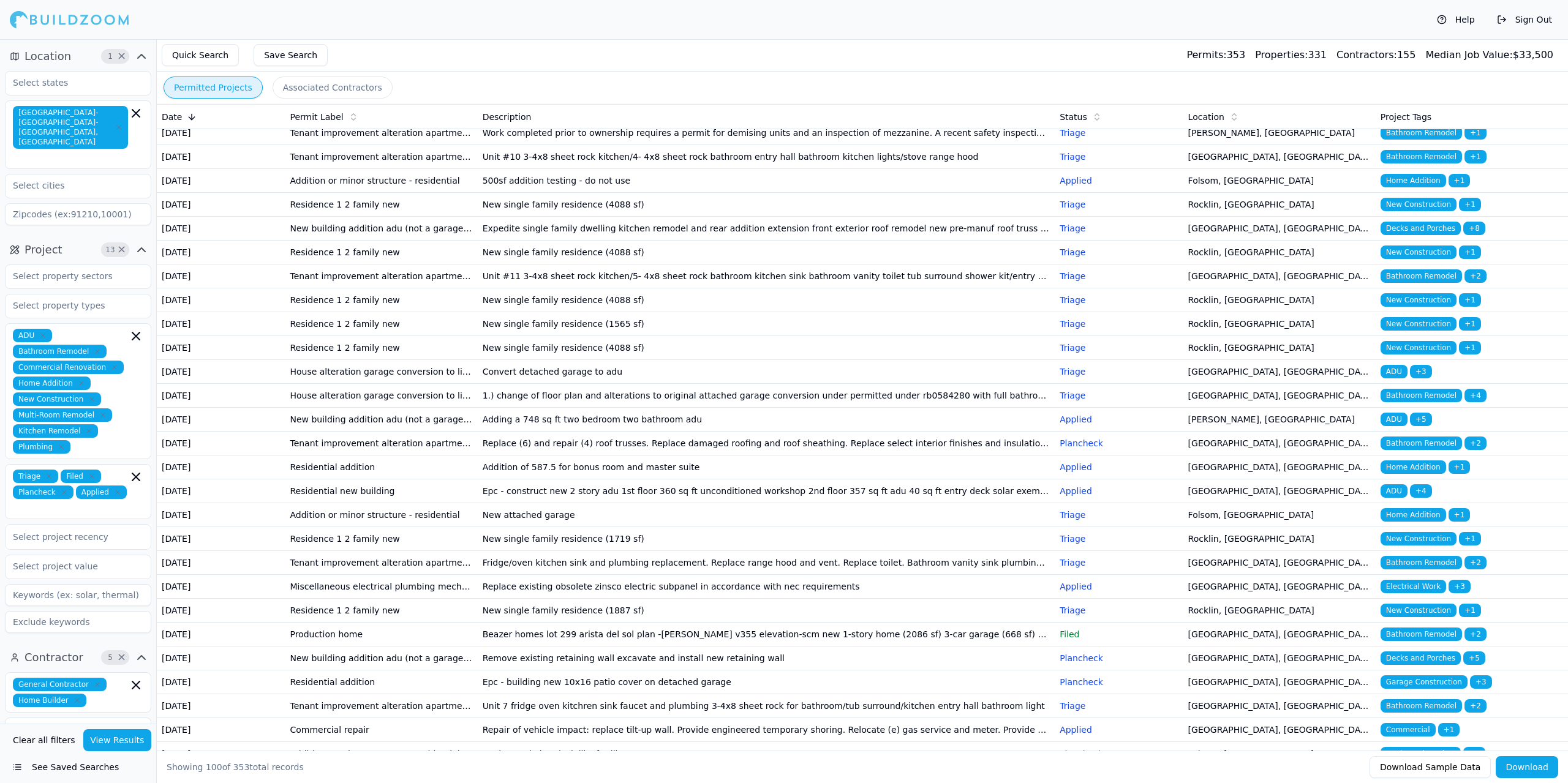
click at [256, 360] on td "[DATE]" at bounding box center [220, 348] width 128 height 24
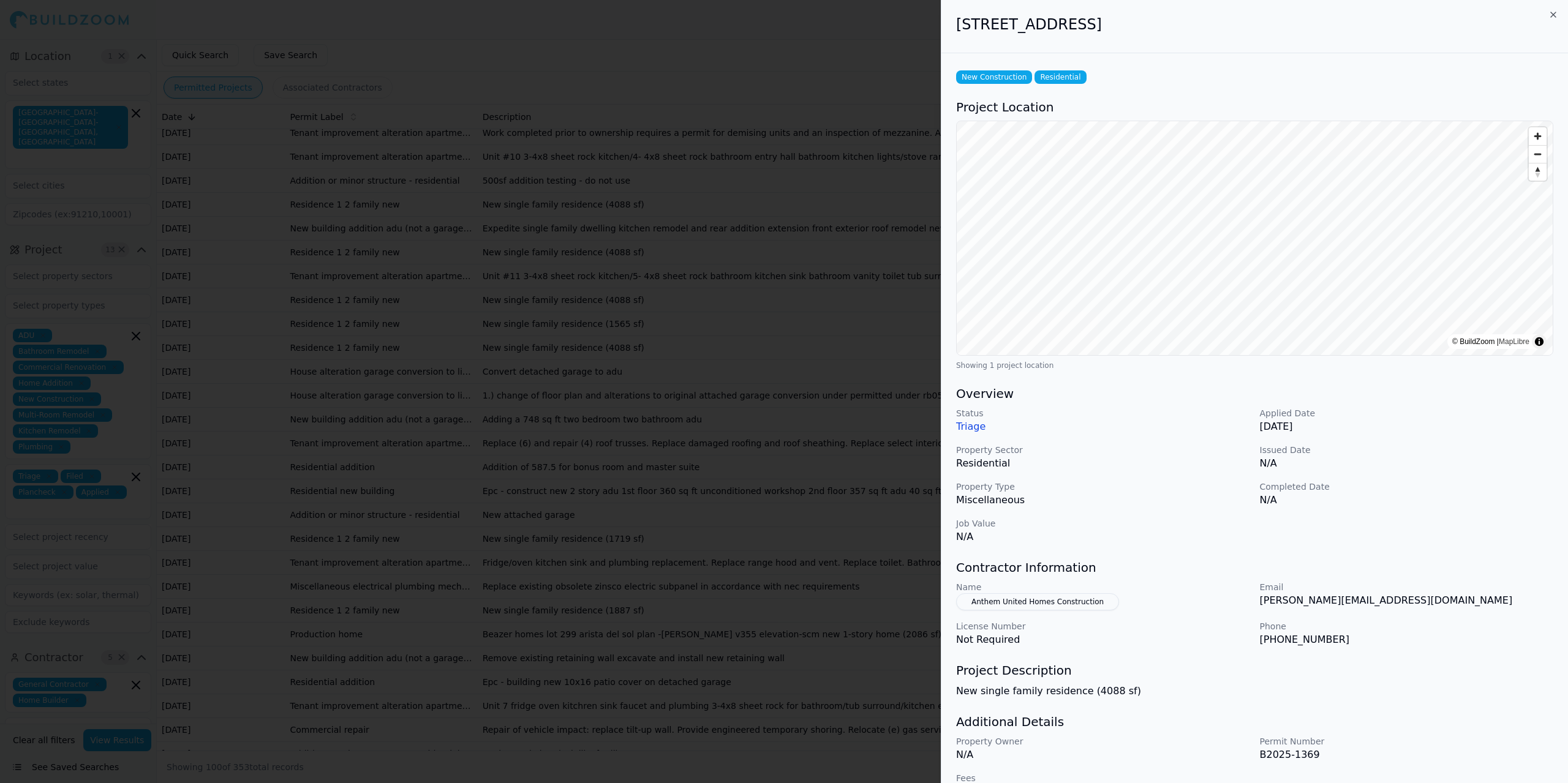
click at [256, 705] on div at bounding box center [784, 391] width 1568 height 783
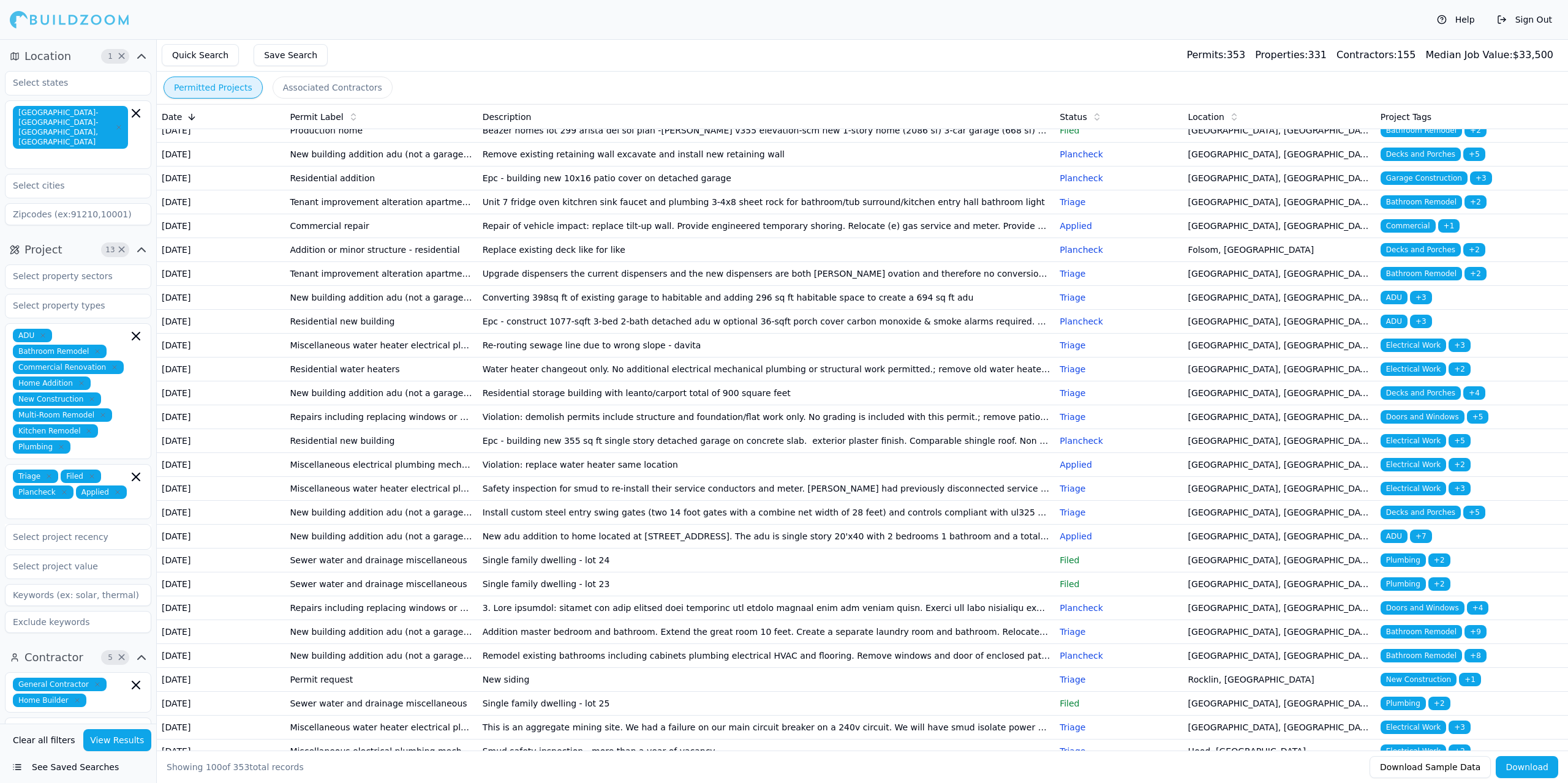
scroll to position [1347, 0]
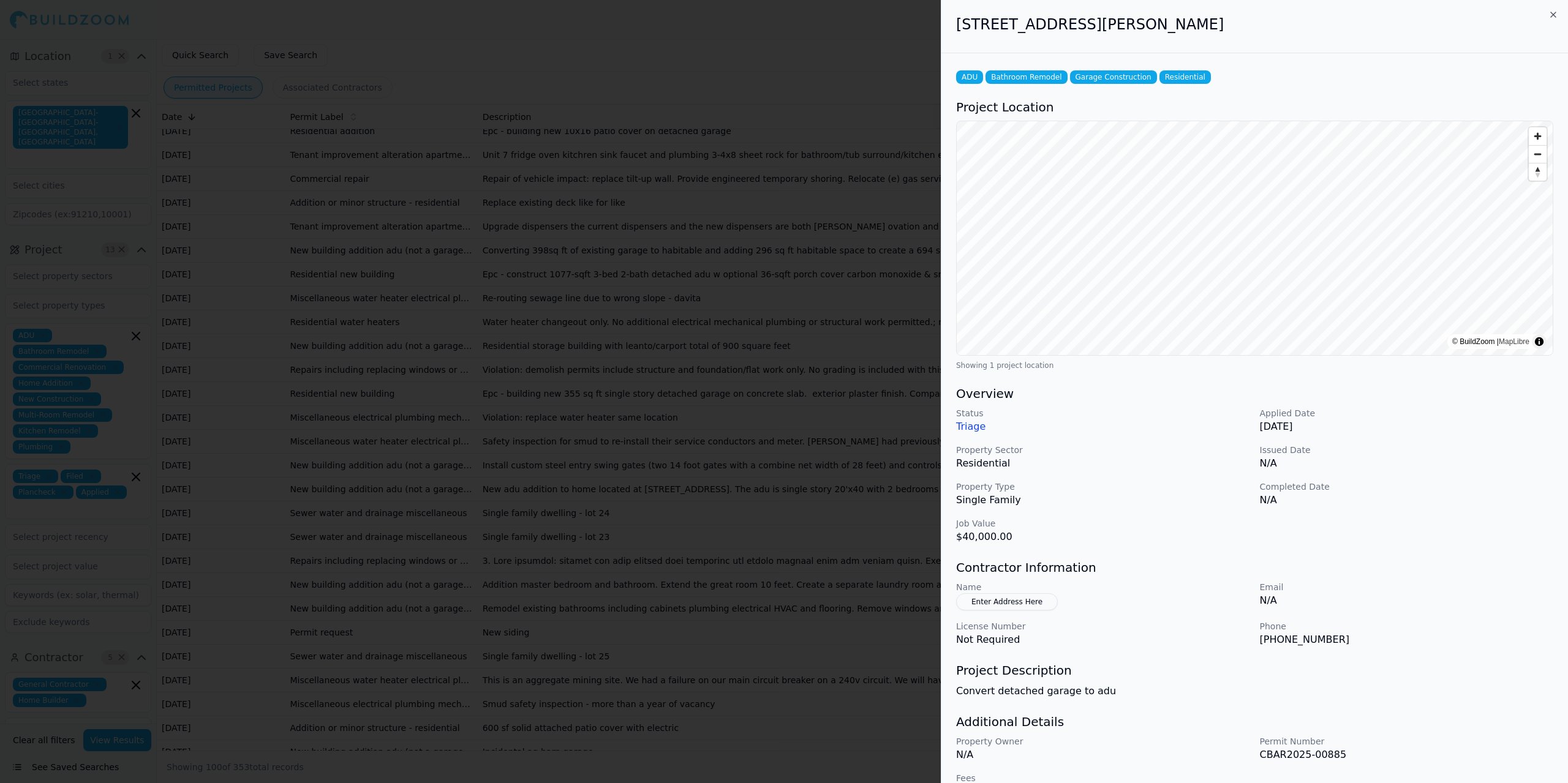
click at [280, 226] on div at bounding box center [784, 391] width 1568 height 783
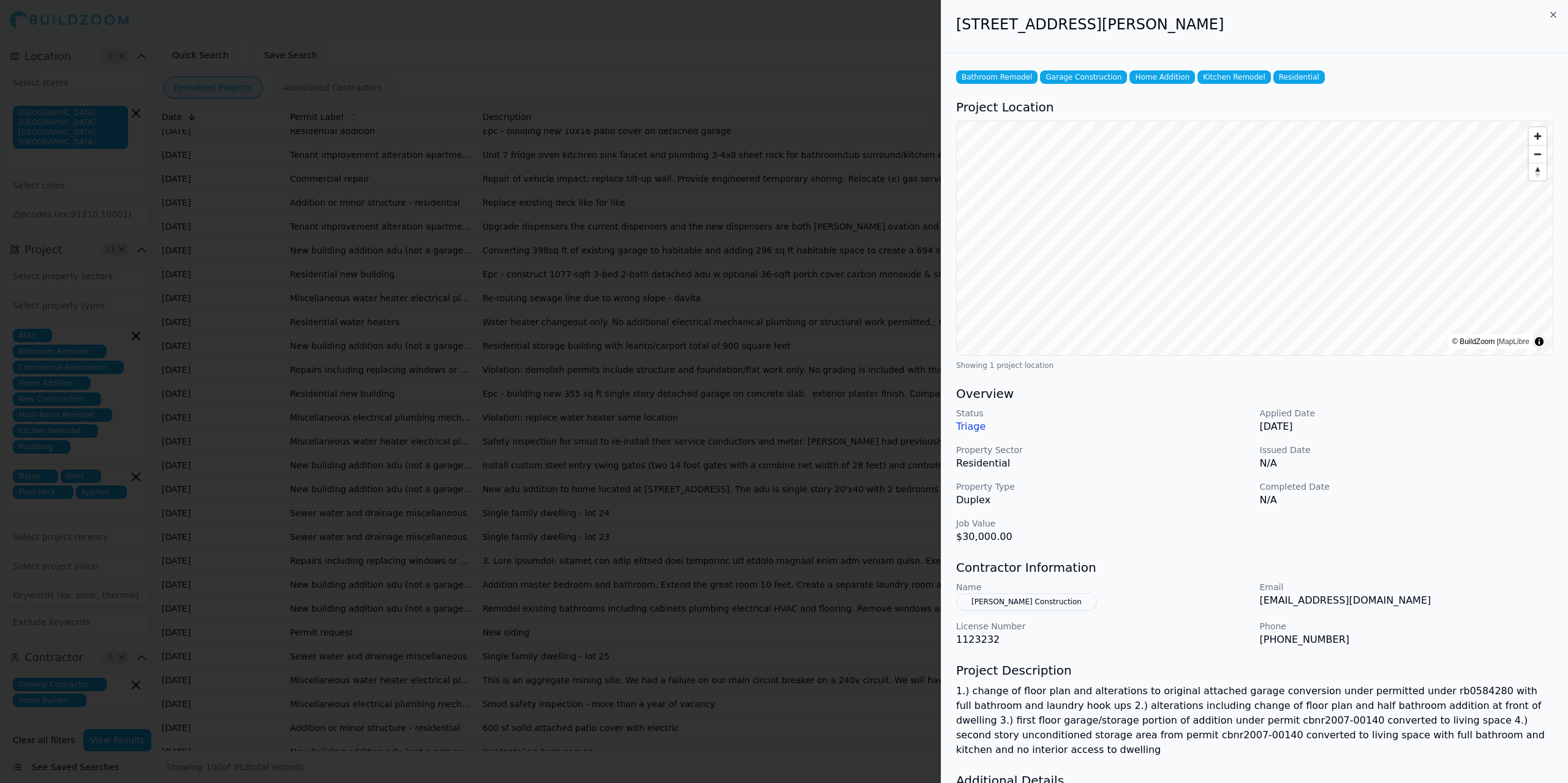
click at [974, 608] on button "[PERSON_NAME] Construction" at bounding box center [1026, 602] width 141 height 17
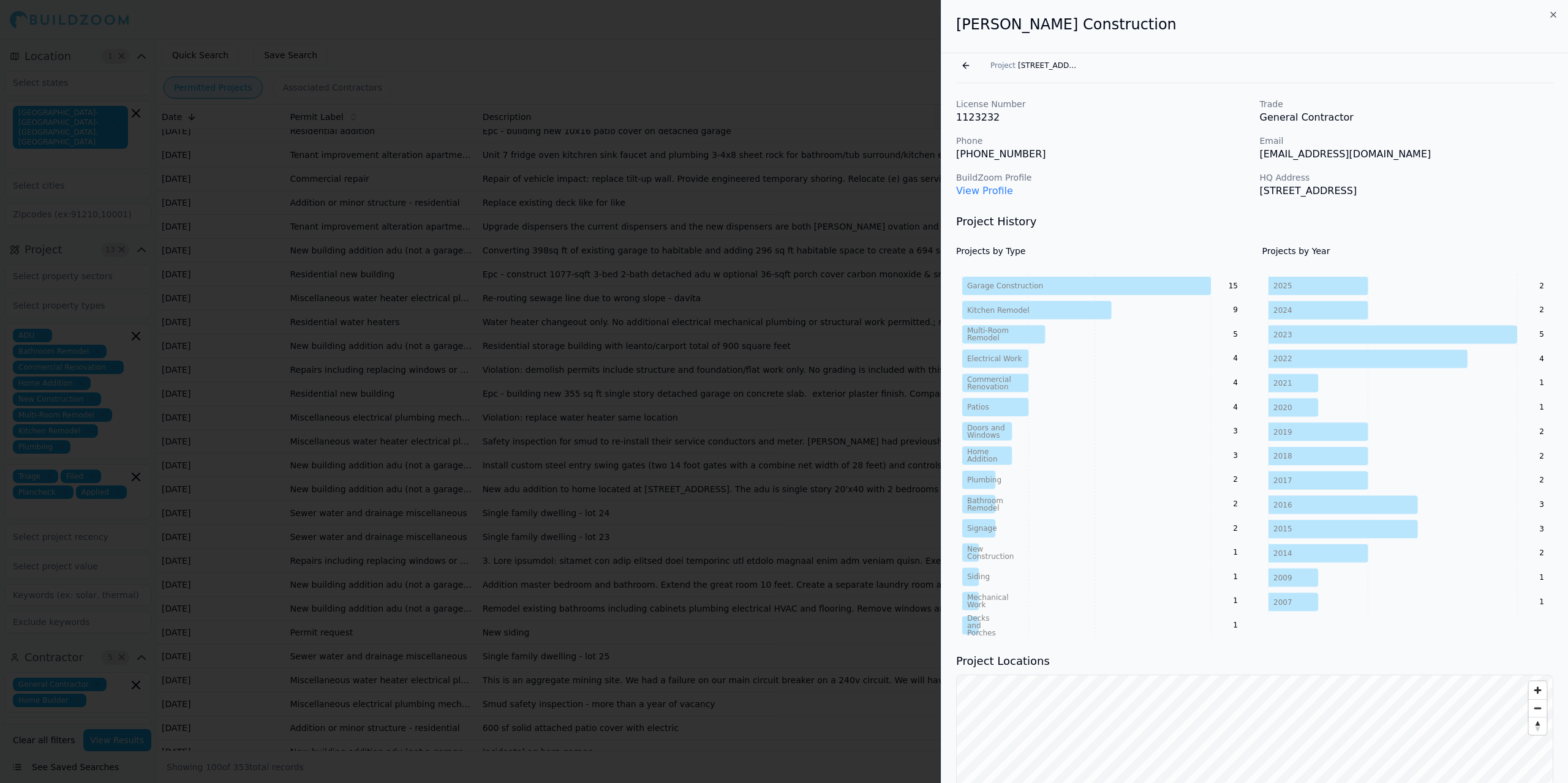
click at [974, 191] on link "View Profile" at bounding box center [984, 191] width 57 height 11
click at [262, 483] on div at bounding box center [784, 391] width 1568 height 783
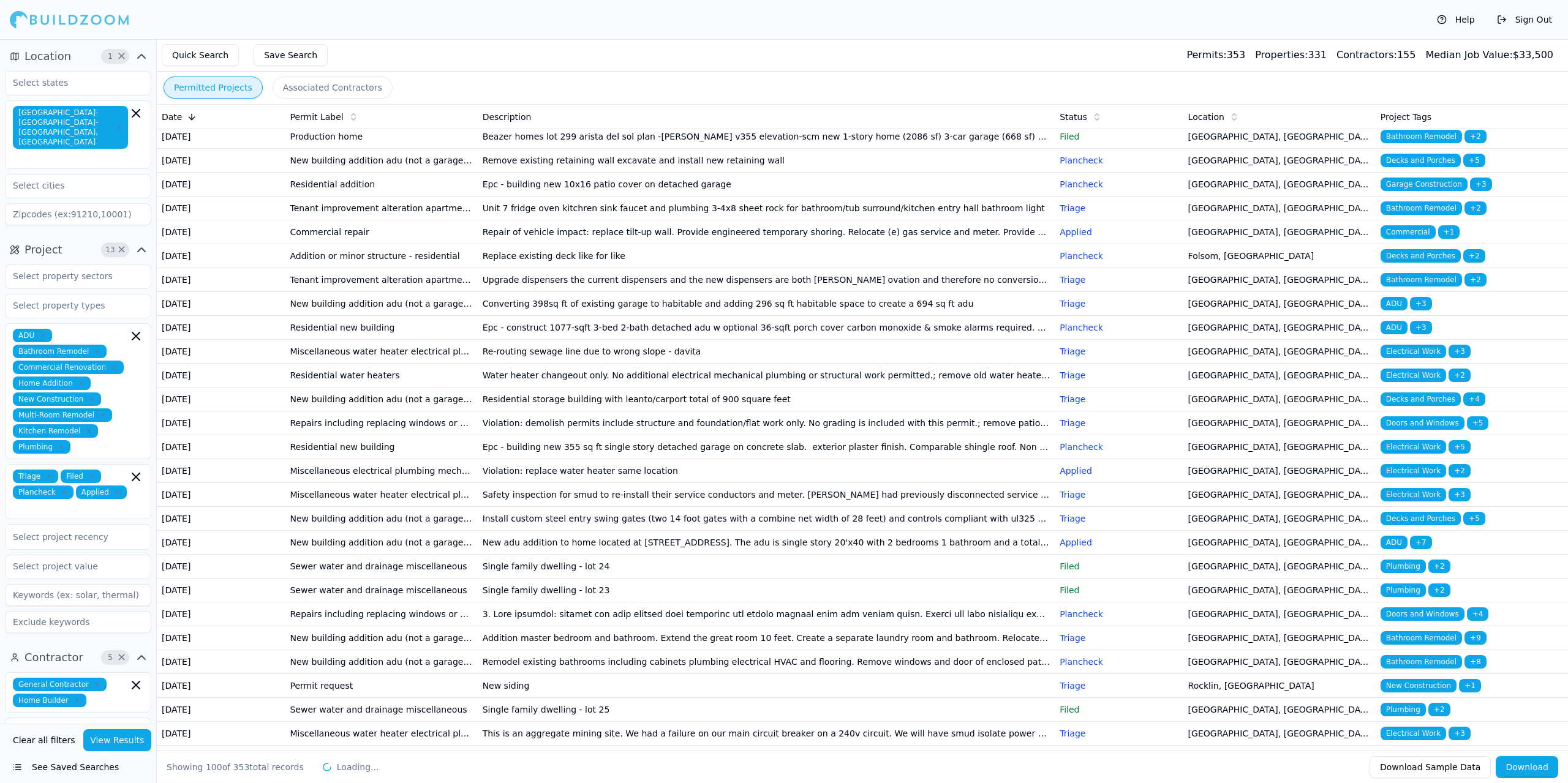
scroll to position [1286, 0]
